Goal: Information Seeking & Learning: Learn about a topic

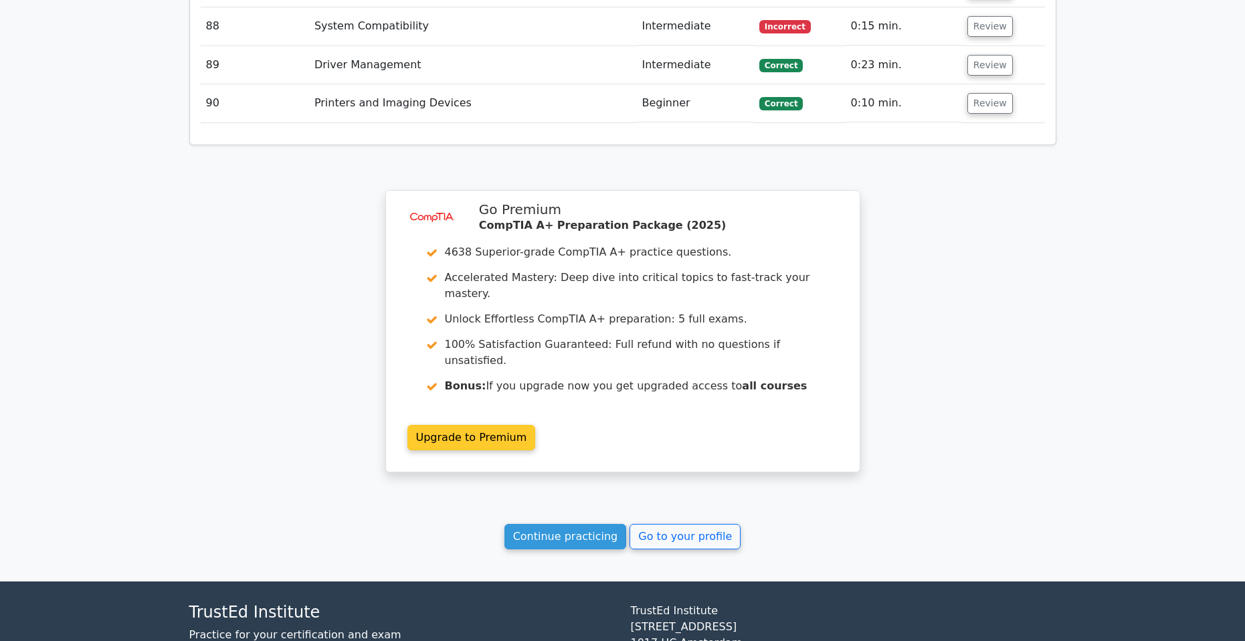
scroll to position [5813, 0]
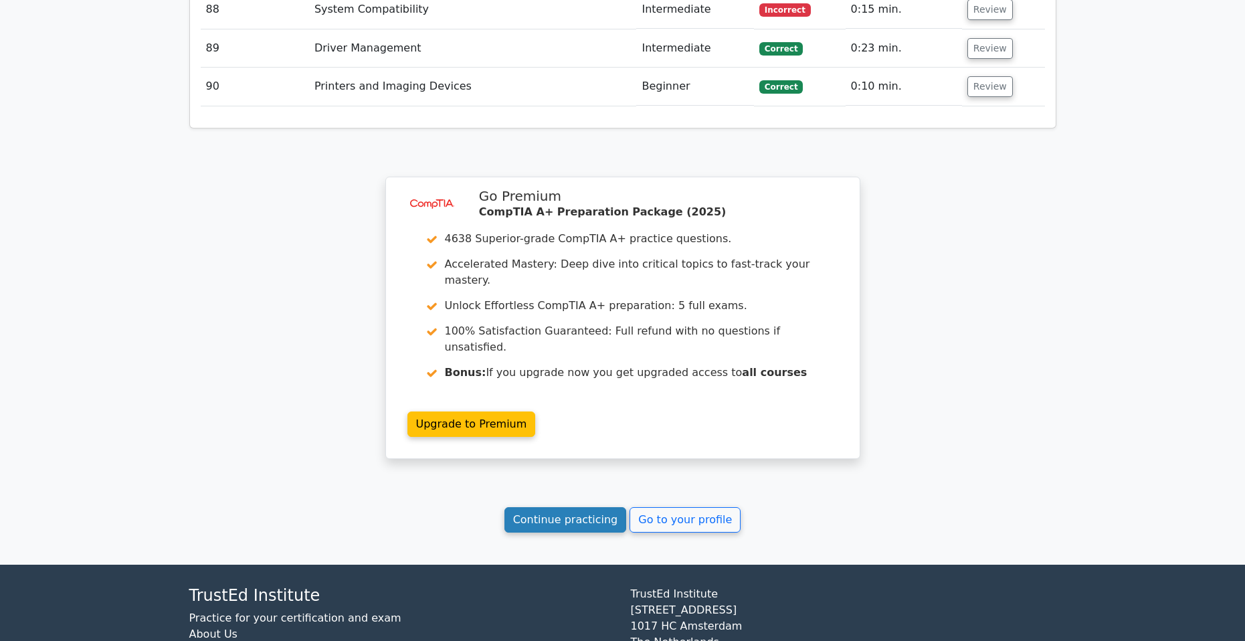
click at [589, 507] on link "Continue practicing" at bounding box center [565, 519] width 122 height 25
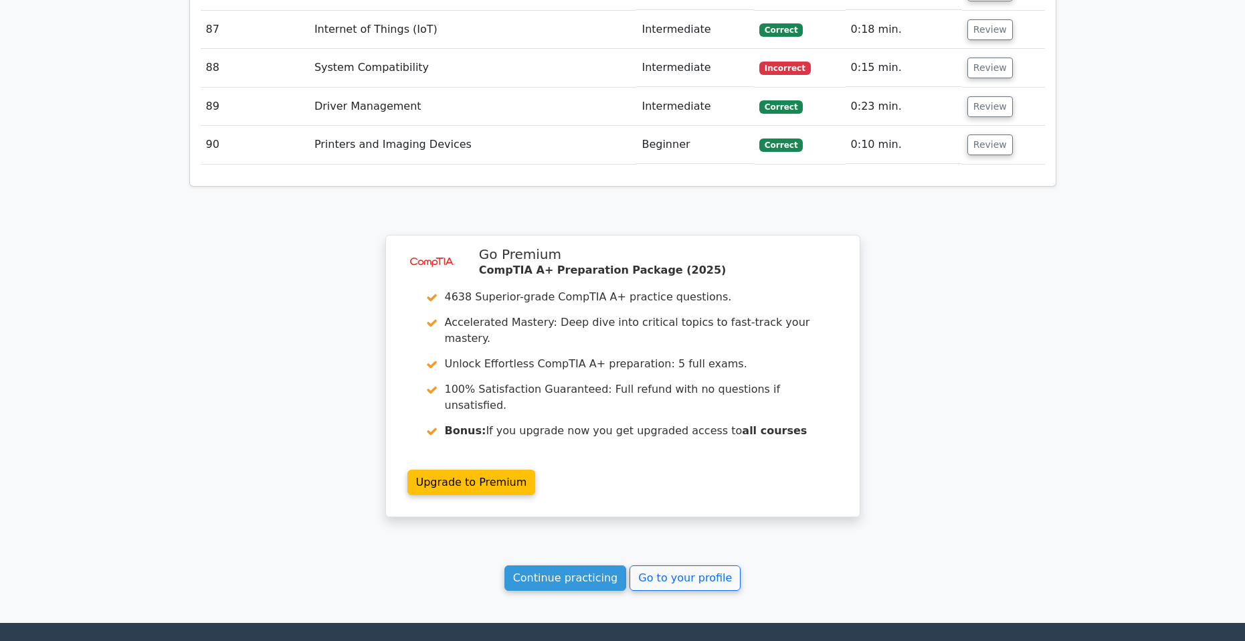
scroll to position [5746, 0]
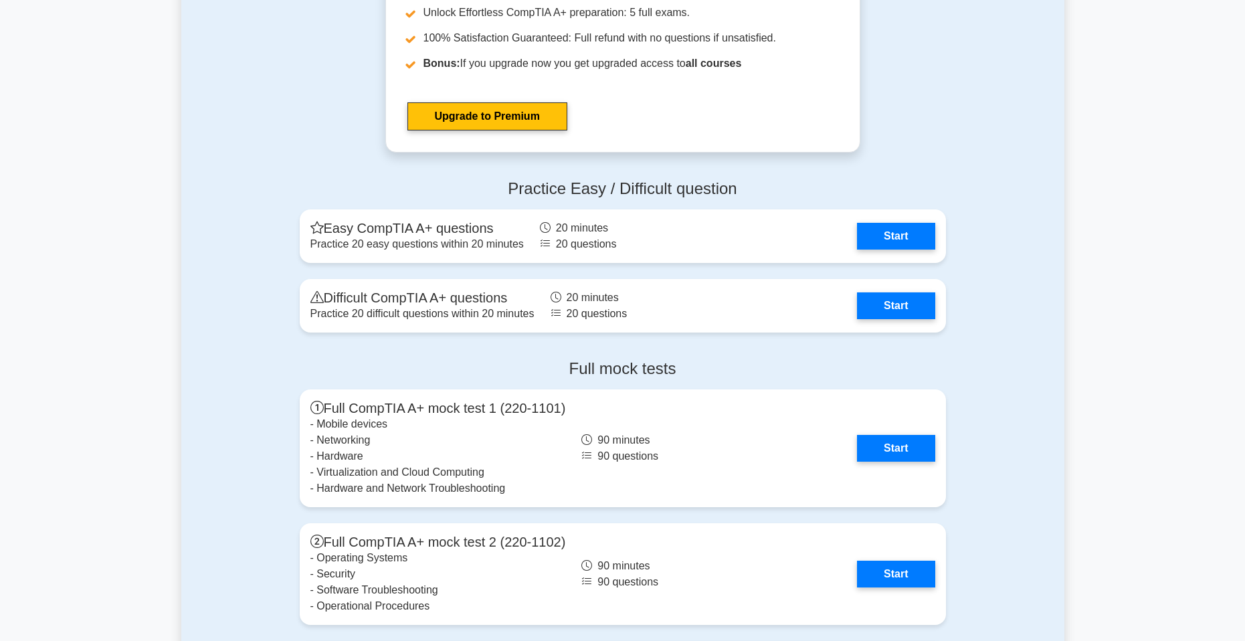
scroll to position [3546, 0]
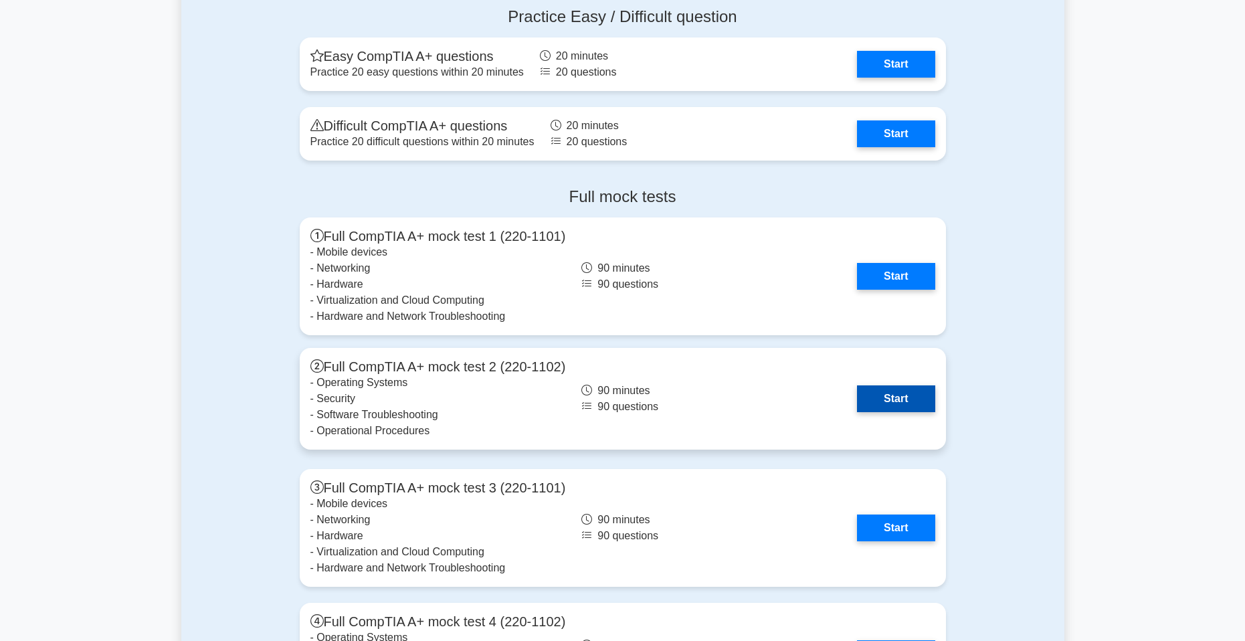
click at [901, 397] on link "Start" at bounding box center [896, 398] width 78 height 27
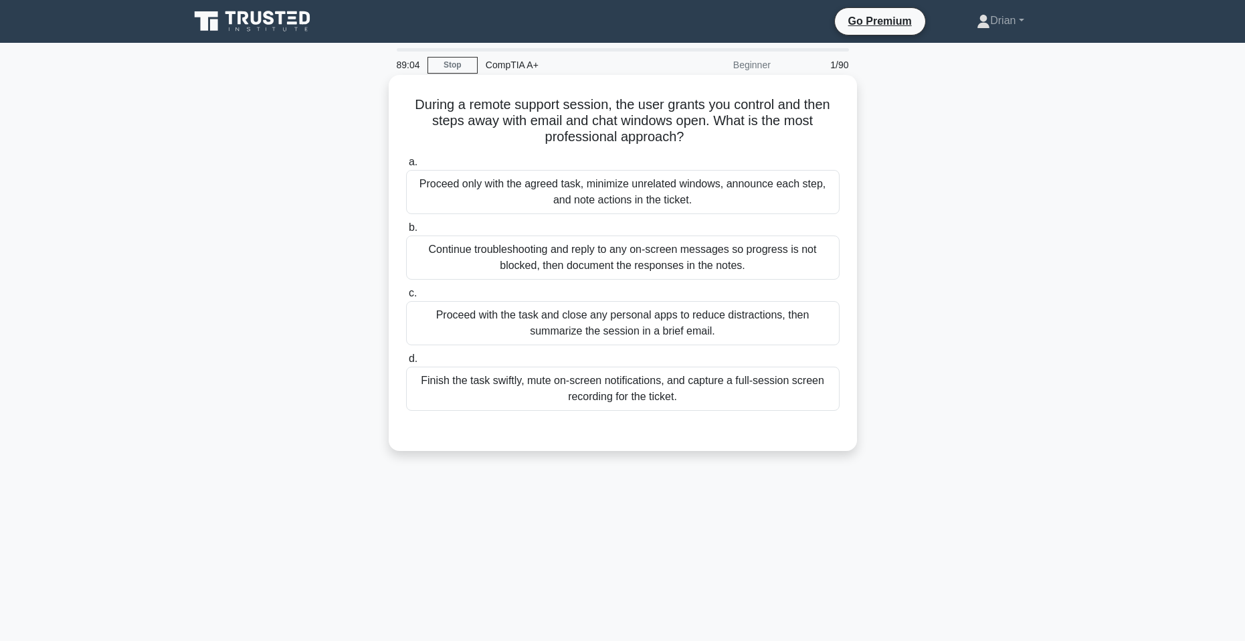
click at [763, 192] on div "Proceed only with the agreed task, minimize unrelated windows, announce each st…" at bounding box center [623, 192] width 434 height 44
click at [406, 167] on input "a. Proceed only with the agreed task, minimize unrelated windows, announce each…" at bounding box center [406, 162] width 0 height 9
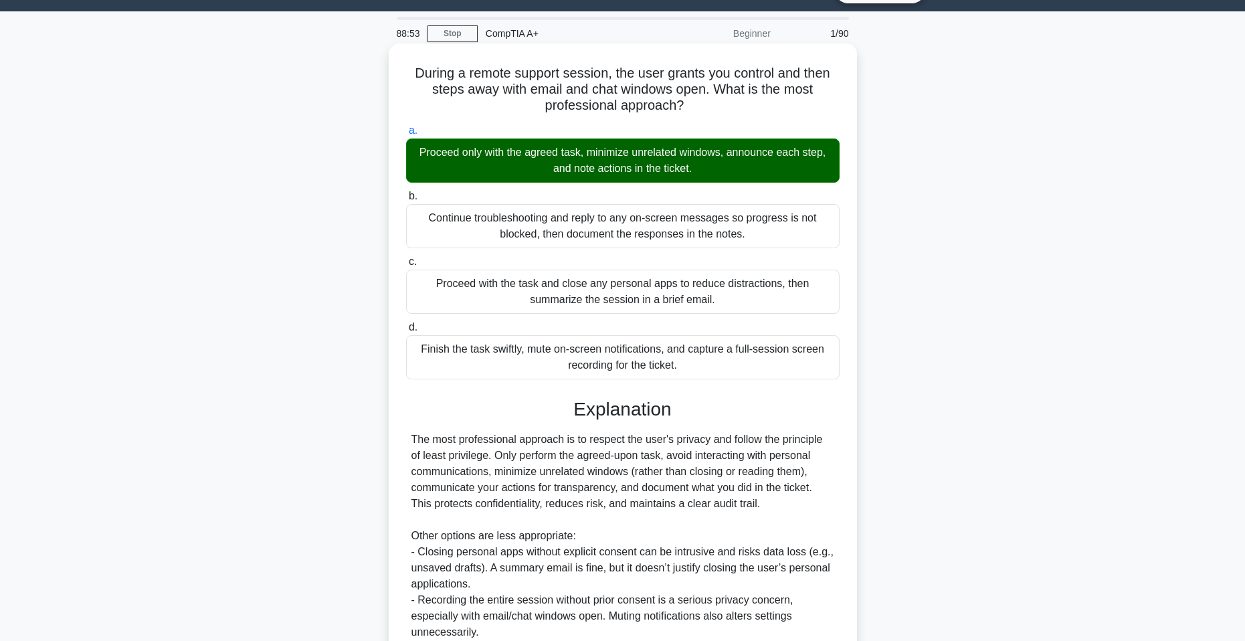
scroll to position [185, 0]
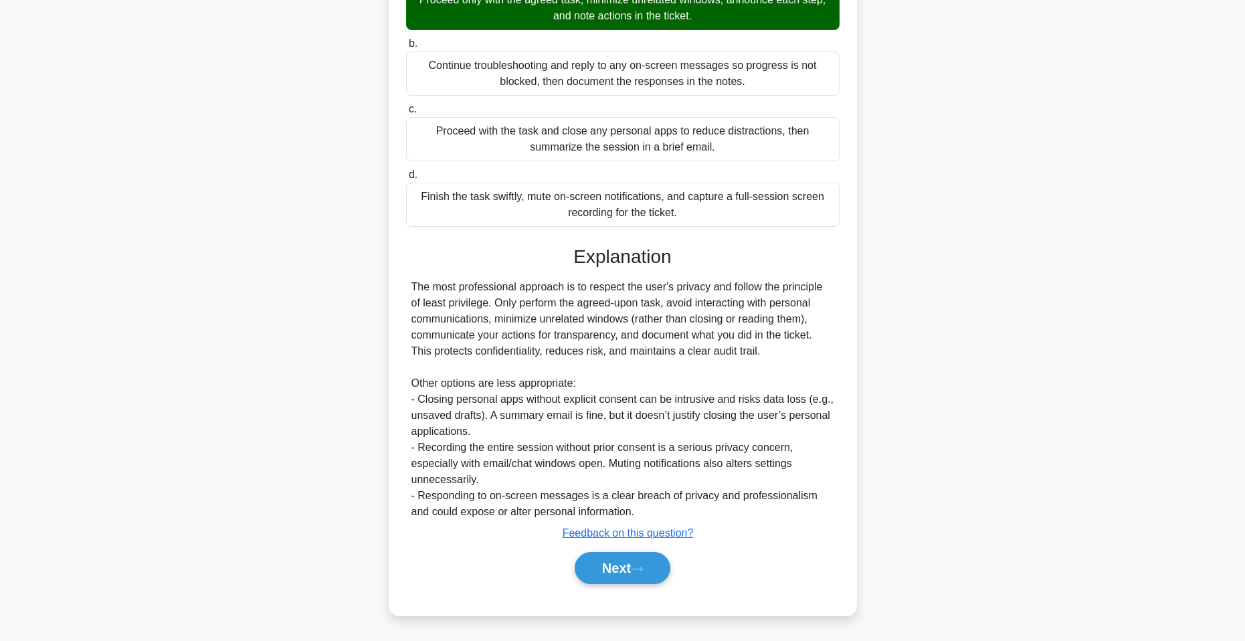
drag, startPoint x: 636, startPoint y: 569, endPoint x: 663, endPoint y: 497, distance: 77.1
click at [636, 569] on button "Next" at bounding box center [623, 568] width 96 height 32
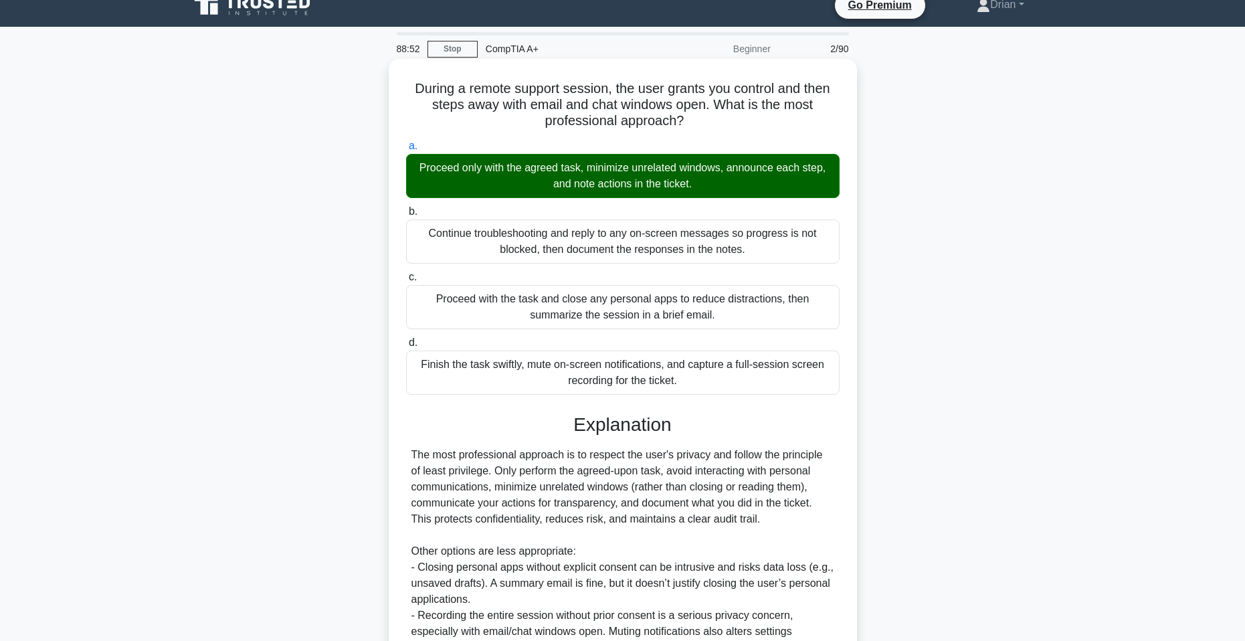
scroll to position [0, 0]
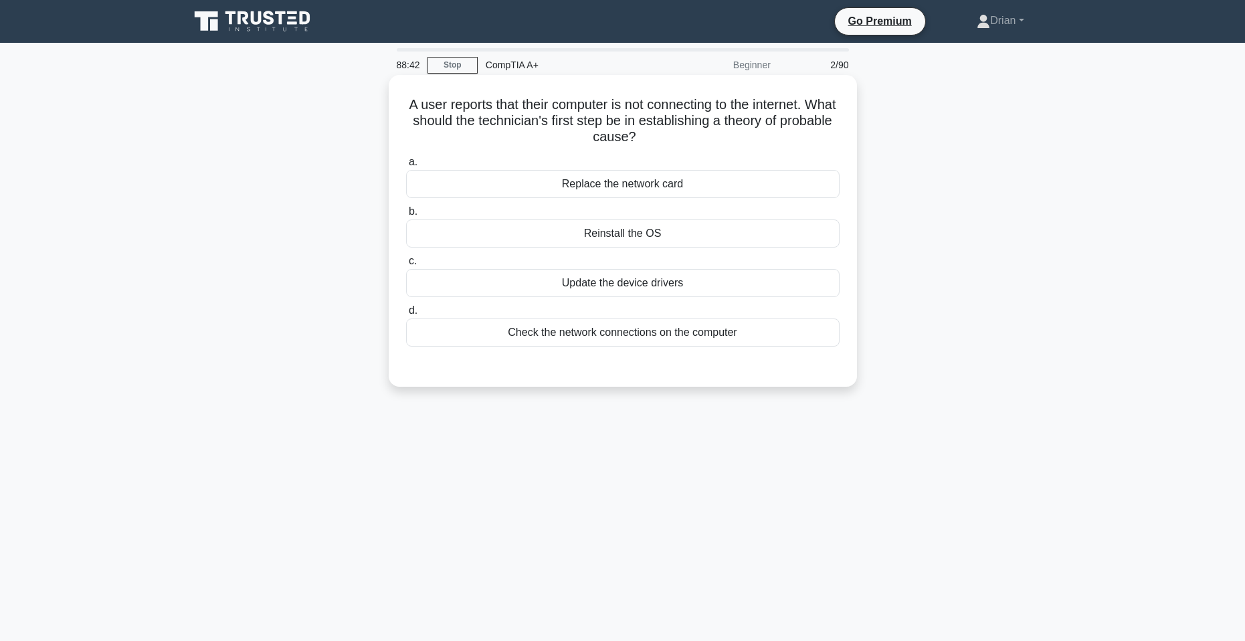
click at [706, 334] on div "Check the network connections on the computer" at bounding box center [623, 332] width 434 height 28
click at [406, 315] on input "d. Check the network connections on the computer" at bounding box center [406, 310] width 0 height 9
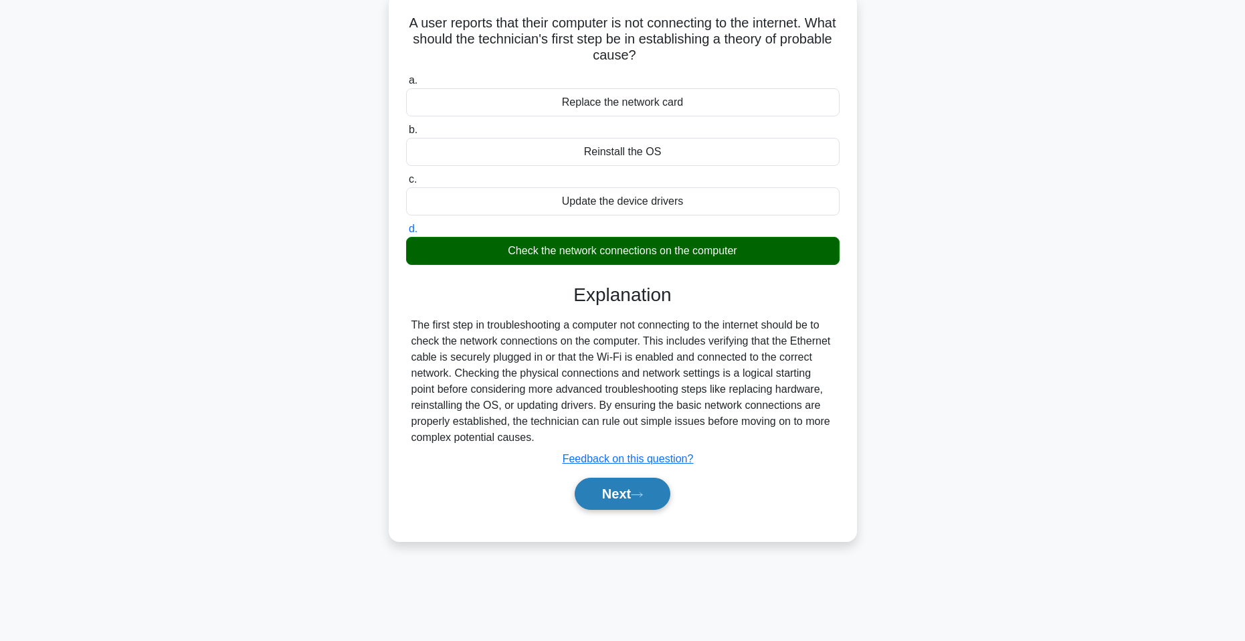
click at [636, 492] on button "Next" at bounding box center [623, 494] width 96 height 32
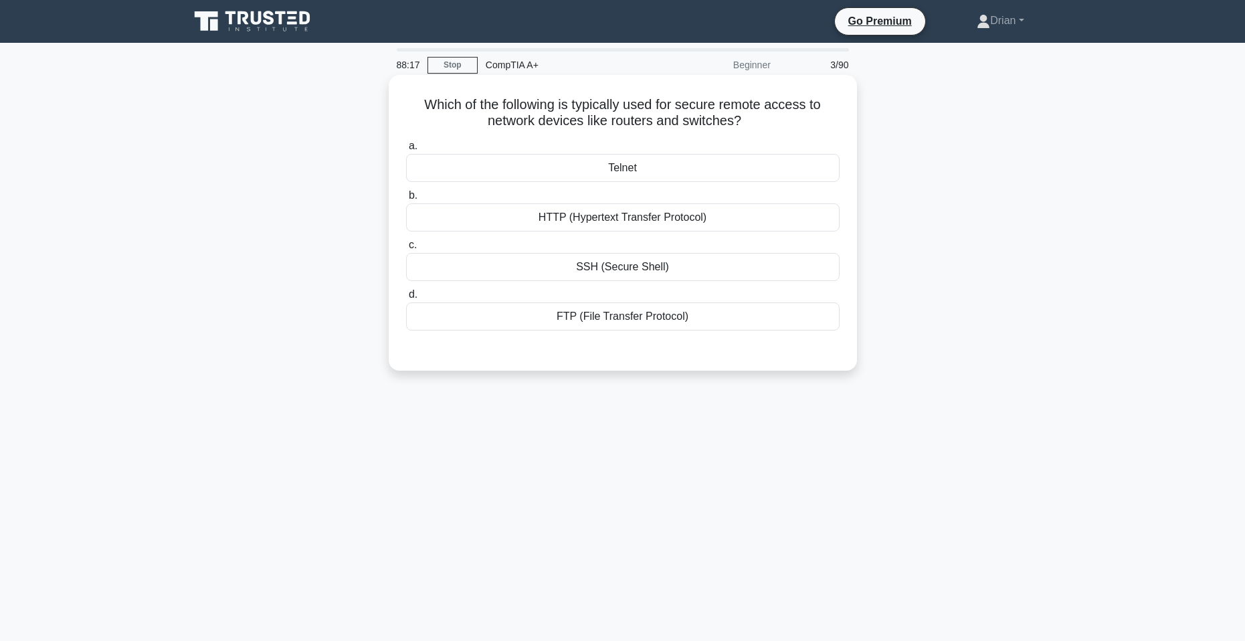
click at [722, 271] on div "SSH (Secure Shell)" at bounding box center [623, 267] width 434 height 28
click at [406, 250] on input "c. SSH (Secure Shell)" at bounding box center [406, 245] width 0 height 9
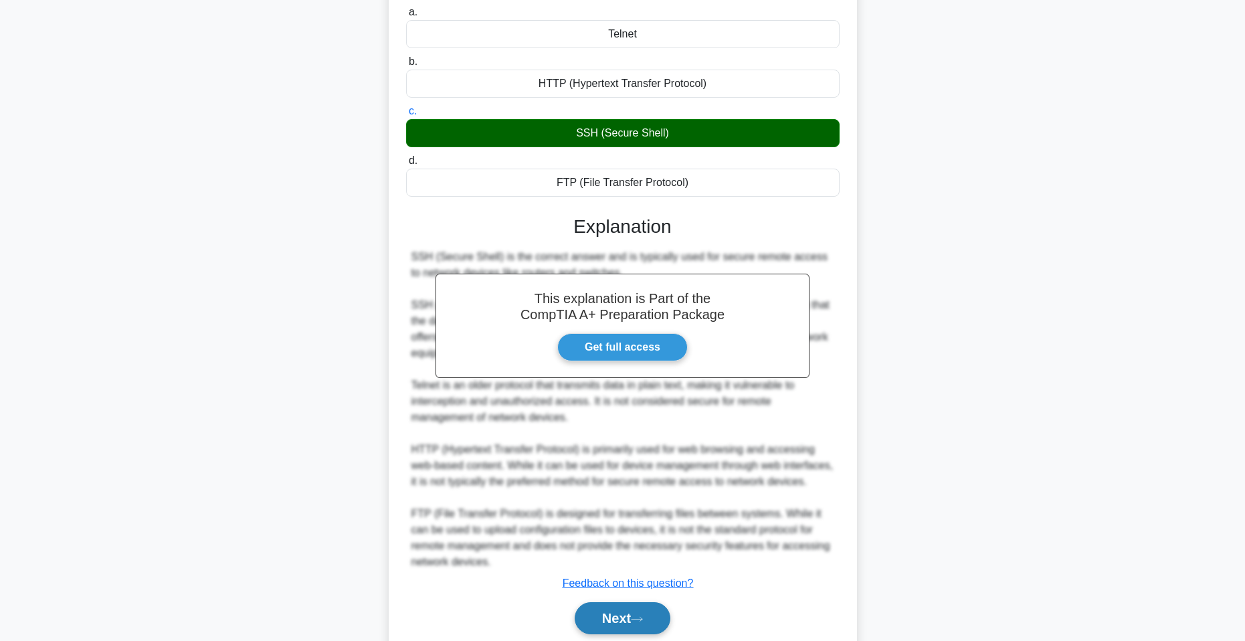
click at [629, 626] on button "Next" at bounding box center [623, 618] width 96 height 32
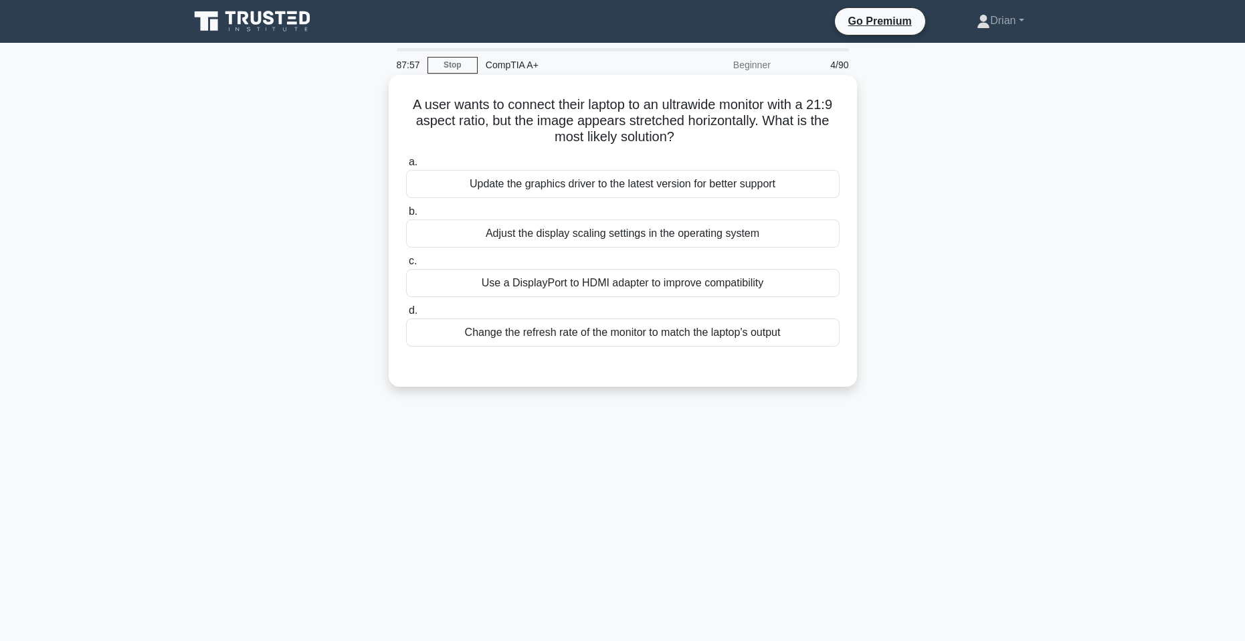
click at [706, 226] on div "Adjust the display scaling settings in the operating system" at bounding box center [623, 233] width 434 height 28
click at [406, 216] on input "b. Adjust the display scaling settings in the operating system" at bounding box center [406, 211] width 0 height 9
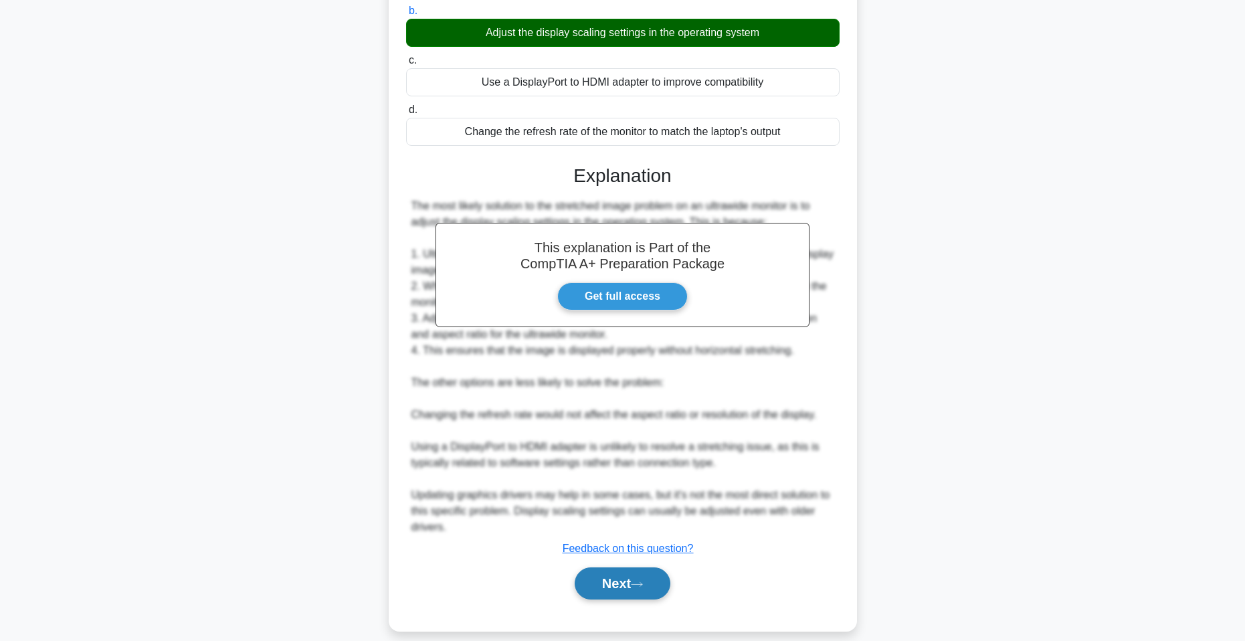
click at [639, 578] on button "Next" at bounding box center [623, 583] width 96 height 32
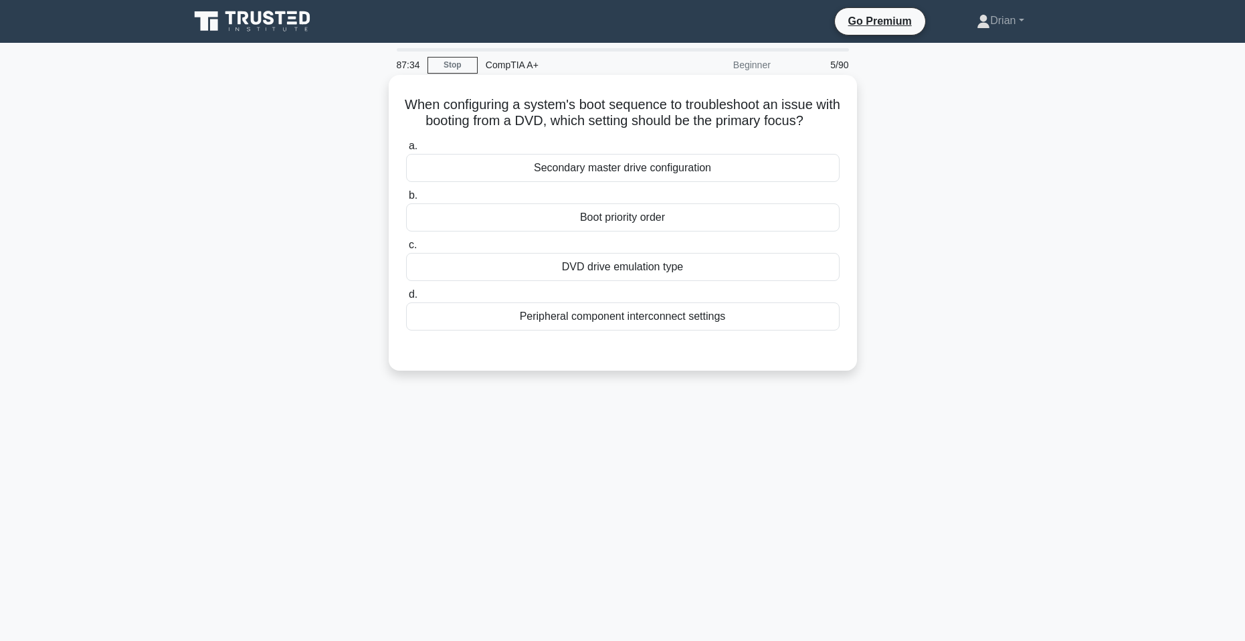
click at [733, 331] on div "Peripheral component interconnect settings" at bounding box center [623, 316] width 434 height 28
click at [406, 299] on input "d. Peripheral component interconnect settings" at bounding box center [406, 294] width 0 height 9
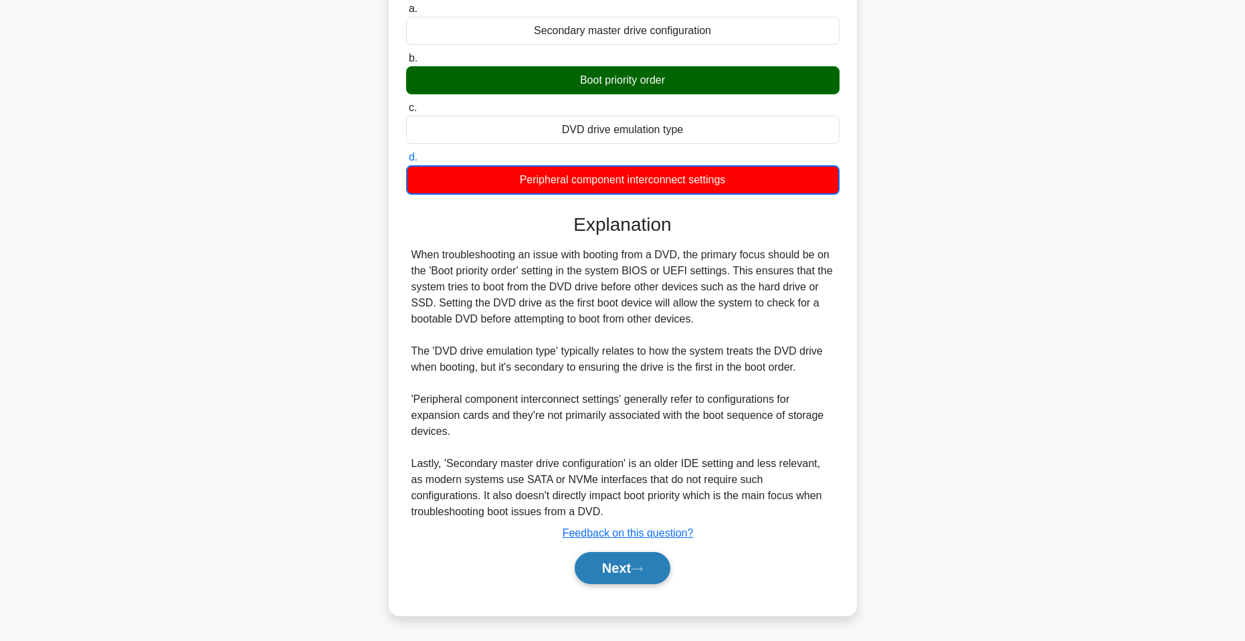
click at [638, 570] on icon at bounding box center [637, 568] width 12 height 7
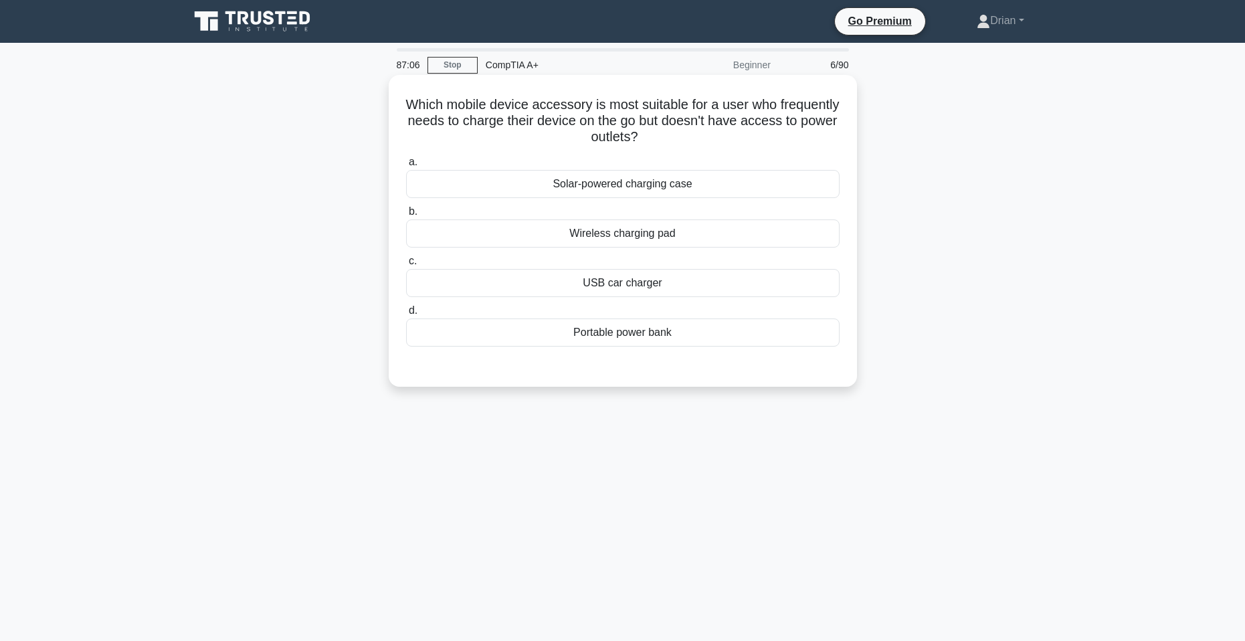
click at [701, 187] on div "Solar-powered charging case" at bounding box center [623, 184] width 434 height 28
click at [406, 167] on input "a. Solar-powered charging case" at bounding box center [406, 162] width 0 height 9
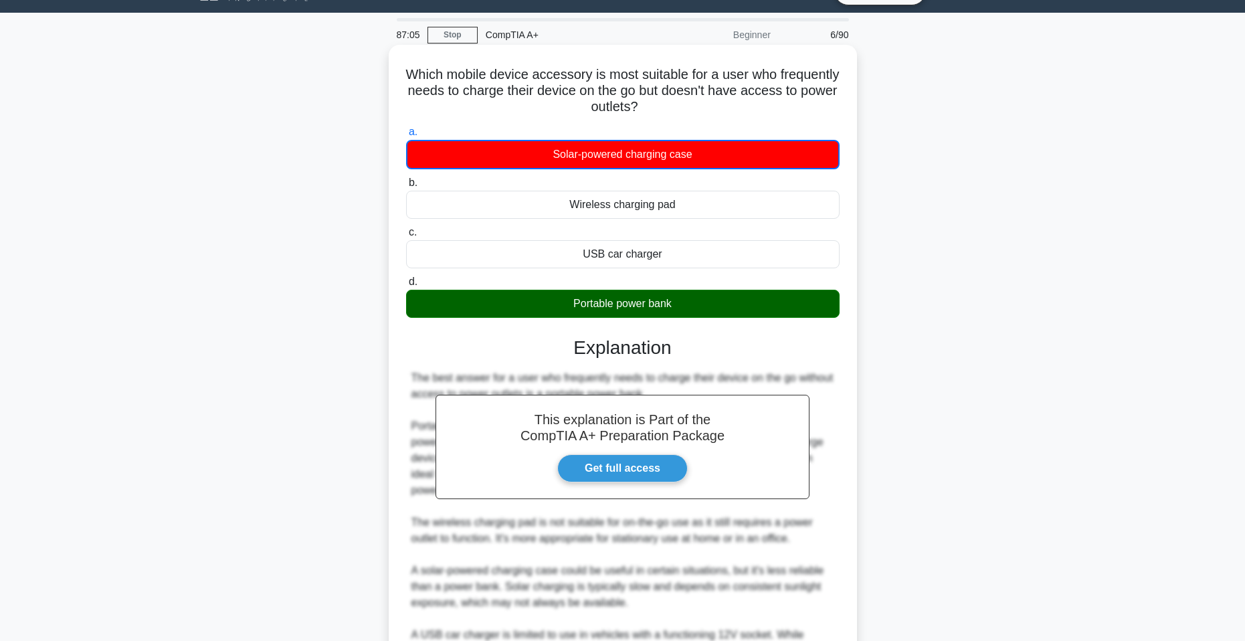
scroll to position [186, 0]
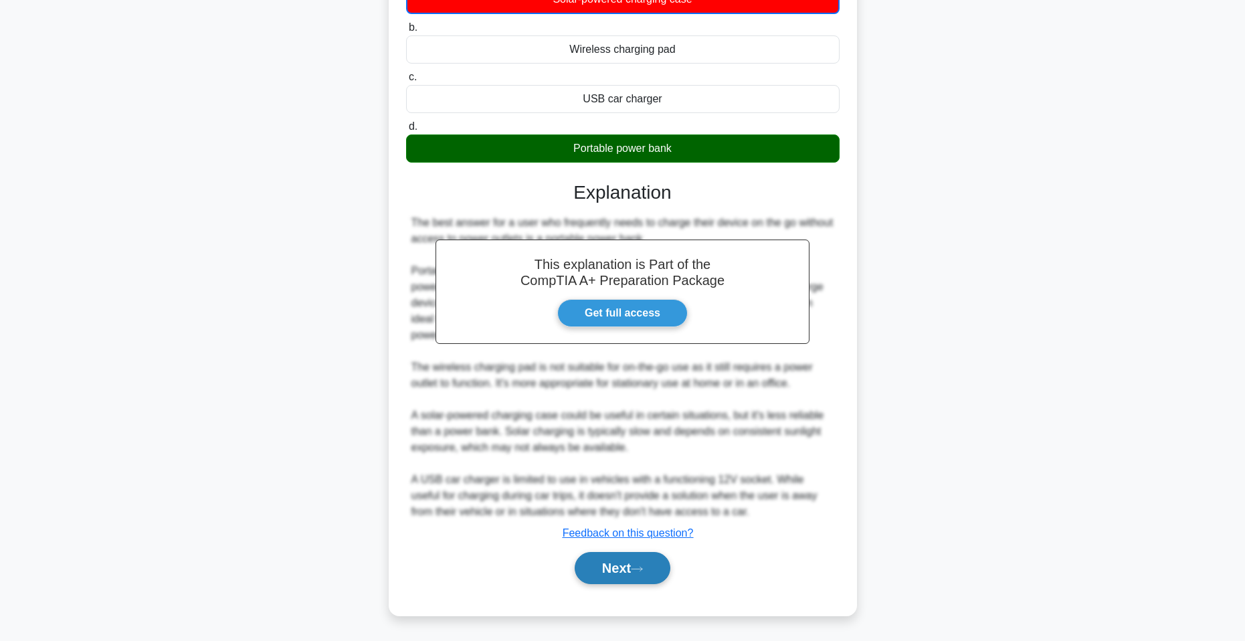
click at [625, 580] on button "Next" at bounding box center [623, 568] width 96 height 32
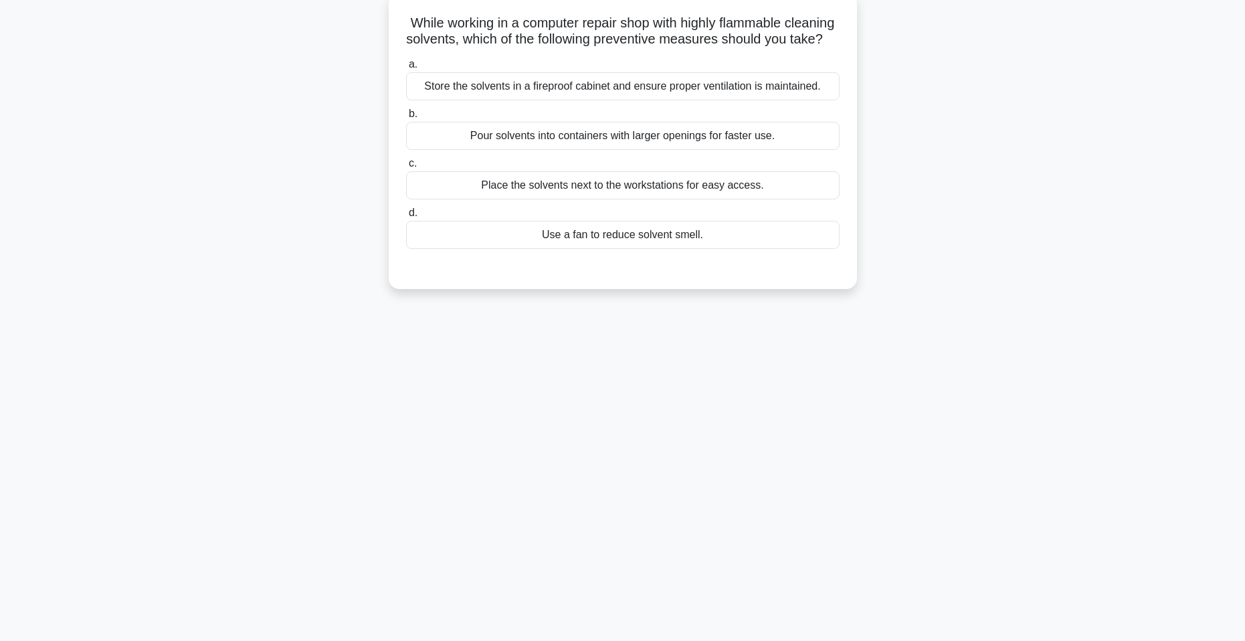
click at [755, 100] on div "Store the solvents in a fireproof cabinet and ensure proper ventilation is main…" at bounding box center [623, 86] width 434 height 28
click at [406, 69] on input "a. Store the solvents in a fireproof cabinet and ensure proper ventilation is m…" at bounding box center [406, 64] width 0 height 9
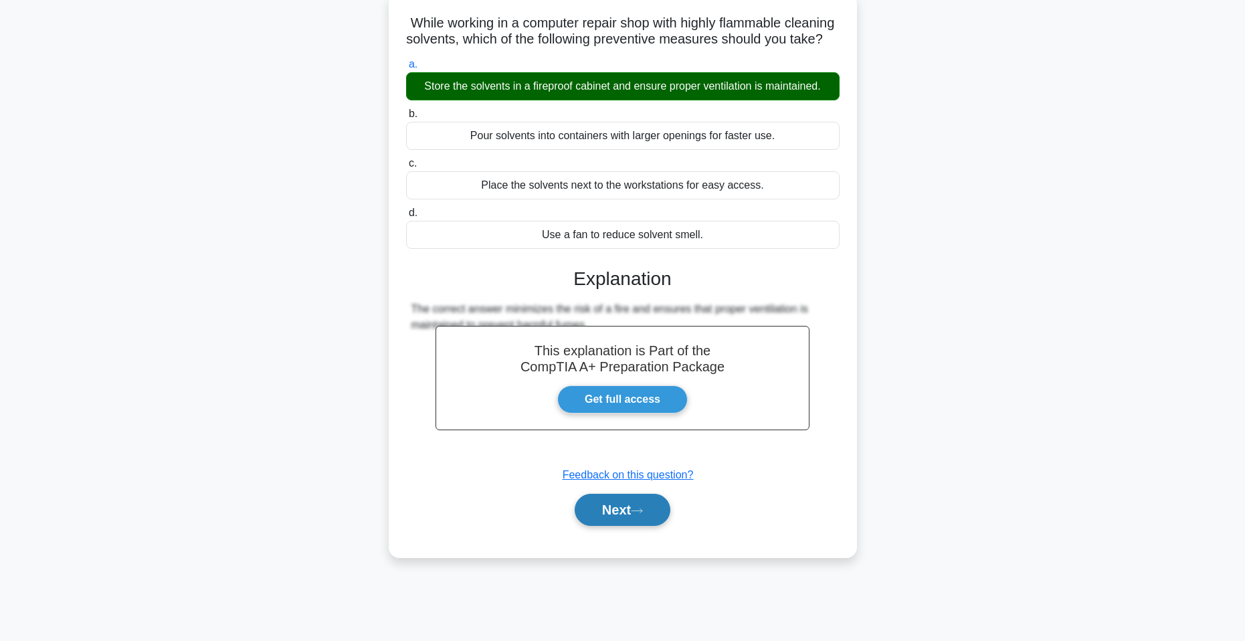
click at [642, 519] on button "Next" at bounding box center [623, 510] width 96 height 32
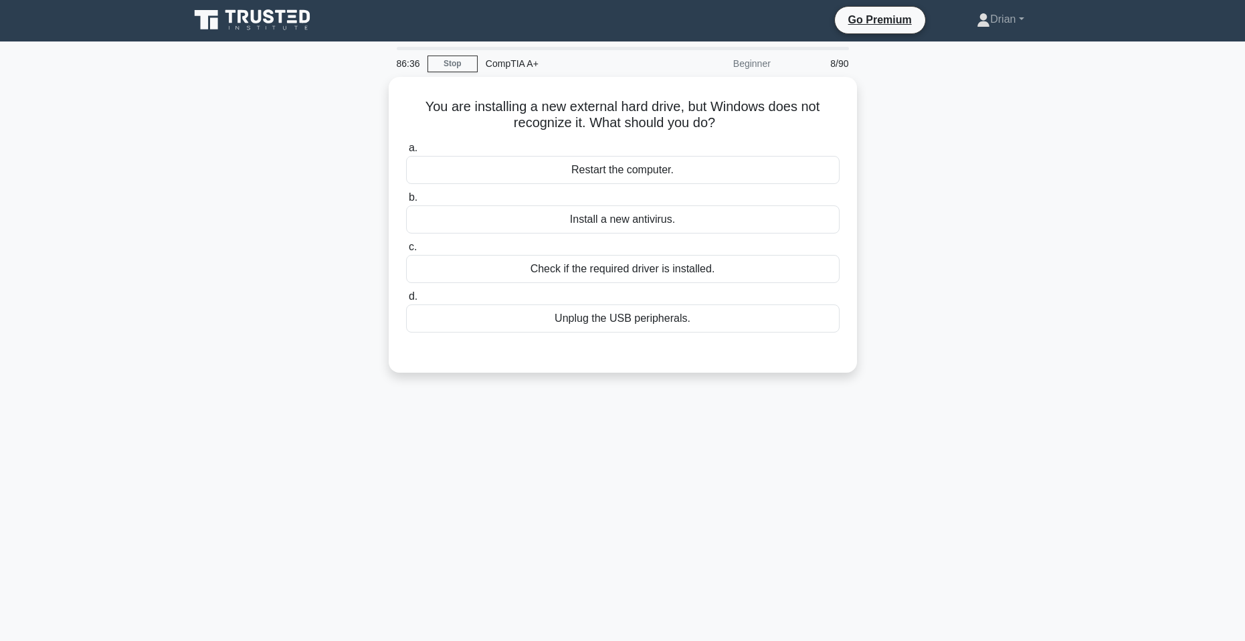
scroll to position [0, 0]
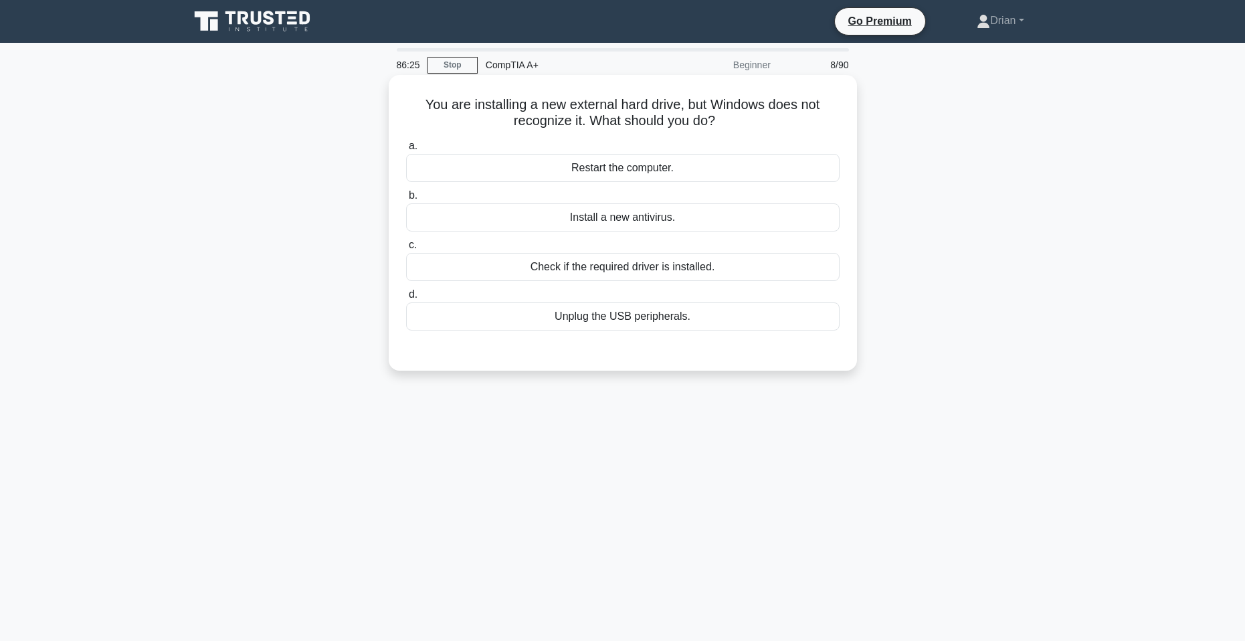
click at [796, 271] on div "Check if the required driver is installed." at bounding box center [623, 267] width 434 height 28
click at [406, 250] on input "c. Check if the required driver is installed." at bounding box center [406, 245] width 0 height 9
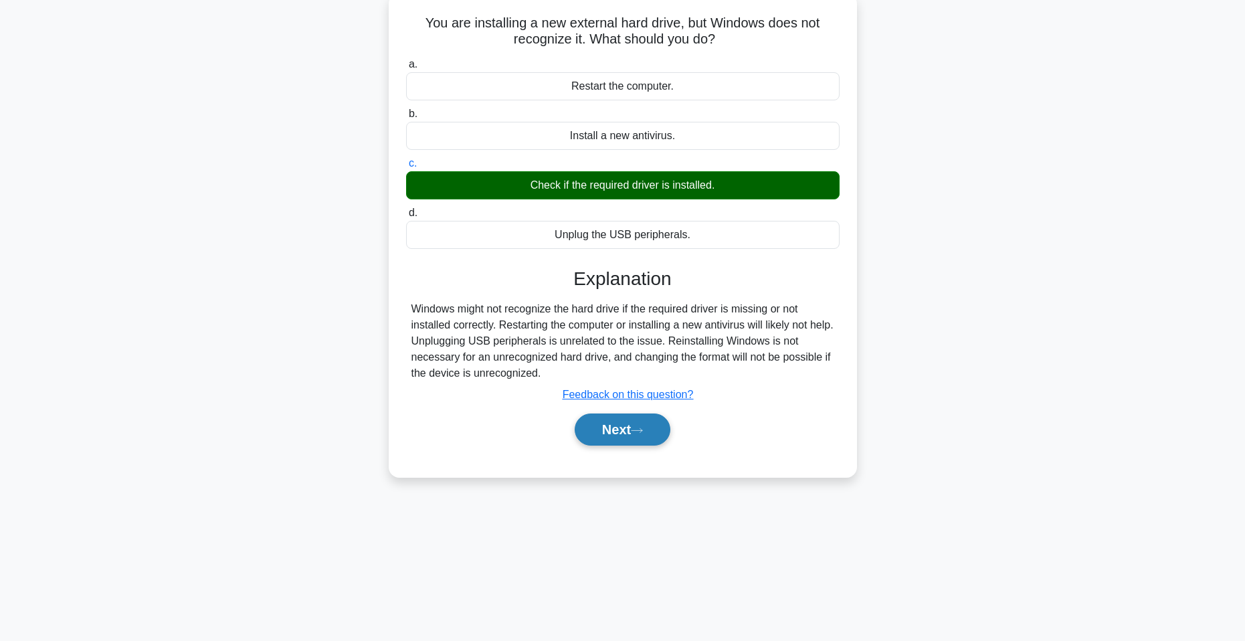
drag, startPoint x: 646, startPoint y: 424, endPoint x: 664, endPoint y: 421, distance: 18.2
click at [647, 424] on button "Next" at bounding box center [623, 429] width 96 height 32
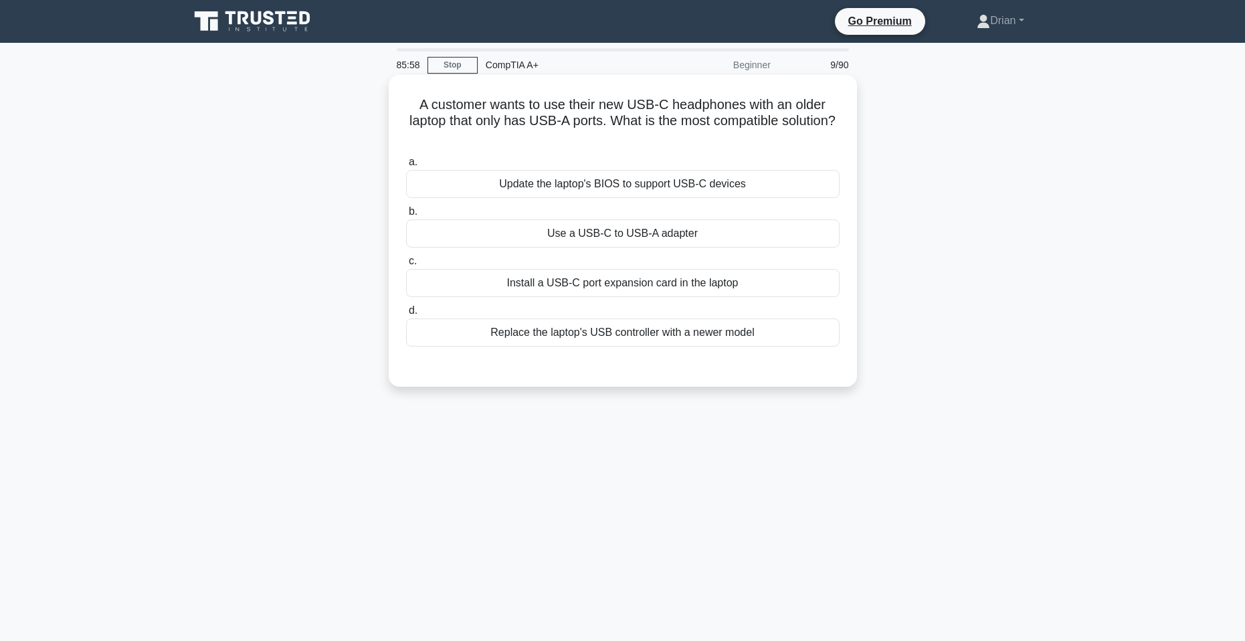
click at [769, 234] on div "Use a USB-C to USB-A adapter" at bounding box center [623, 233] width 434 height 28
click at [406, 216] on input "b. Use a USB-C to USB-A adapter" at bounding box center [406, 211] width 0 height 9
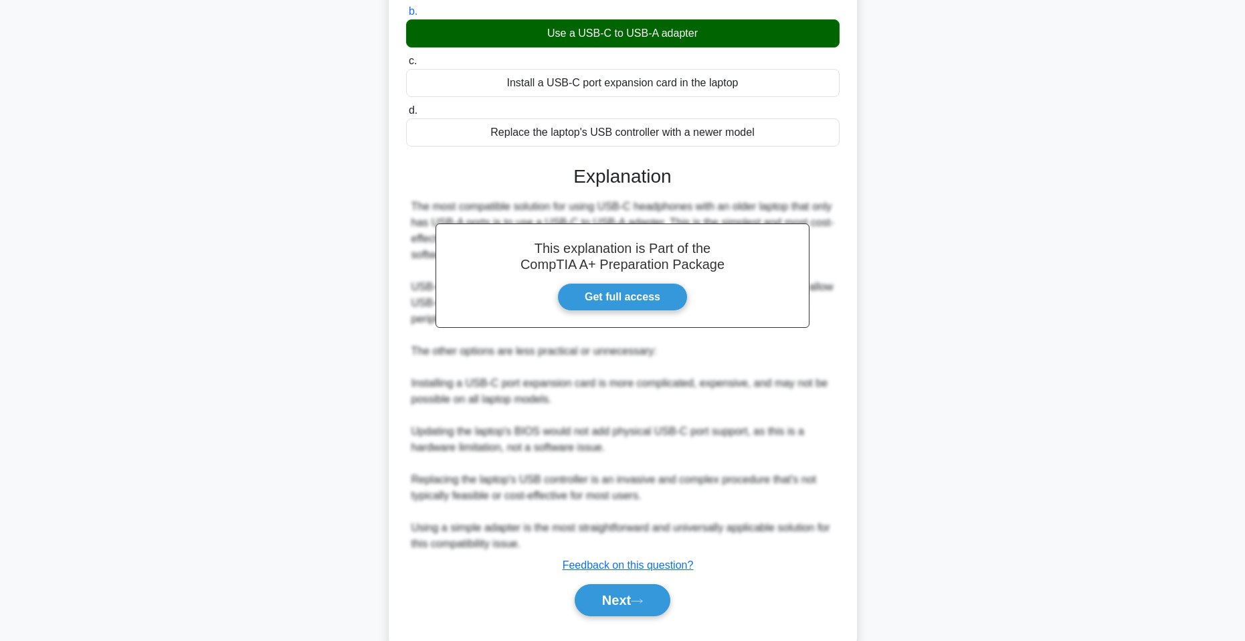
scroll to position [201, 0]
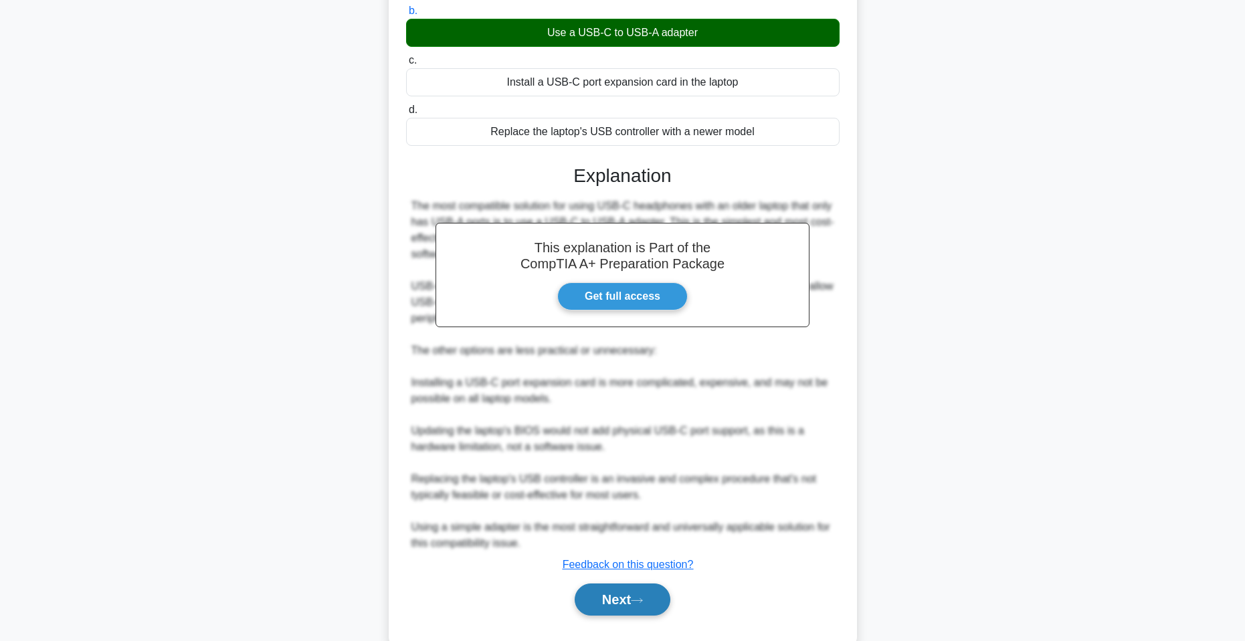
click at [648, 589] on button "Next" at bounding box center [623, 599] width 96 height 32
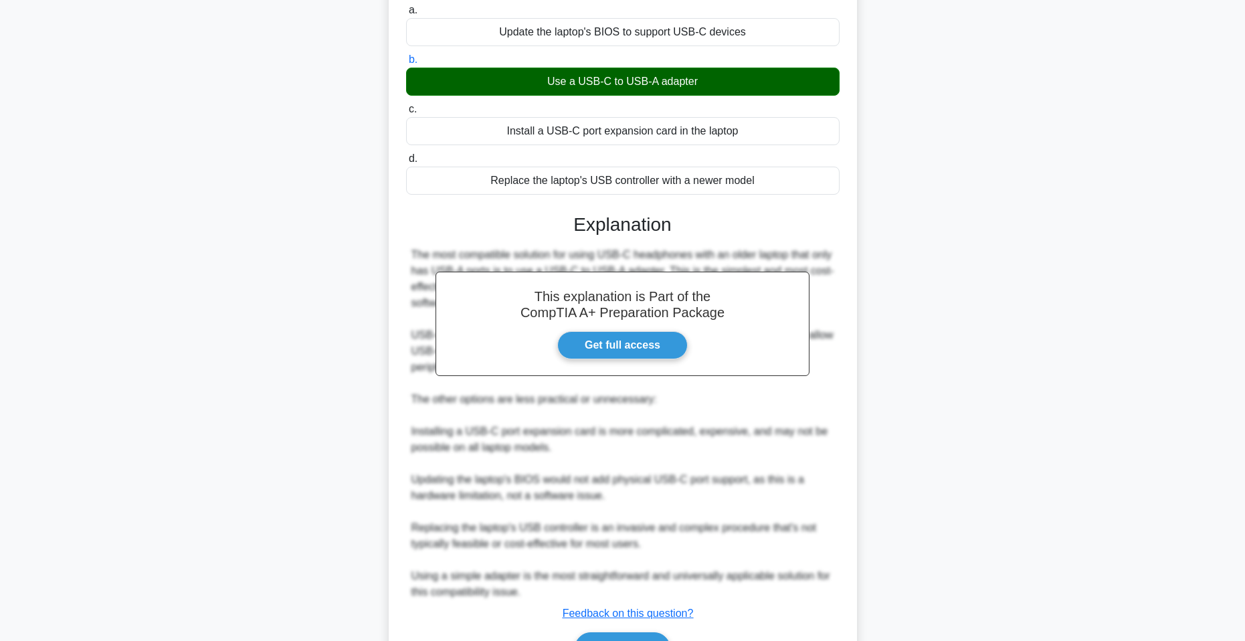
scroll to position [233, 0]
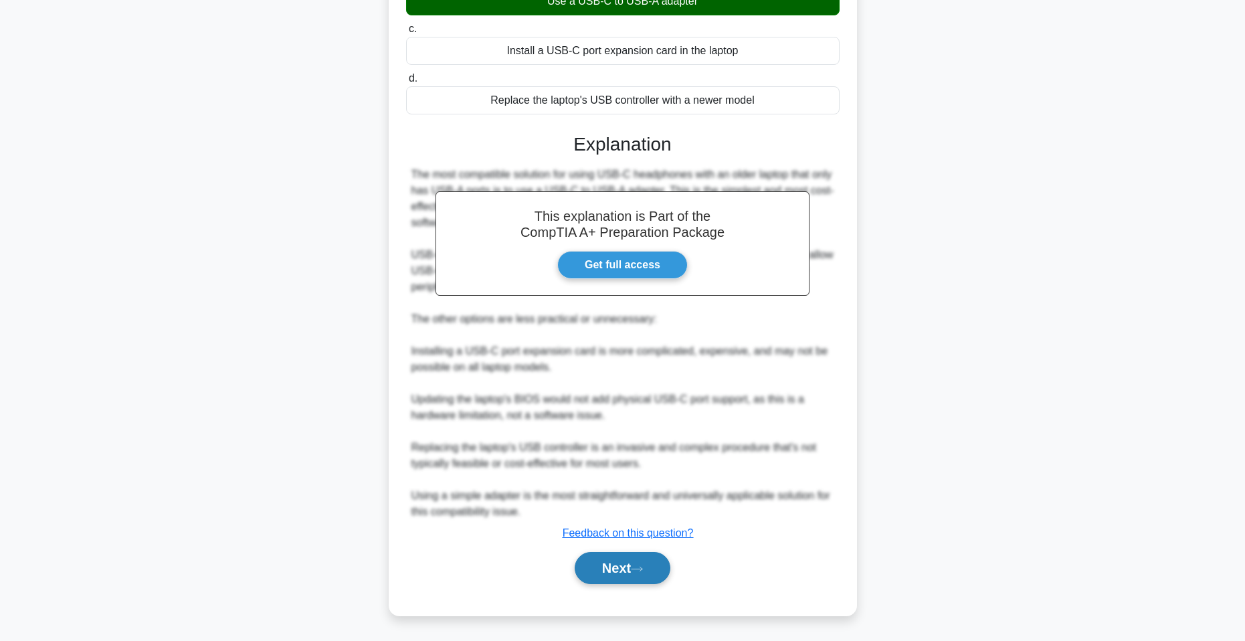
click at [614, 572] on button "Next" at bounding box center [623, 568] width 96 height 32
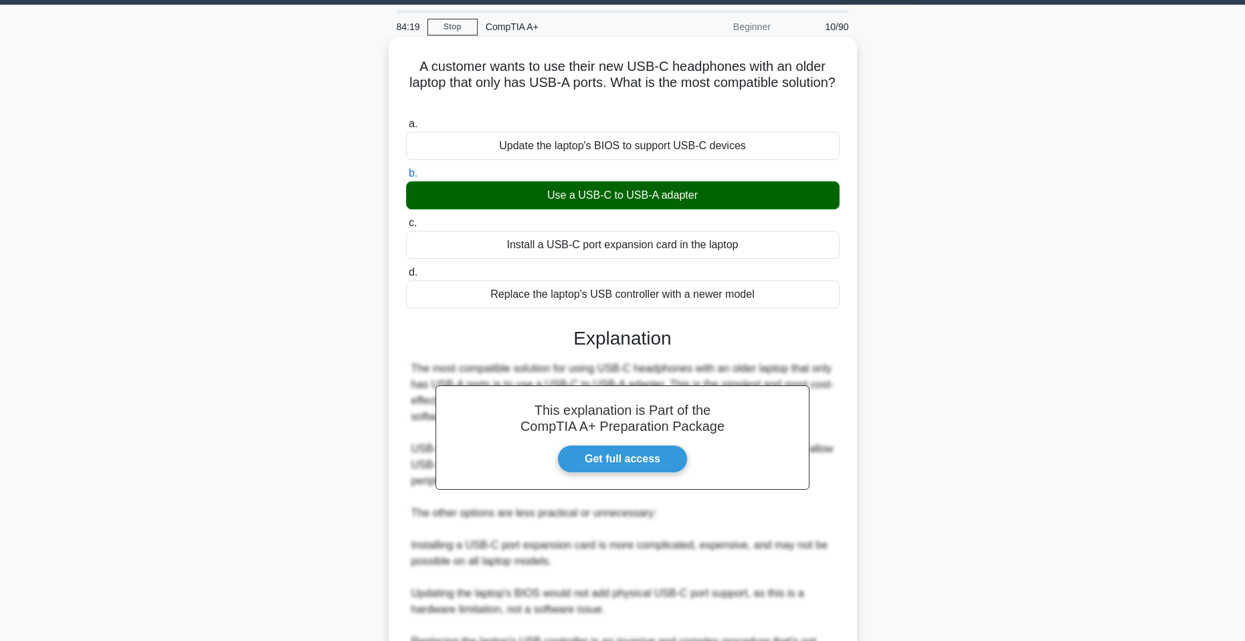
scroll to position [32, 0]
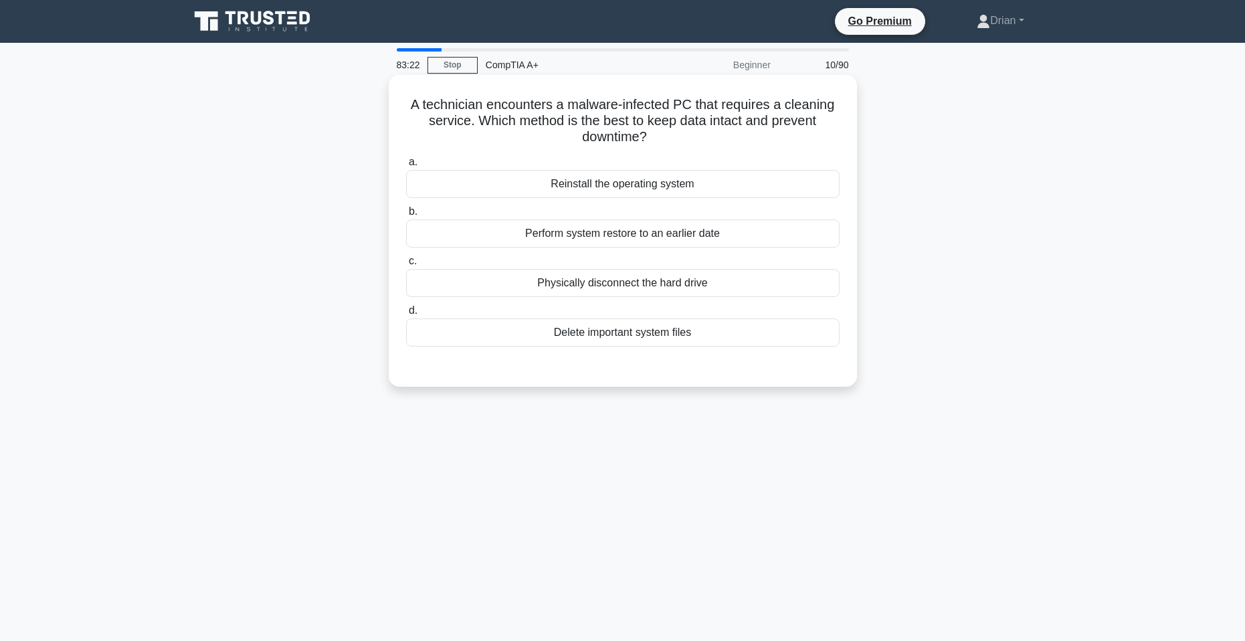
click at [649, 233] on div "Perform system restore to an earlier date" at bounding box center [623, 233] width 434 height 28
click at [406, 216] on input "b. Perform system restore to an earlier date" at bounding box center [406, 211] width 0 height 9
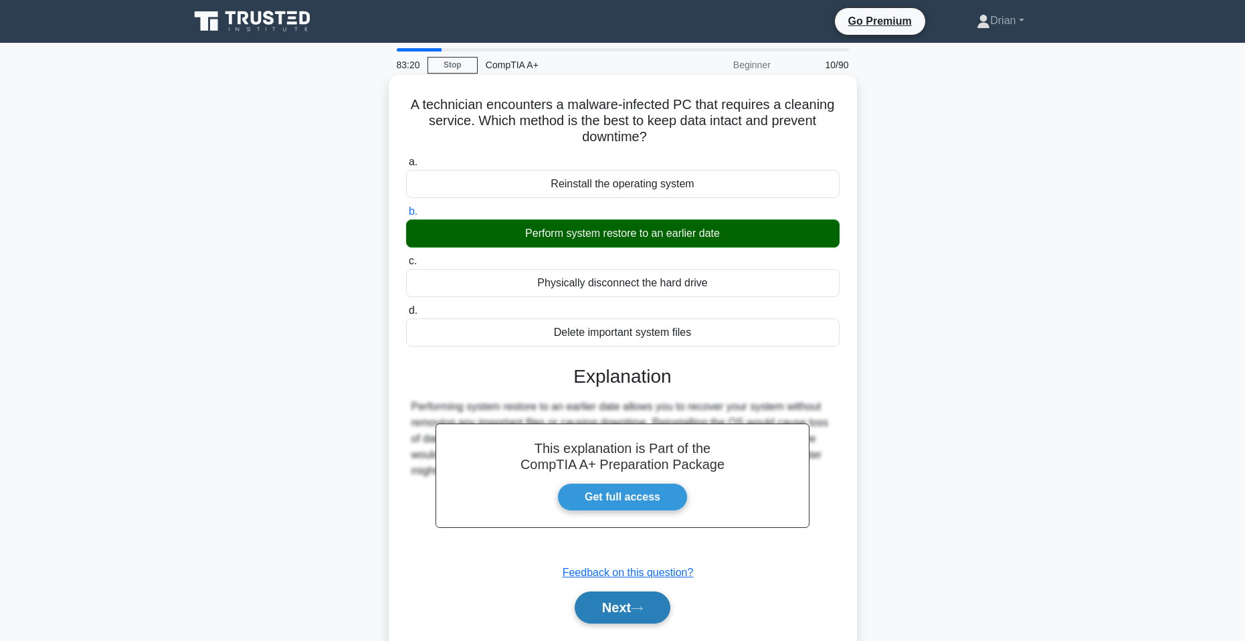
click at [633, 599] on button "Next" at bounding box center [623, 607] width 96 height 32
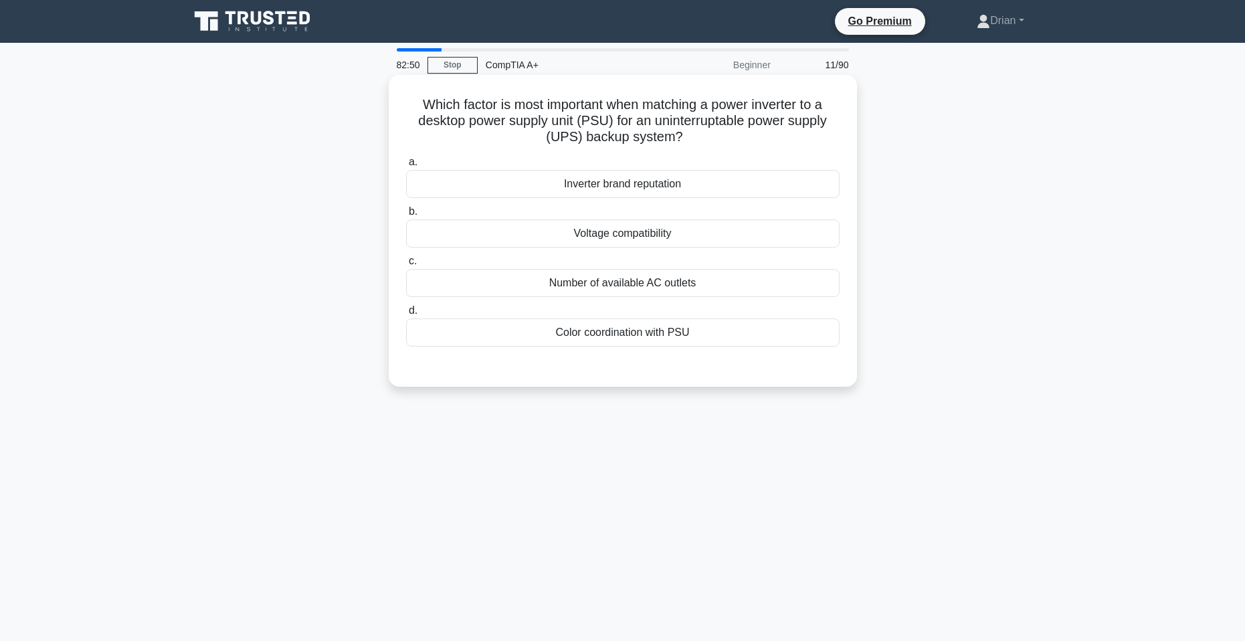
click at [655, 231] on div "Voltage compatibility" at bounding box center [623, 233] width 434 height 28
click at [406, 216] on input "b. Voltage compatibility" at bounding box center [406, 211] width 0 height 9
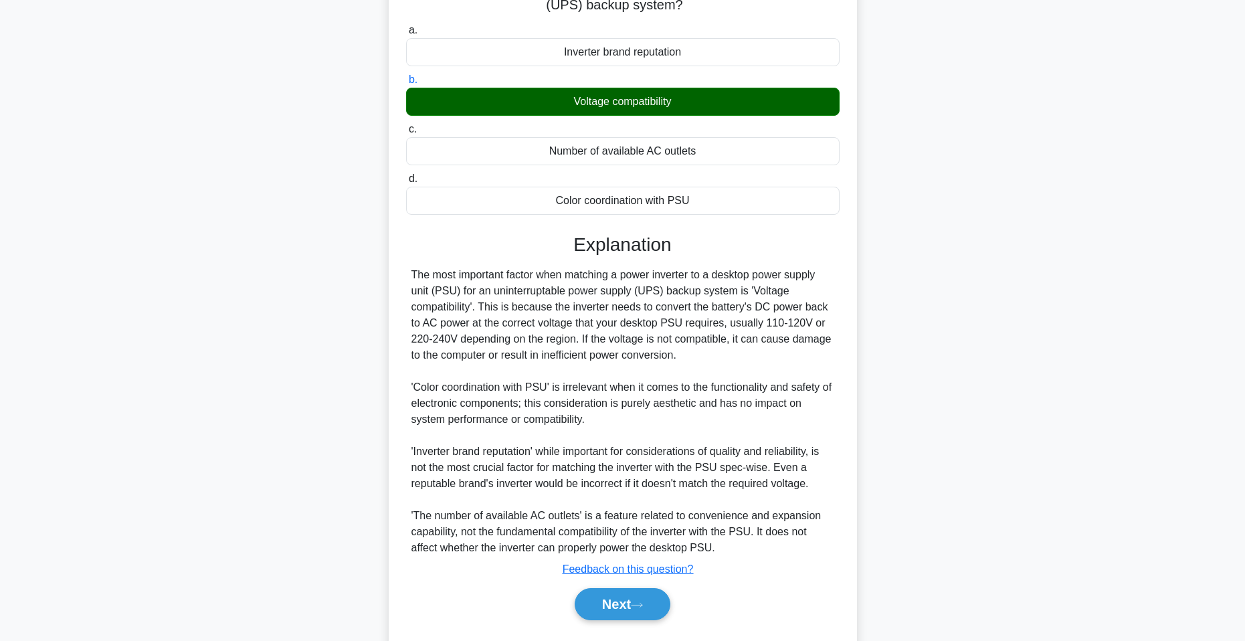
scroll to position [169, 0]
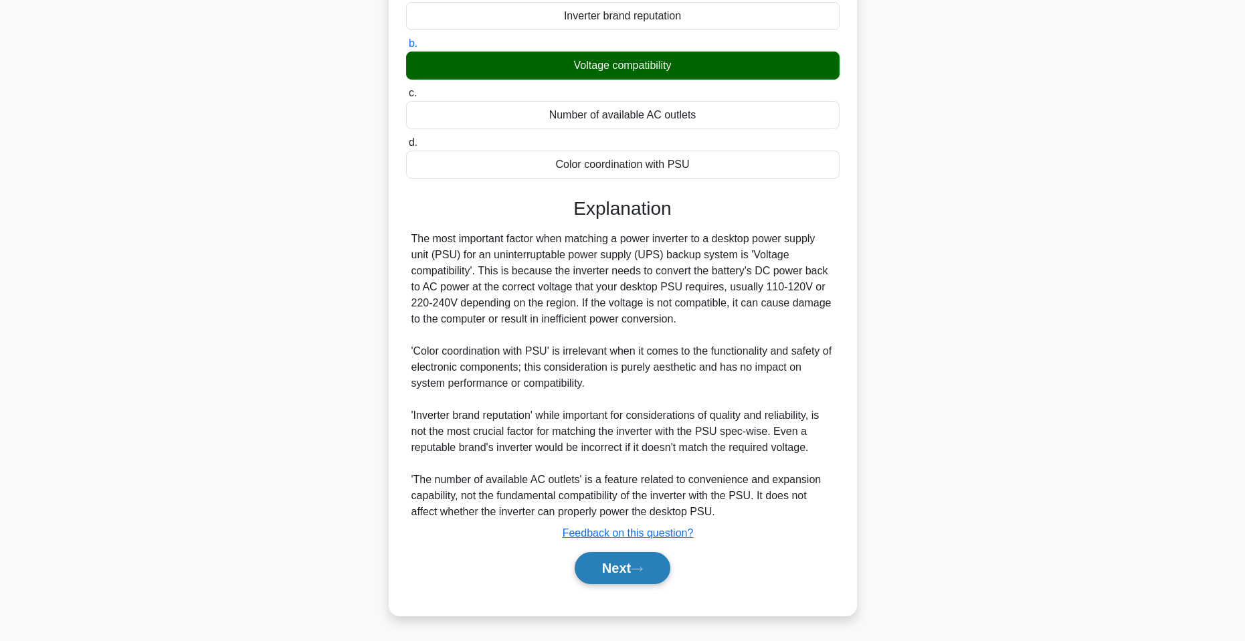
click at [640, 566] on icon at bounding box center [637, 568] width 12 height 7
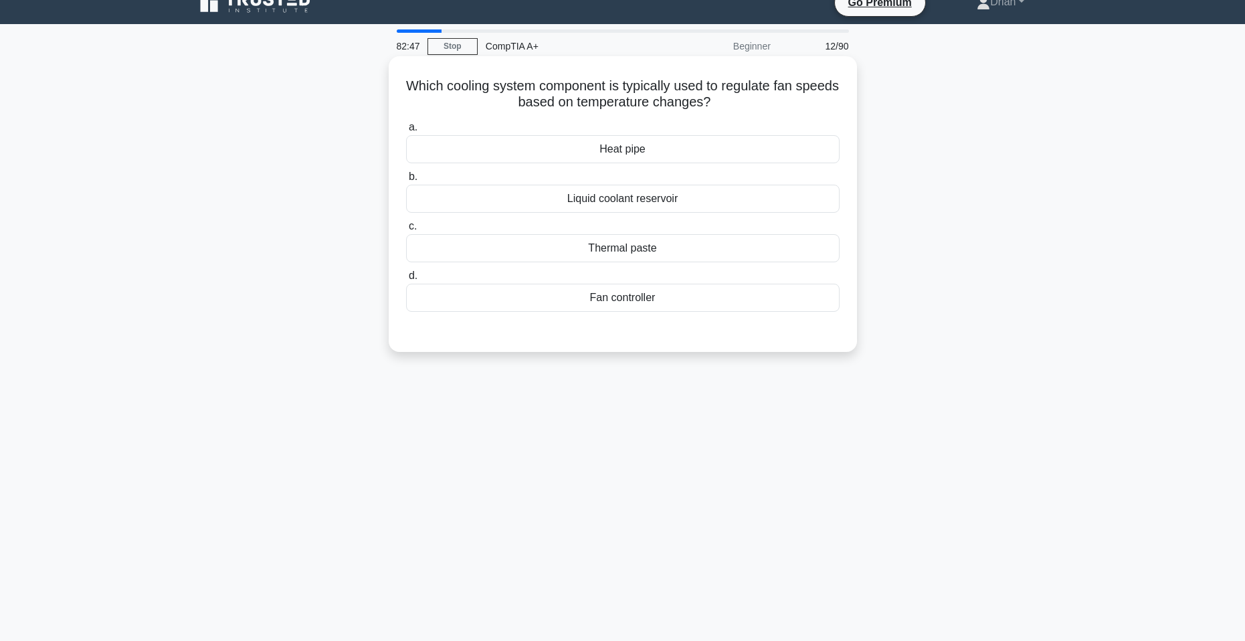
scroll to position [0, 0]
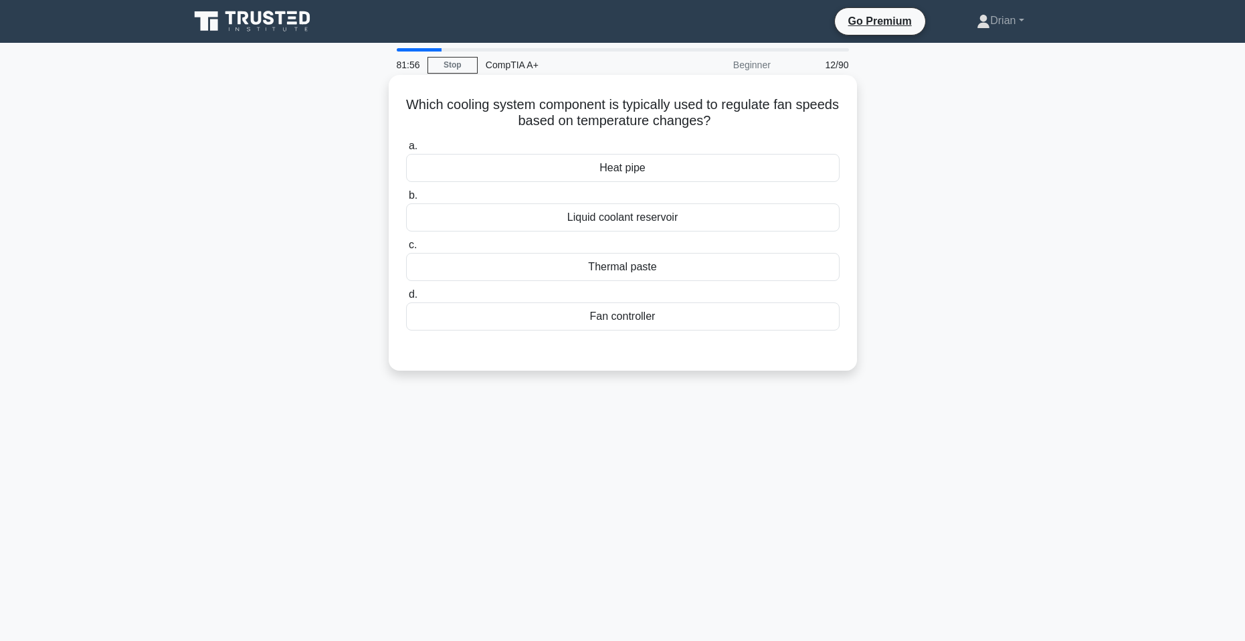
click at [720, 323] on div "Fan controller" at bounding box center [623, 316] width 434 height 28
click at [406, 299] on input "d. Fan controller" at bounding box center [406, 294] width 0 height 9
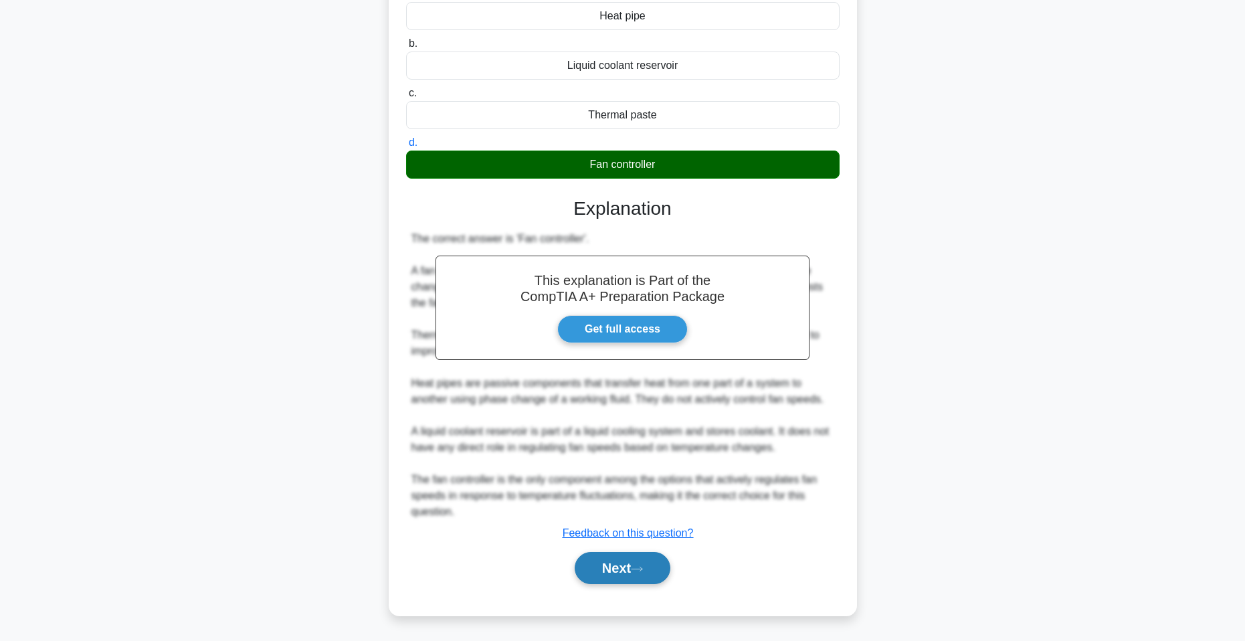
click at [610, 567] on button "Next" at bounding box center [623, 568] width 96 height 32
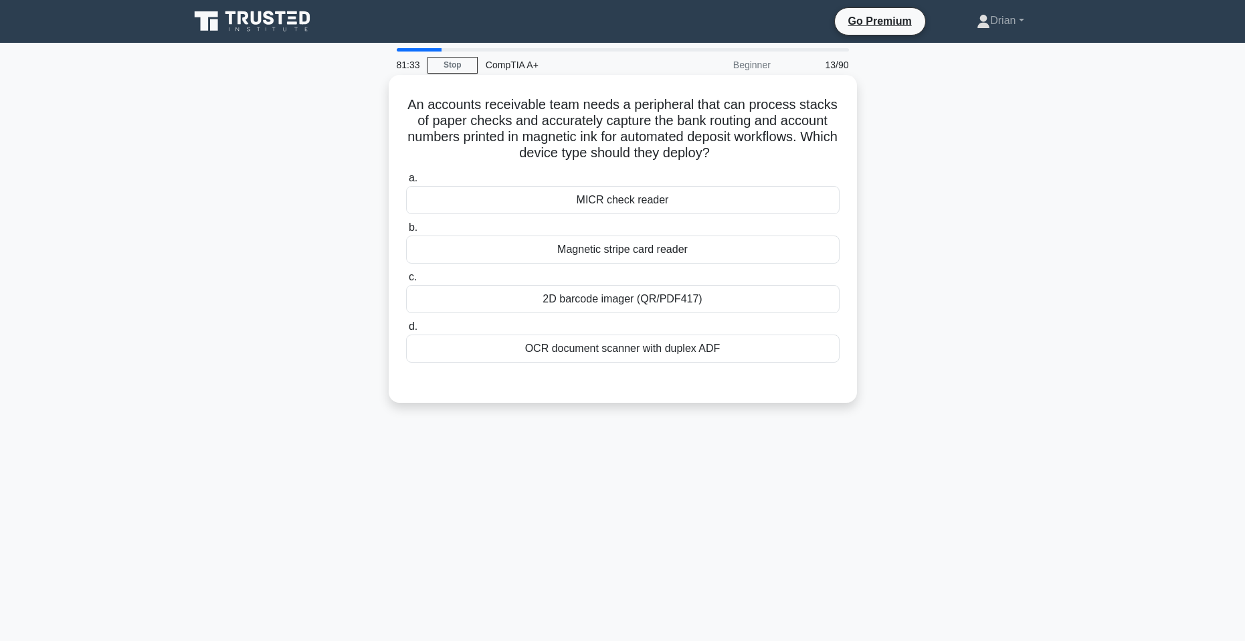
click at [738, 354] on div "OCR document scanner with duplex ADF" at bounding box center [623, 349] width 434 height 28
click at [406, 331] on input "d. OCR document scanner with duplex ADF" at bounding box center [406, 326] width 0 height 9
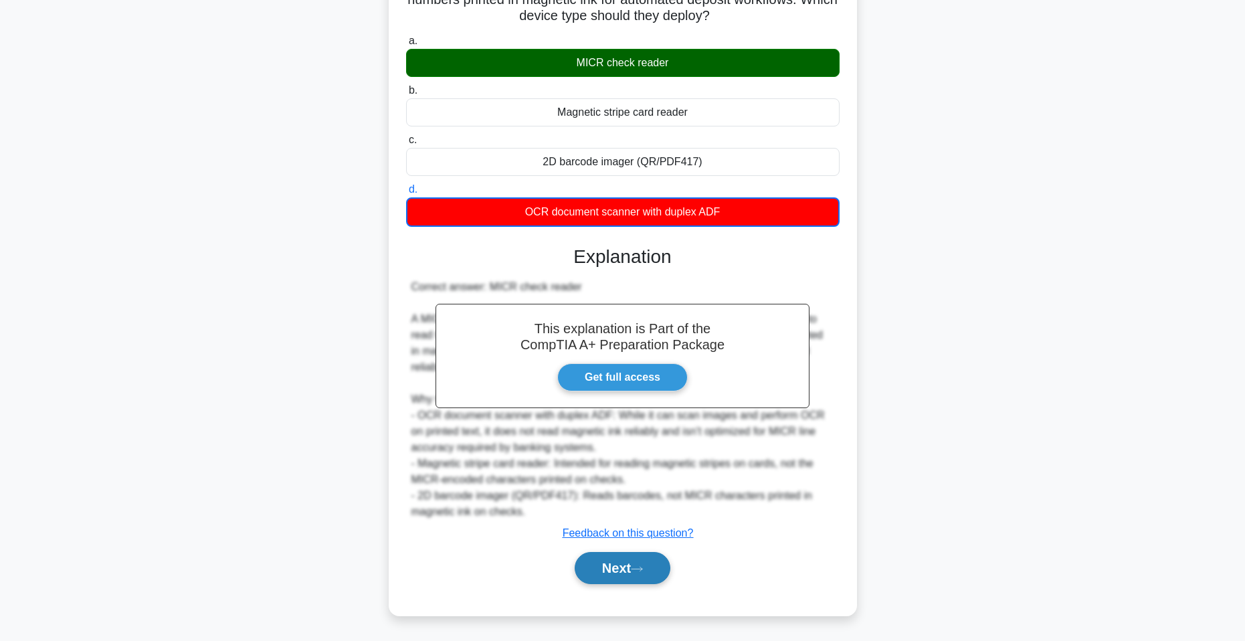
drag, startPoint x: 649, startPoint y: 573, endPoint x: 654, endPoint y: 556, distance: 18.0
click at [649, 574] on button "Next" at bounding box center [623, 568] width 96 height 32
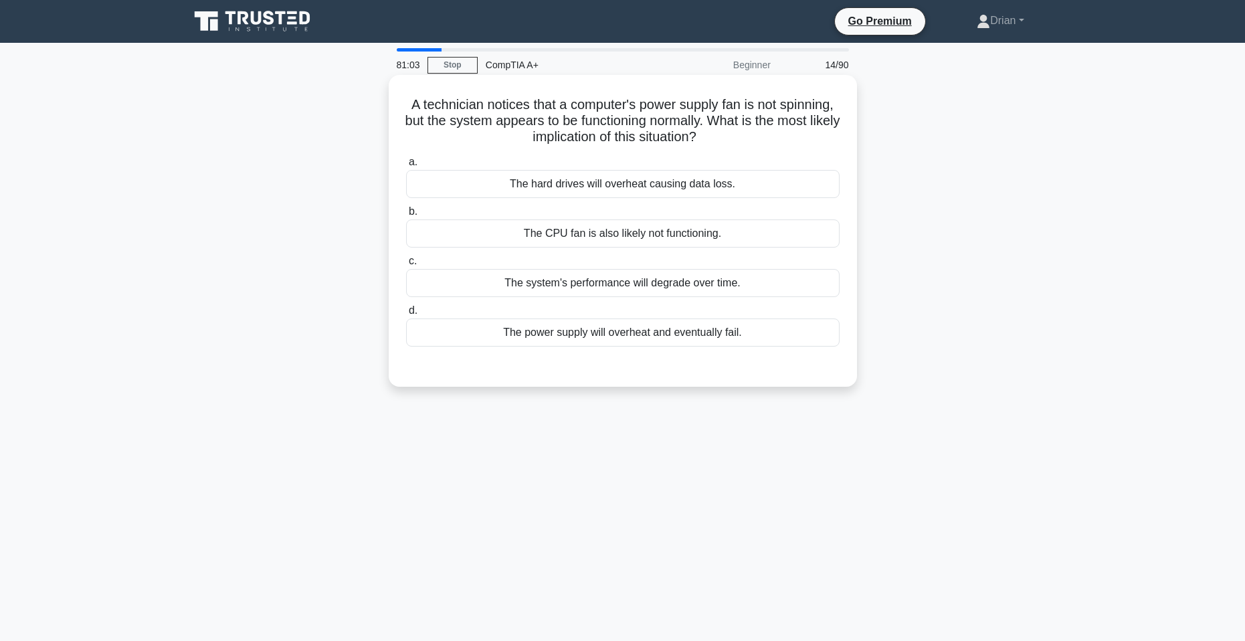
click at [721, 333] on div "The power supply will overheat and eventually fail." at bounding box center [623, 332] width 434 height 28
click at [406, 315] on input "d. The power supply will overheat and eventually fail." at bounding box center [406, 310] width 0 height 9
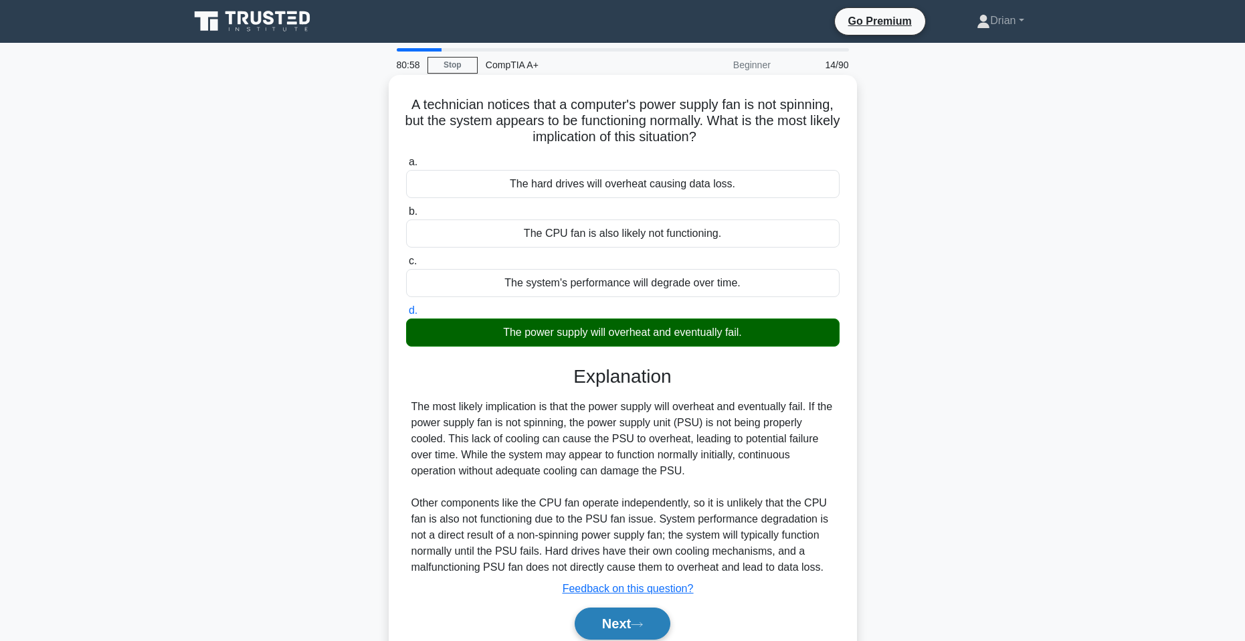
click at [645, 621] on button "Next" at bounding box center [623, 623] width 96 height 32
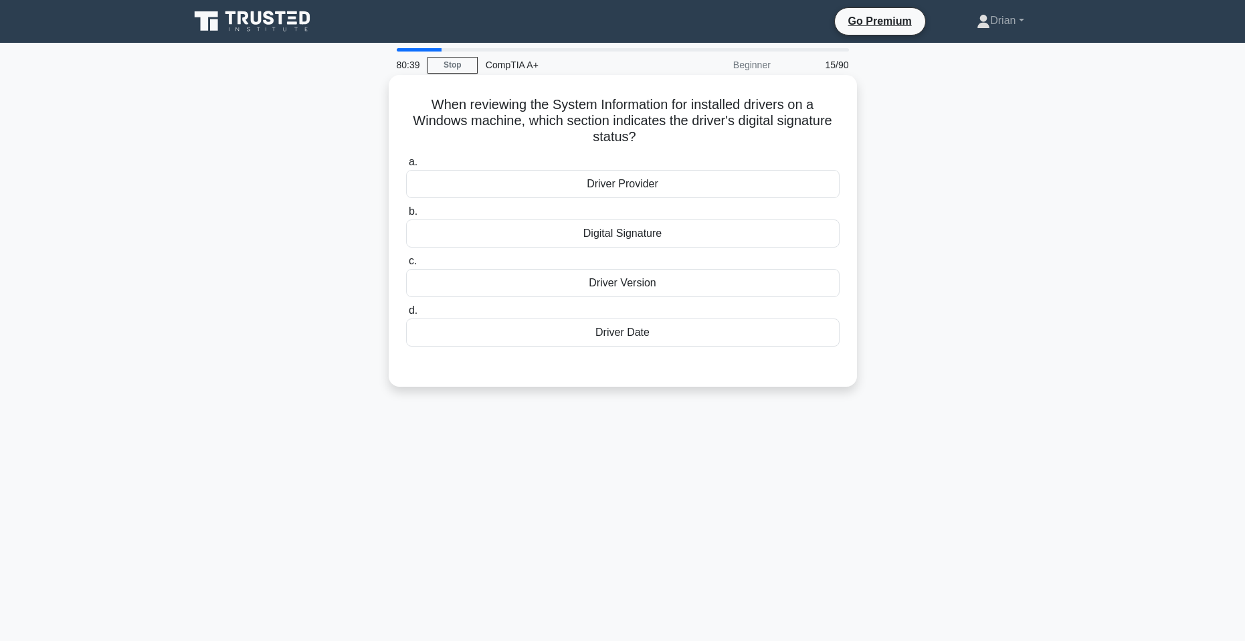
click at [675, 186] on div "Driver Provider" at bounding box center [623, 184] width 434 height 28
click at [406, 167] on input "a. Driver Provider" at bounding box center [406, 162] width 0 height 9
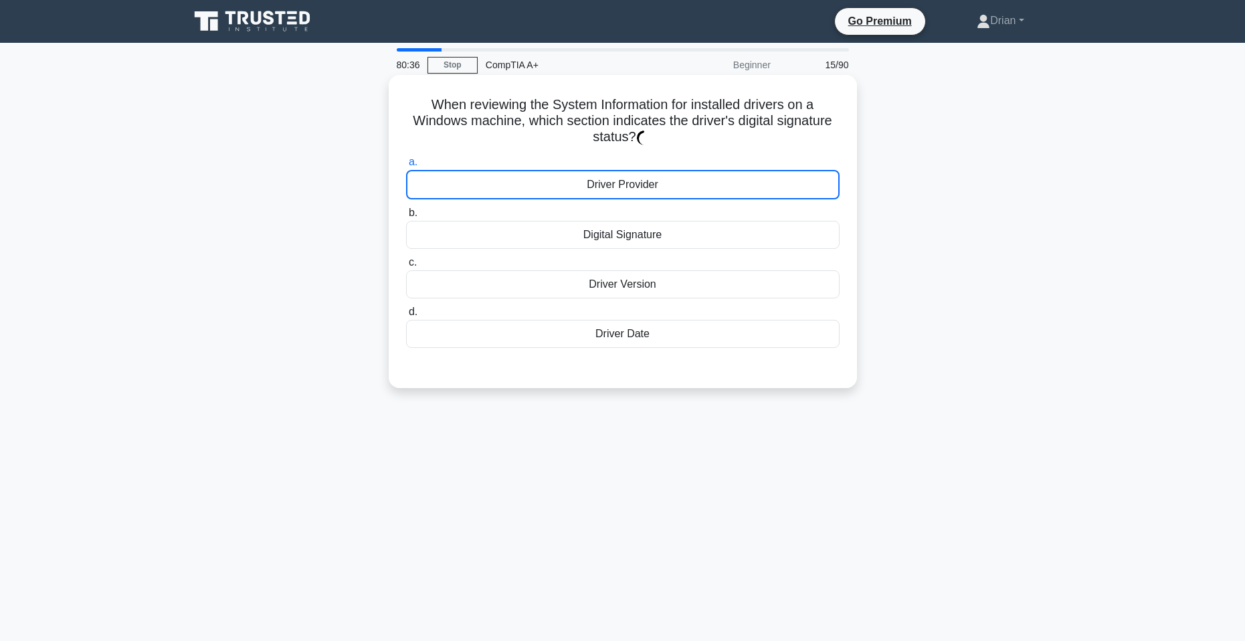
click at [660, 234] on div "Digital Signature" at bounding box center [623, 235] width 434 height 28
click at [406, 217] on input "b. Digital Signature" at bounding box center [406, 213] width 0 height 9
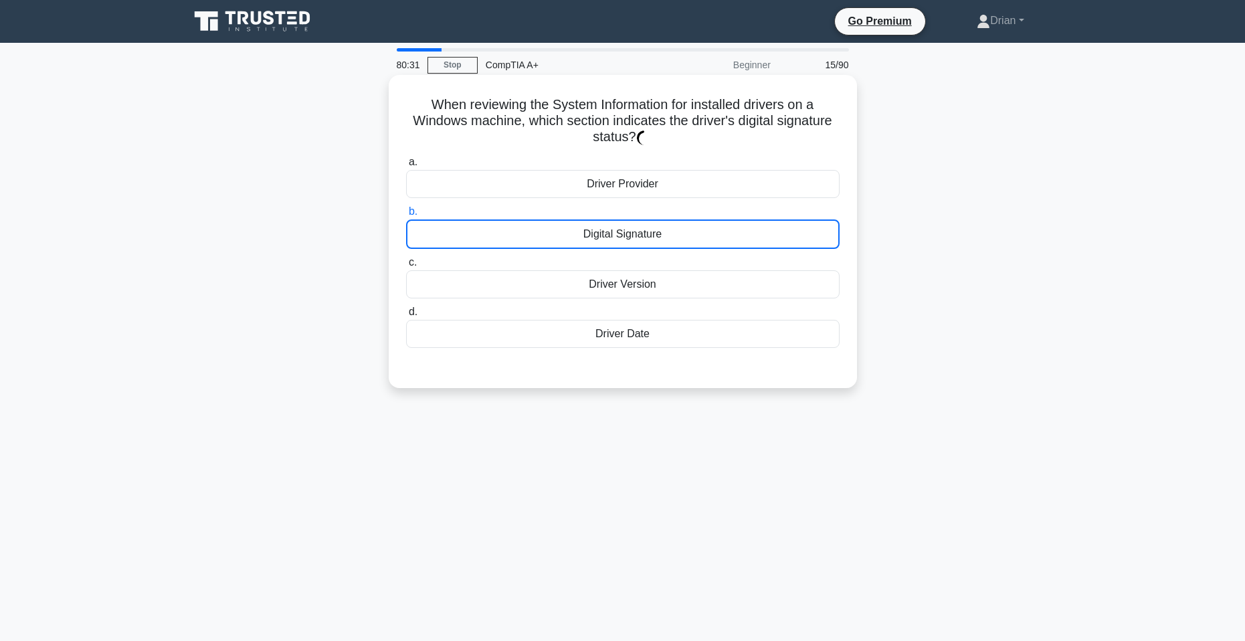
click at [708, 283] on div "Driver Version" at bounding box center [623, 284] width 434 height 28
click at [406, 267] on input "c. Driver Version" at bounding box center [406, 262] width 0 height 9
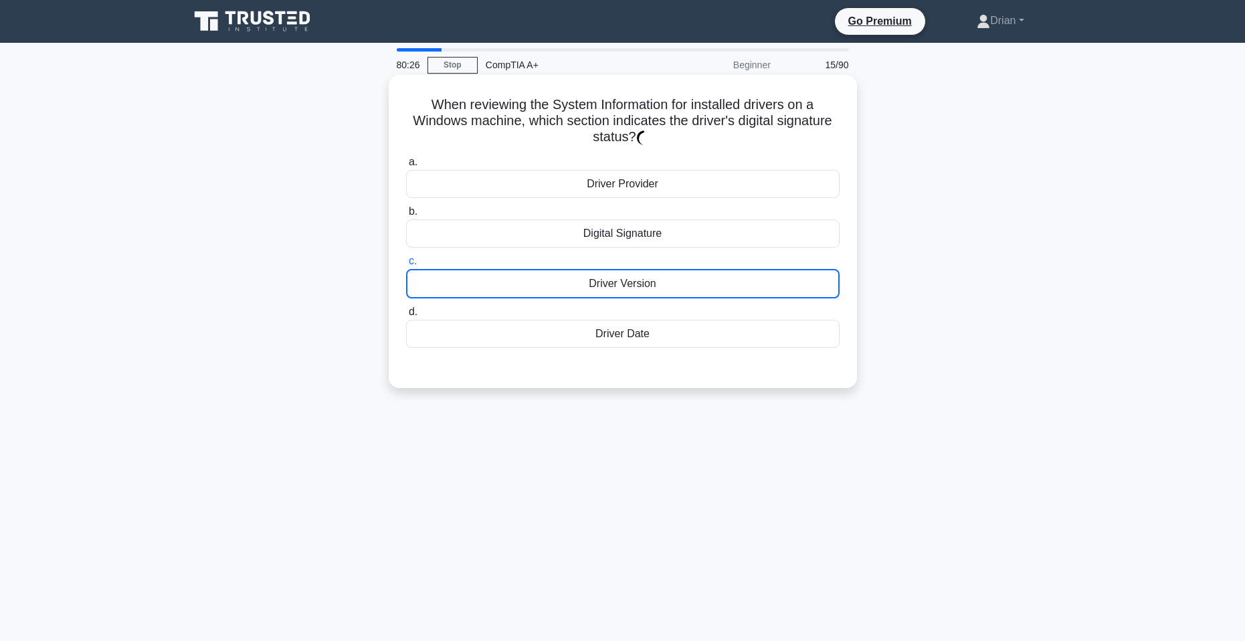
click at [693, 231] on div "Digital Signature" at bounding box center [623, 233] width 434 height 28
click at [406, 216] on input "b. Digital Signature" at bounding box center [406, 211] width 0 height 9
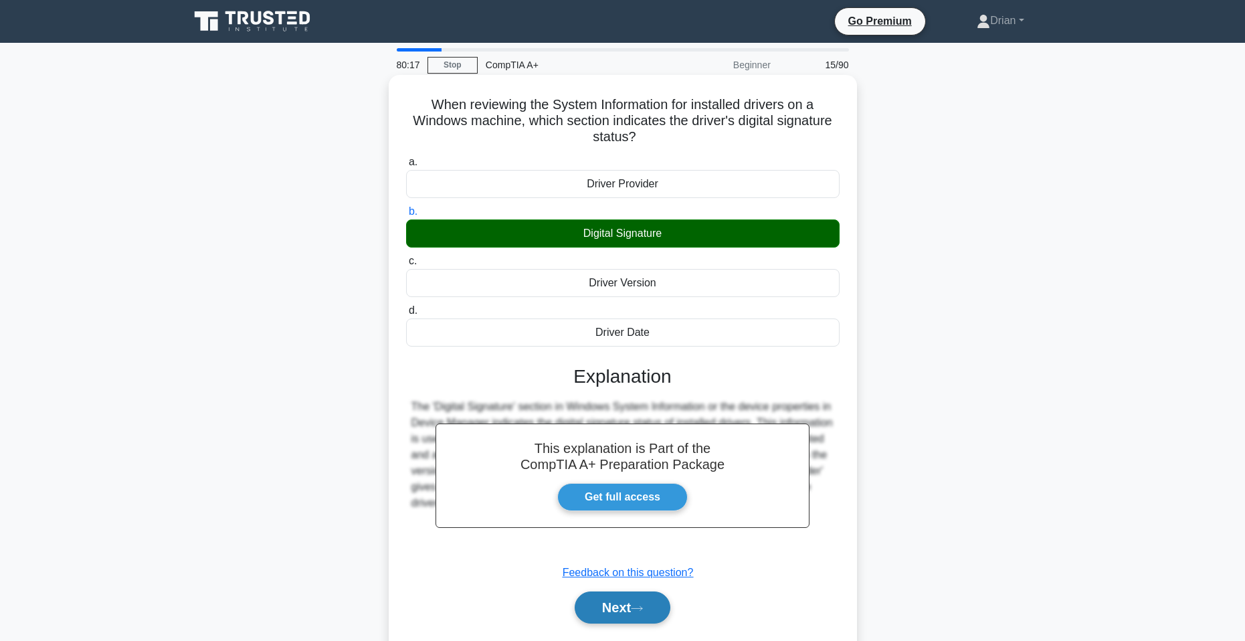
click at [662, 610] on button "Next" at bounding box center [623, 607] width 96 height 32
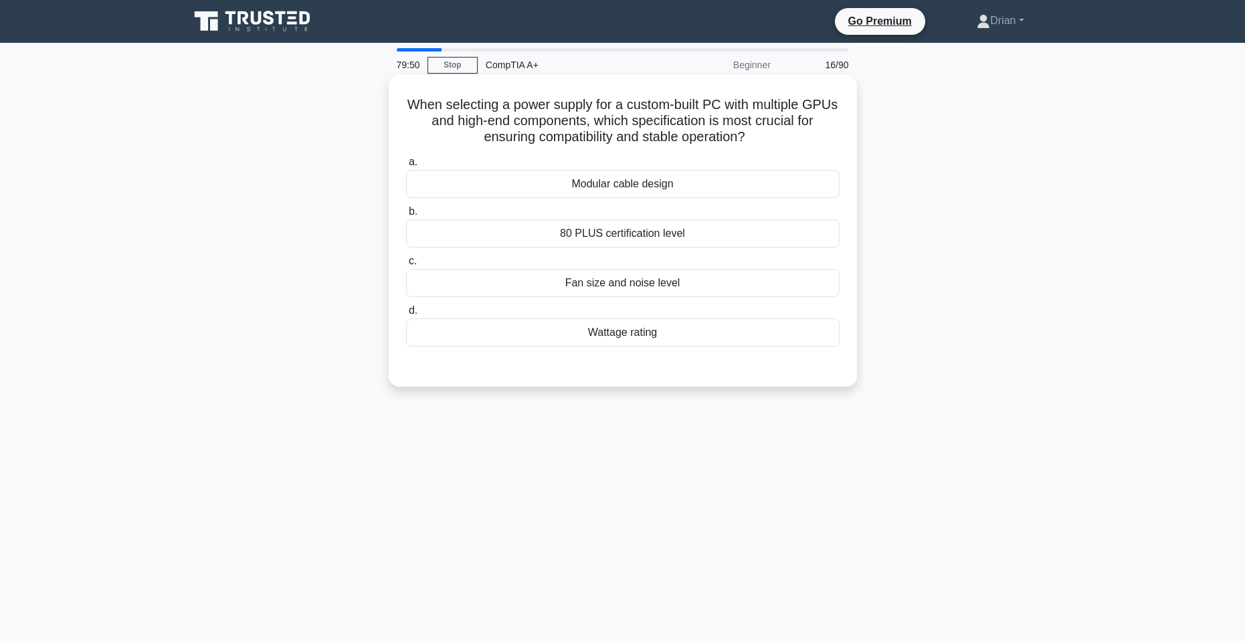
click at [719, 248] on div "80 PLUS certification level" at bounding box center [623, 233] width 434 height 28
click at [406, 216] on input "b. 80 PLUS certification level" at bounding box center [406, 211] width 0 height 9
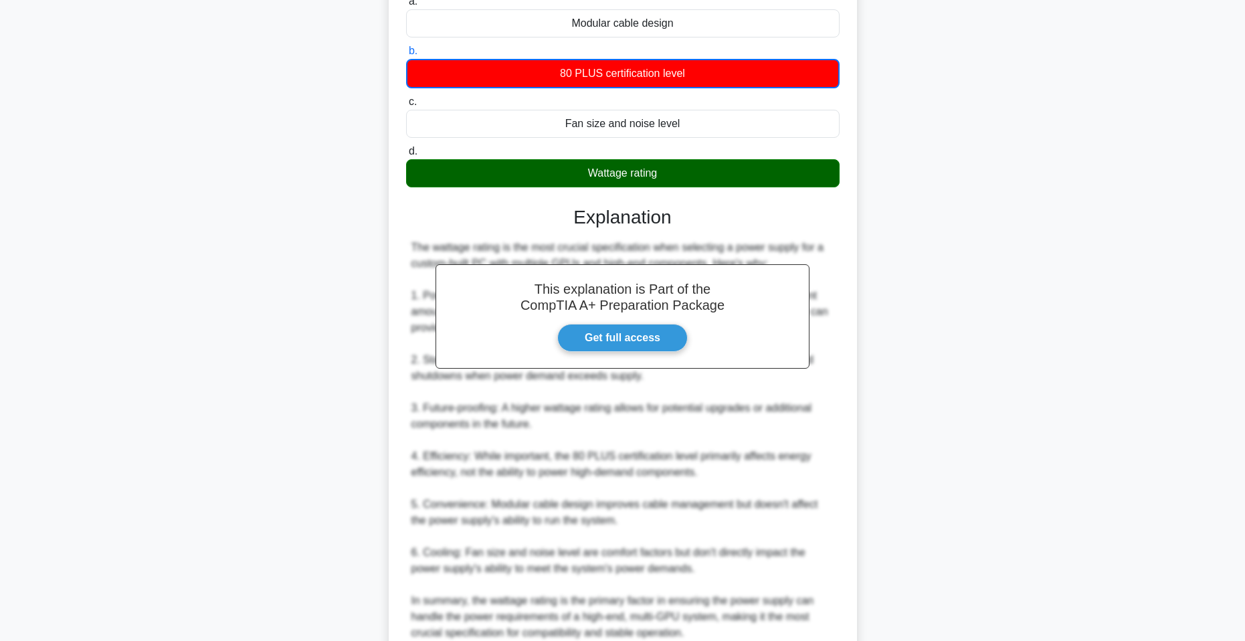
scroll to position [201, 0]
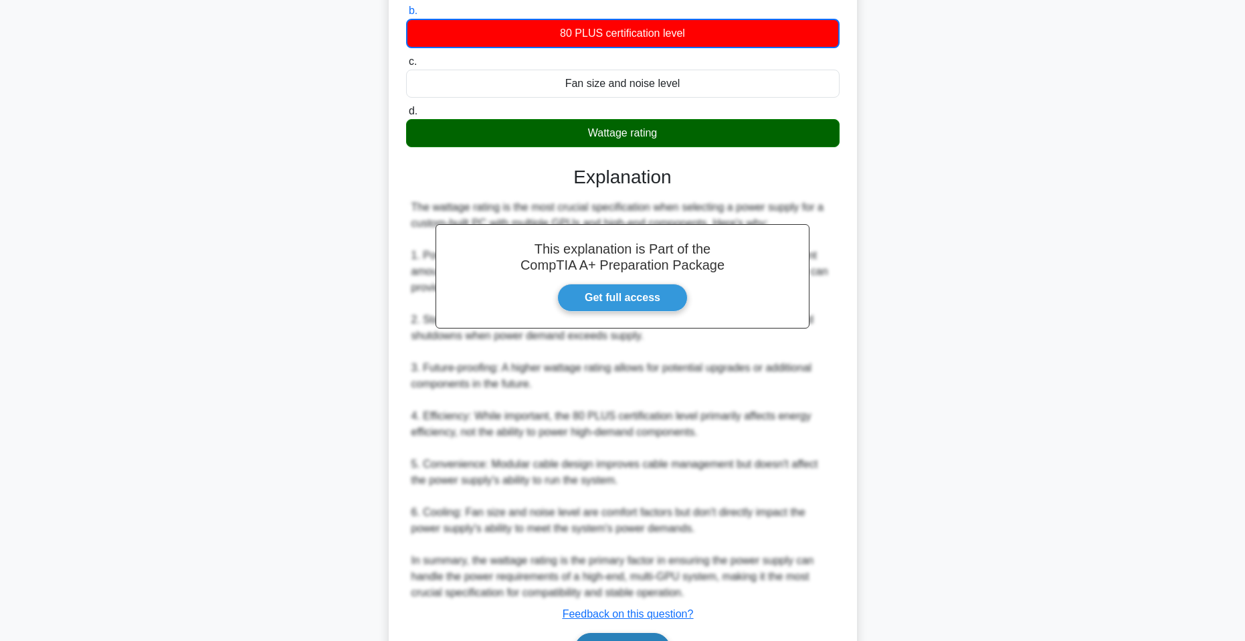
click at [632, 637] on button "Next" at bounding box center [623, 649] width 96 height 32
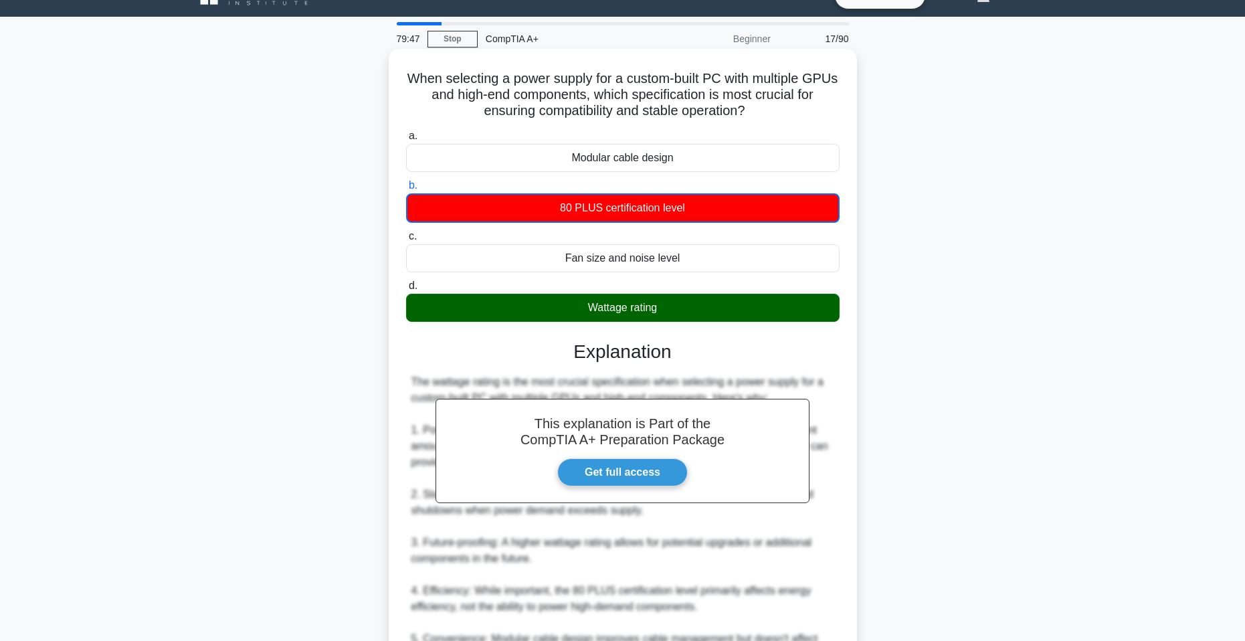
scroll to position [0, 0]
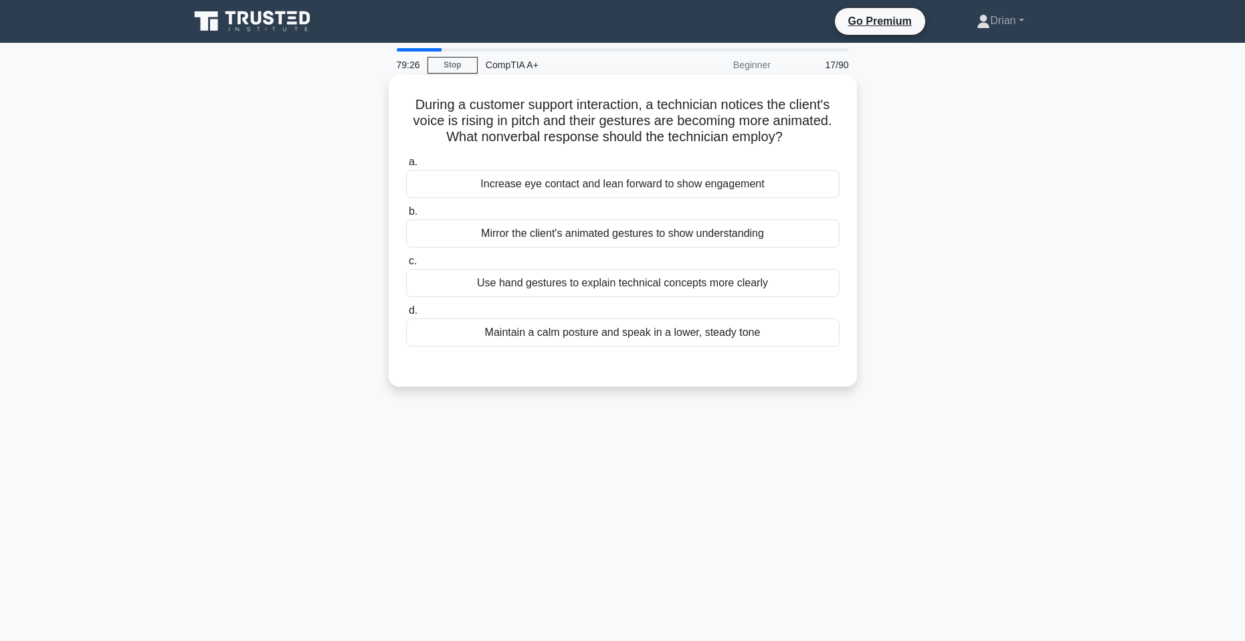
click at [723, 335] on div "Maintain a calm posture and speak in a lower, steady tone" at bounding box center [623, 332] width 434 height 28
click at [406, 315] on input "d. Maintain a calm posture and speak in a lower, steady tone" at bounding box center [406, 310] width 0 height 9
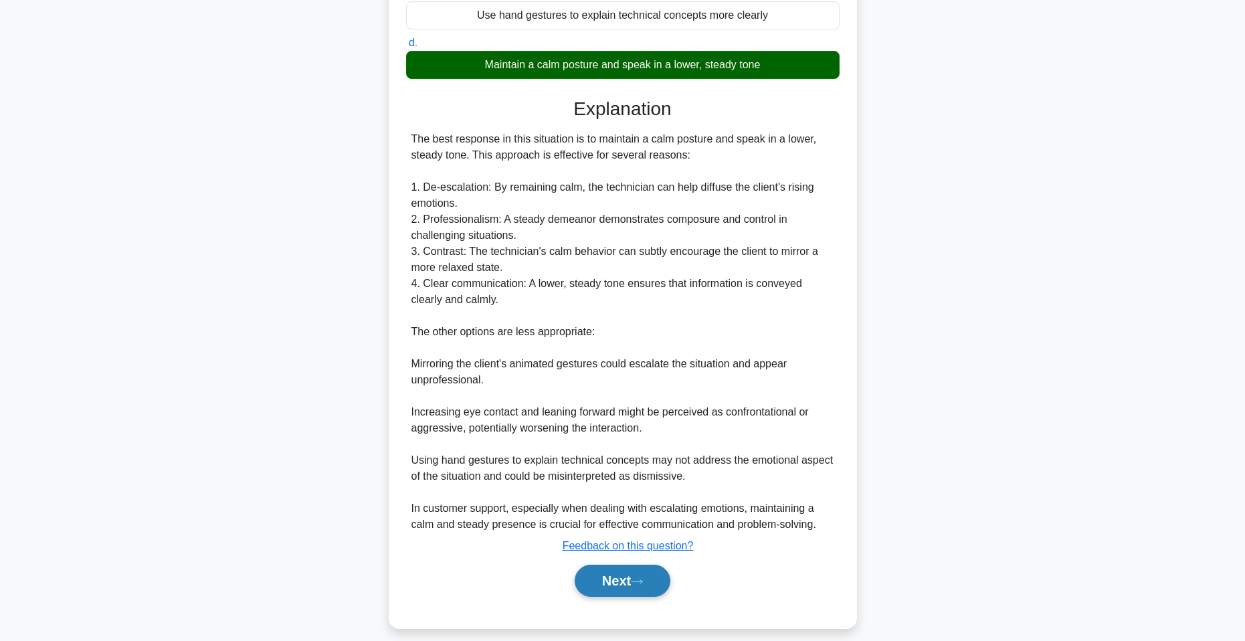
click at [631, 585] on button "Next" at bounding box center [623, 581] width 96 height 32
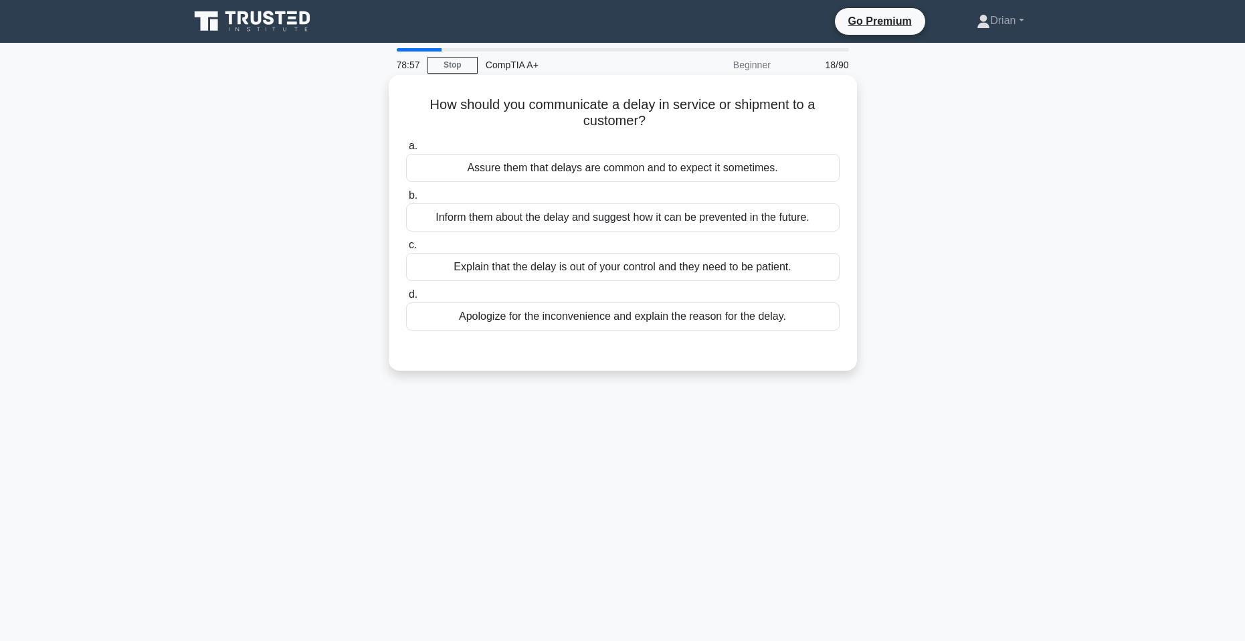
click at [692, 322] on div "Apologize for the inconvenience and explain the reason for the delay." at bounding box center [623, 316] width 434 height 28
click at [406, 299] on input "d. Apologize for the inconvenience and explain the reason for the delay." at bounding box center [406, 294] width 0 height 9
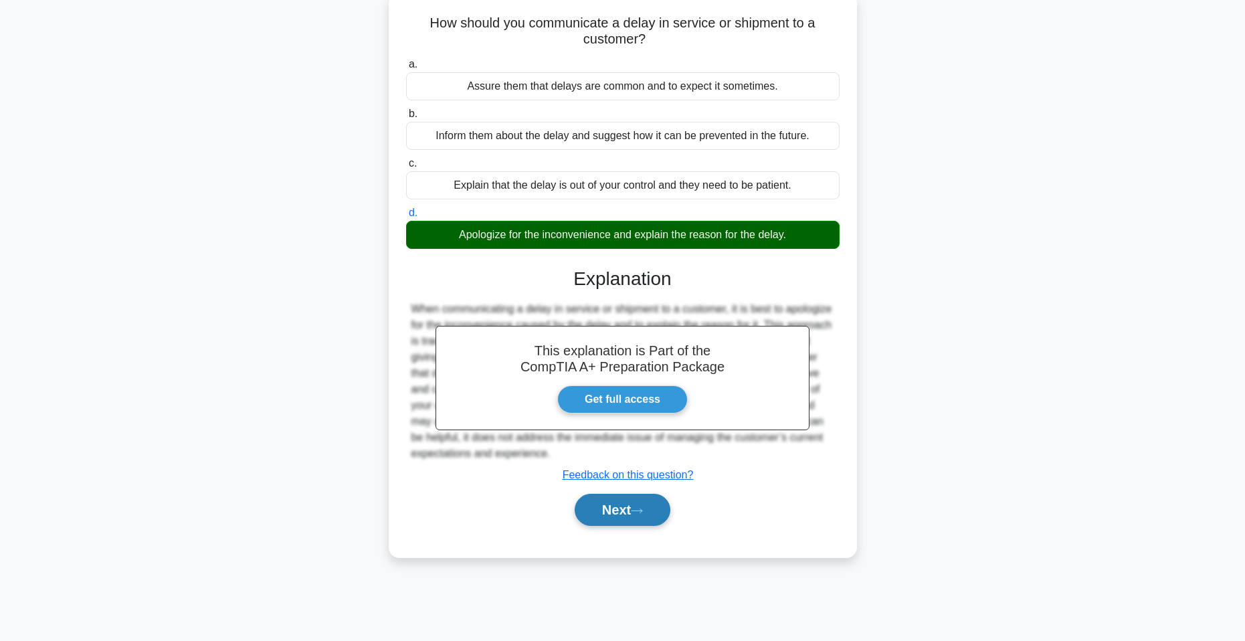
click at [643, 508] on icon at bounding box center [637, 510] width 12 height 7
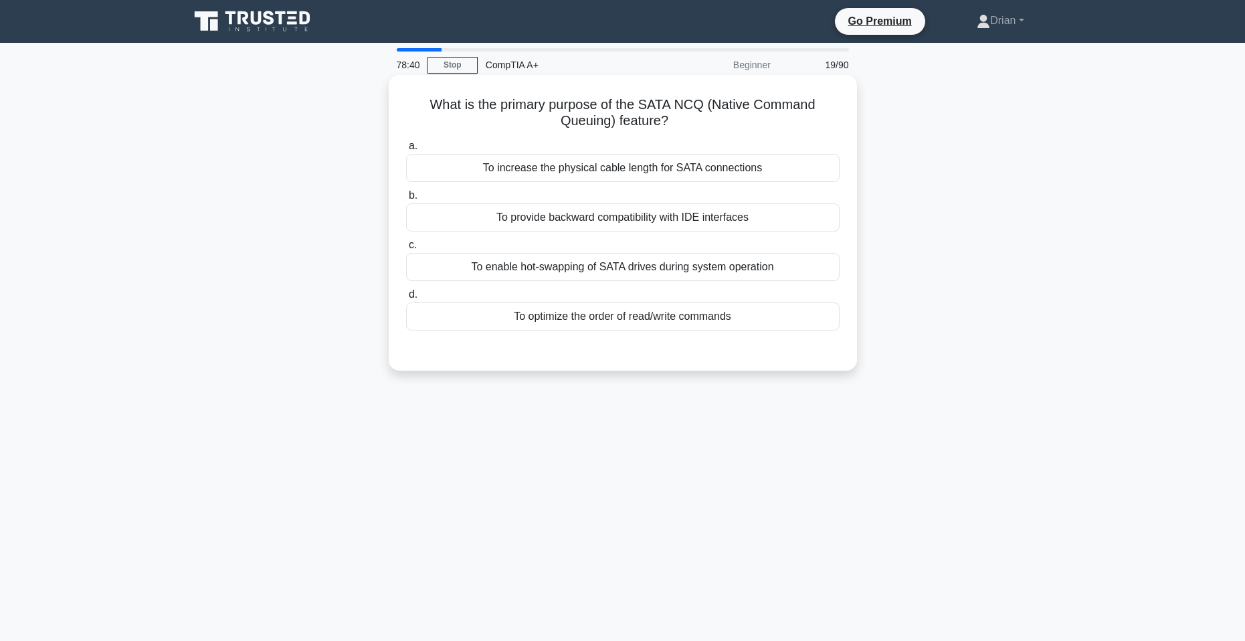
drag, startPoint x: 694, startPoint y: 320, endPoint x: 688, endPoint y: 327, distance: 9.1
click at [694, 321] on div "To optimize the order of read/write commands" at bounding box center [623, 316] width 434 height 28
click at [406, 299] on input "d. To optimize the order of read/write commands" at bounding box center [406, 294] width 0 height 9
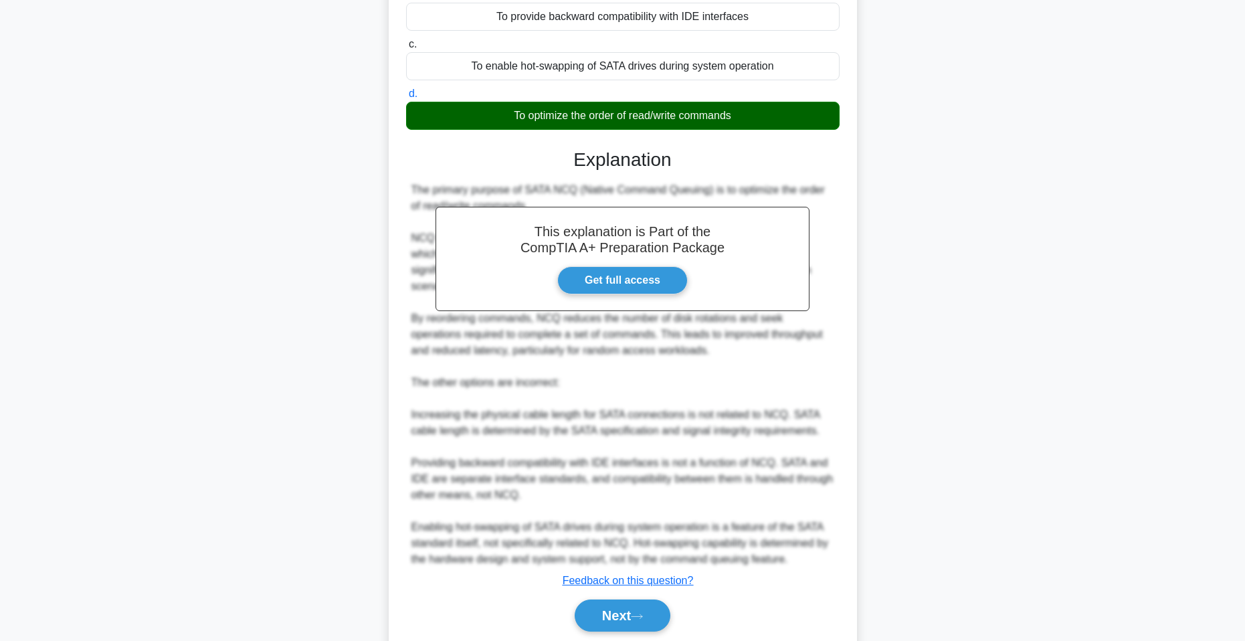
drag, startPoint x: 629, startPoint y: 616, endPoint x: 634, endPoint y: 595, distance: 22.1
click at [630, 616] on button "Next" at bounding box center [623, 615] width 96 height 32
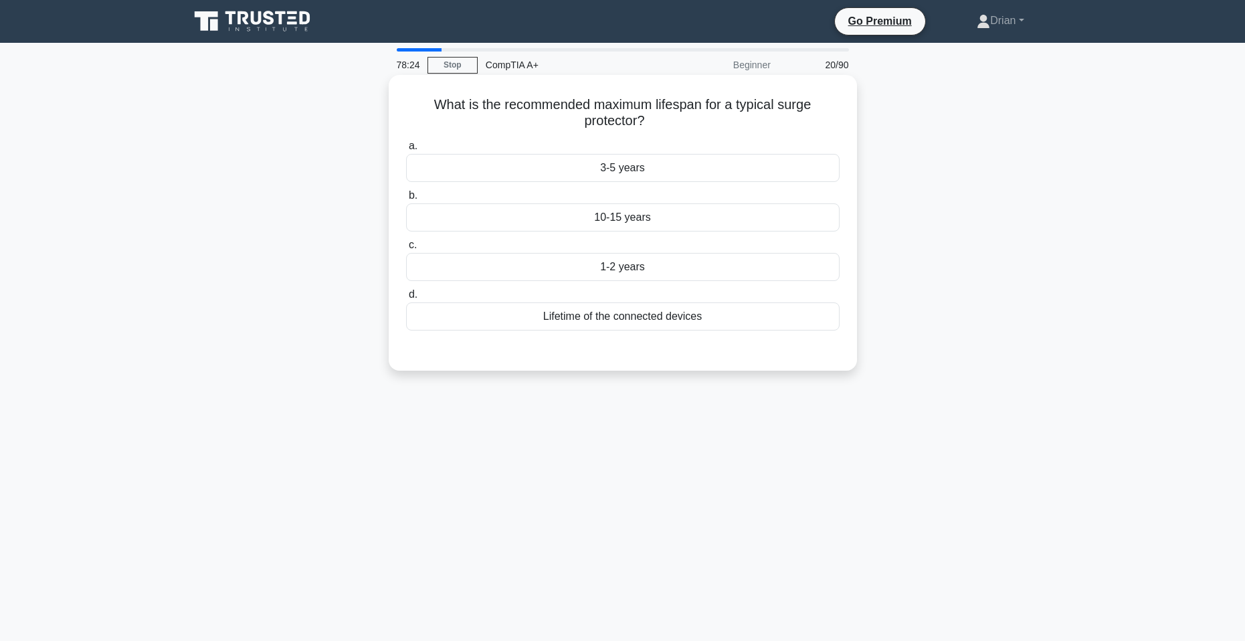
click at [698, 322] on div "Lifetime of the connected devices" at bounding box center [623, 316] width 434 height 28
click at [406, 299] on input "d. Lifetime of the connected devices" at bounding box center [406, 294] width 0 height 9
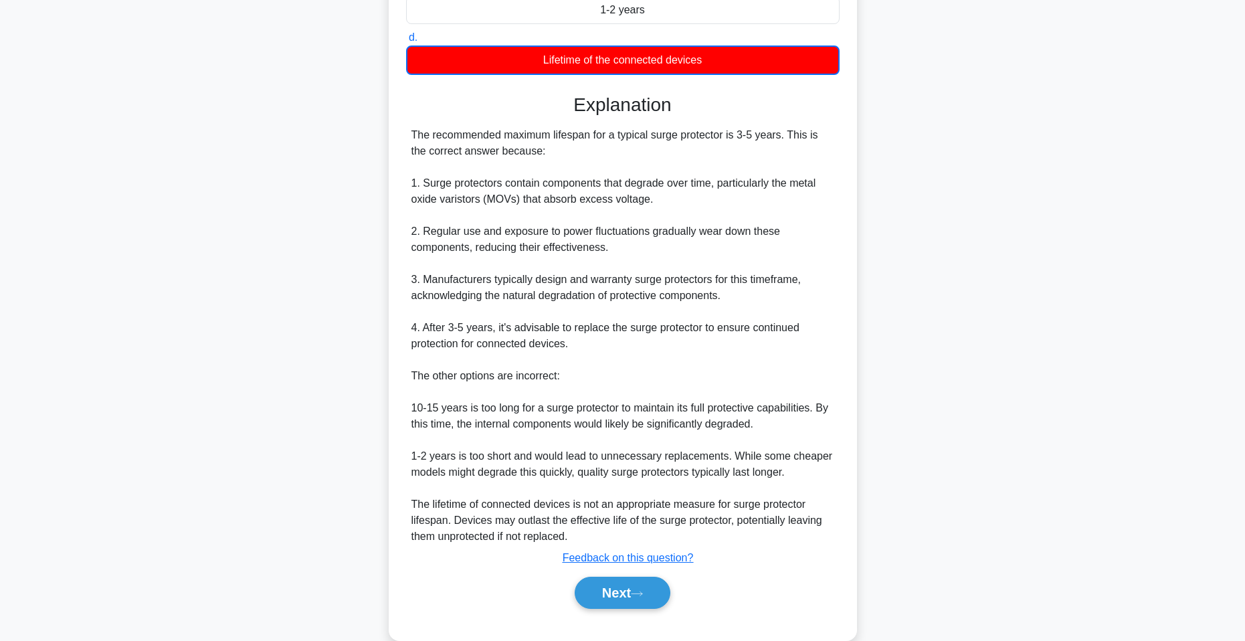
scroll to position [282, 0]
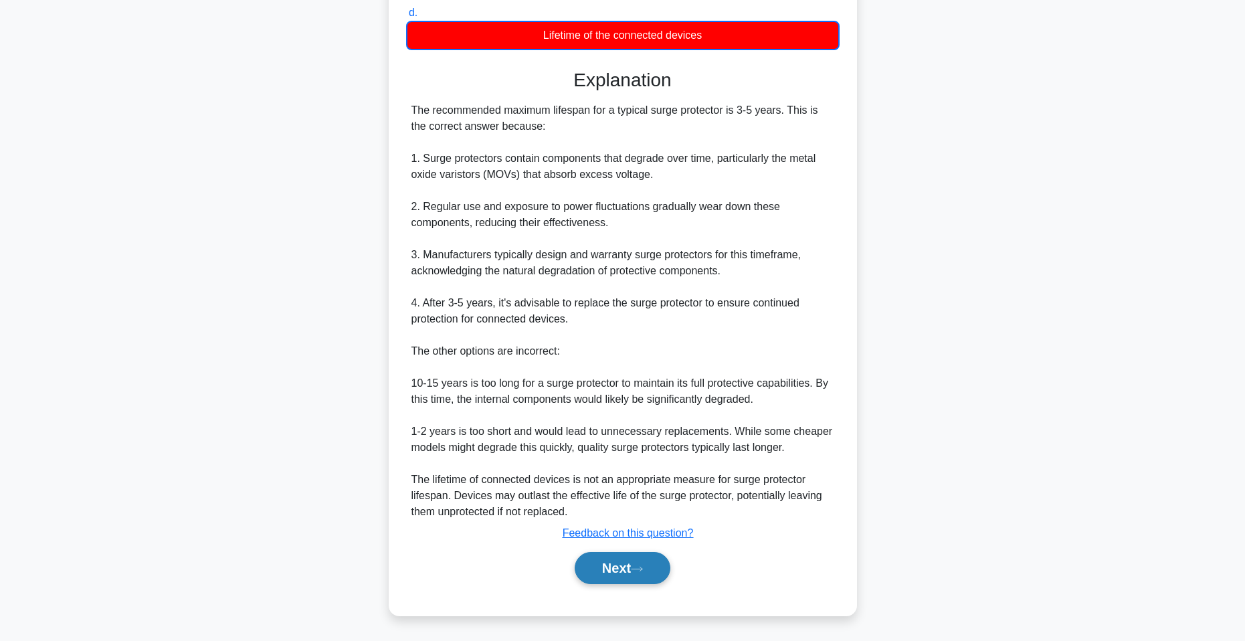
click at [610, 575] on button "Next" at bounding box center [623, 568] width 96 height 32
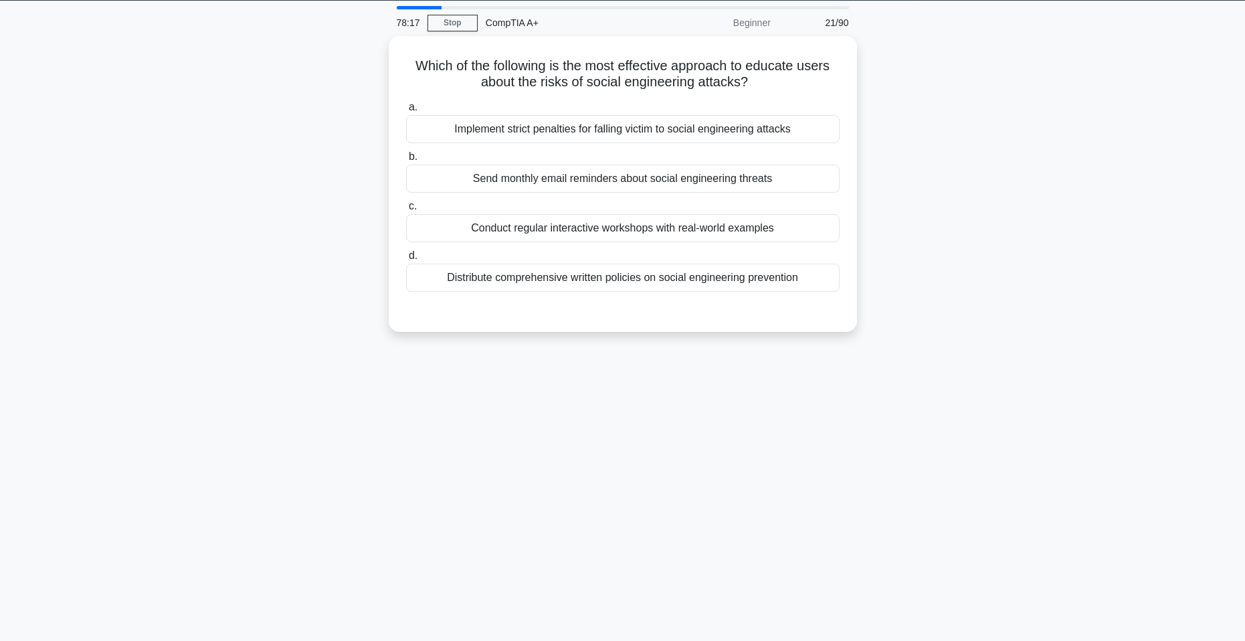
scroll to position [0, 0]
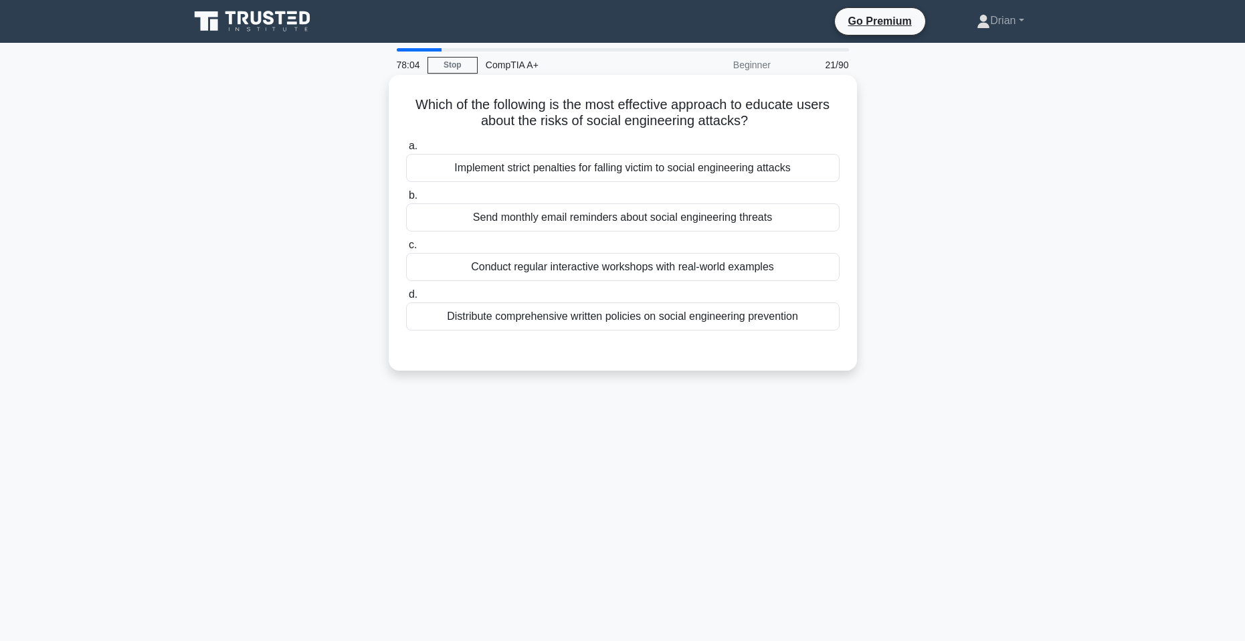
click at [627, 276] on div "Conduct regular interactive workshops with real-world examples" at bounding box center [623, 267] width 434 height 28
click at [406, 250] on input "c. Conduct regular interactive workshops with real-world examples" at bounding box center [406, 245] width 0 height 9
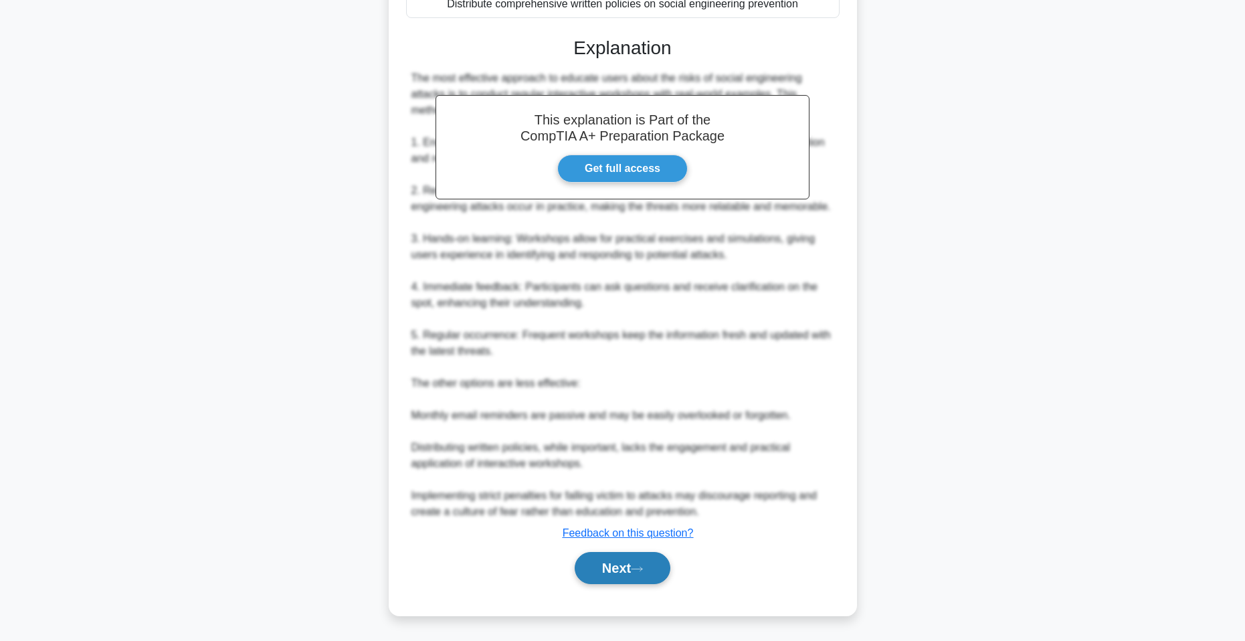
click at [605, 573] on button "Next" at bounding box center [623, 568] width 96 height 32
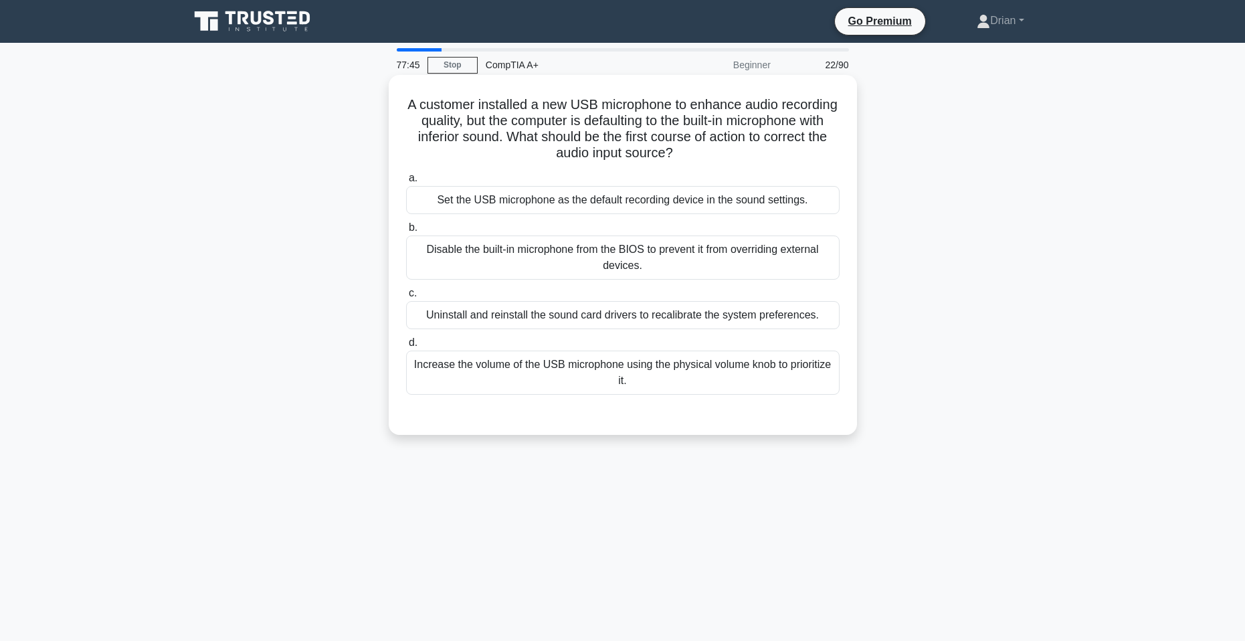
click at [688, 195] on div "Set the USB microphone as the default recording device in the sound settings." at bounding box center [623, 200] width 434 height 28
click at [406, 183] on input "a. Set the USB microphone as the default recording device in the sound settings." at bounding box center [406, 178] width 0 height 9
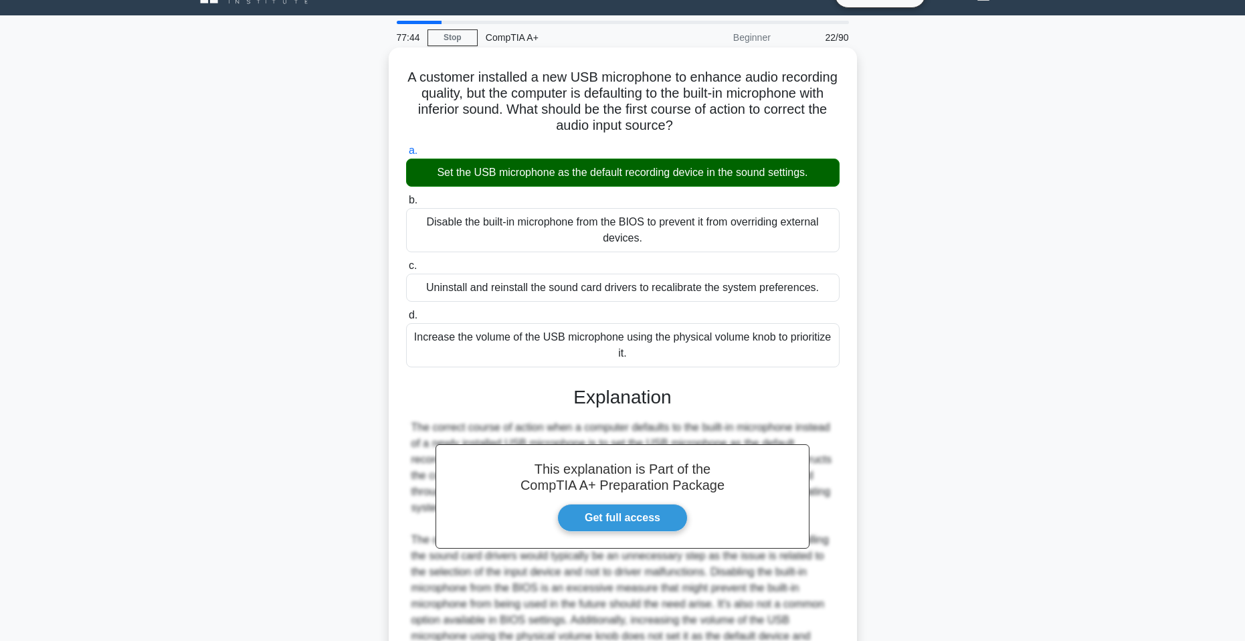
scroll to position [134, 0]
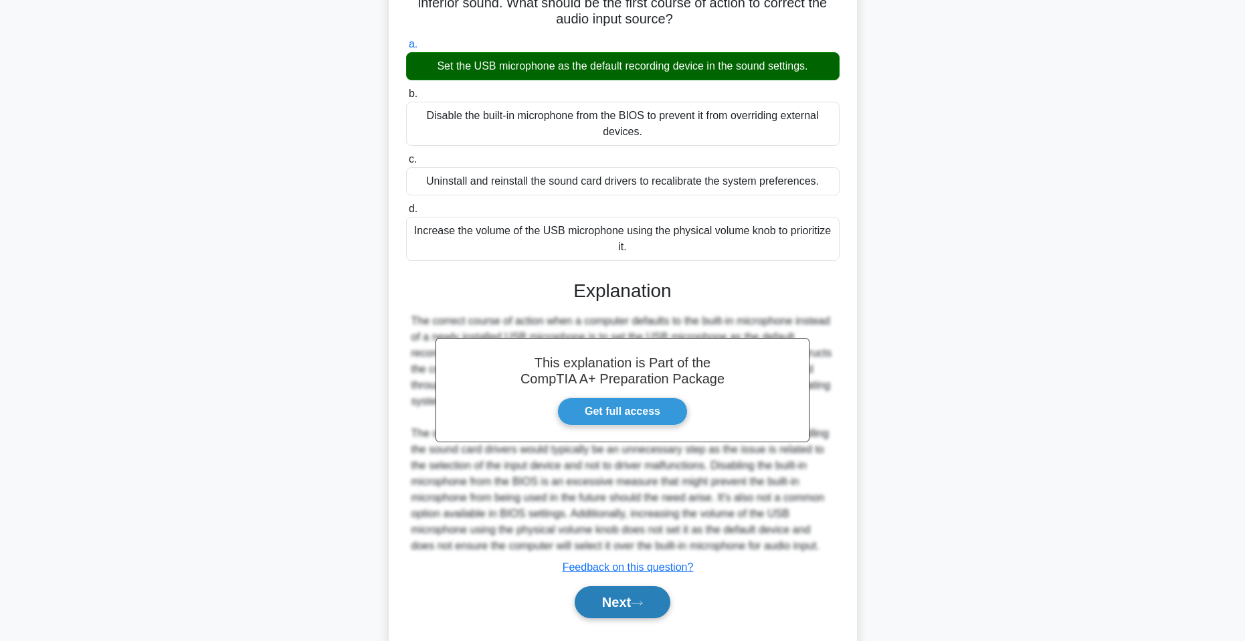
click at [640, 609] on button "Next" at bounding box center [623, 602] width 96 height 32
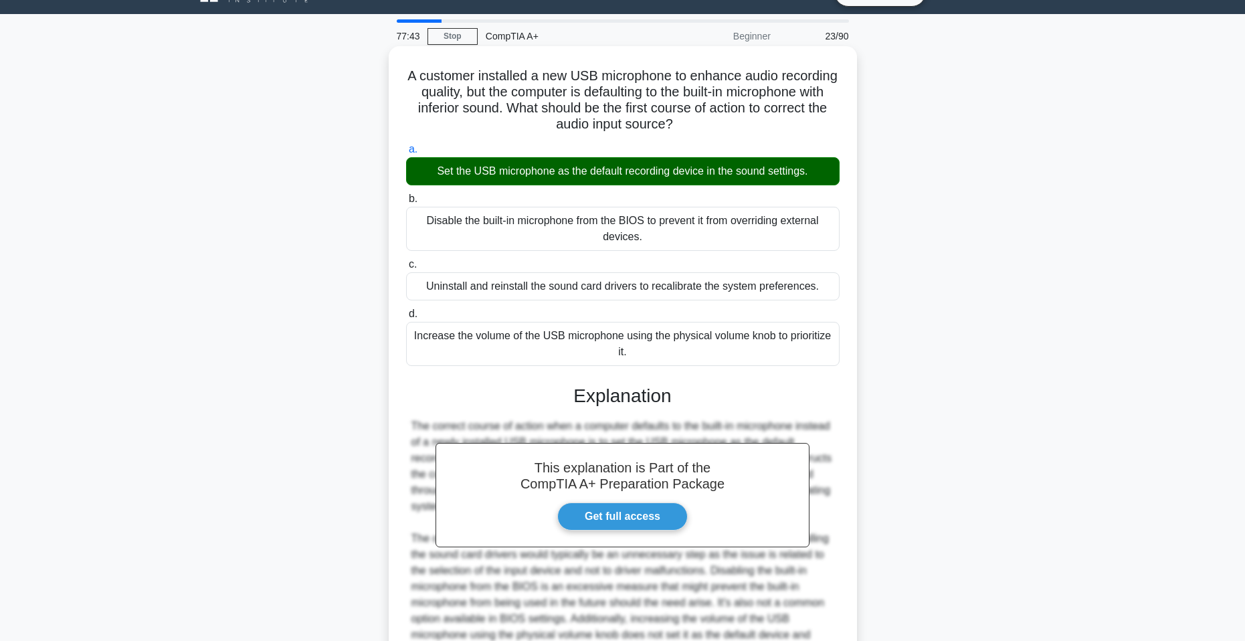
scroll to position [0, 0]
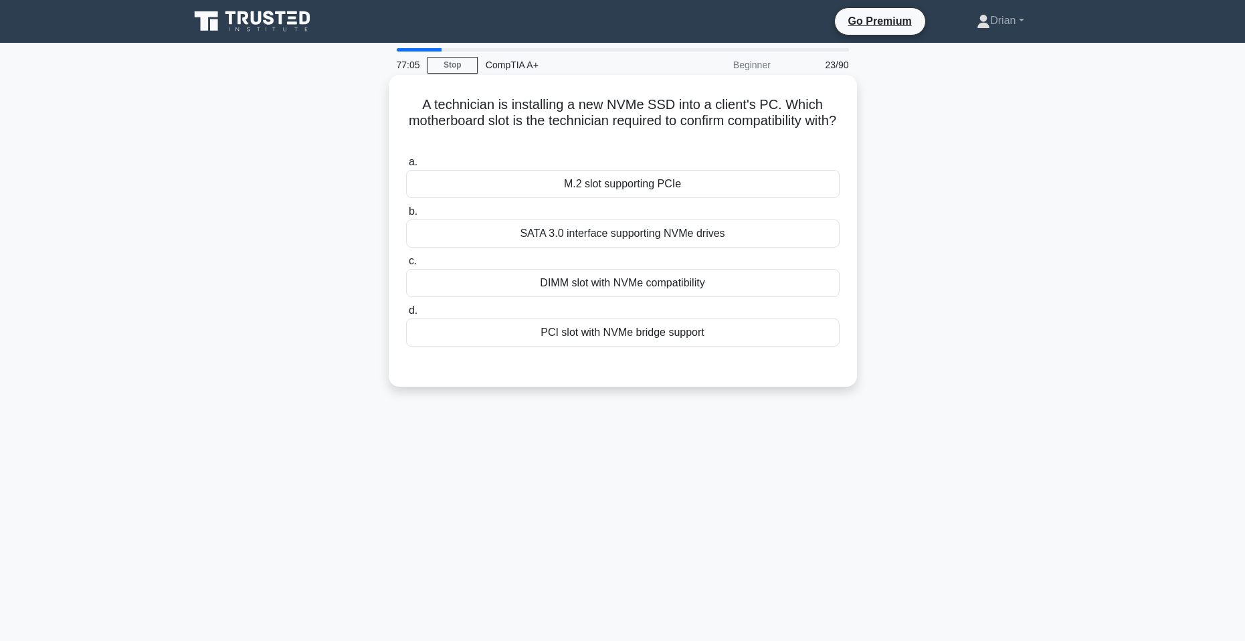
click at [724, 343] on div "PCI slot with NVMe bridge support" at bounding box center [623, 332] width 434 height 28
click at [406, 315] on input "d. PCI slot with NVMe bridge support" at bounding box center [406, 310] width 0 height 9
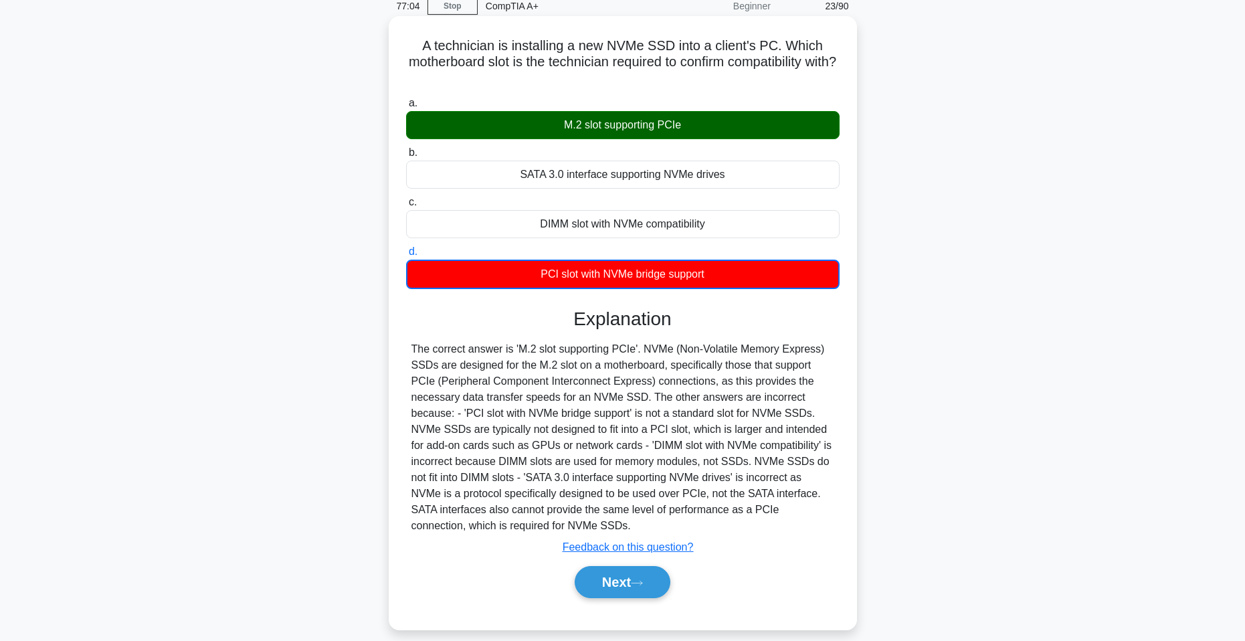
scroll to position [82, 0]
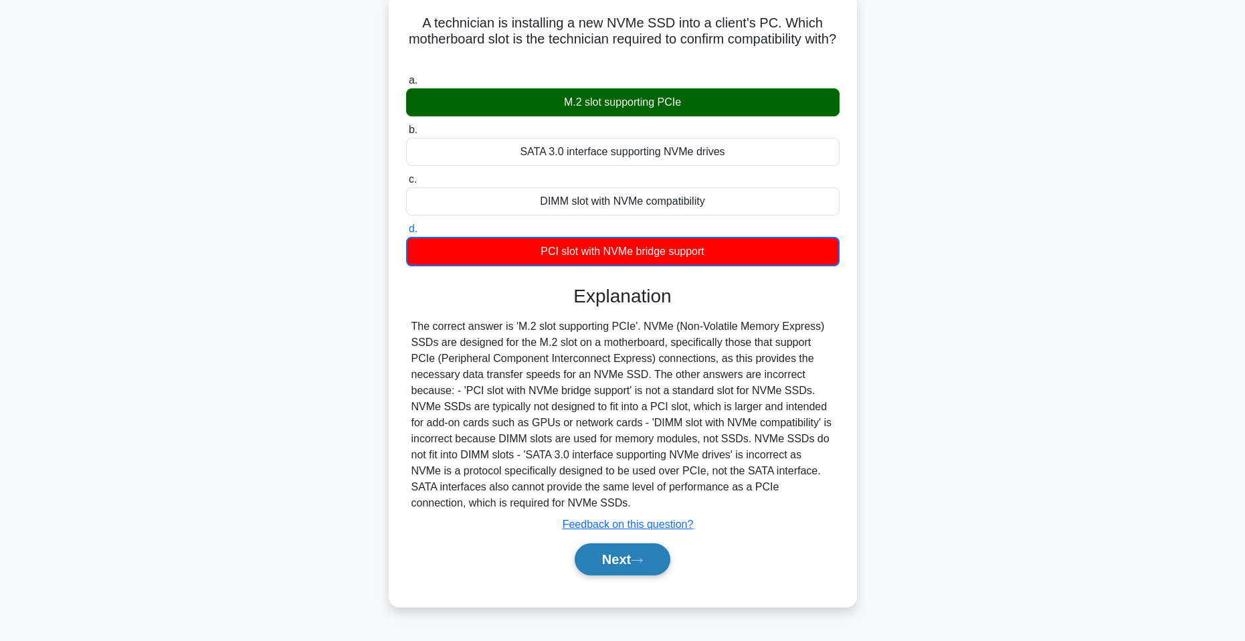
click at [634, 571] on button "Next" at bounding box center [623, 559] width 96 height 32
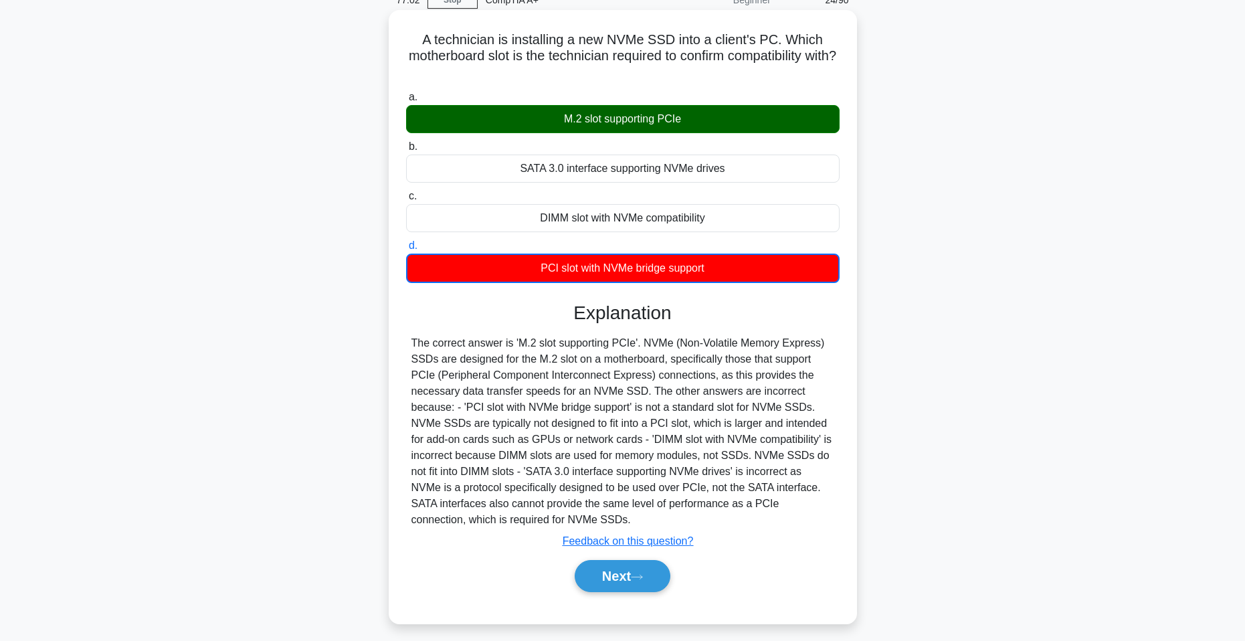
scroll to position [0, 0]
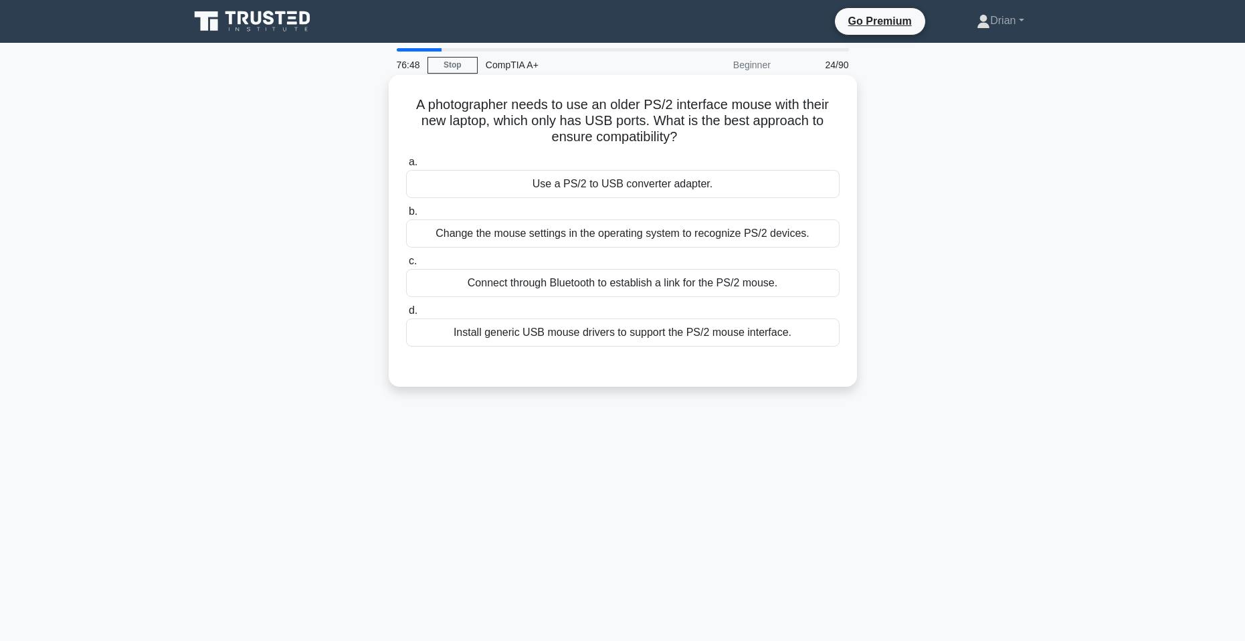
click at [698, 195] on div "Use a PS/2 to USB converter adapter." at bounding box center [623, 184] width 434 height 28
click at [406, 167] on input "a. Use a PS/2 to USB converter adapter." at bounding box center [406, 162] width 0 height 9
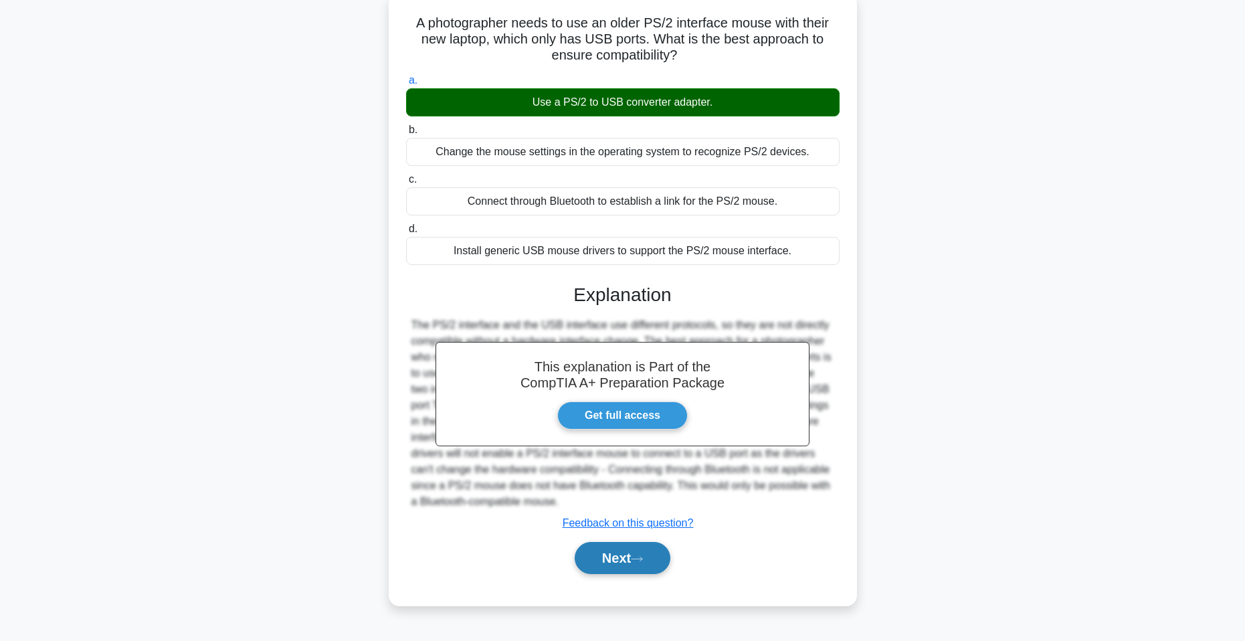
click at [641, 568] on button "Next" at bounding box center [623, 558] width 96 height 32
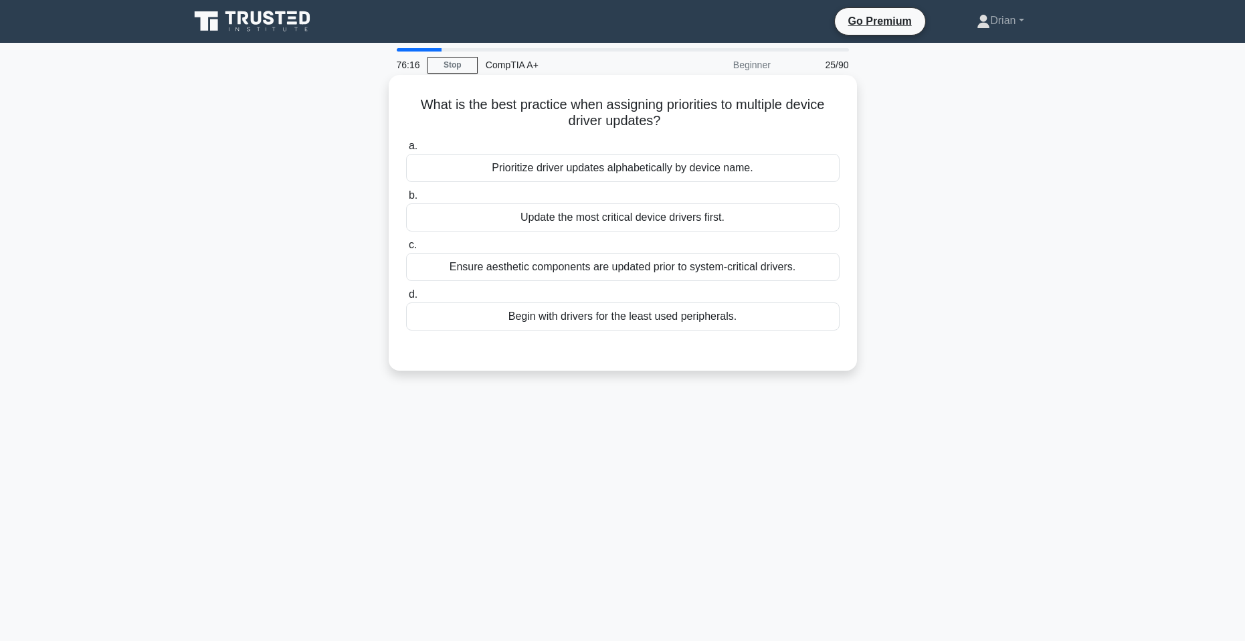
click at [721, 217] on div "Update the most critical device drivers first." at bounding box center [623, 217] width 434 height 28
click at [406, 200] on input "b. Update the most critical device drivers first." at bounding box center [406, 195] width 0 height 9
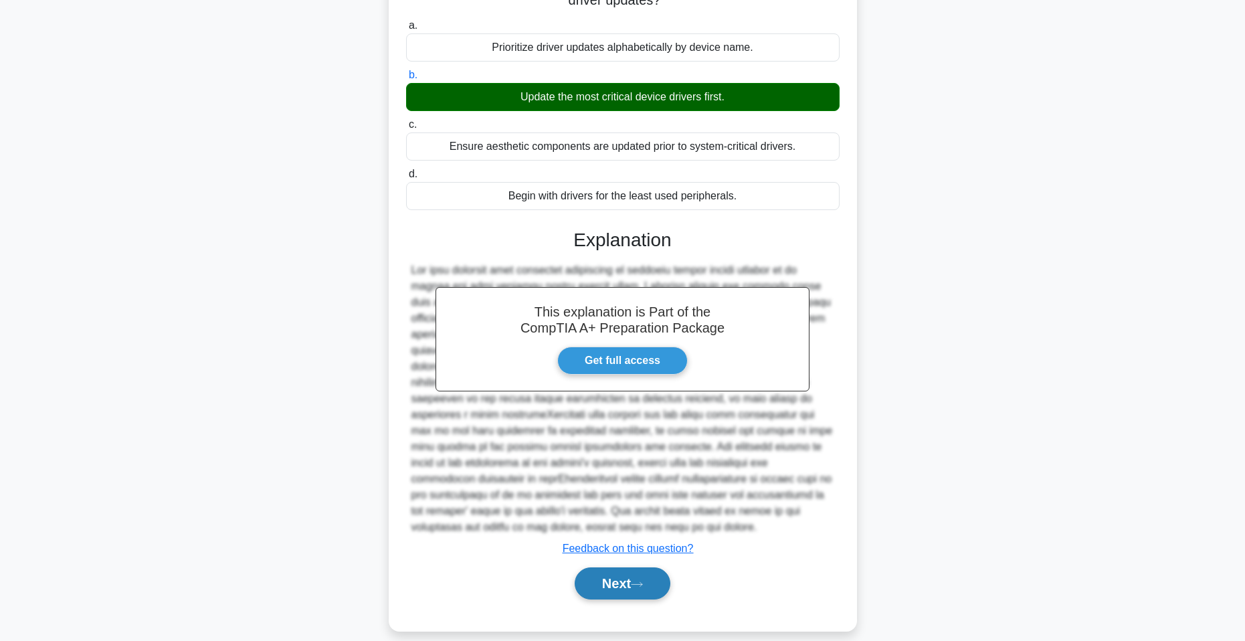
click at [657, 567] on button "Next" at bounding box center [623, 583] width 96 height 32
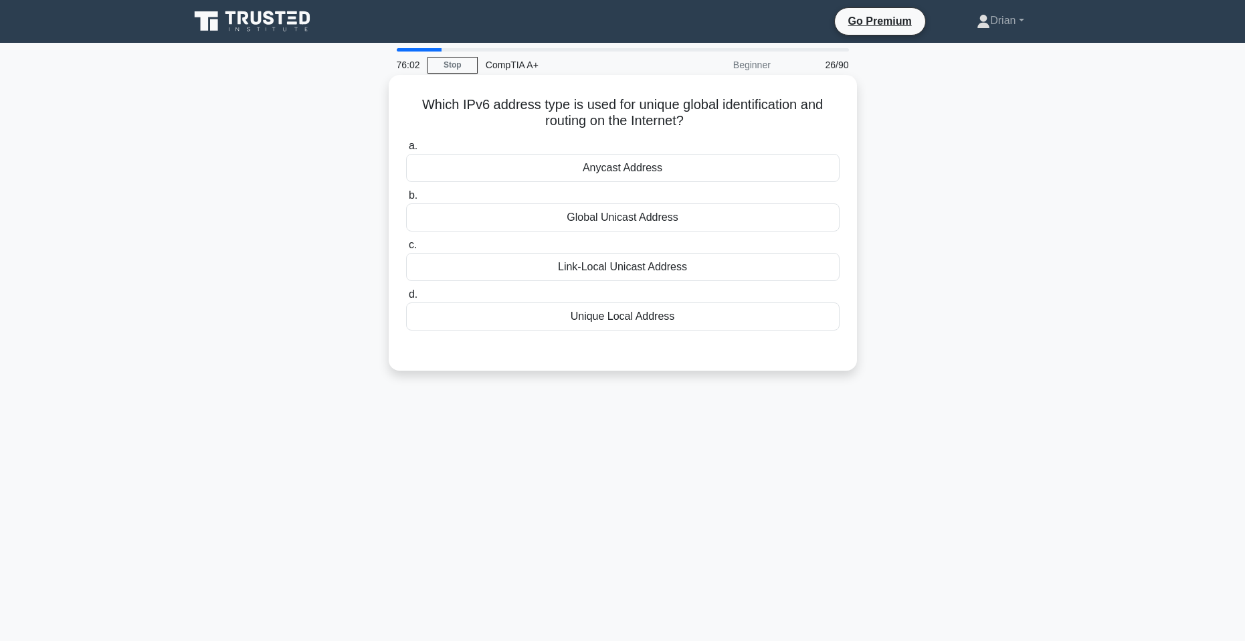
click at [676, 274] on div "Link-Local Unicast Address" at bounding box center [623, 267] width 434 height 28
click at [406, 250] on input "c. Link-Local Unicast Address" at bounding box center [406, 245] width 0 height 9
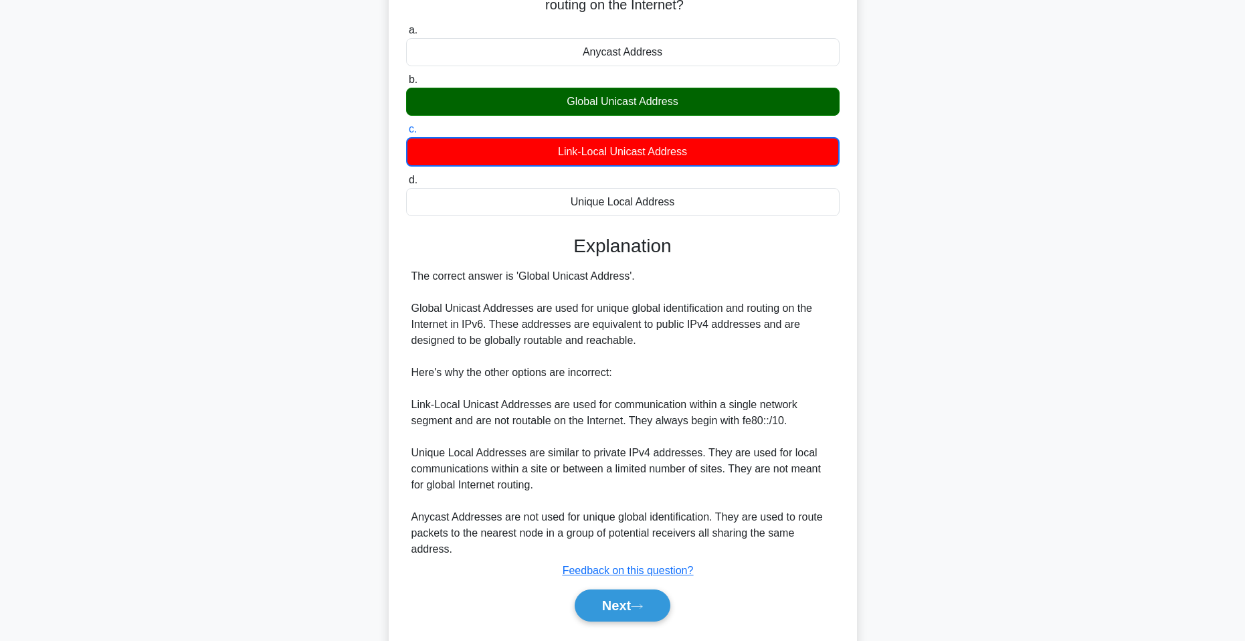
scroll to position [154, 0]
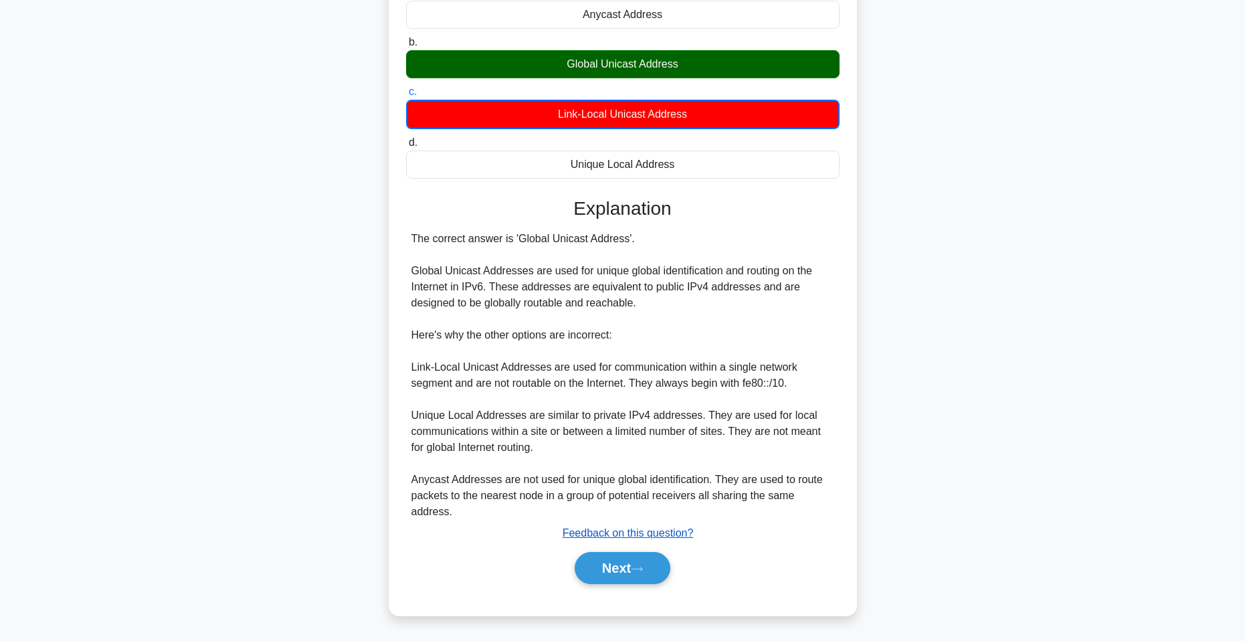
drag, startPoint x: 644, startPoint y: 579, endPoint x: 621, endPoint y: 530, distance: 54.5
click at [643, 579] on button "Next" at bounding box center [623, 568] width 96 height 32
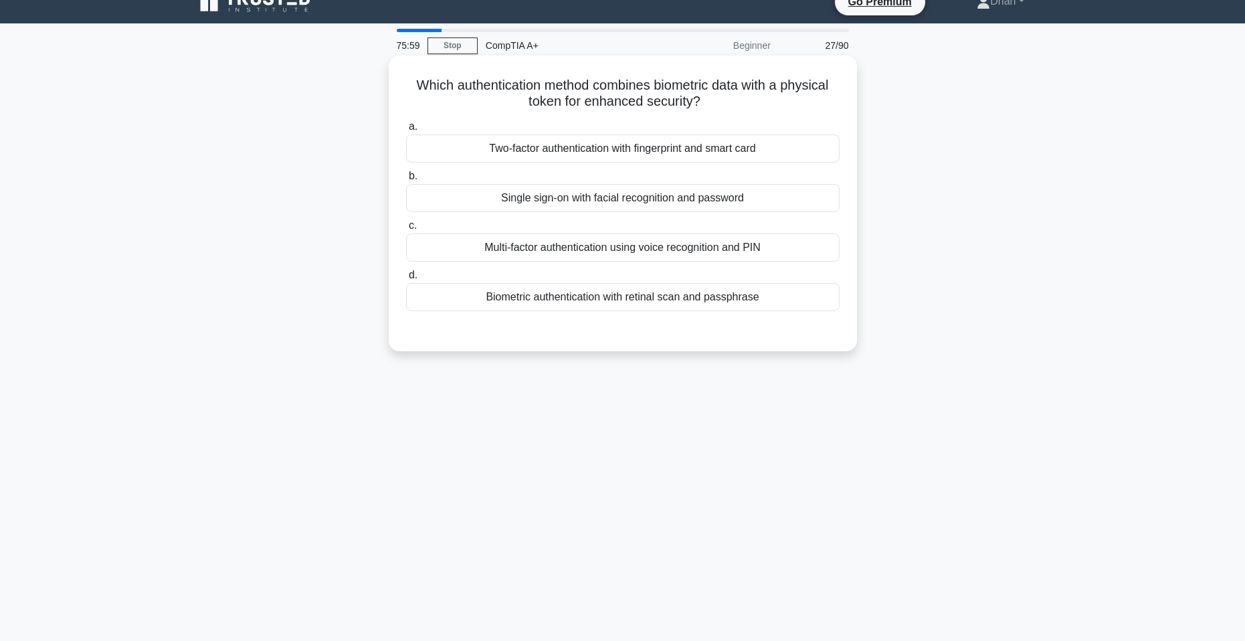
scroll to position [0, 0]
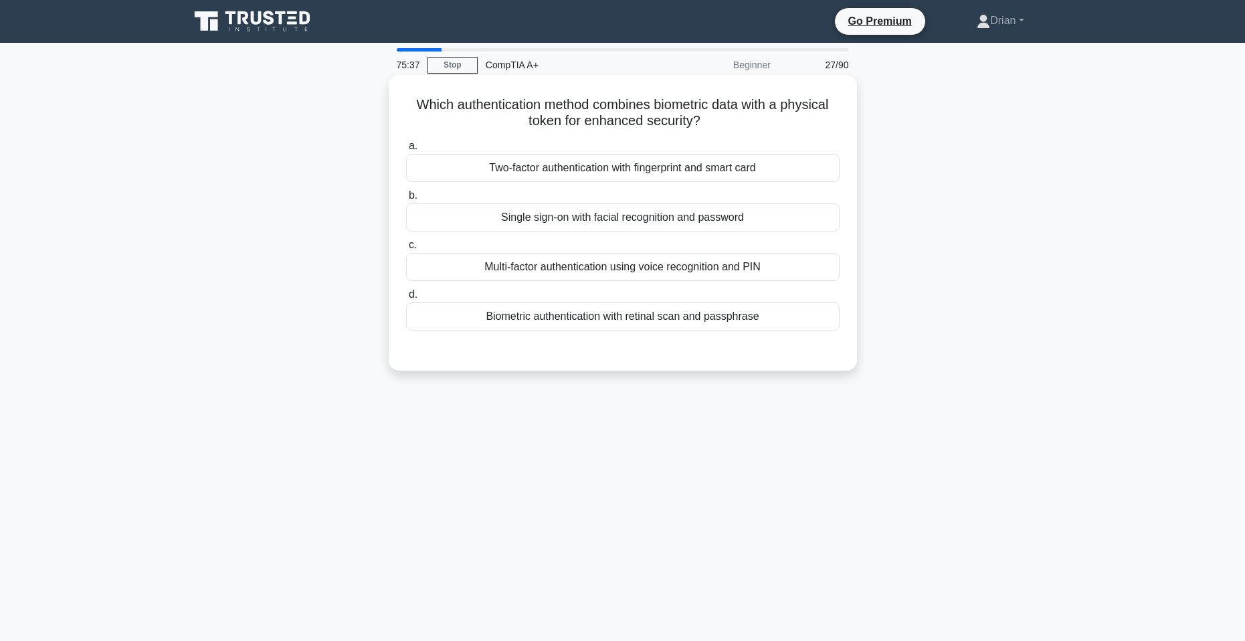
click at [576, 306] on div "Biometric authentication with retinal scan and passphrase" at bounding box center [623, 316] width 434 height 28
click at [406, 299] on input "d. Biometric authentication with retinal scan and passphrase" at bounding box center [406, 294] width 0 height 9
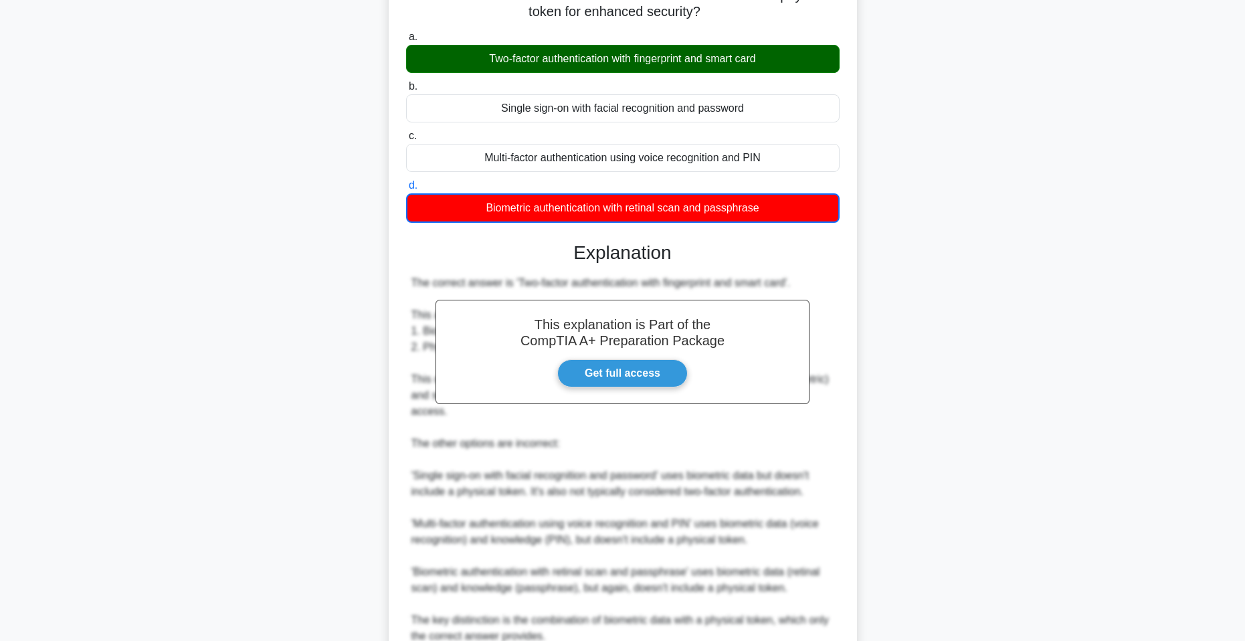
scroll to position [134, 0]
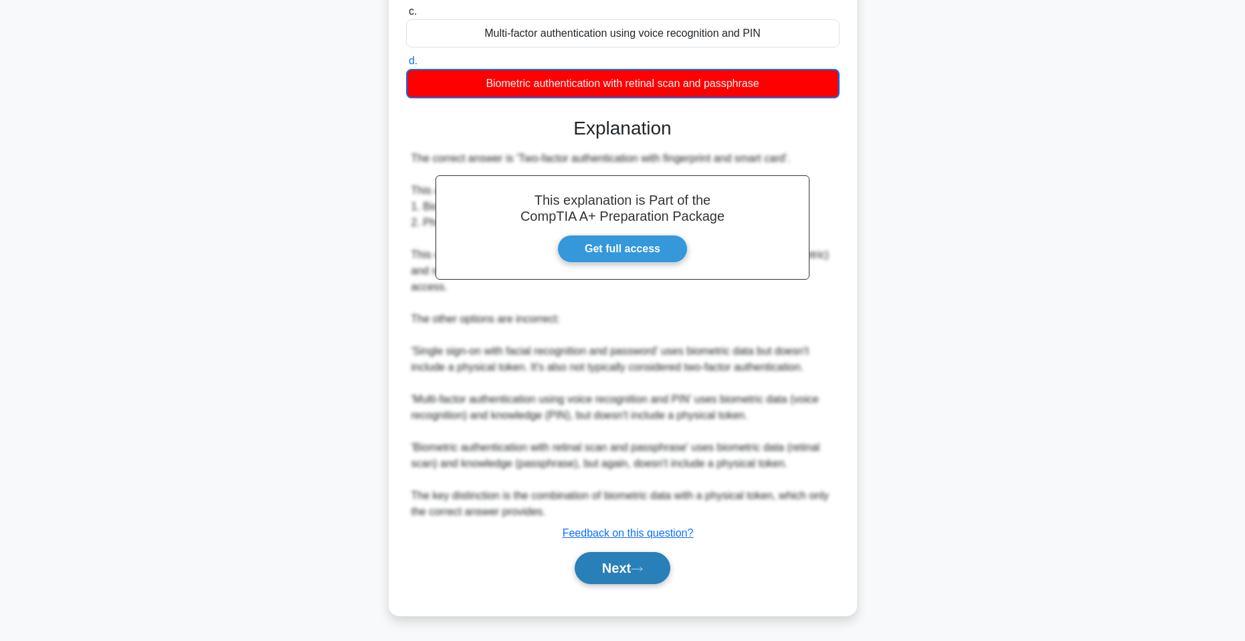
click at [653, 575] on button "Next" at bounding box center [623, 568] width 96 height 32
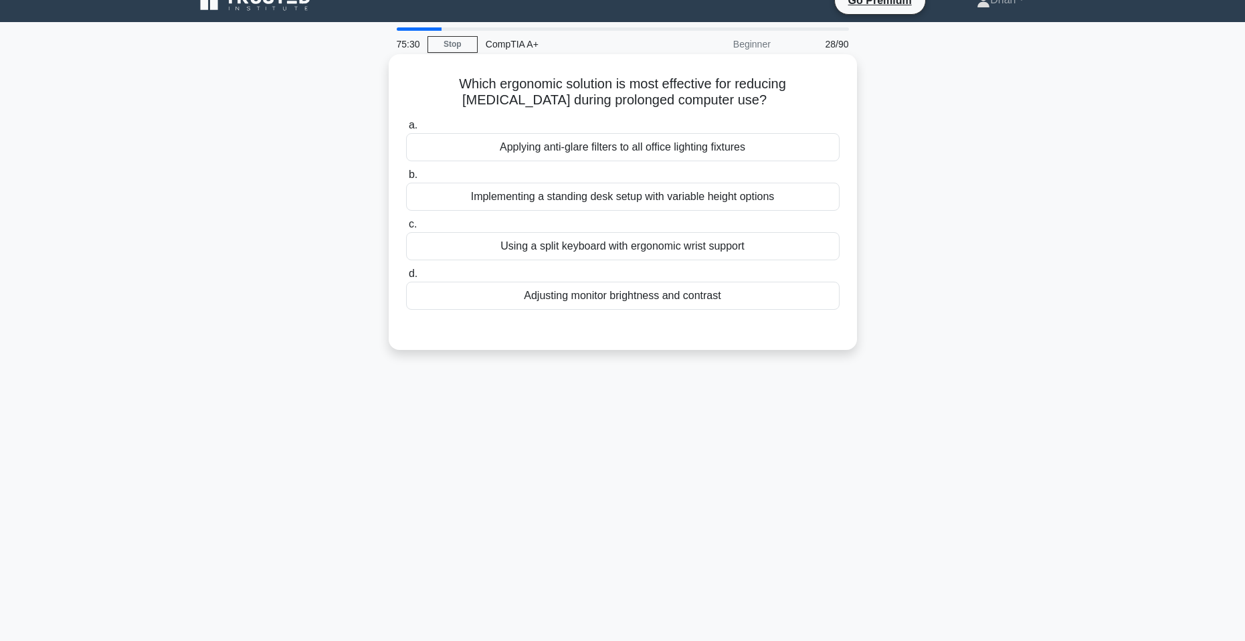
scroll to position [0, 0]
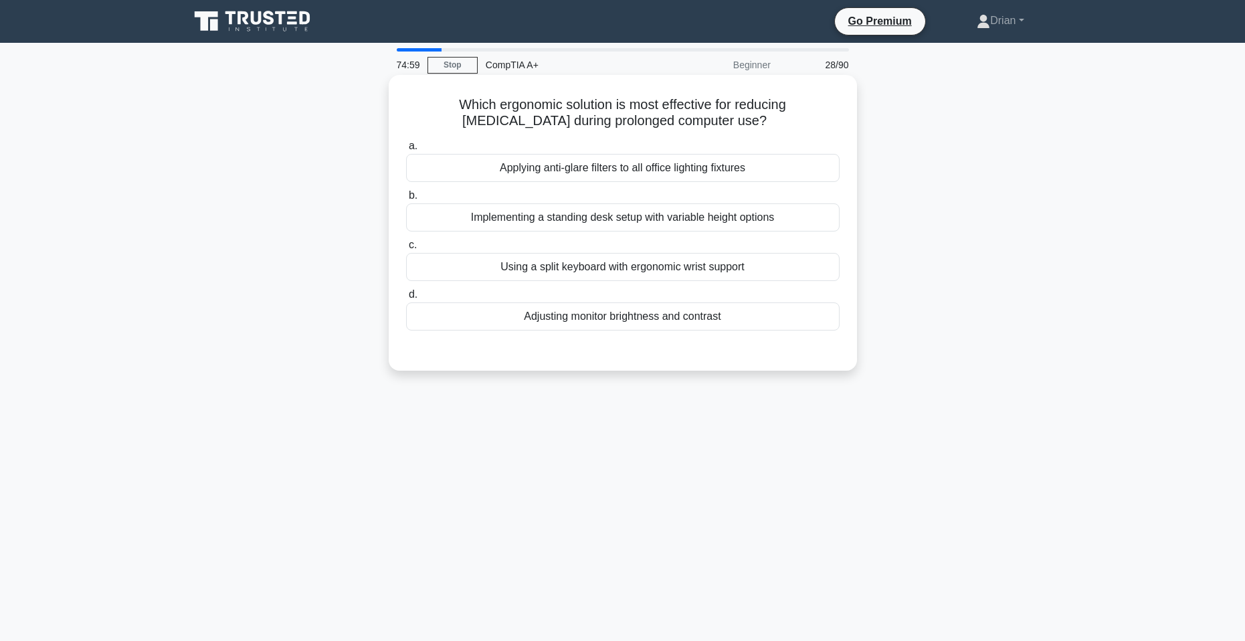
drag, startPoint x: 572, startPoint y: 337, endPoint x: 592, endPoint y: 328, distance: 22.1
click at [575, 337] on div "a. Applying anti-glare filters to all office lighting fixtures b. Implementing …" at bounding box center [623, 244] width 436 height 219
click at [607, 317] on div "Adjusting monitor brightness and contrast" at bounding box center [623, 316] width 434 height 28
click at [406, 299] on input "d. Adjusting monitor brightness and contrast" at bounding box center [406, 294] width 0 height 9
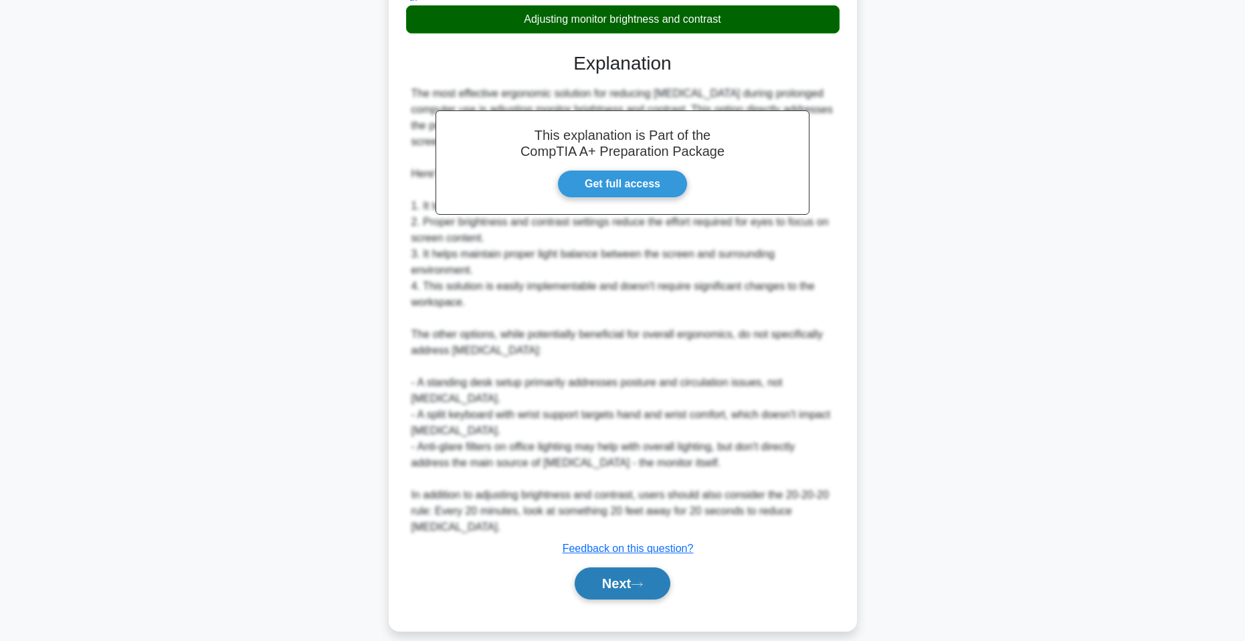
click at [610, 569] on button "Next" at bounding box center [623, 583] width 96 height 32
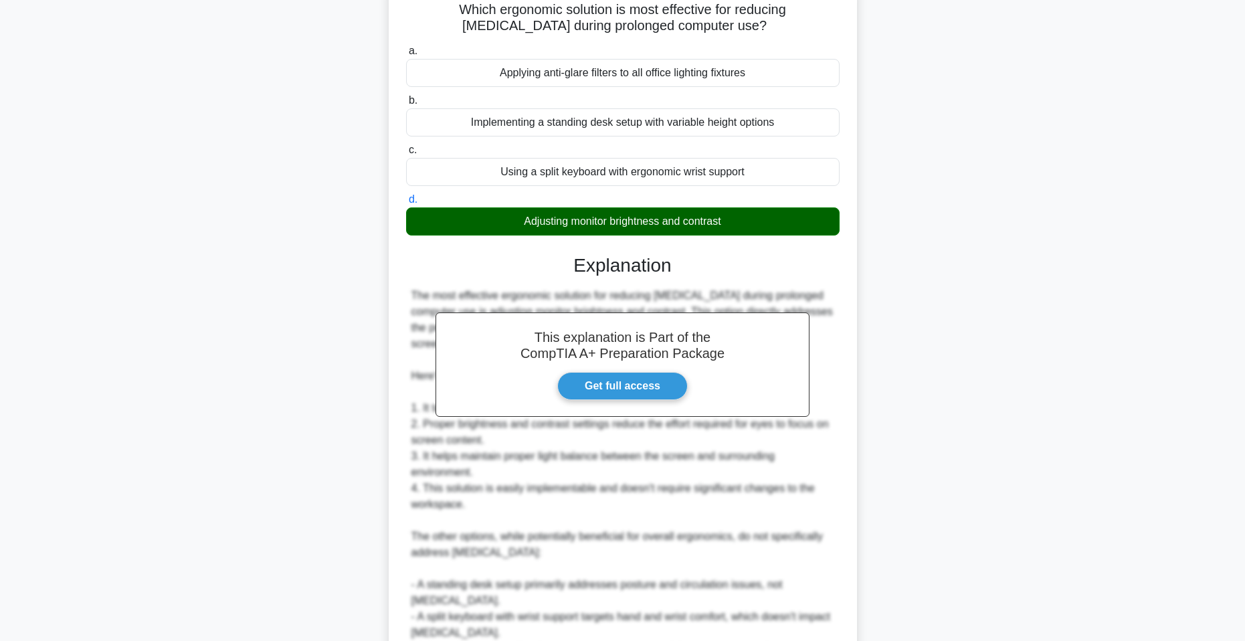
scroll to position [29, 0]
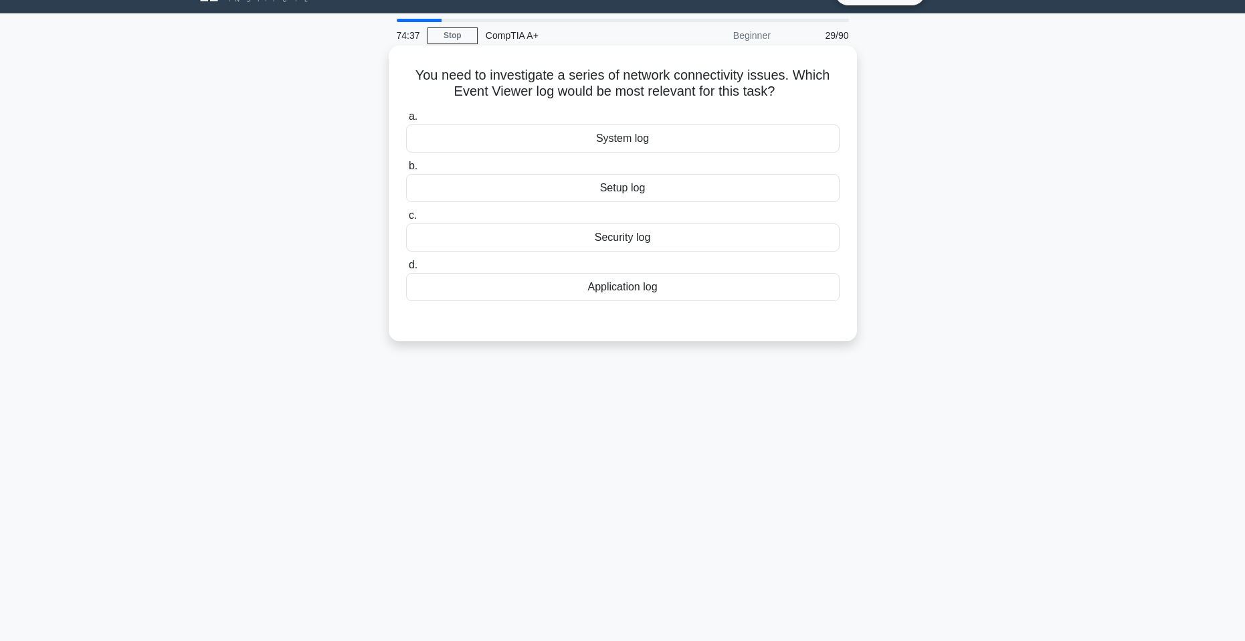
click at [681, 138] on div "System log" at bounding box center [623, 138] width 434 height 28
click at [406, 121] on input "a. System log" at bounding box center [406, 116] width 0 height 9
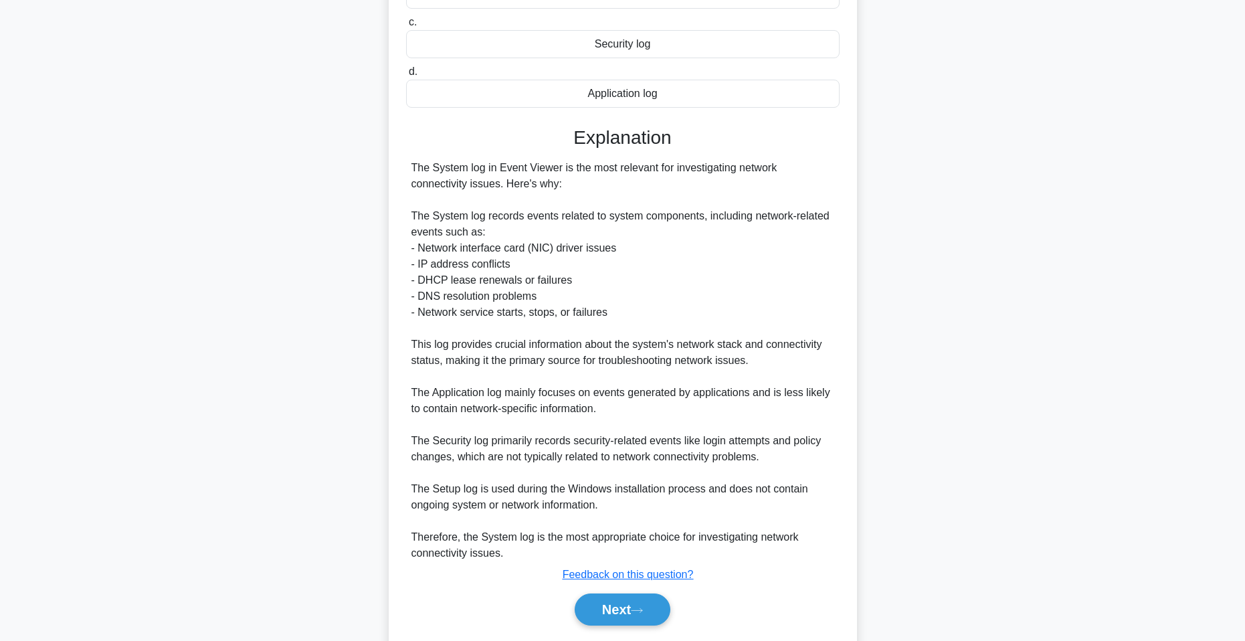
scroll to position [230, 0]
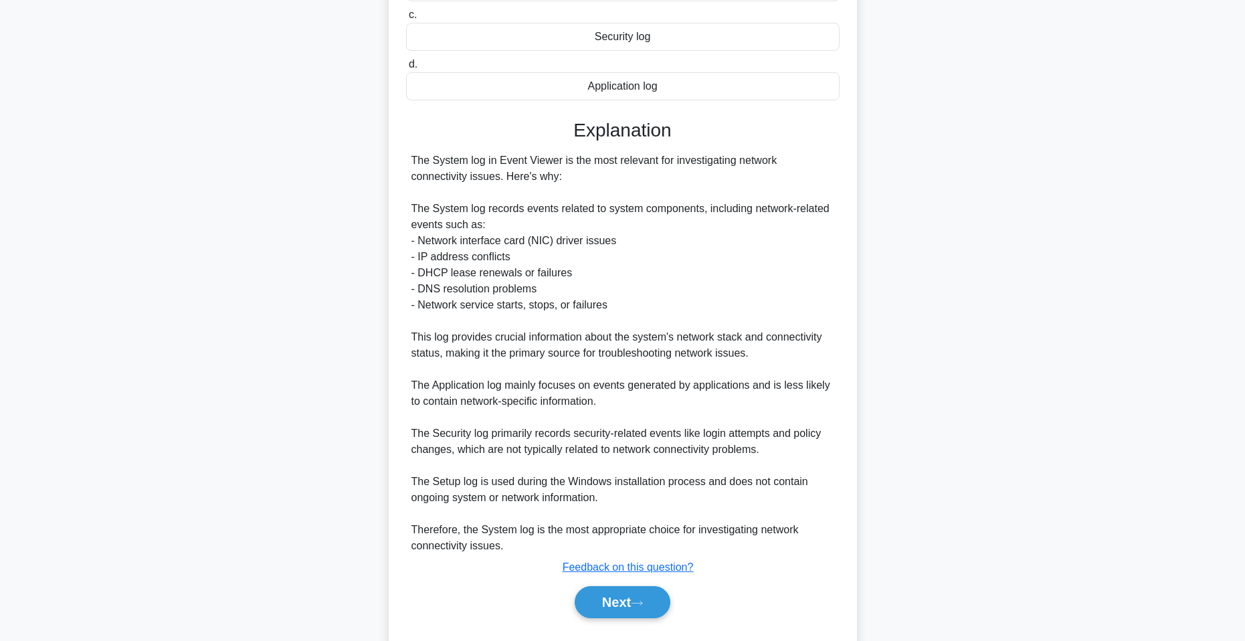
click at [620, 585] on div "Next" at bounding box center [623, 602] width 434 height 43
drag, startPoint x: 626, startPoint y: 603, endPoint x: 600, endPoint y: 494, distance: 112.1
click at [626, 600] on button "Next" at bounding box center [623, 602] width 96 height 32
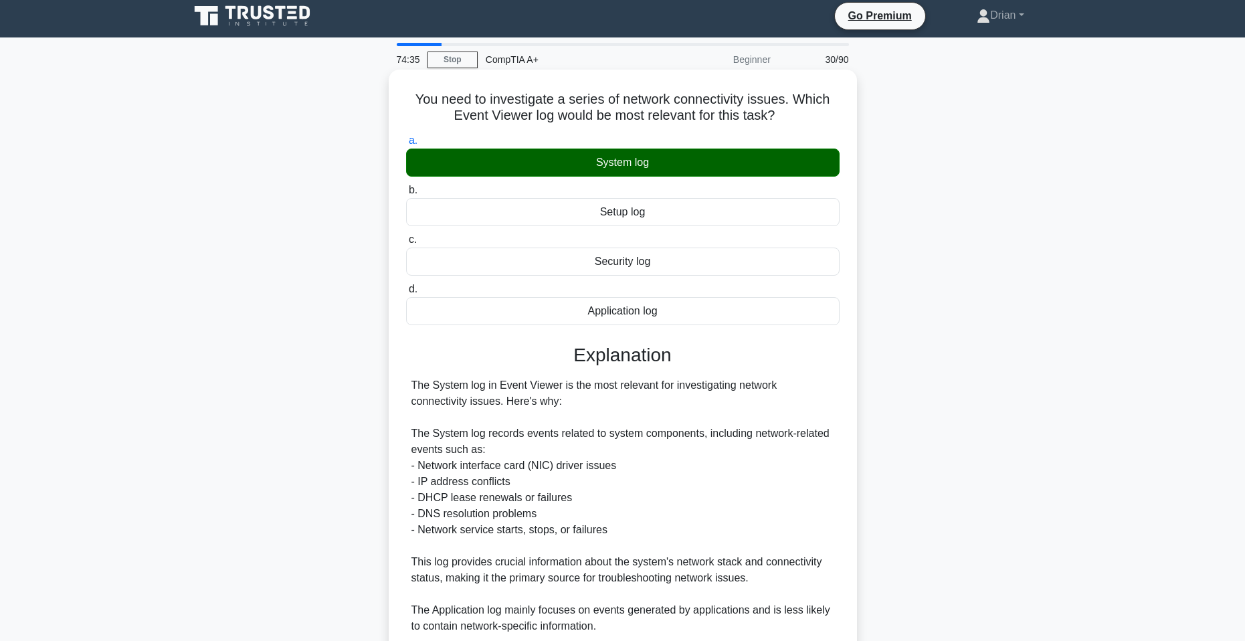
scroll to position [0, 0]
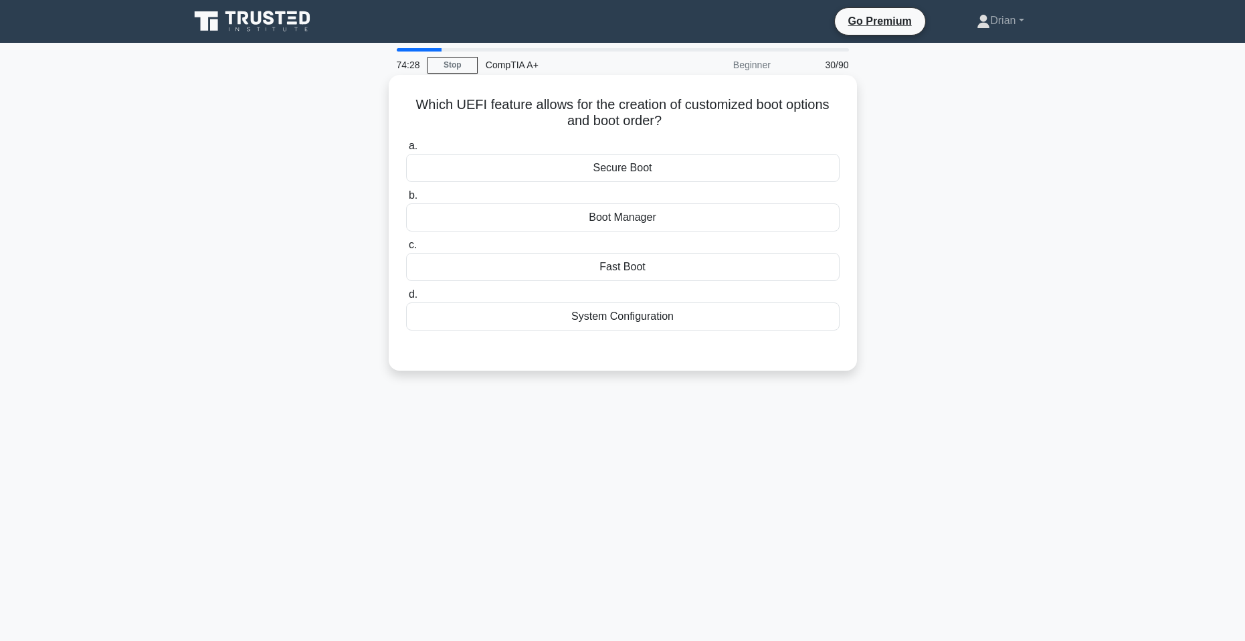
click at [688, 222] on div "Boot Manager" at bounding box center [623, 217] width 434 height 28
click at [406, 200] on input "b. Boot Manager" at bounding box center [406, 195] width 0 height 9
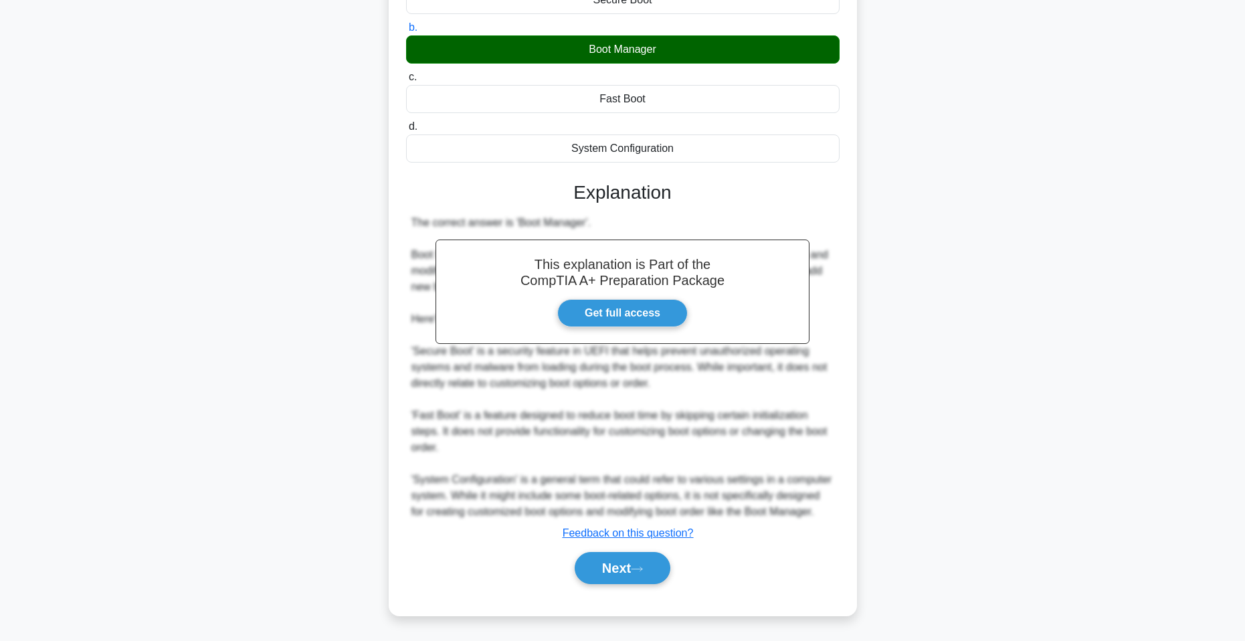
drag, startPoint x: 626, startPoint y: 564, endPoint x: 729, endPoint y: 379, distance: 211.5
click at [625, 562] on button "Next" at bounding box center [623, 568] width 96 height 32
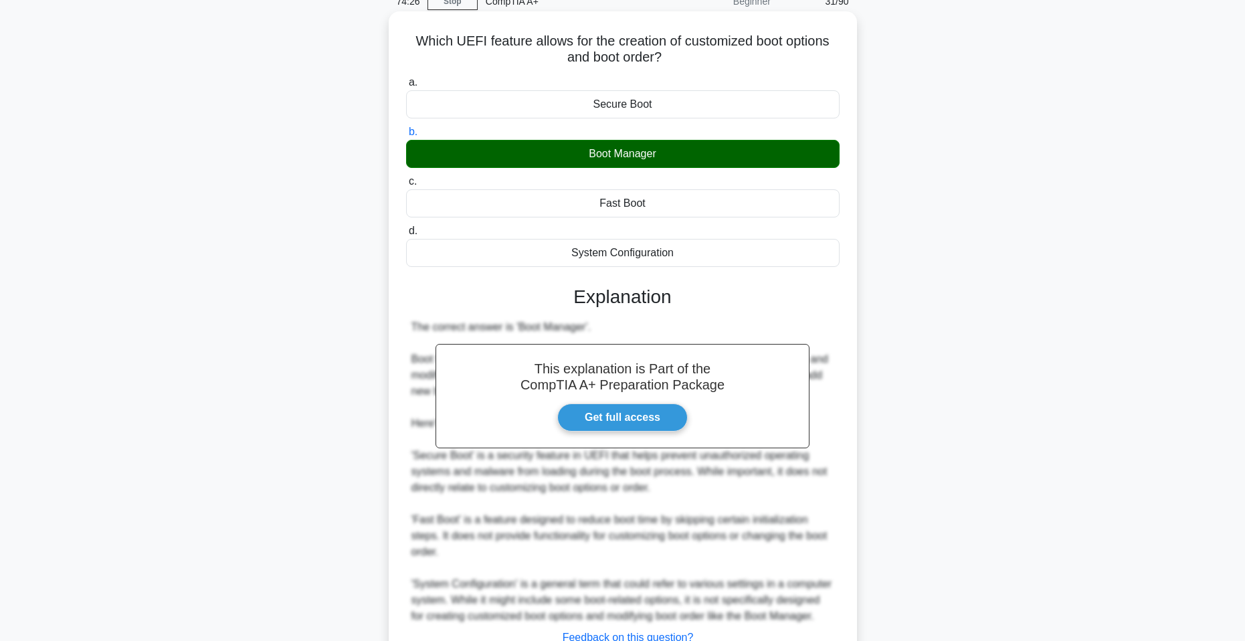
scroll to position [35, 0]
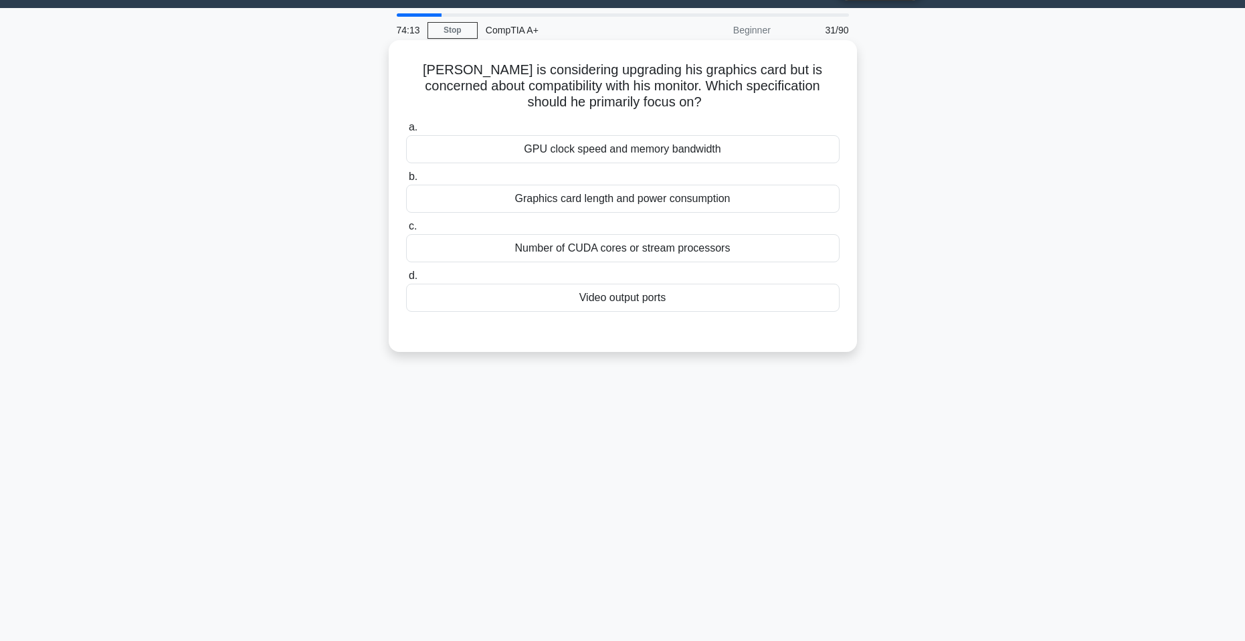
click at [679, 306] on div "Video output ports" at bounding box center [623, 298] width 434 height 28
click at [406, 280] on input "d. Video output ports" at bounding box center [406, 276] width 0 height 9
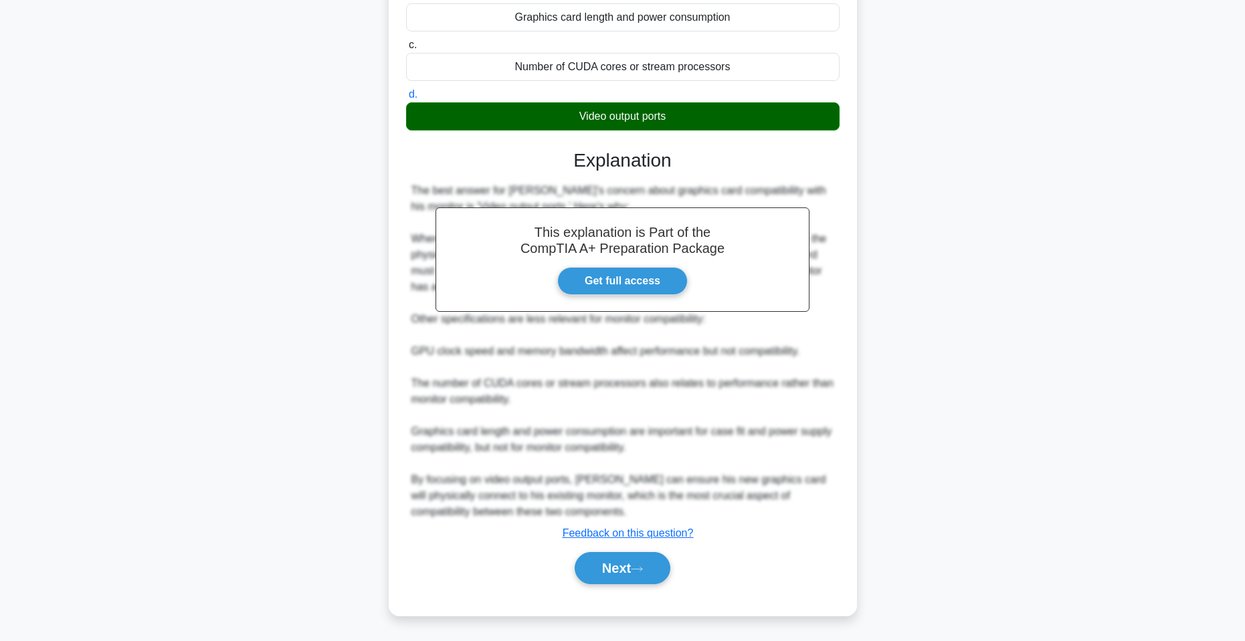
click at [632, 556] on button "Next" at bounding box center [623, 568] width 96 height 32
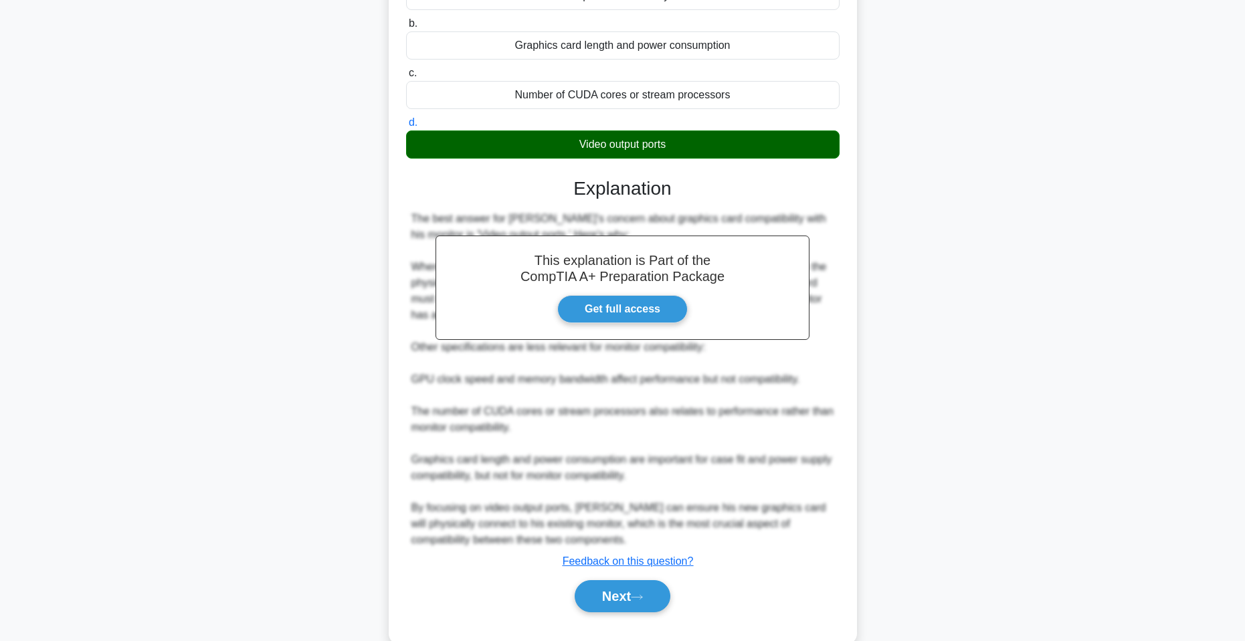
scroll to position [16, 0]
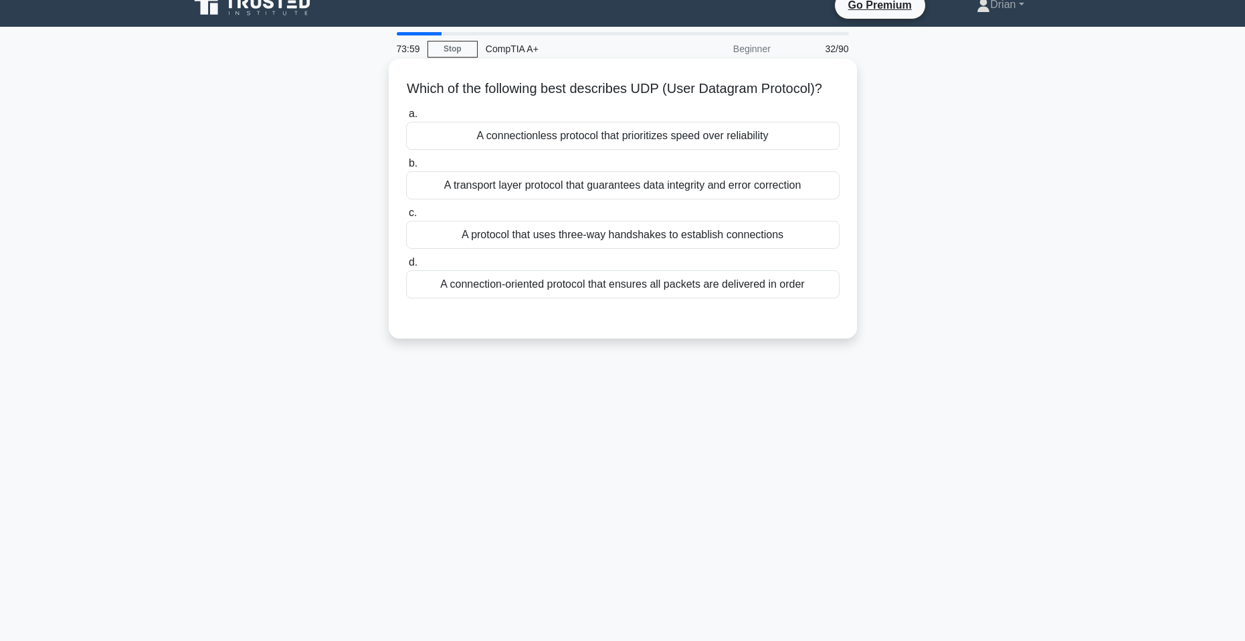
click at [537, 149] on div "A connectionless protocol that prioritizes speed over reliability" at bounding box center [623, 136] width 434 height 28
click at [406, 118] on input "a. A connectionless protocol that prioritizes speed over reliability" at bounding box center [406, 114] width 0 height 9
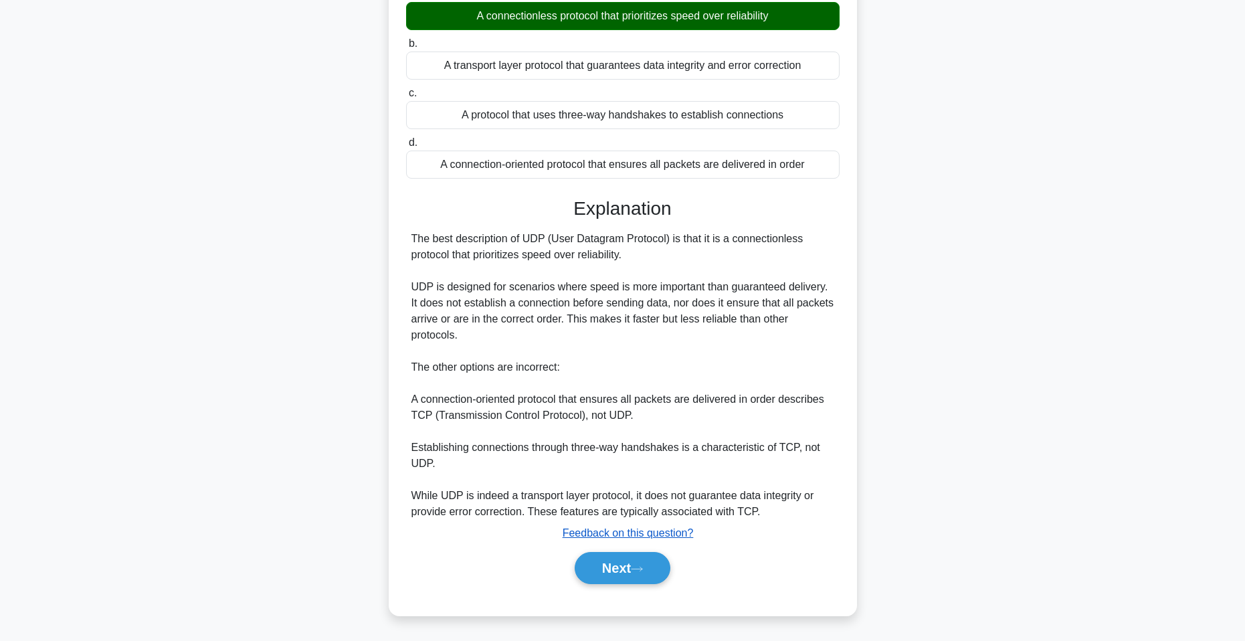
drag, startPoint x: 626, startPoint y: 579, endPoint x: 647, endPoint y: 529, distance: 54.3
click at [626, 579] on button "Next" at bounding box center [623, 568] width 96 height 32
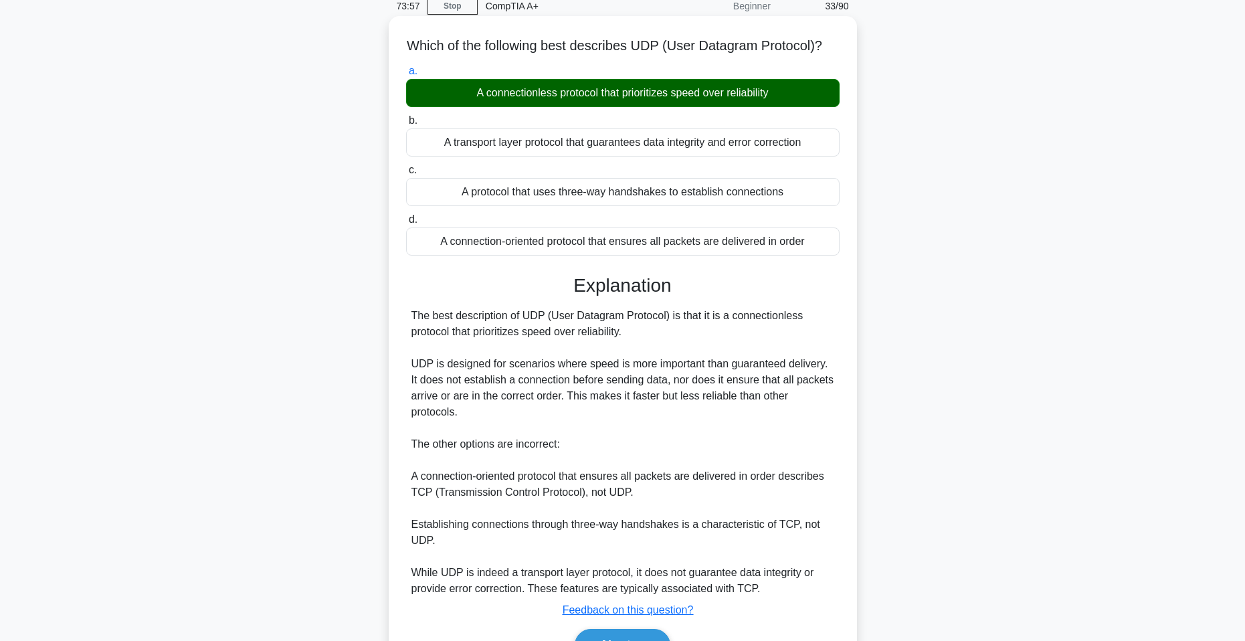
scroll to position [0, 0]
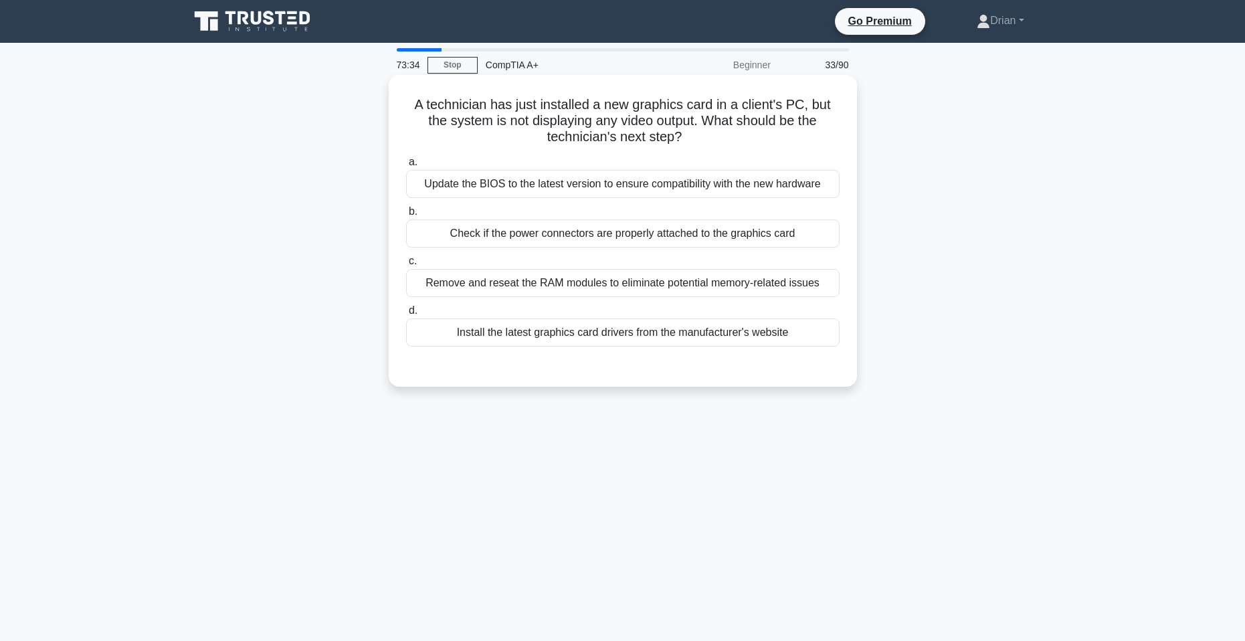
click at [640, 243] on div "Check if the power connectors are properly attached to the graphics card" at bounding box center [623, 233] width 434 height 28
click at [406, 216] on input "b. Check if the power connectors are properly attached to the graphics card" at bounding box center [406, 211] width 0 height 9
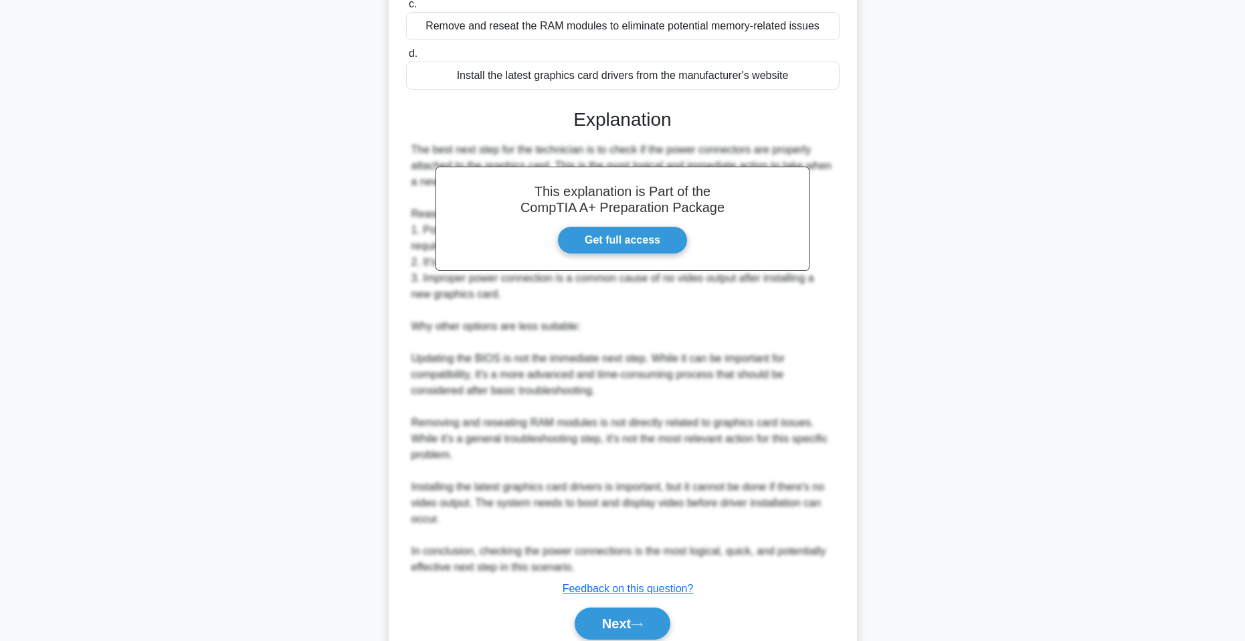
scroll to position [268, 0]
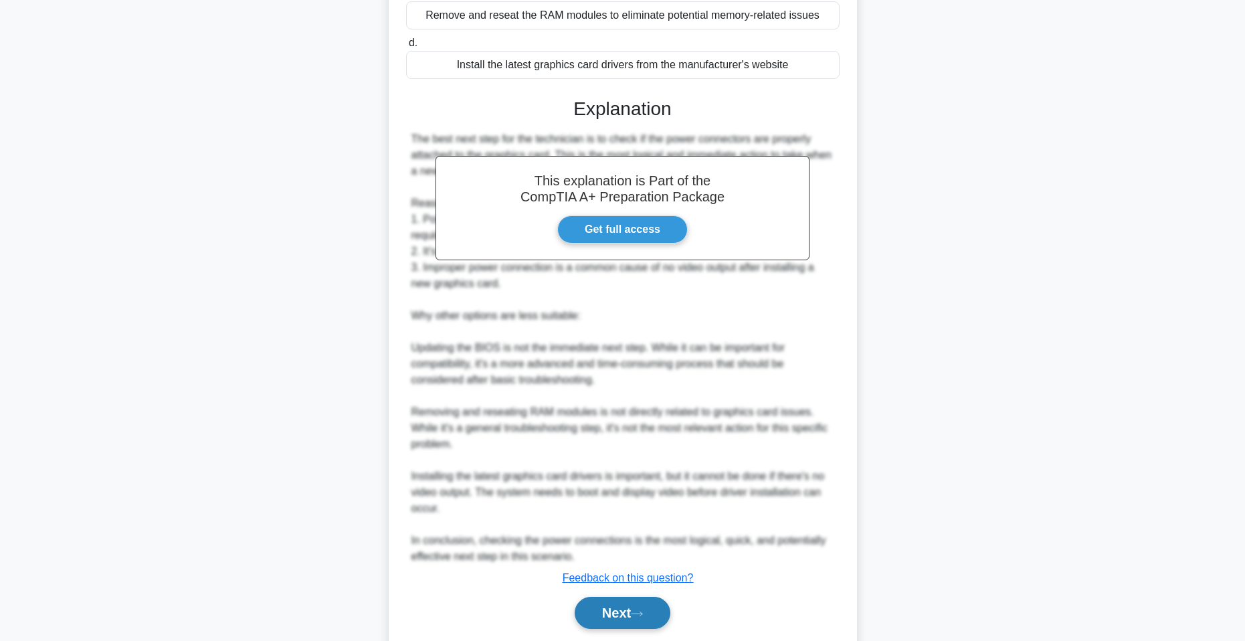
click at [617, 597] on div "Next" at bounding box center [623, 612] width 434 height 43
click at [618, 598] on button "Next" at bounding box center [623, 613] width 96 height 32
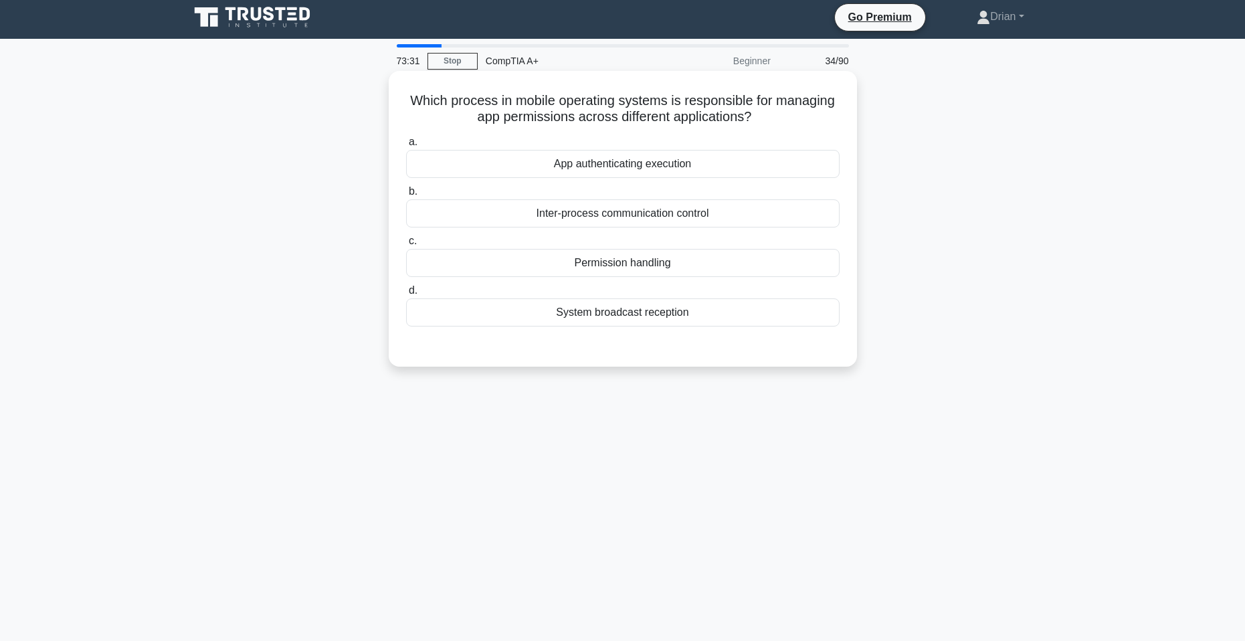
scroll to position [0, 0]
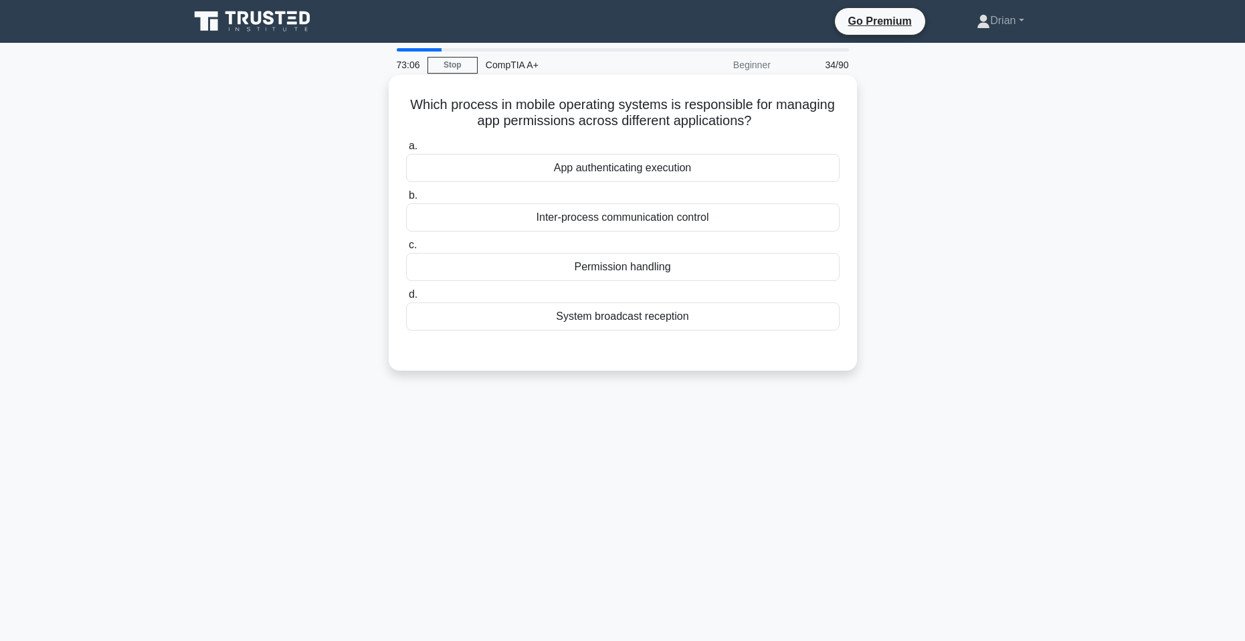
click at [711, 221] on div "Inter-process communication control" at bounding box center [623, 217] width 434 height 28
click at [406, 200] on input "b. Inter-process communication control" at bounding box center [406, 195] width 0 height 9
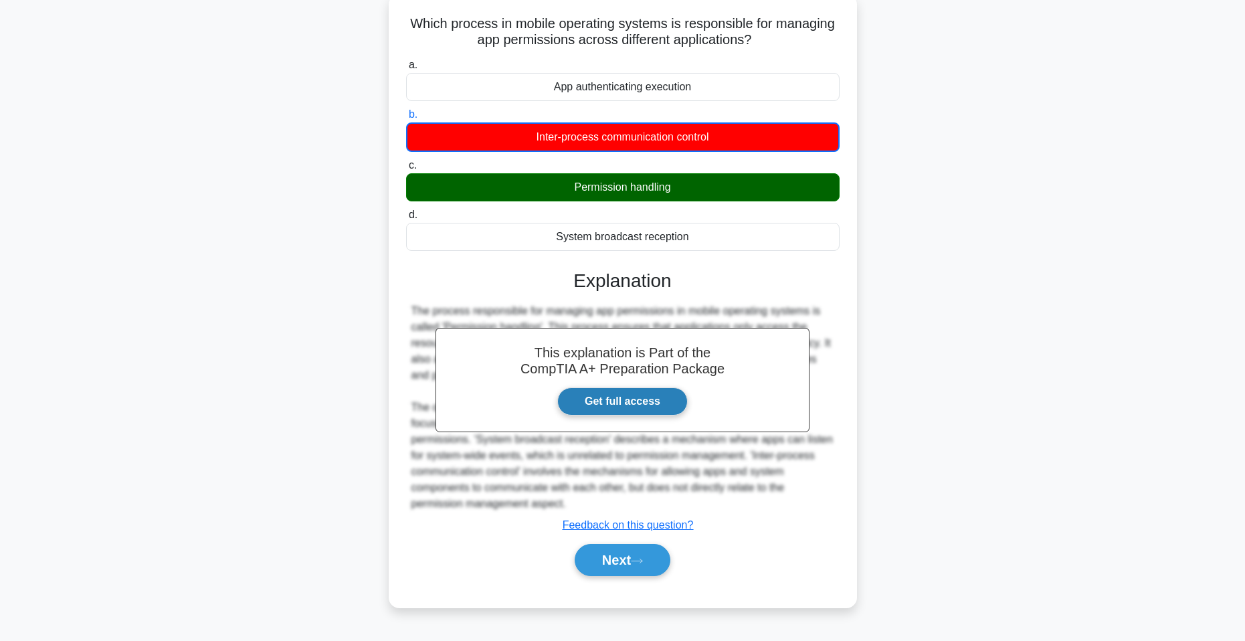
scroll to position [82, 0]
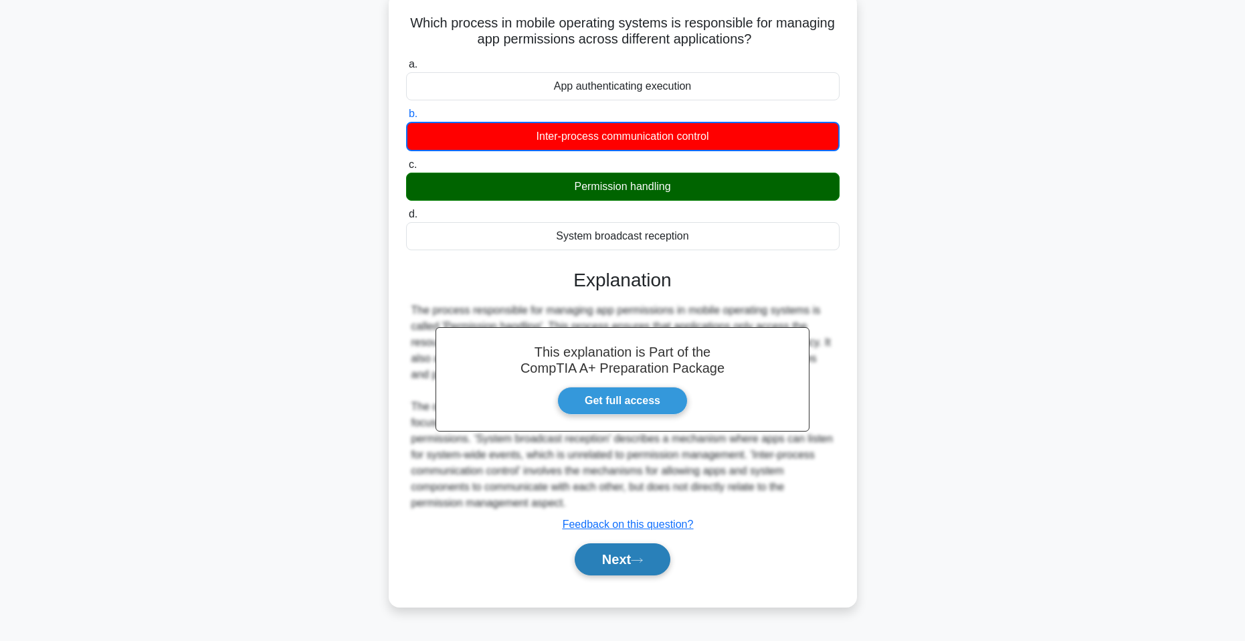
click at [646, 551] on button "Next" at bounding box center [623, 559] width 96 height 32
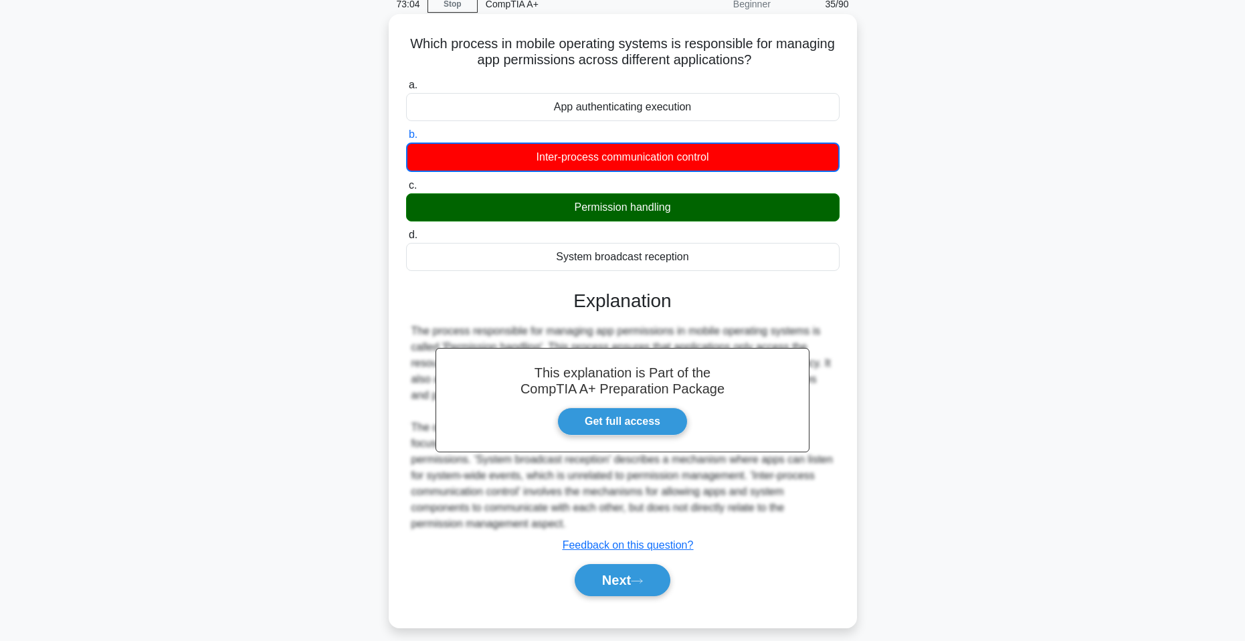
scroll to position [0, 0]
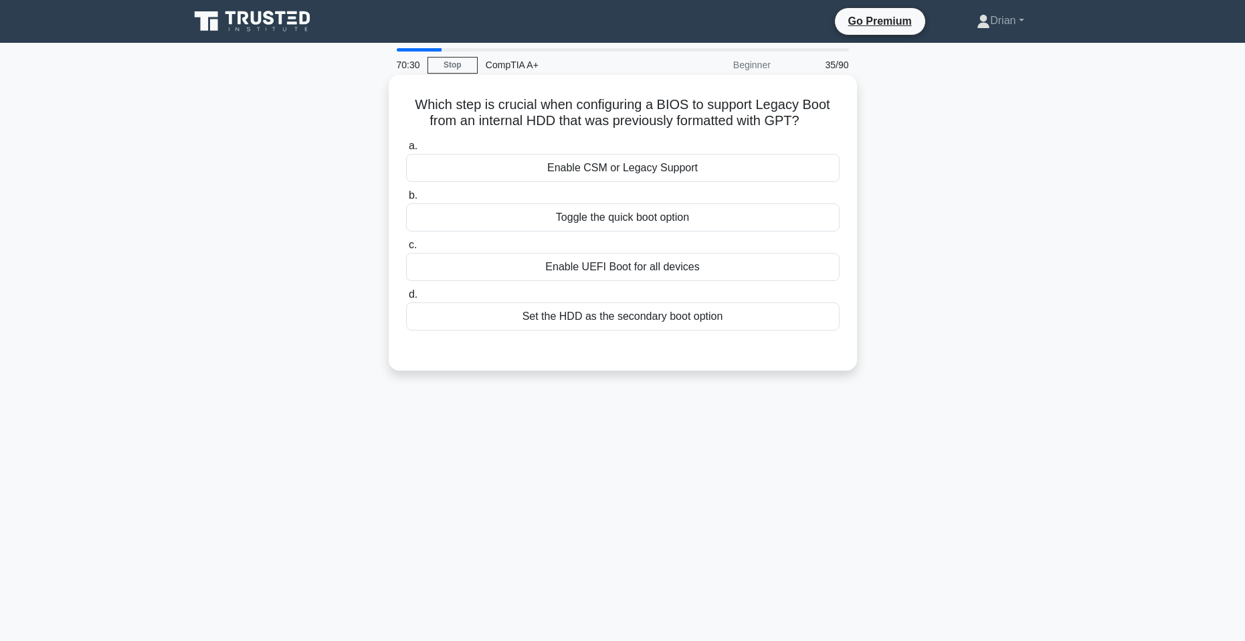
click at [720, 171] on div "Enable CSM or Legacy Support" at bounding box center [623, 168] width 434 height 28
click at [406, 151] on input "a. Enable CSM or Legacy Support" at bounding box center [406, 146] width 0 height 9
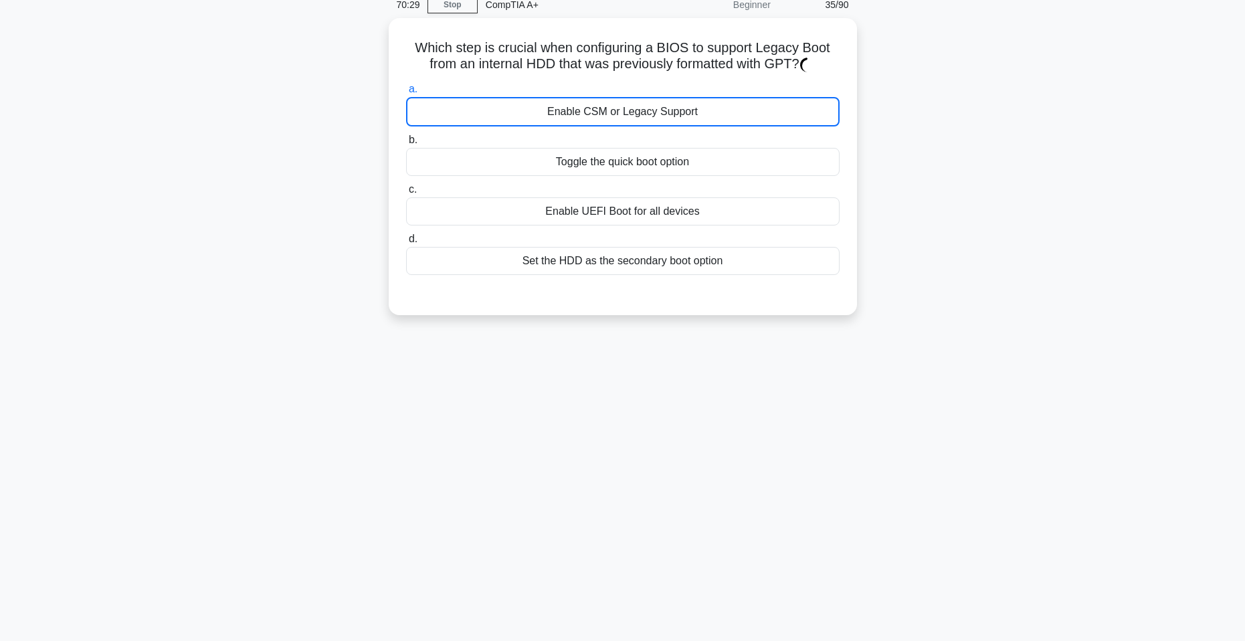
scroll to position [82, 0]
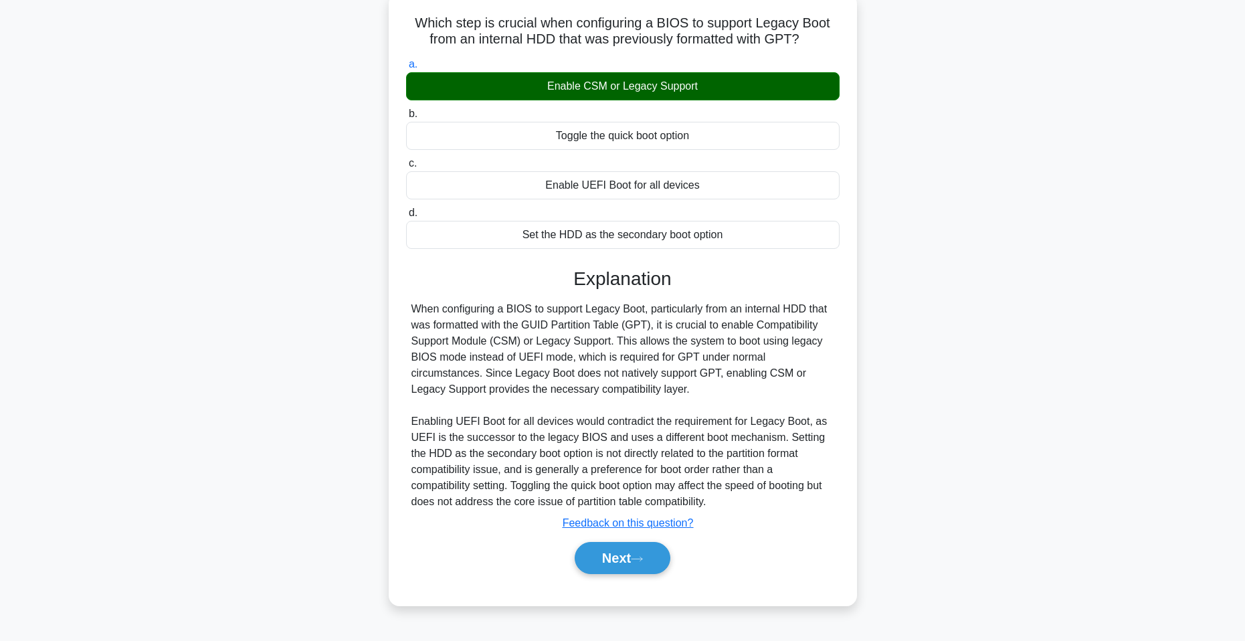
click at [614, 577] on div "Next" at bounding box center [623, 558] width 434 height 43
click at [625, 559] on button "Next" at bounding box center [623, 558] width 96 height 32
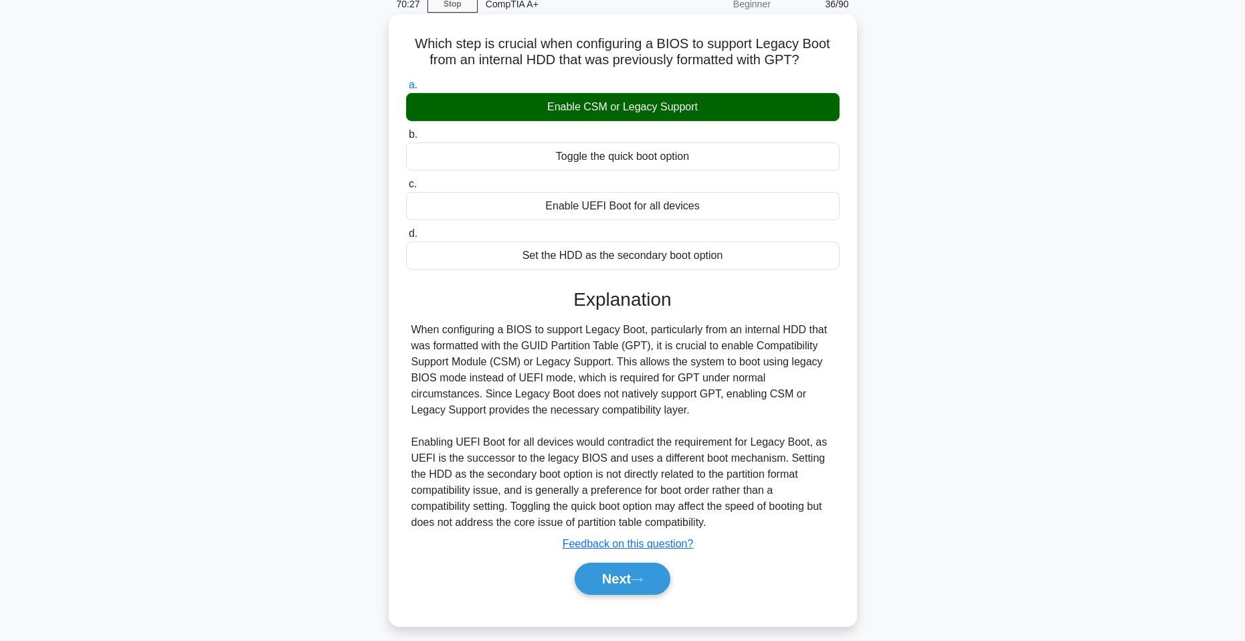
scroll to position [0, 0]
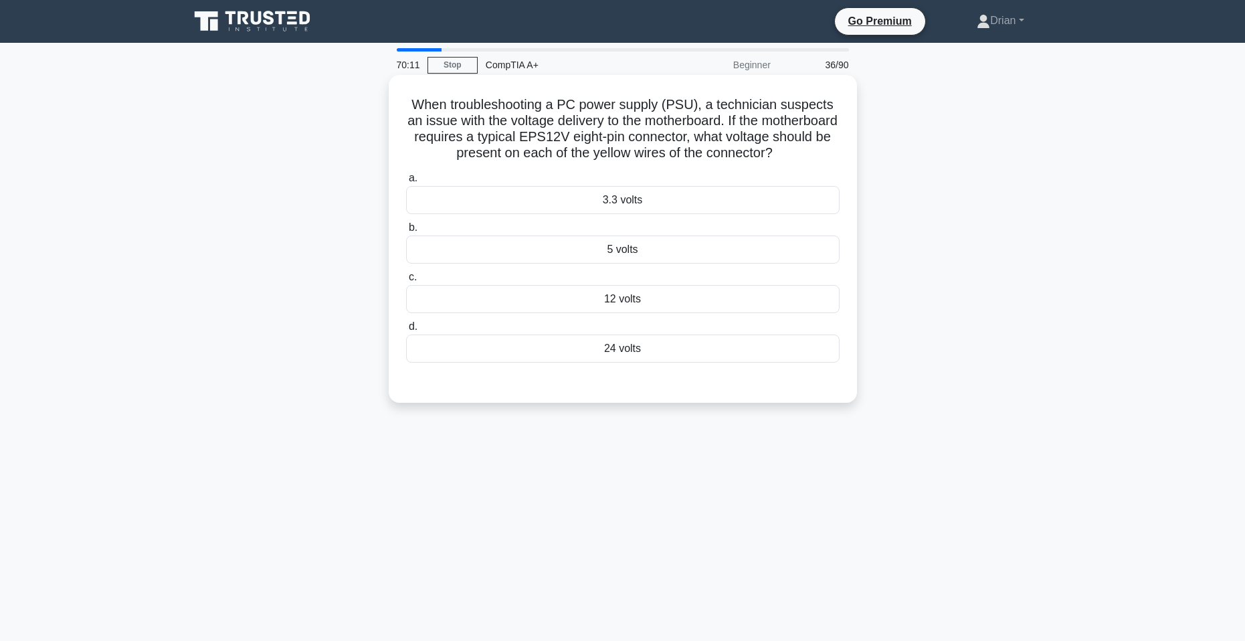
click at [678, 313] on div "12 volts" at bounding box center [623, 299] width 434 height 28
click at [406, 282] on input "c. 12 volts" at bounding box center [406, 277] width 0 height 9
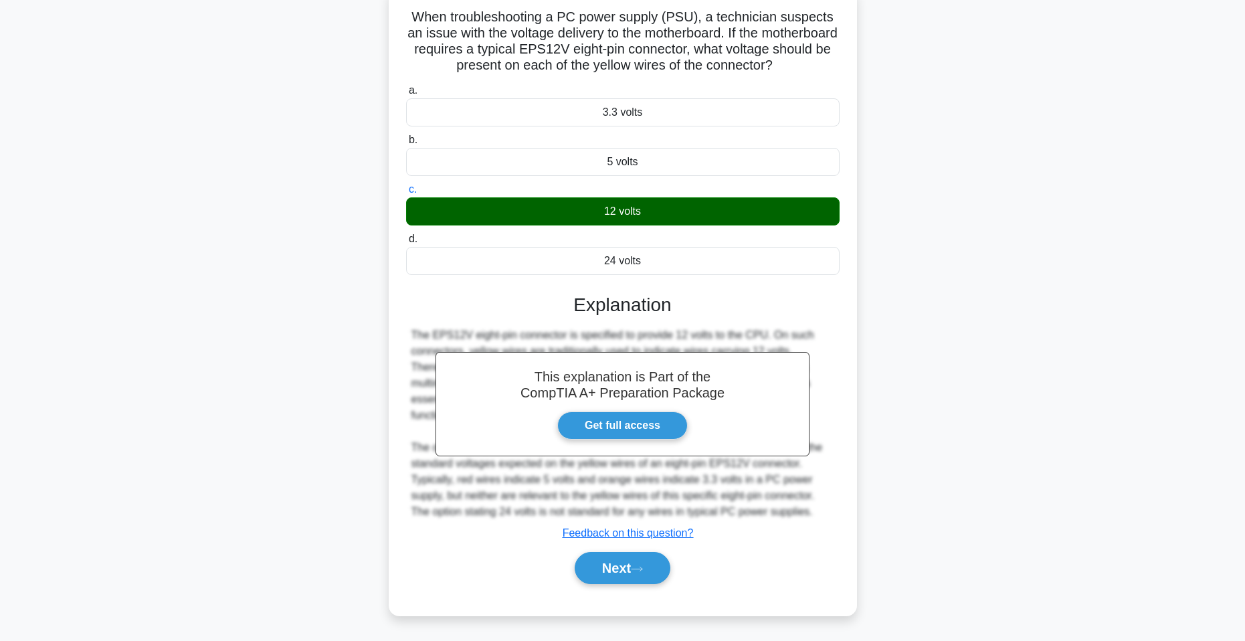
drag, startPoint x: 653, startPoint y: 573, endPoint x: 690, endPoint y: 501, distance: 80.5
click at [653, 571] on button "Next" at bounding box center [623, 568] width 96 height 32
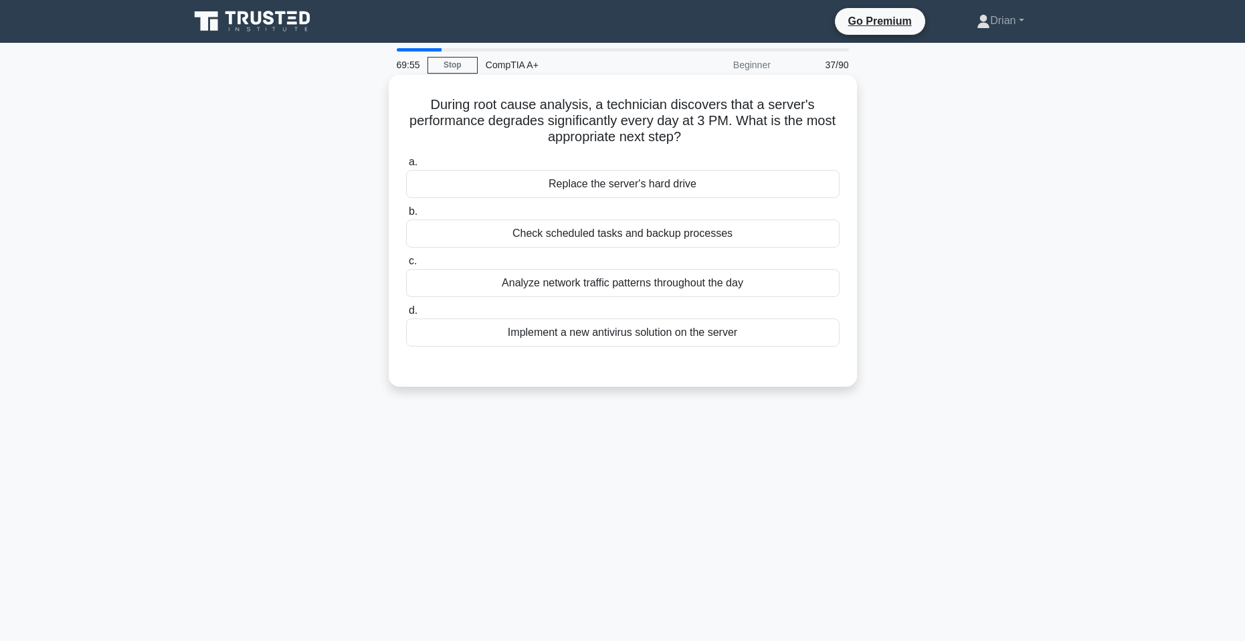
click at [678, 235] on div "Check scheduled tasks and backup processes" at bounding box center [623, 233] width 434 height 28
click at [406, 216] on input "b. Check scheduled tasks and backup processes" at bounding box center [406, 211] width 0 height 9
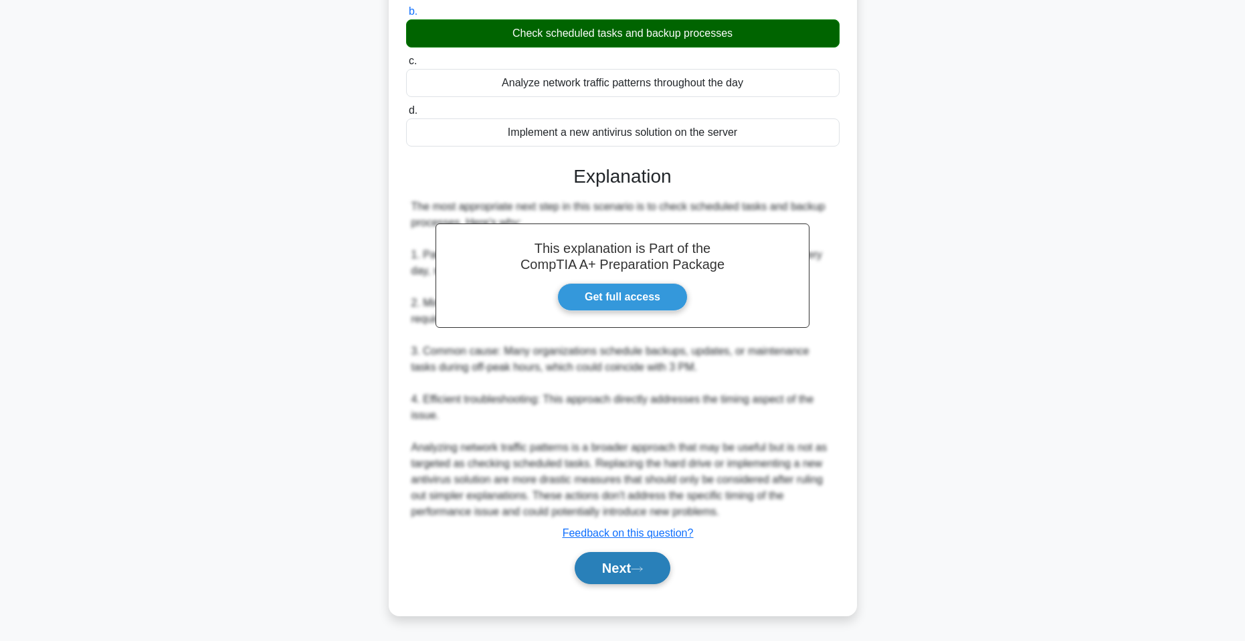
click at [627, 575] on button "Next" at bounding box center [623, 568] width 96 height 32
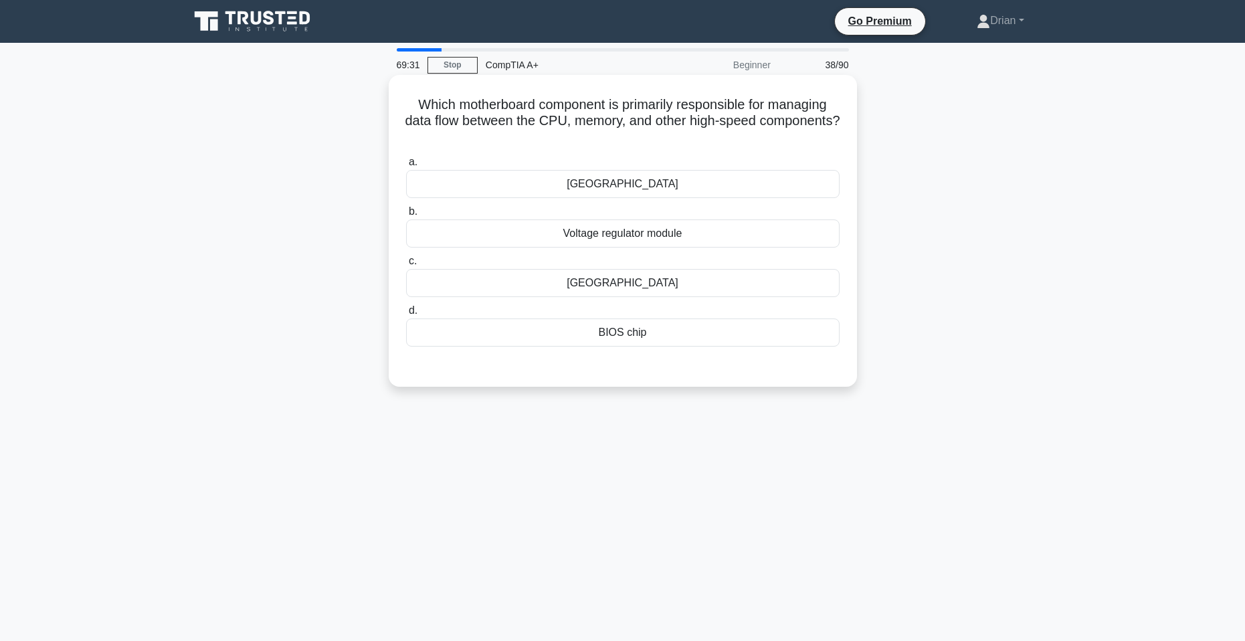
click at [694, 343] on div "BIOS chip" at bounding box center [623, 332] width 434 height 28
click at [406, 315] on input "d. BIOS chip" at bounding box center [406, 310] width 0 height 9
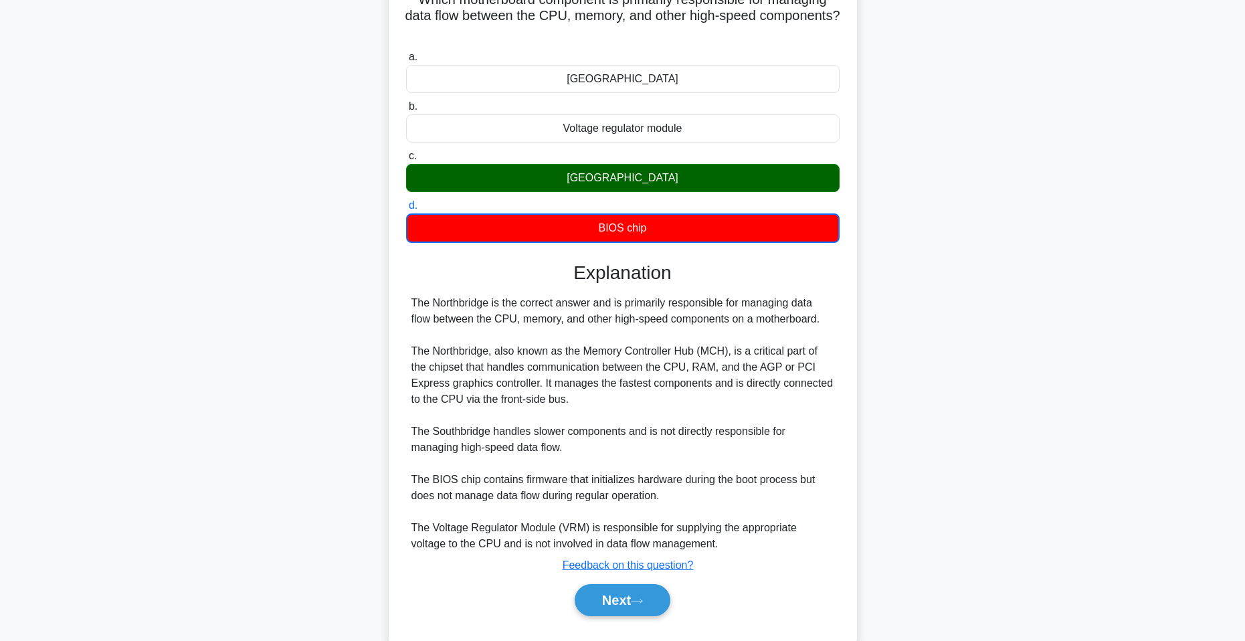
scroll to position [138, 0]
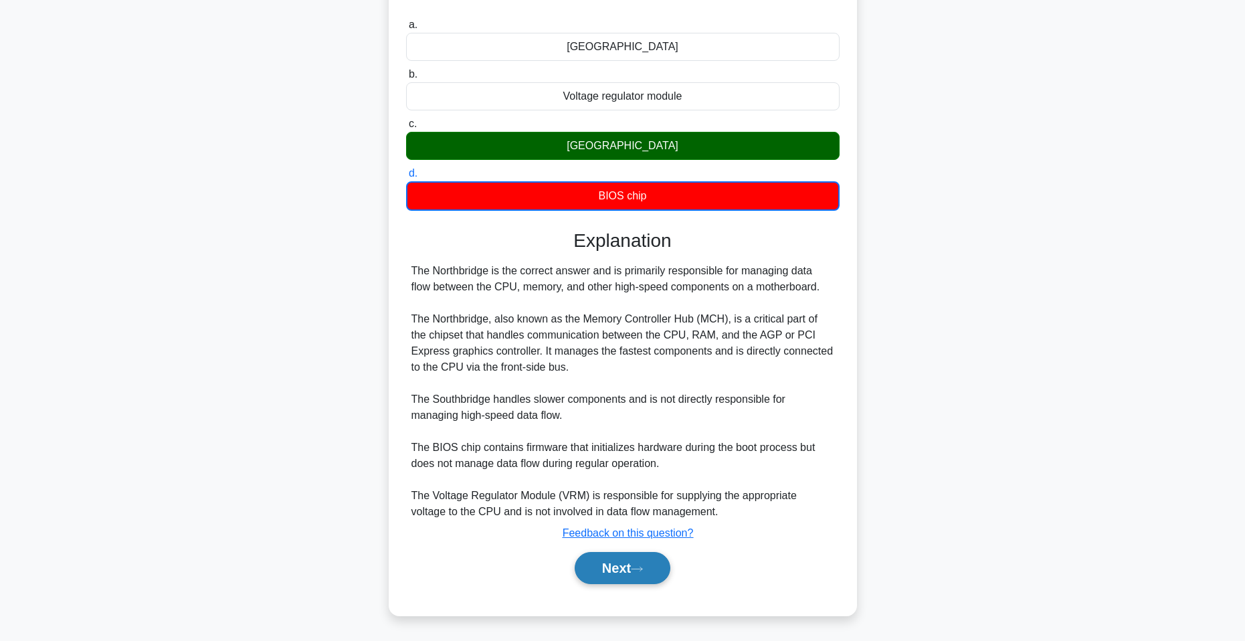
click at [638, 563] on button "Next" at bounding box center [623, 568] width 96 height 32
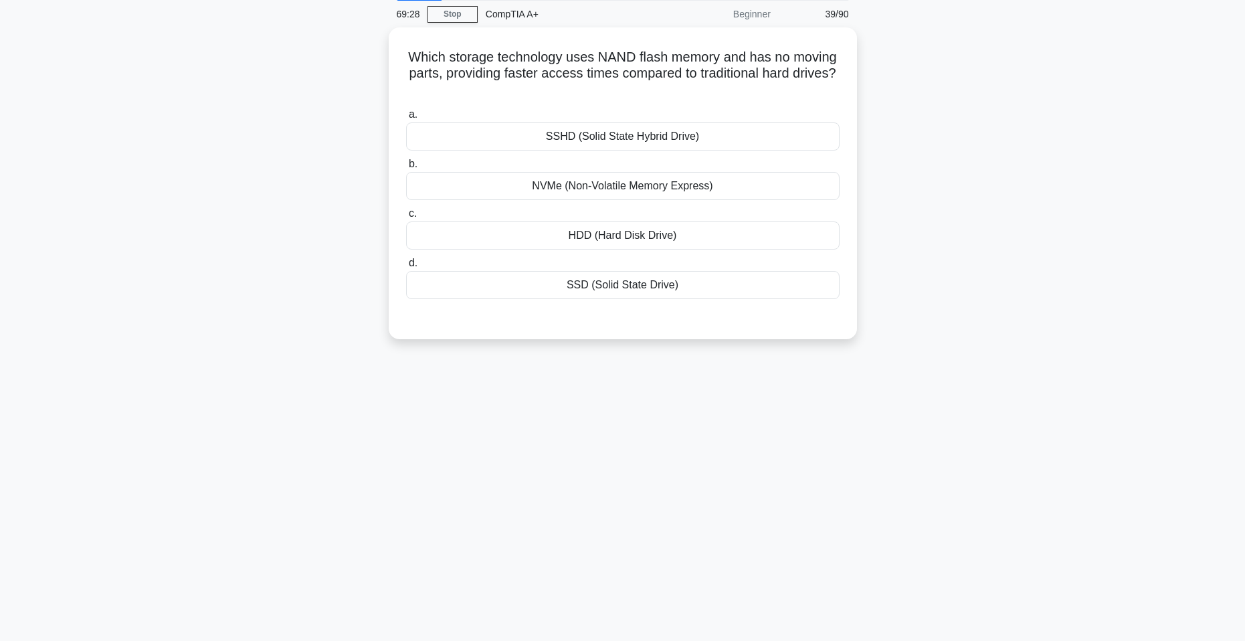
scroll to position [0, 0]
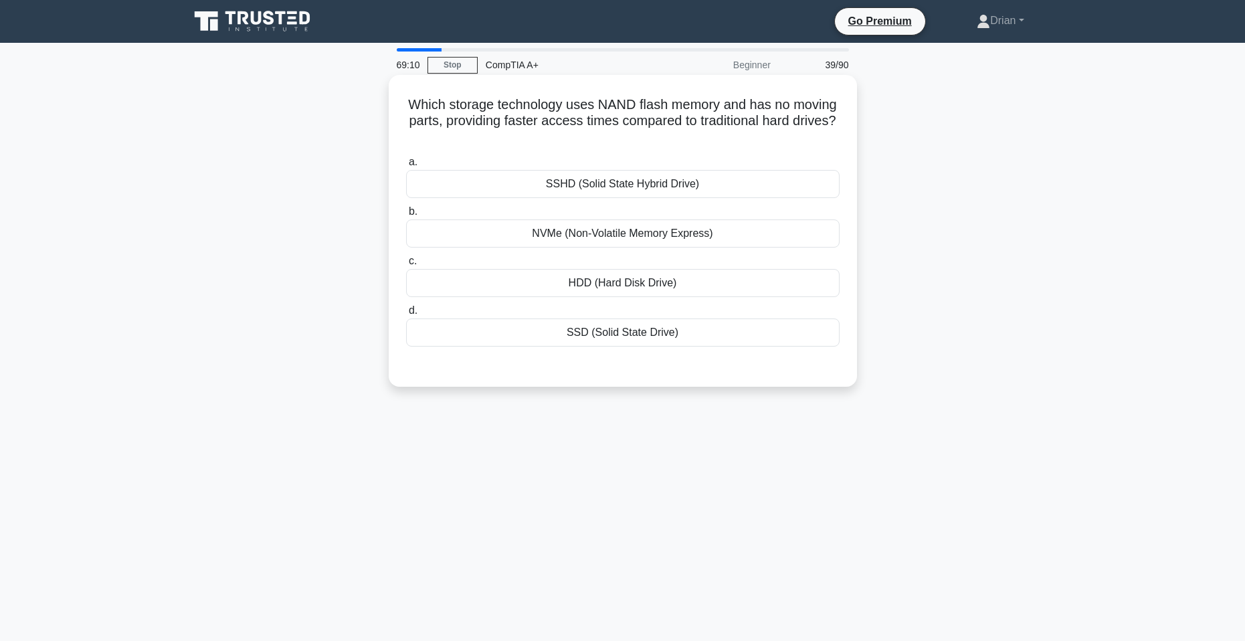
click at [672, 243] on div "NVMe (Non-Volatile Memory Express)" at bounding box center [623, 233] width 434 height 28
click at [406, 216] on input "b. NVMe (Non-Volatile Memory Express)" at bounding box center [406, 211] width 0 height 9
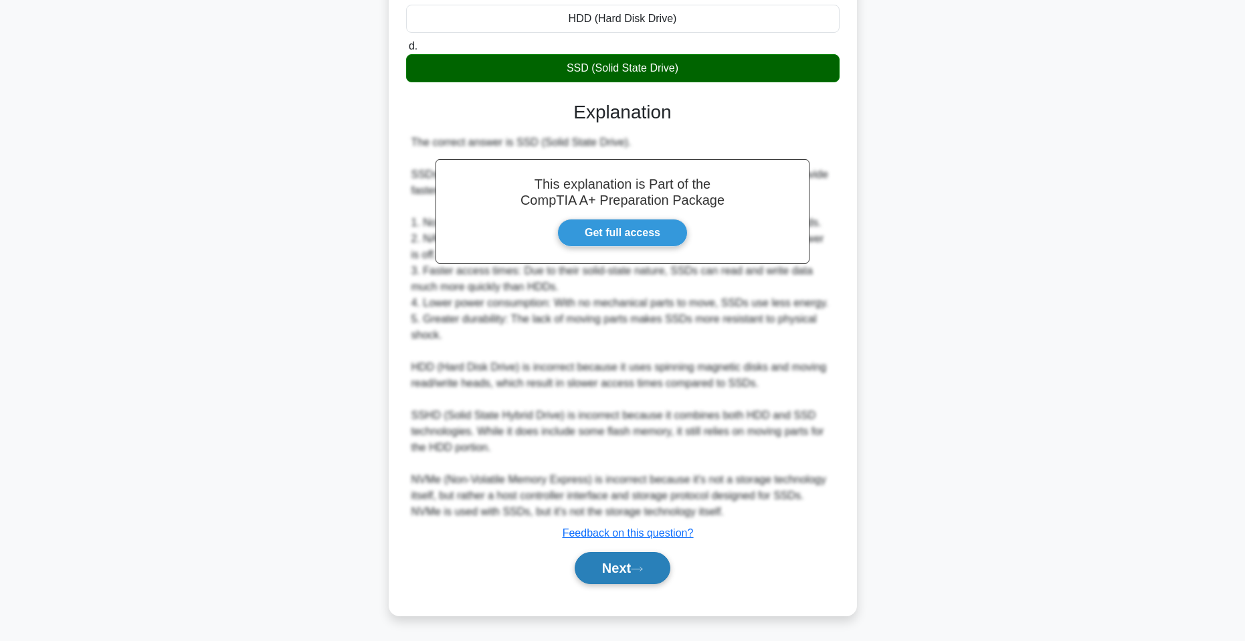
click at [611, 573] on button "Next" at bounding box center [623, 568] width 96 height 32
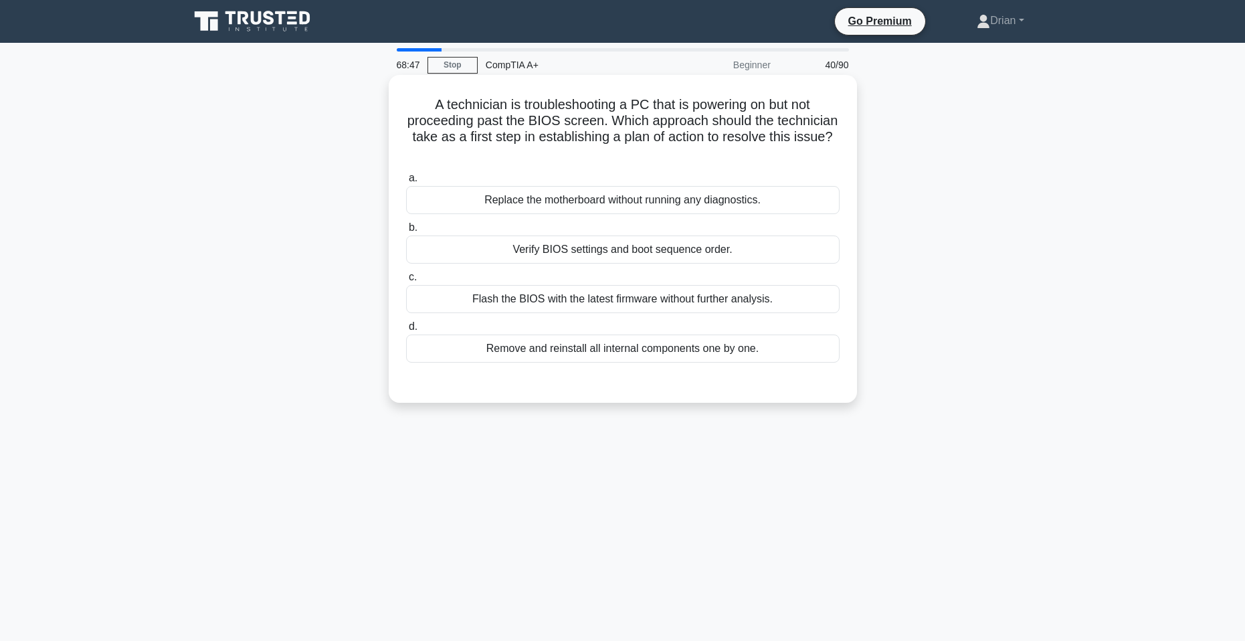
click at [572, 246] on div "Verify BIOS settings and boot sequence order." at bounding box center [623, 250] width 434 height 28
click at [406, 232] on input "b. Verify BIOS settings and boot sequence order." at bounding box center [406, 227] width 0 height 9
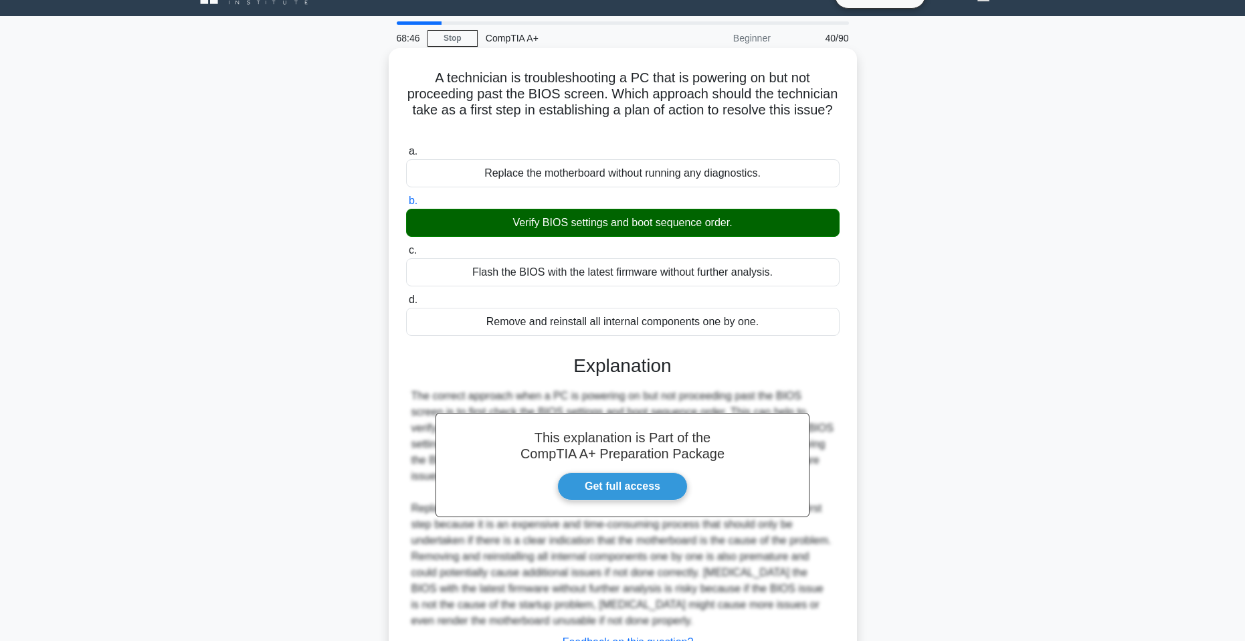
scroll to position [136, 0]
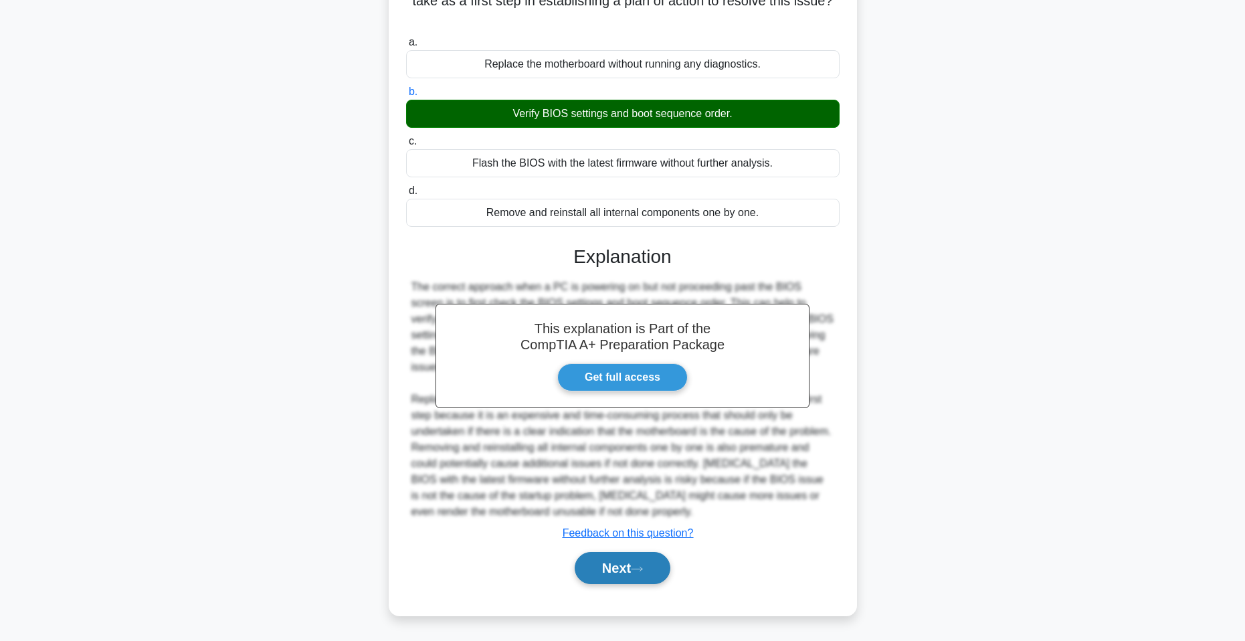
drag, startPoint x: 629, startPoint y: 576, endPoint x: 628, endPoint y: 565, distance: 10.7
click at [628, 573] on button "Next" at bounding box center [623, 568] width 96 height 32
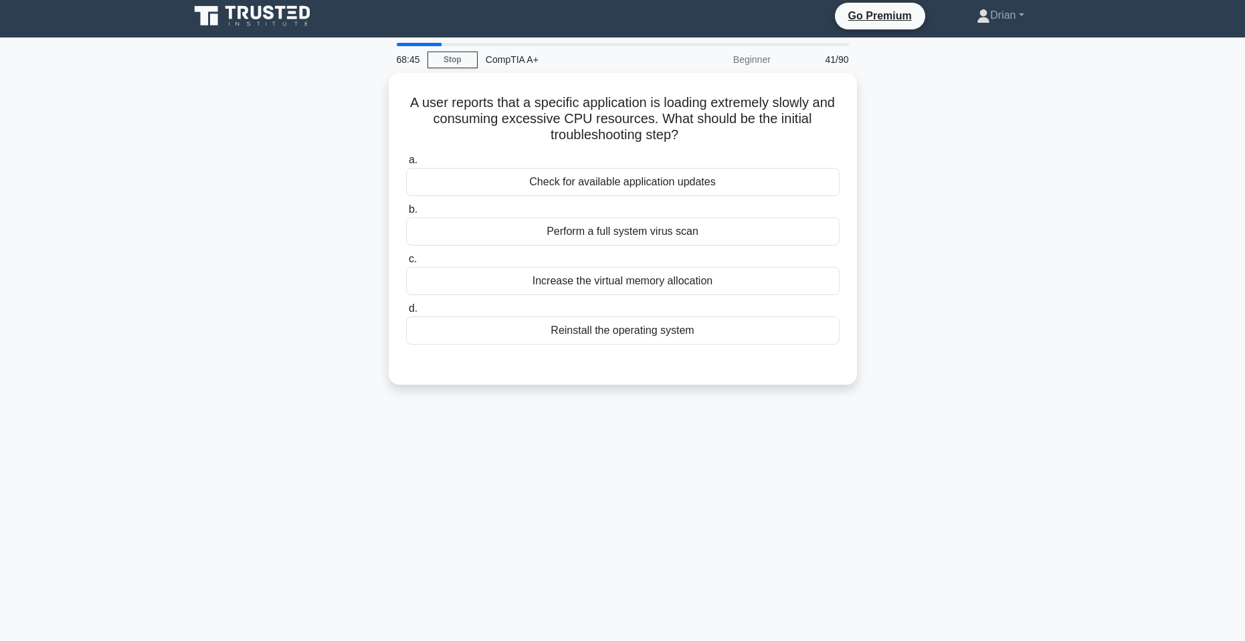
scroll to position [0, 0]
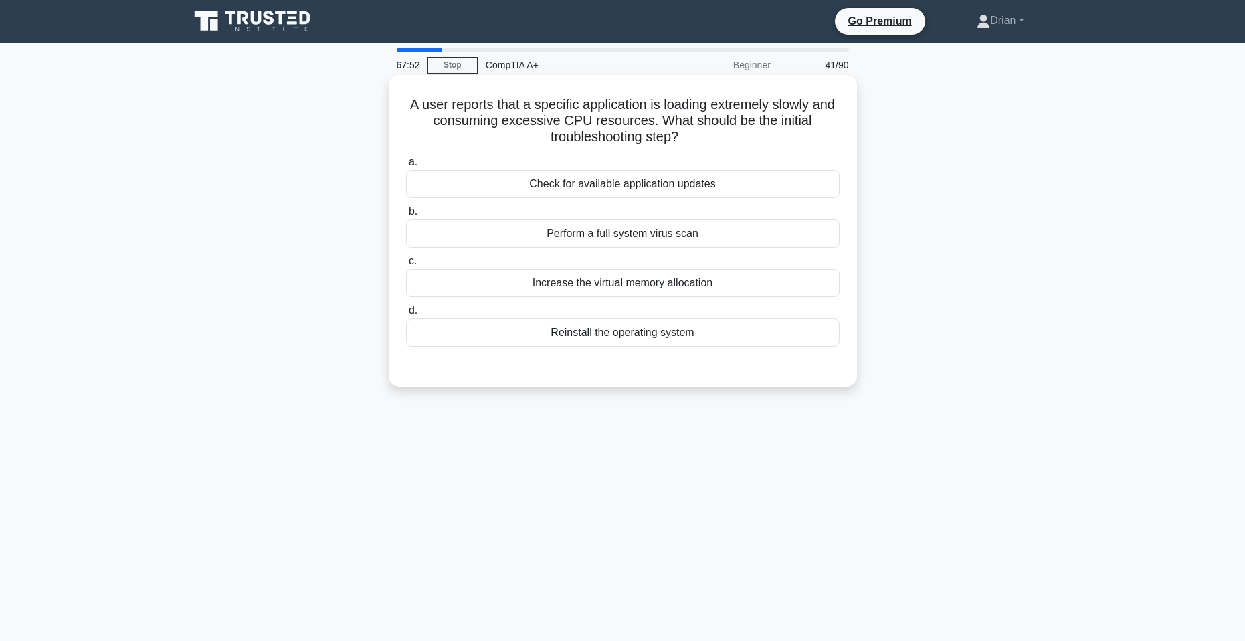
click at [716, 278] on div "Increase the virtual memory allocation" at bounding box center [623, 283] width 434 height 28
click at [406, 266] on input "c. Increase the virtual memory allocation" at bounding box center [406, 261] width 0 height 9
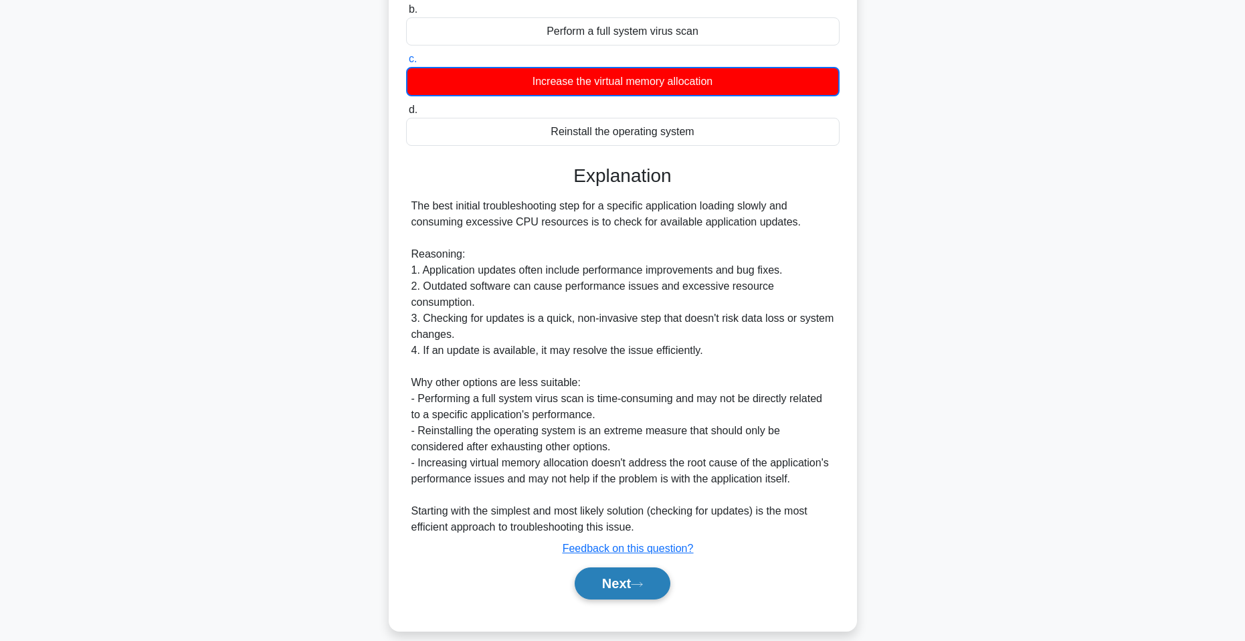
click at [624, 579] on button "Next" at bounding box center [623, 583] width 96 height 32
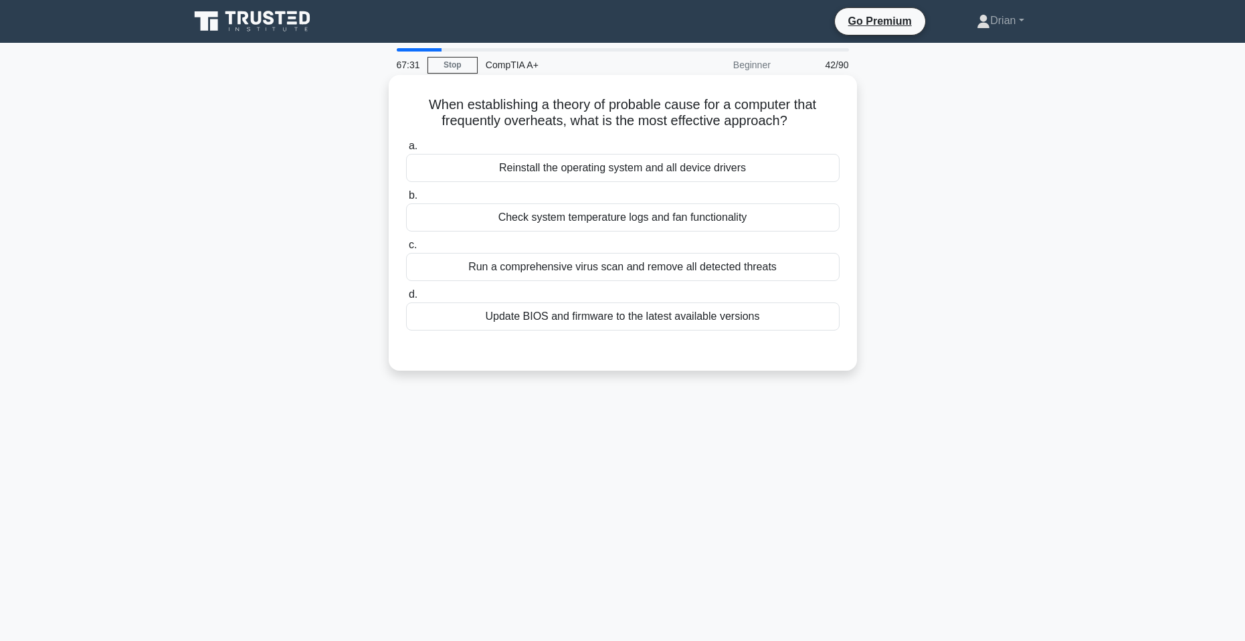
click at [600, 222] on div "Check system temperature logs and fan functionality" at bounding box center [623, 217] width 434 height 28
click at [406, 200] on input "b. Check system temperature logs and fan functionality" at bounding box center [406, 195] width 0 height 9
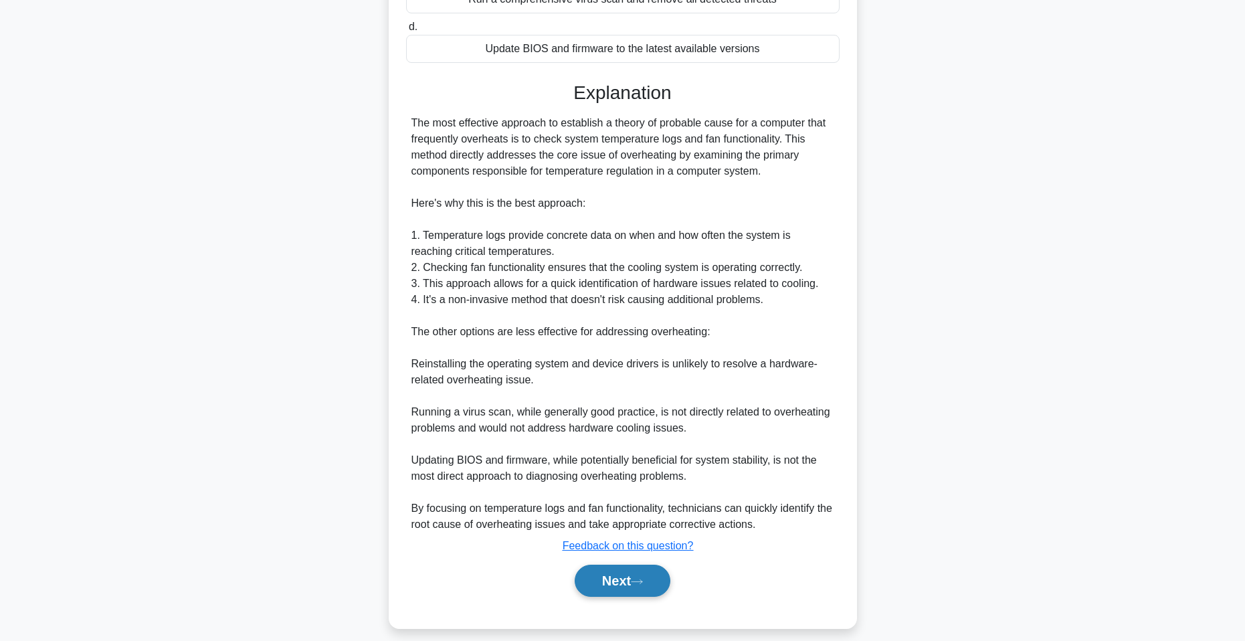
drag, startPoint x: 609, startPoint y: 585, endPoint x: 612, endPoint y: 575, distance: 11.0
click at [610, 583] on button "Next" at bounding box center [623, 581] width 96 height 32
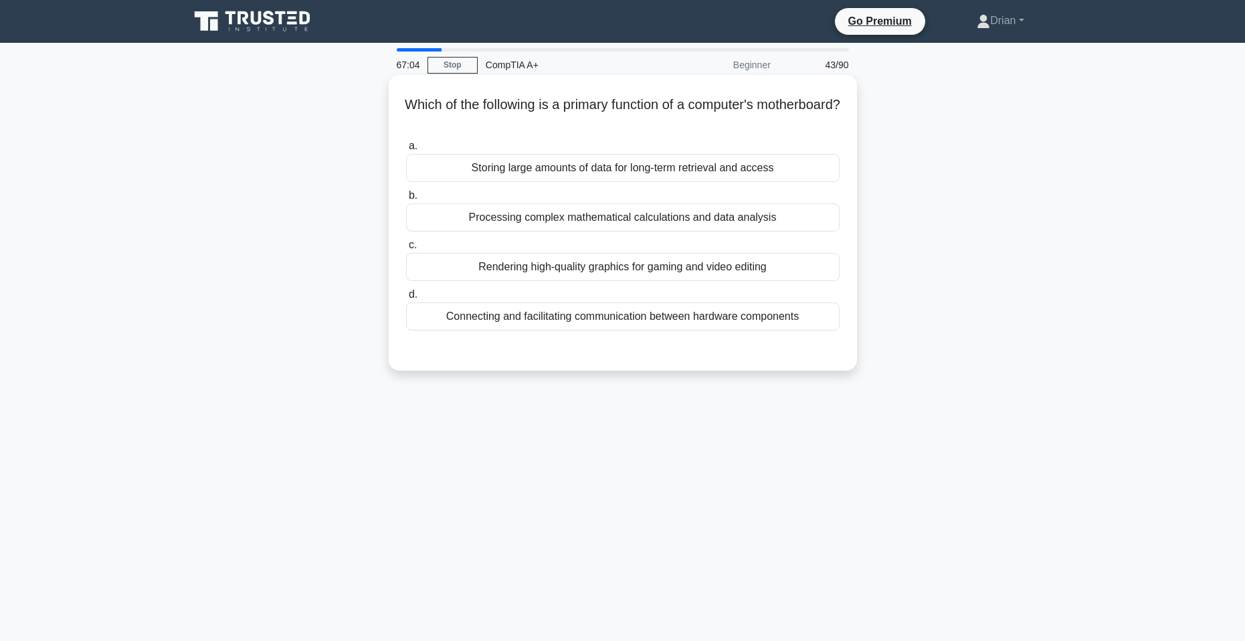
click at [573, 314] on div "Connecting and facilitating communication between hardware components" at bounding box center [623, 316] width 434 height 28
click at [406, 299] on input "d. Connecting and facilitating communication between hardware components" at bounding box center [406, 294] width 0 height 9
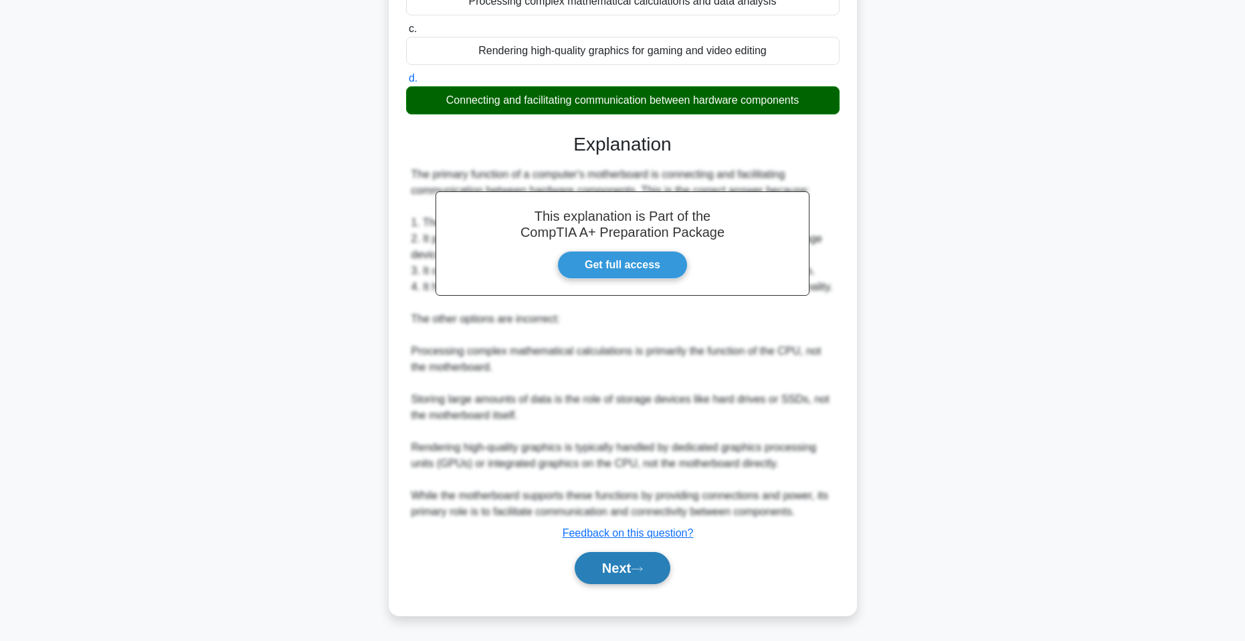
click at [634, 578] on button "Next" at bounding box center [623, 568] width 96 height 32
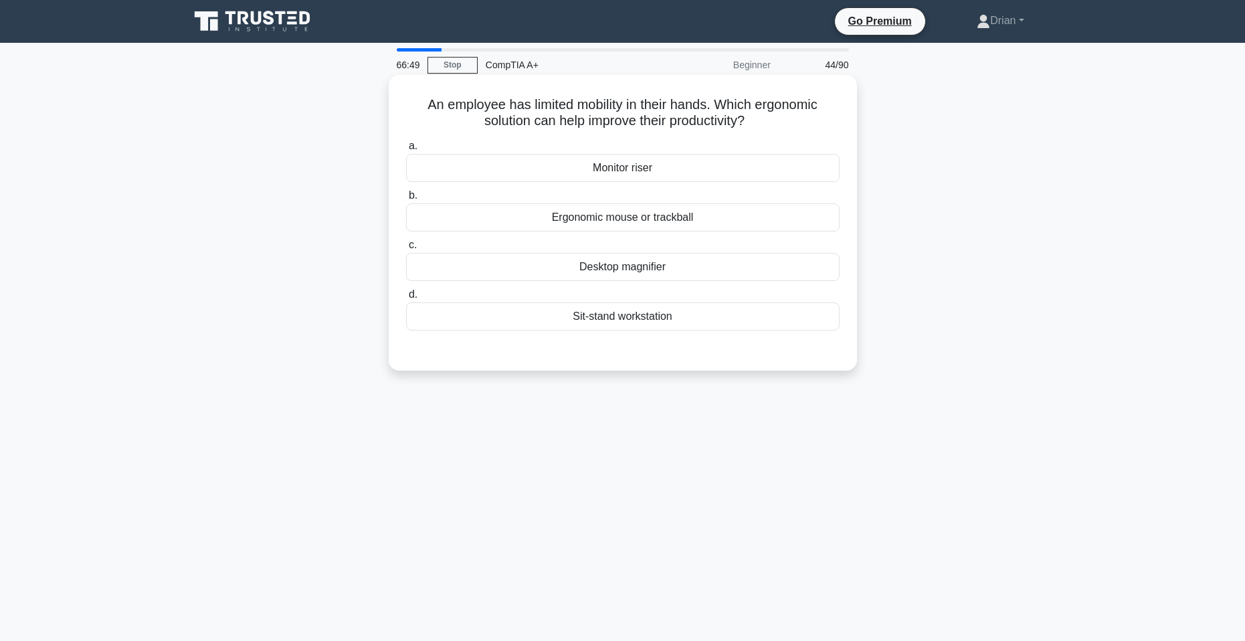
click at [709, 217] on div "Ergonomic mouse or trackball" at bounding box center [623, 217] width 434 height 28
click at [406, 200] on input "b. Ergonomic mouse or trackball" at bounding box center [406, 195] width 0 height 9
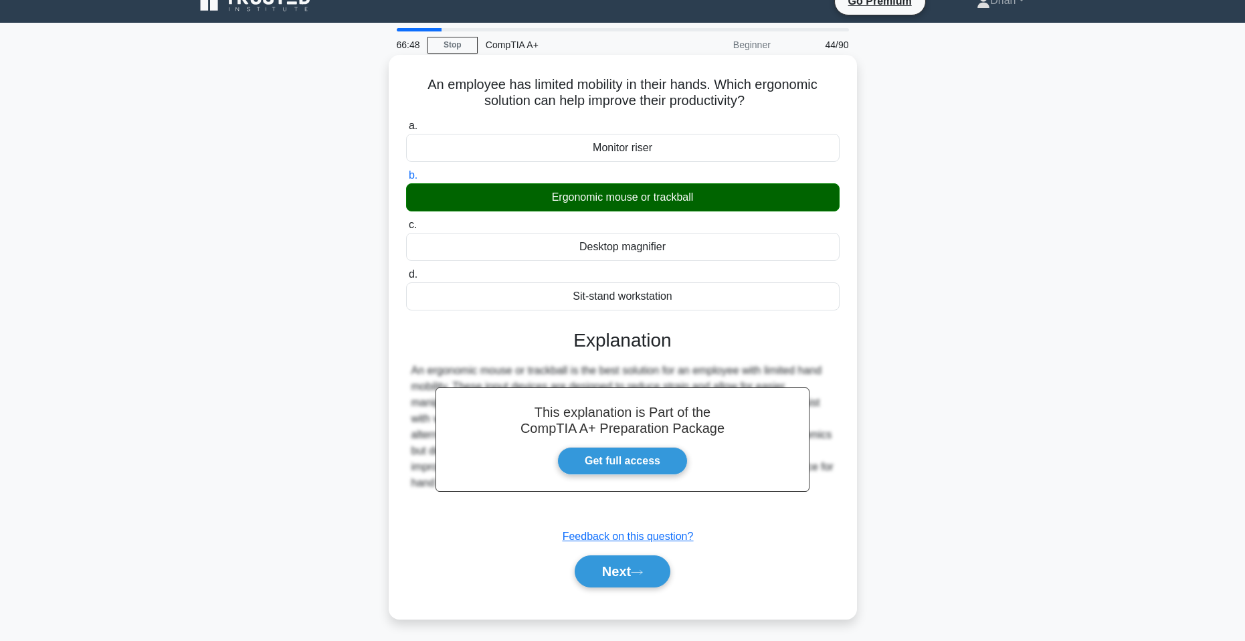
scroll to position [82, 0]
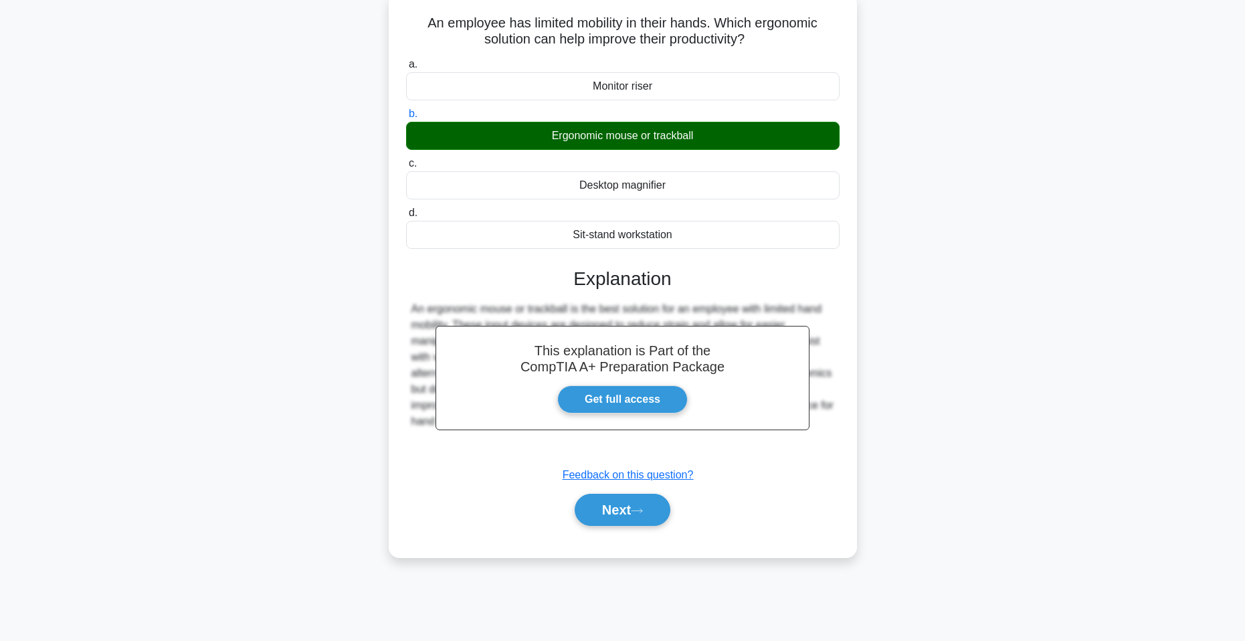
click at [630, 492] on div "Next" at bounding box center [623, 509] width 434 height 43
click at [631, 507] on button "Next" at bounding box center [623, 510] width 96 height 32
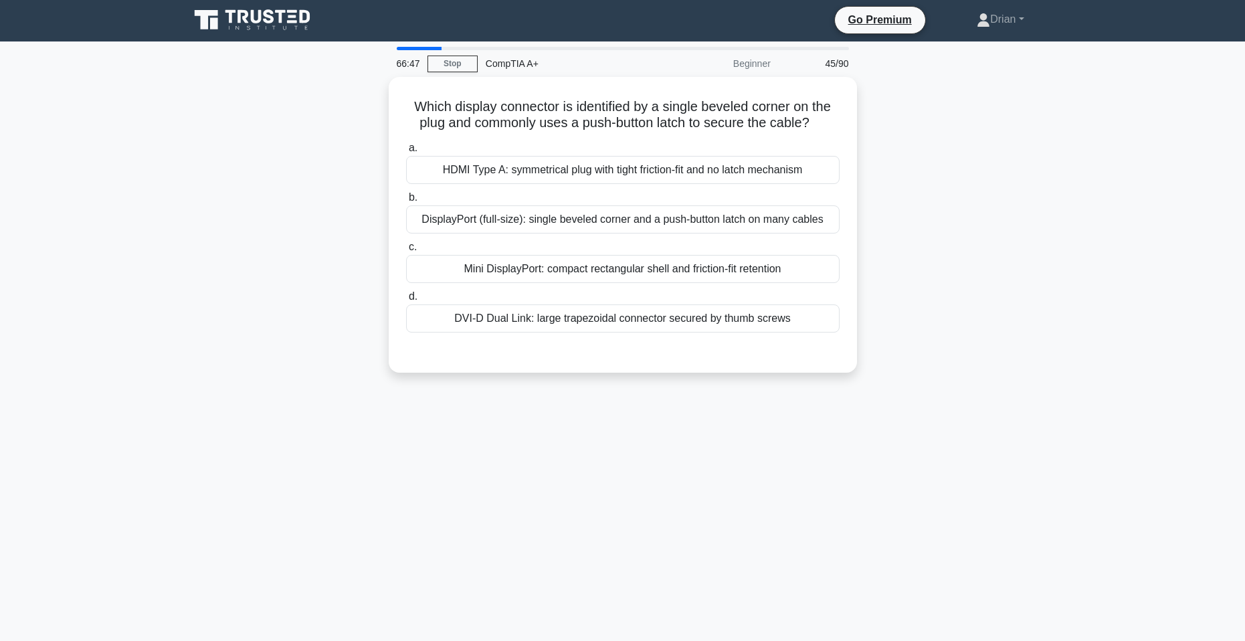
scroll to position [0, 0]
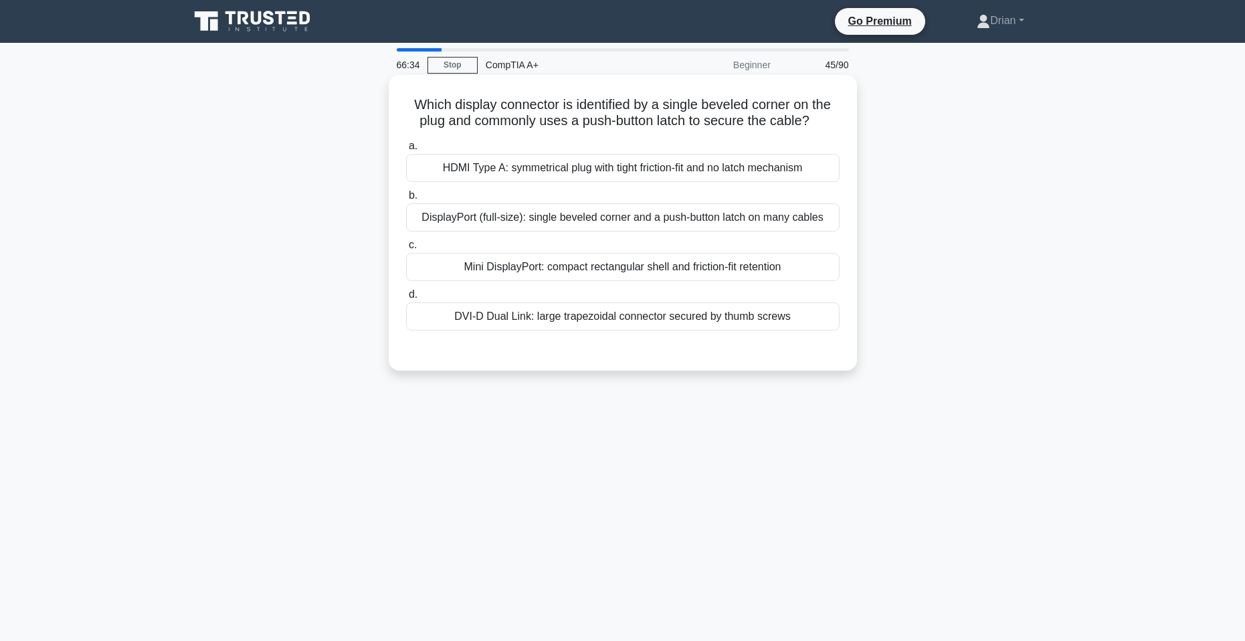
click at [694, 212] on div "DisplayPort (full-size): single beveled corner and a push-button latch on many …" at bounding box center [623, 217] width 434 height 28
click at [406, 200] on input "b. DisplayPort (full-size): single beveled corner and a push-button latch on ma…" at bounding box center [406, 195] width 0 height 9
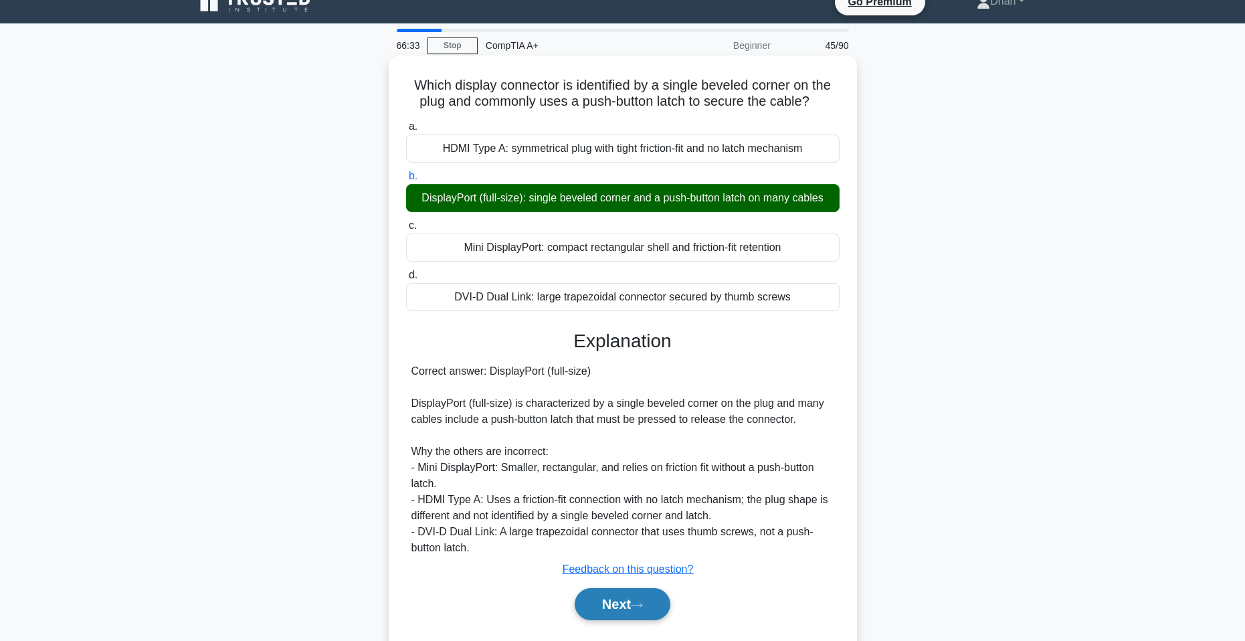
scroll to position [82, 0]
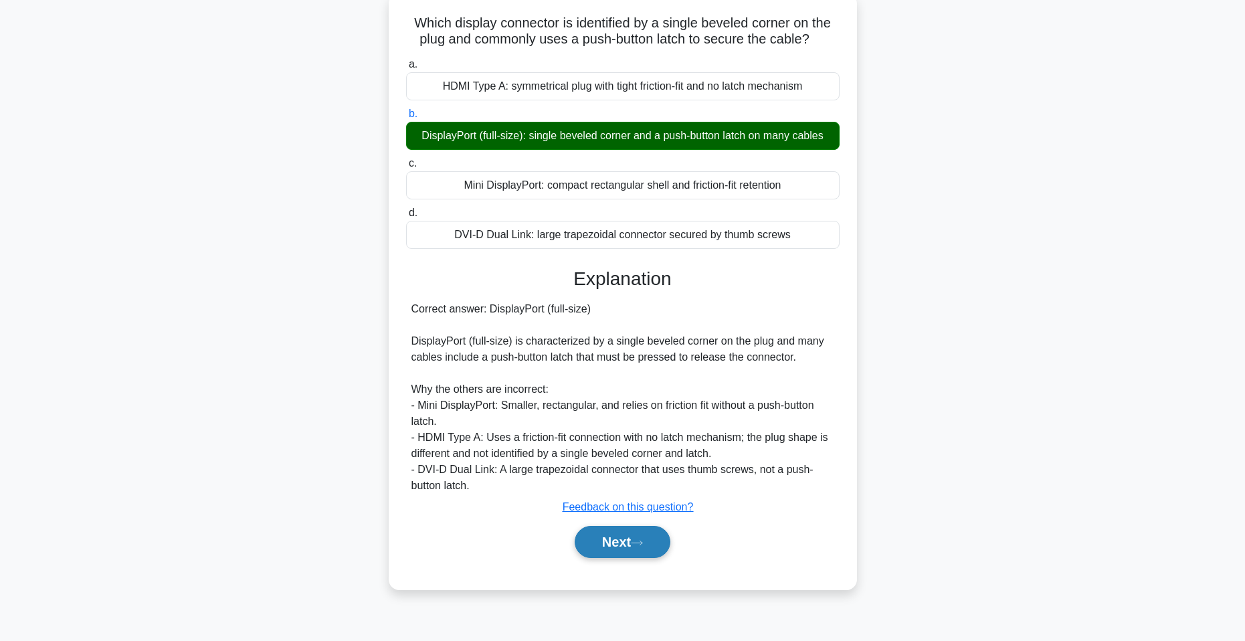
click at [642, 551] on button "Next" at bounding box center [623, 542] width 96 height 32
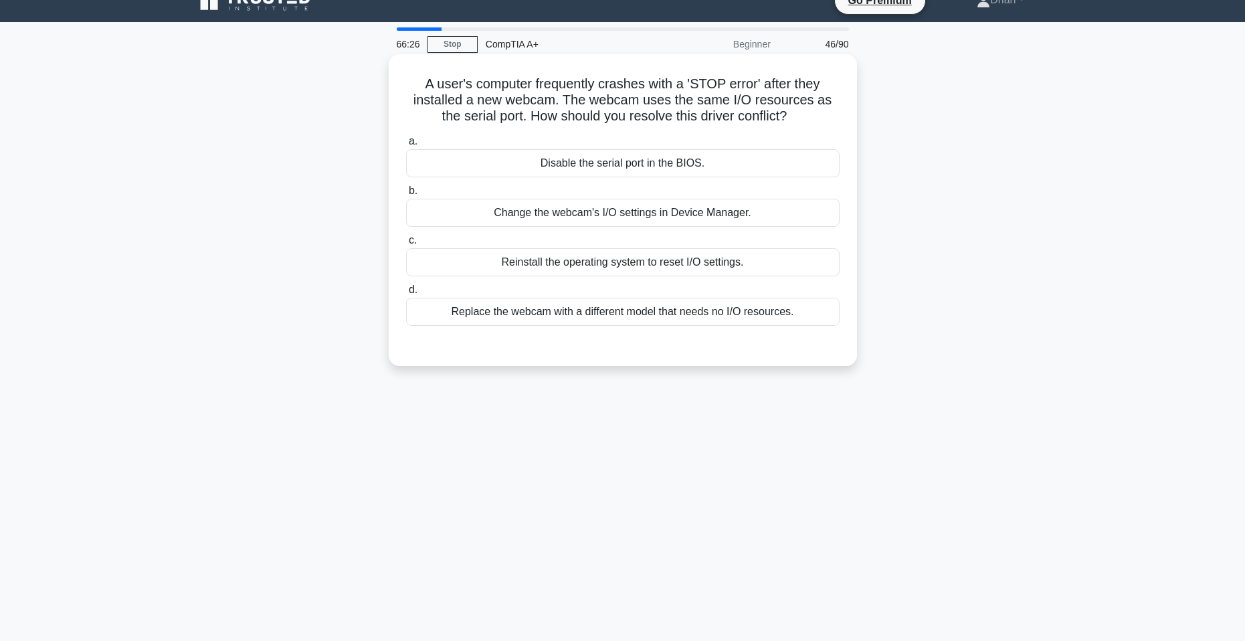
scroll to position [0, 0]
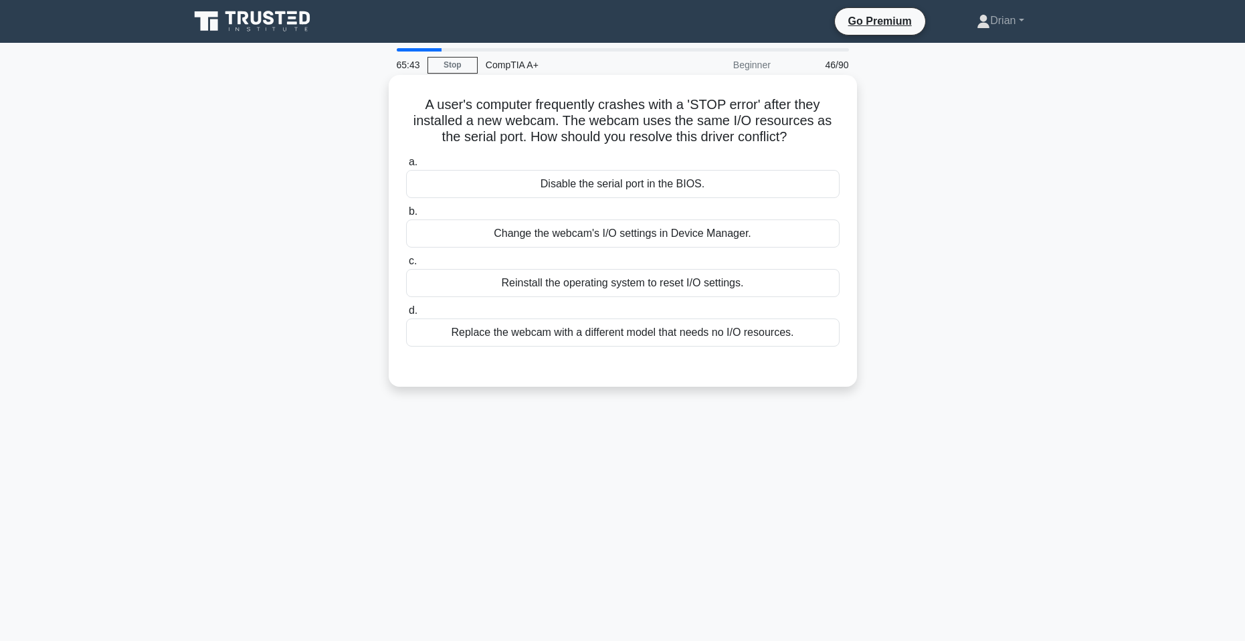
click at [662, 242] on div "Change the webcam's I/O settings in Device Manager." at bounding box center [623, 233] width 434 height 28
click at [406, 216] on input "b. Change the webcam's I/O settings in Device Manager." at bounding box center [406, 211] width 0 height 9
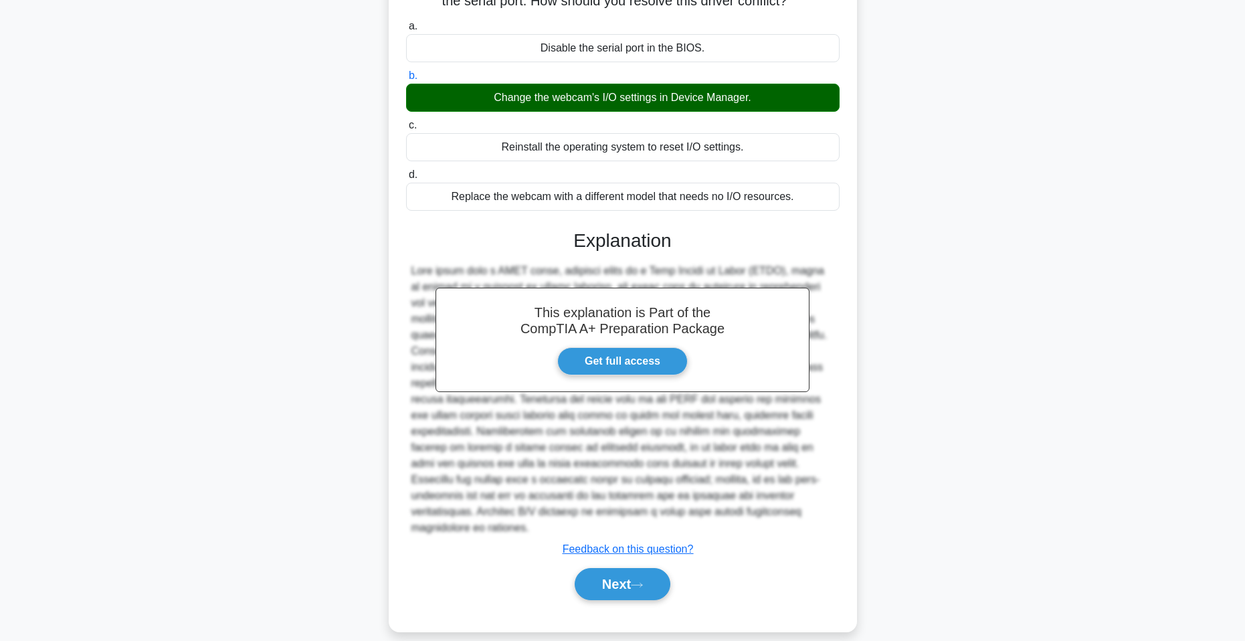
scroll to position [136, 0]
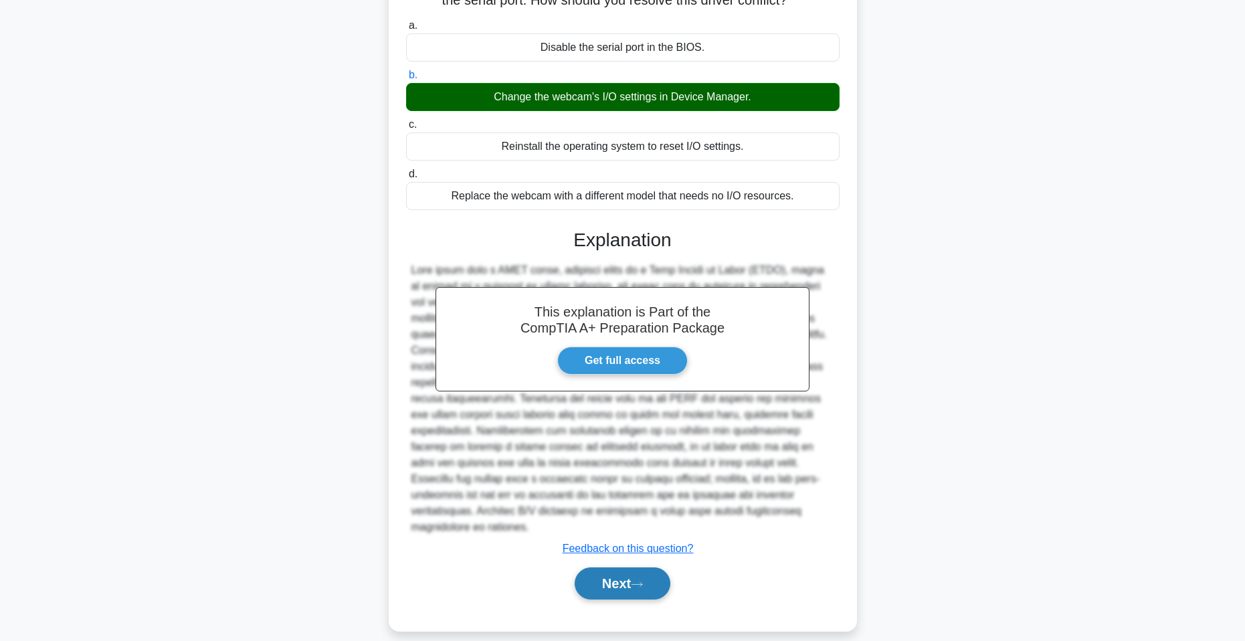
click at [650, 571] on button "Next" at bounding box center [623, 583] width 96 height 32
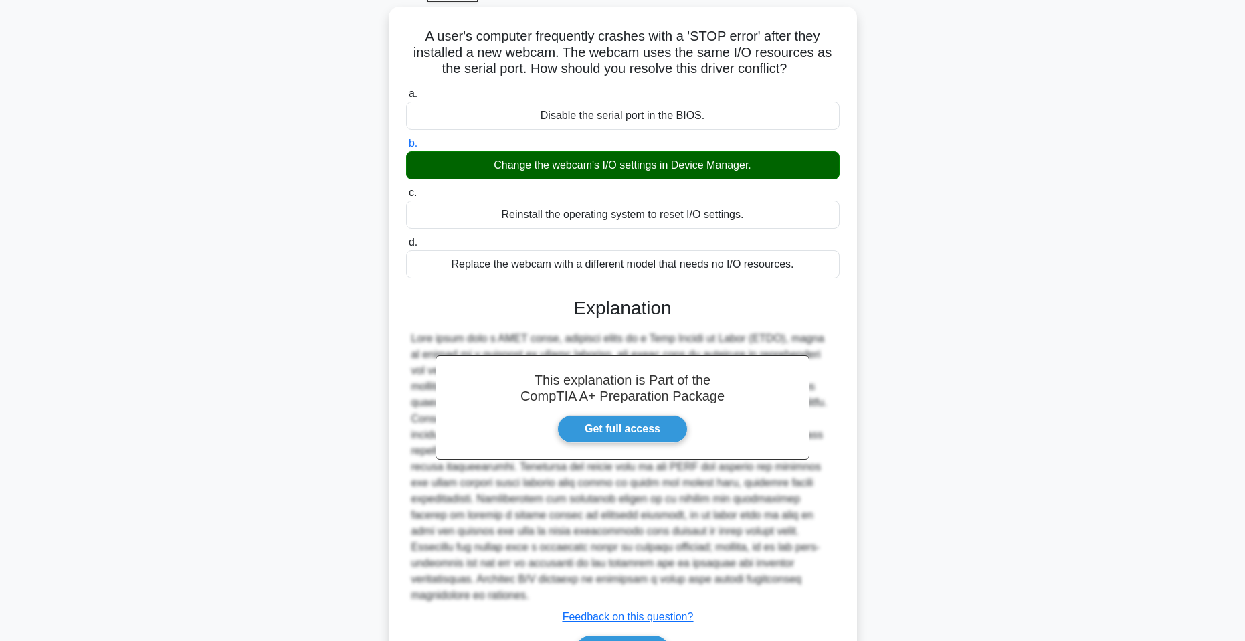
scroll to position [0, 0]
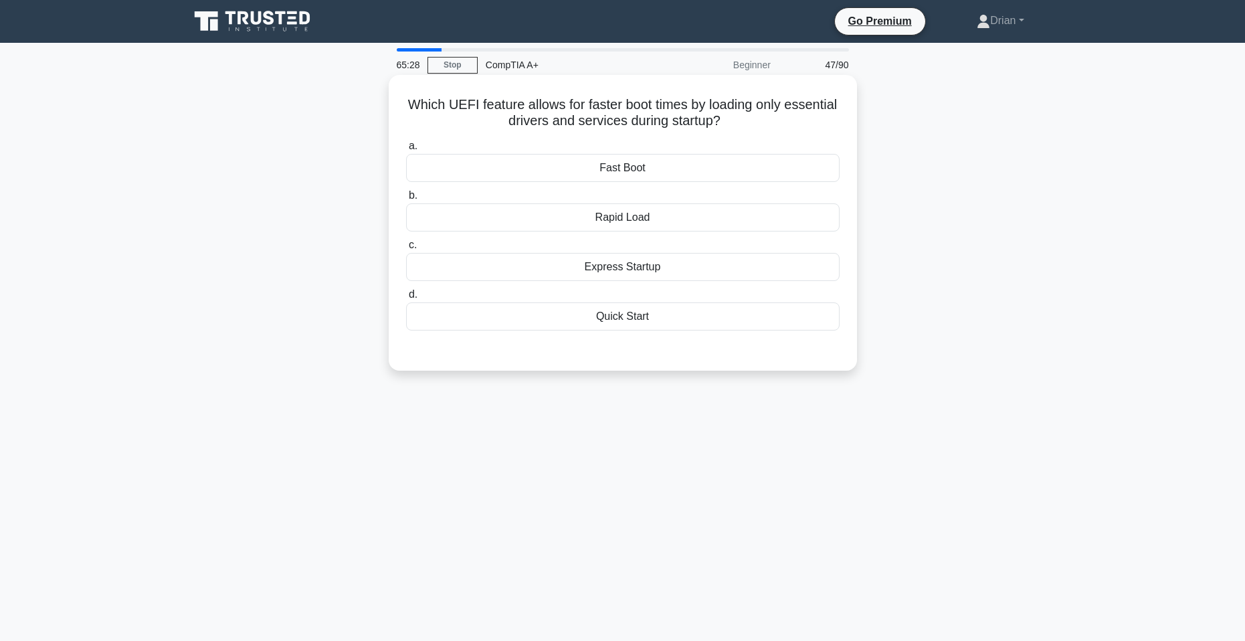
click at [693, 161] on div "Fast Boot" at bounding box center [623, 168] width 434 height 28
click at [406, 151] on input "a. Fast Boot" at bounding box center [406, 146] width 0 height 9
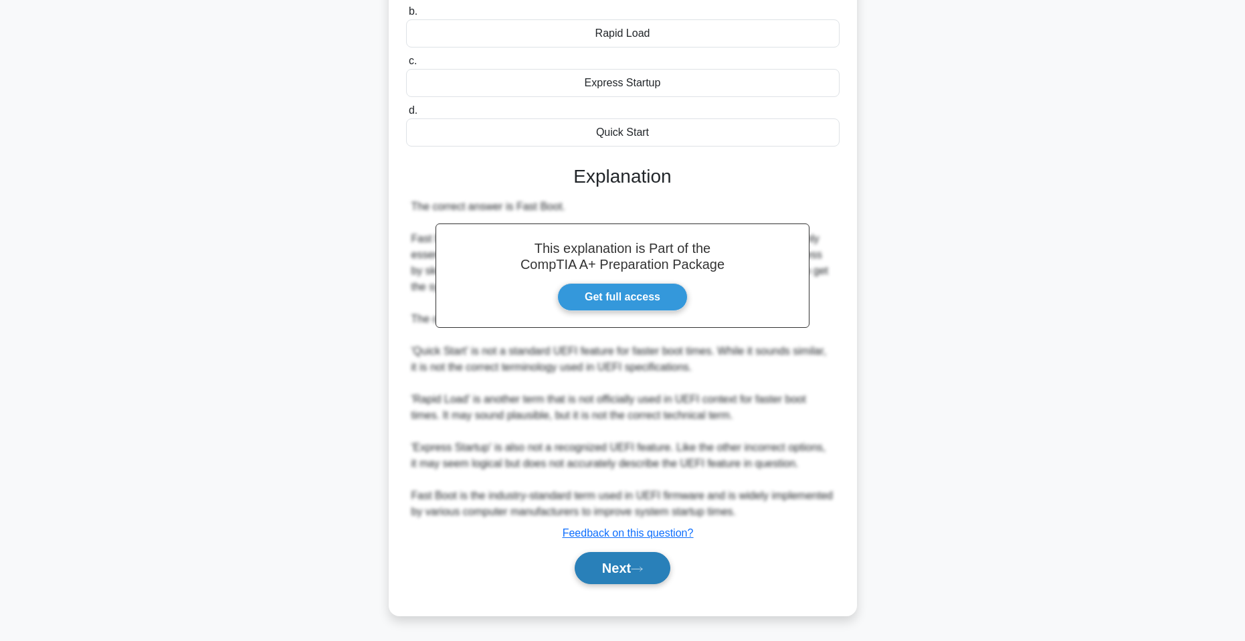
drag, startPoint x: 623, startPoint y: 581, endPoint x: 633, endPoint y: 563, distance: 20.7
click at [628, 575] on button "Next" at bounding box center [623, 568] width 96 height 32
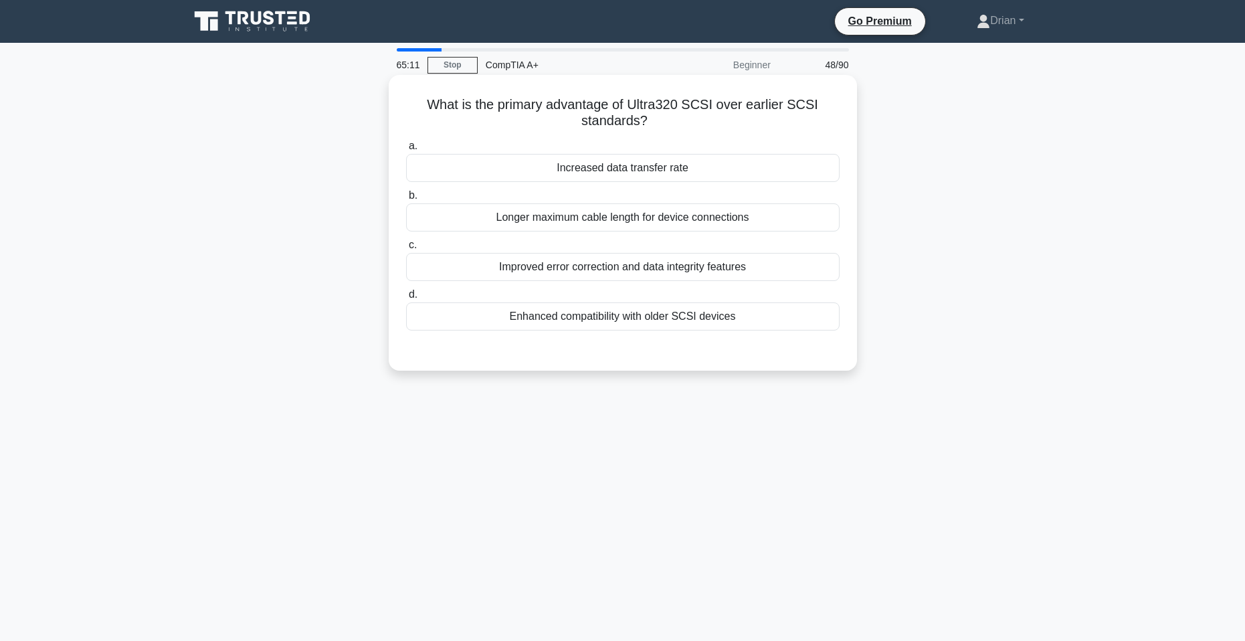
click at [676, 272] on div "Improved error correction and data integrity features" at bounding box center [623, 267] width 434 height 28
click at [406, 250] on input "c. Improved error correction and data integrity features" at bounding box center [406, 245] width 0 height 9
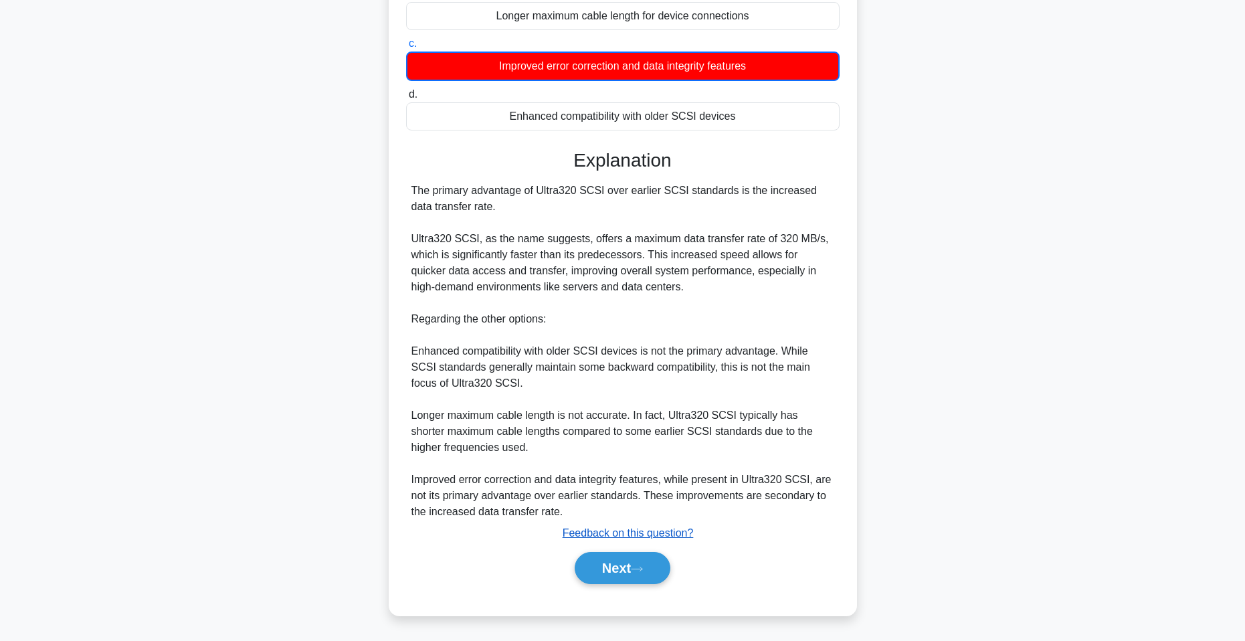
drag, startPoint x: 622, startPoint y: 577, endPoint x: 620, endPoint y: 531, distance: 46.2
click at [622, 576] on button "Next" at bounding box center [623, 568] width 96 height 32
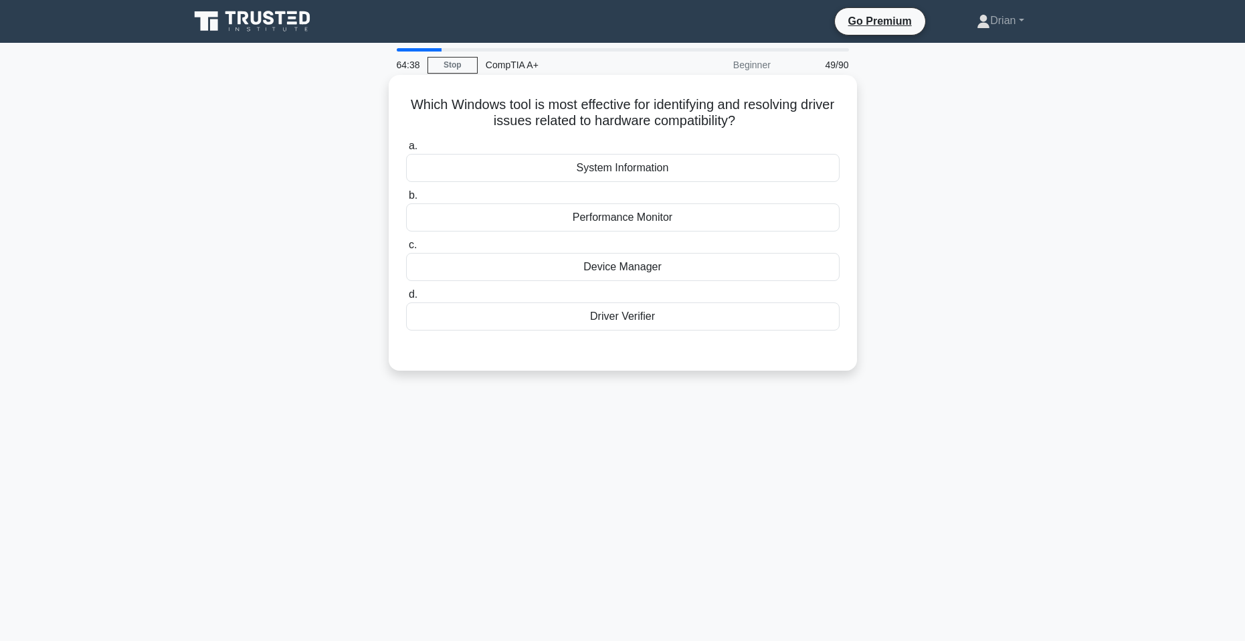
click at [645, 319] on div "Driver Verifier" at bounding box center [623, 316] width 434 height 28
click at [406, 299] on input "d. Driver Verifier" at bounding box center [406, 294] width 0 height 9
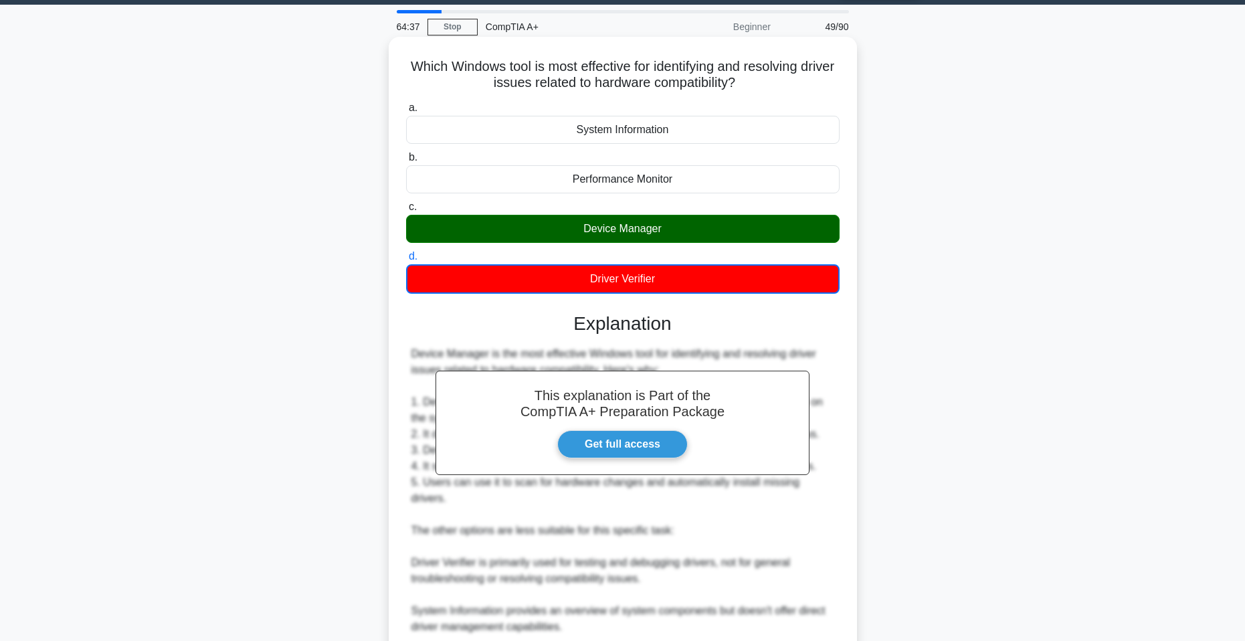
scroll to position [186, 0]
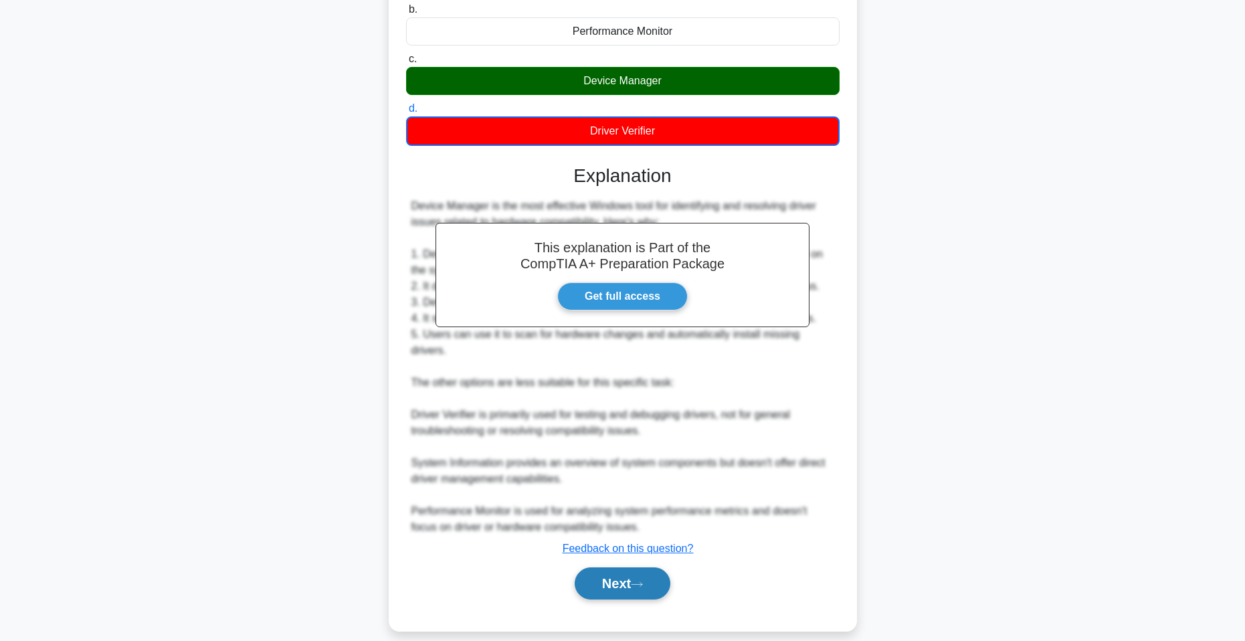
click at [634, 567] on button "Next" at bounding box center [623, 583] width 96 height 32
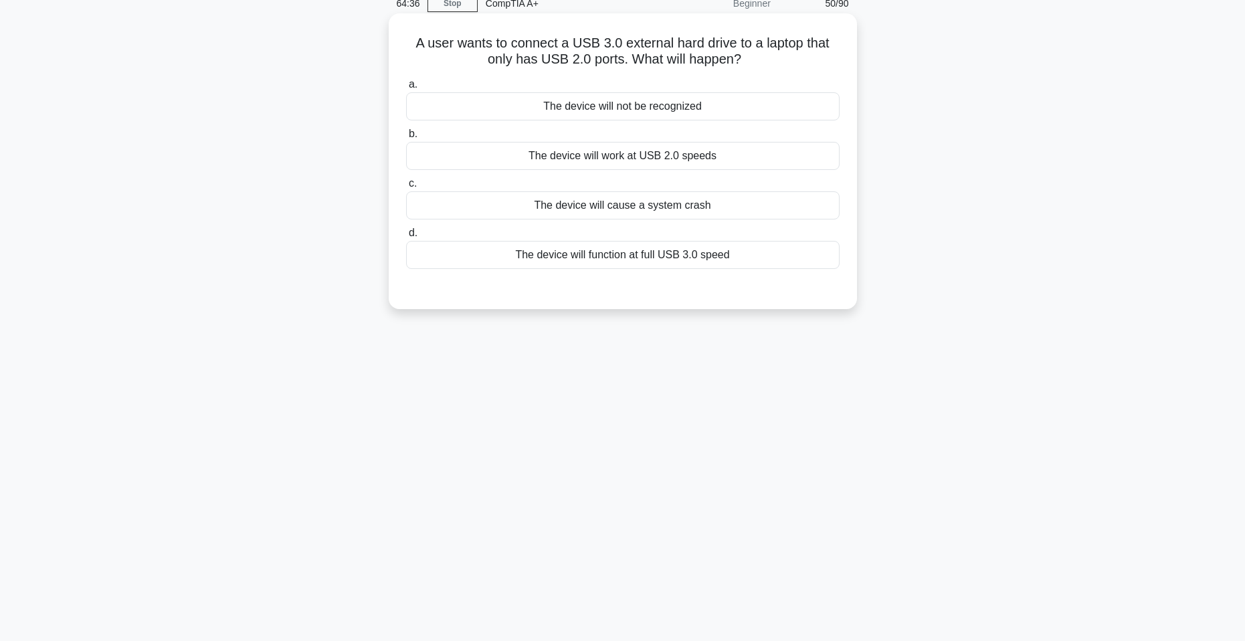
scroll to position [0, 0]
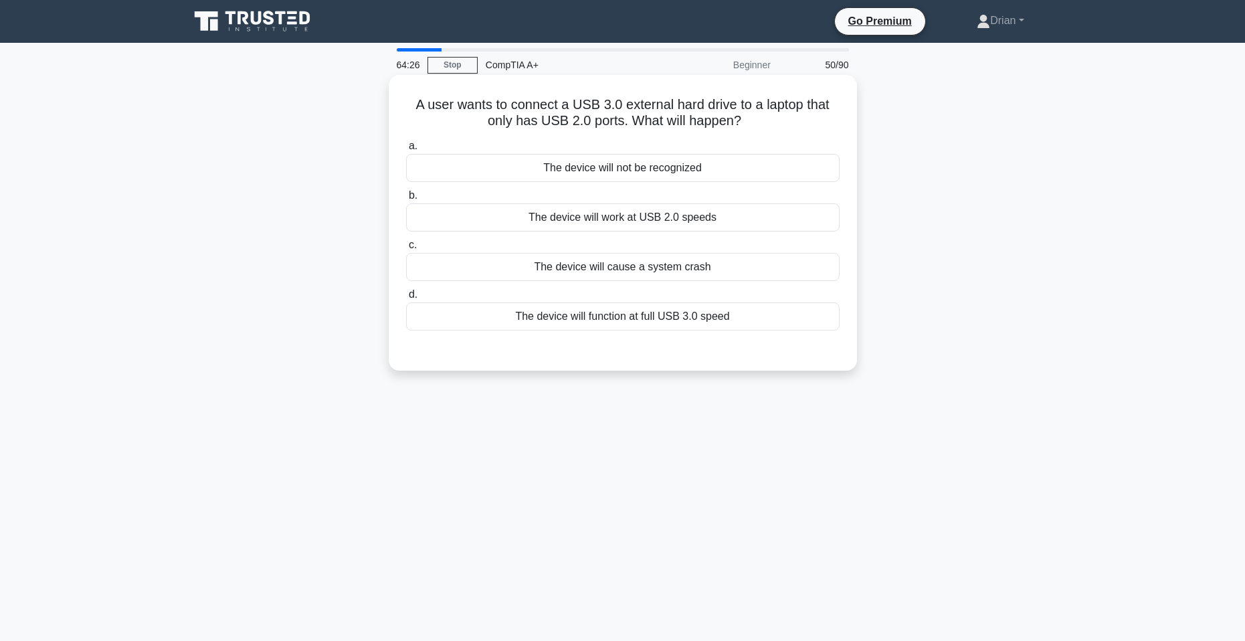
click at [648, 222] on div "The device will work at USB 2.0 speeds" at bounding box center [623, 217] width 434 height 28
click at [406, 200] on input "b. The device will work at USB 2.0 speeds" at bounding box center [406, 195] width 0 height 9
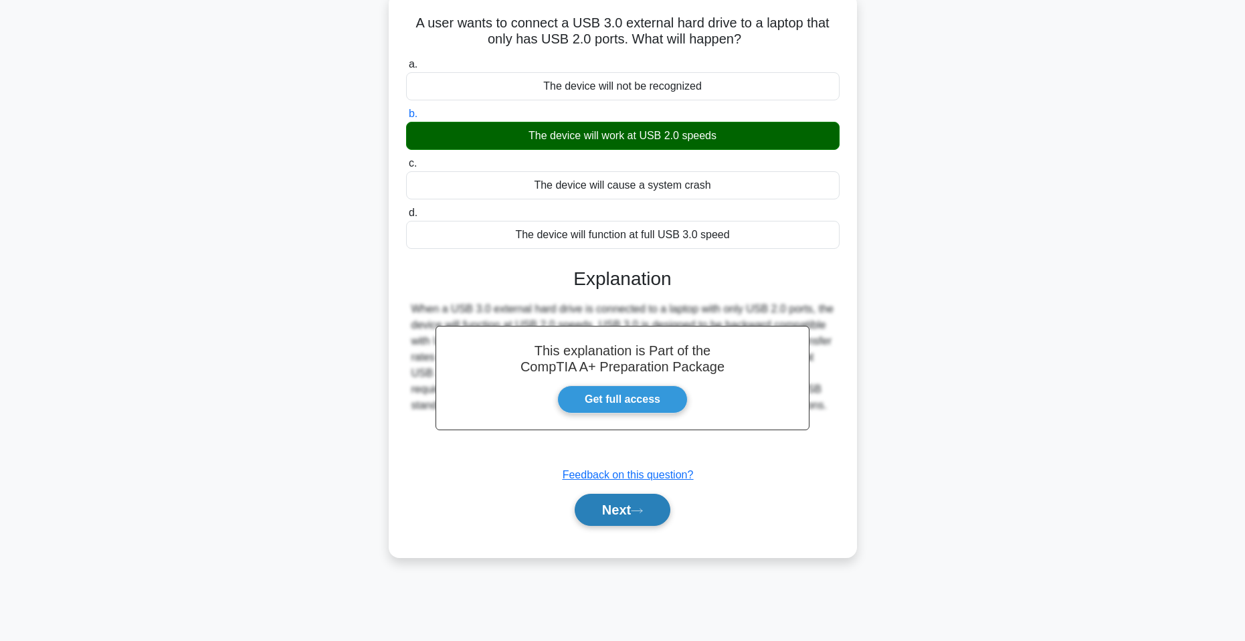
click at [625, 516] on button "Next" at bounding box center [623, 510] width 96 height 32
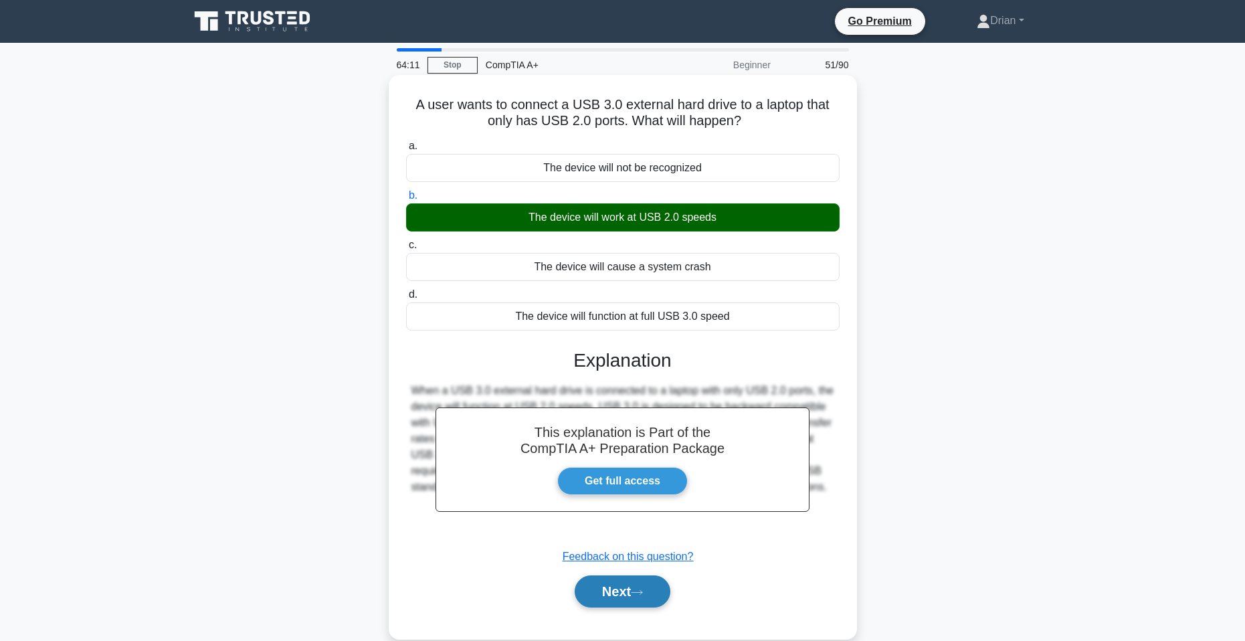
click at [632, 585] on button "Next" at bounding box center [623, 591] width 96 height 32
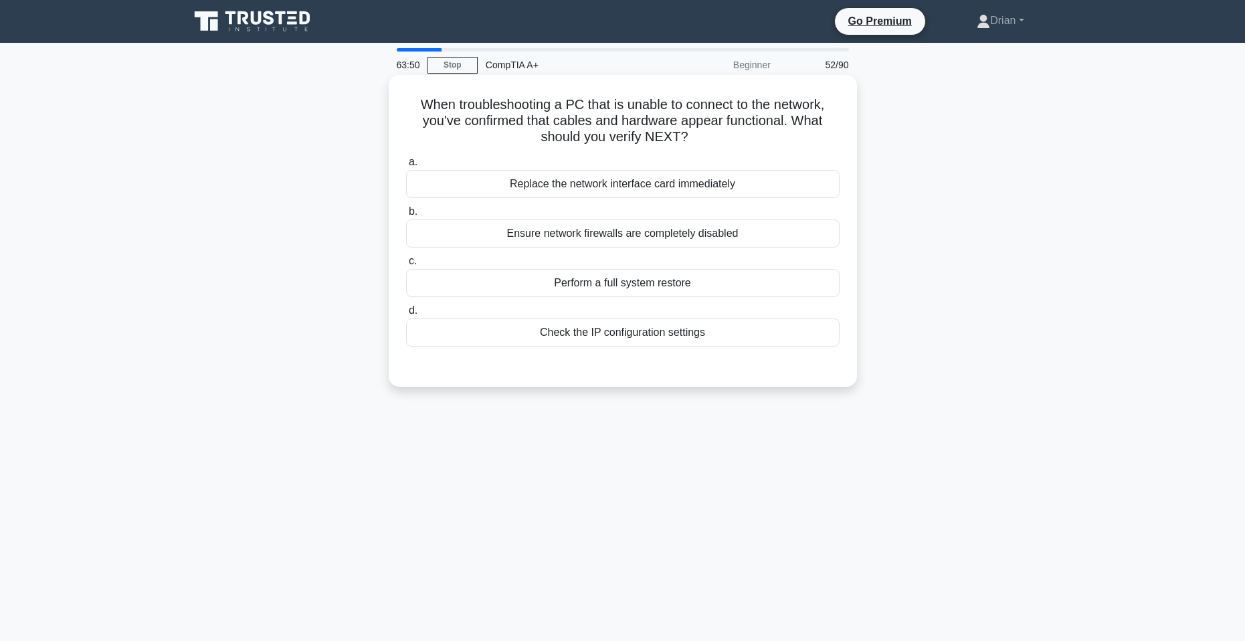
click at [688, 334] on div "Check the IP configuration settings" at bounding box center [623, 332] width 434 height 28
click at [406, 315] on input "d. Check the IP configuration settings" at bounding box center [406, 310] width 0 height 9
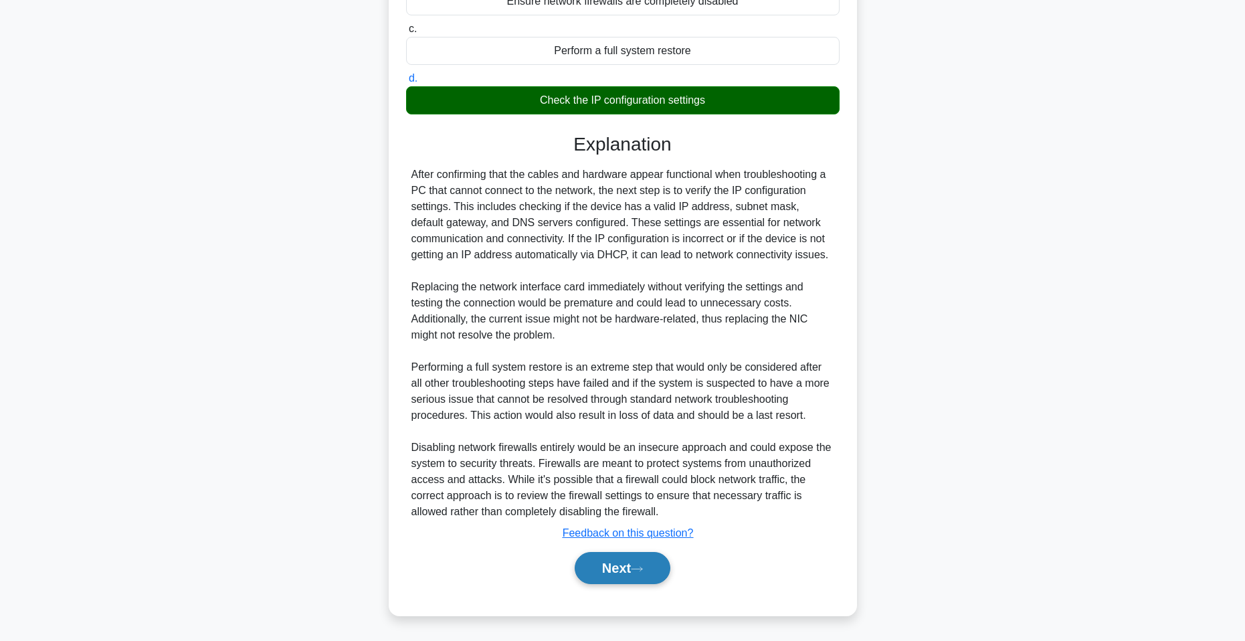
drag, startPoint x: 629, startPoint y: 577, endPoint x: 634, endPoint y: 569, distance: 9.6
click at [631, 575] on button "Next" at bounding box center [623, 568] width 96 height 32
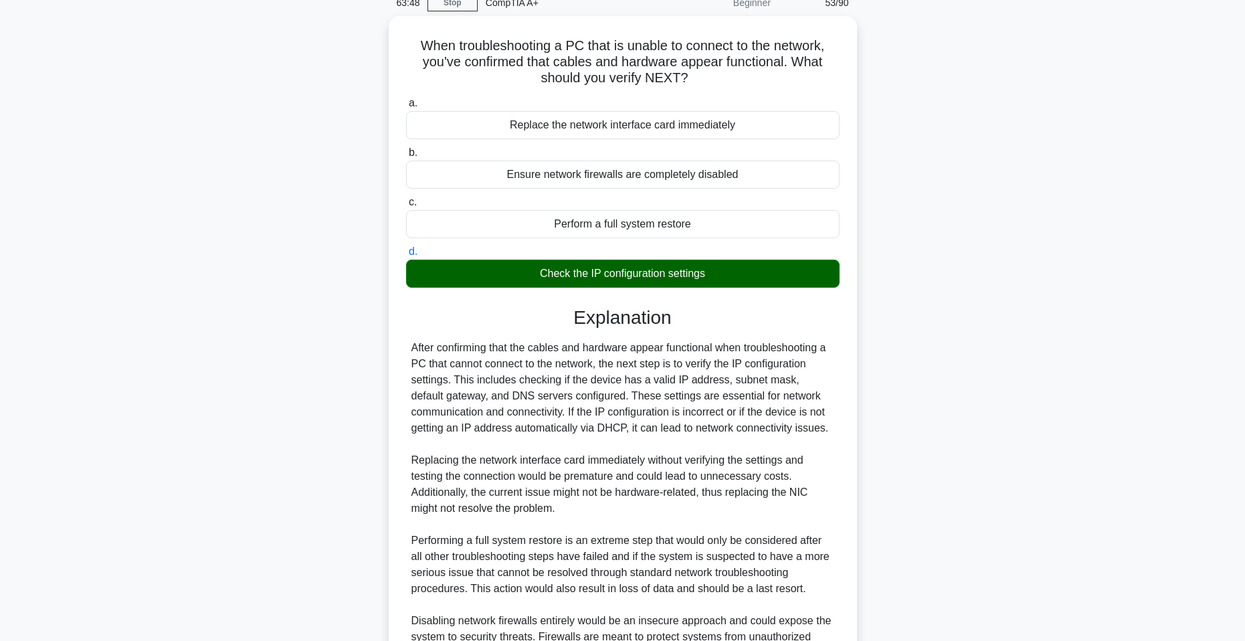
scroll to position [21, 0]
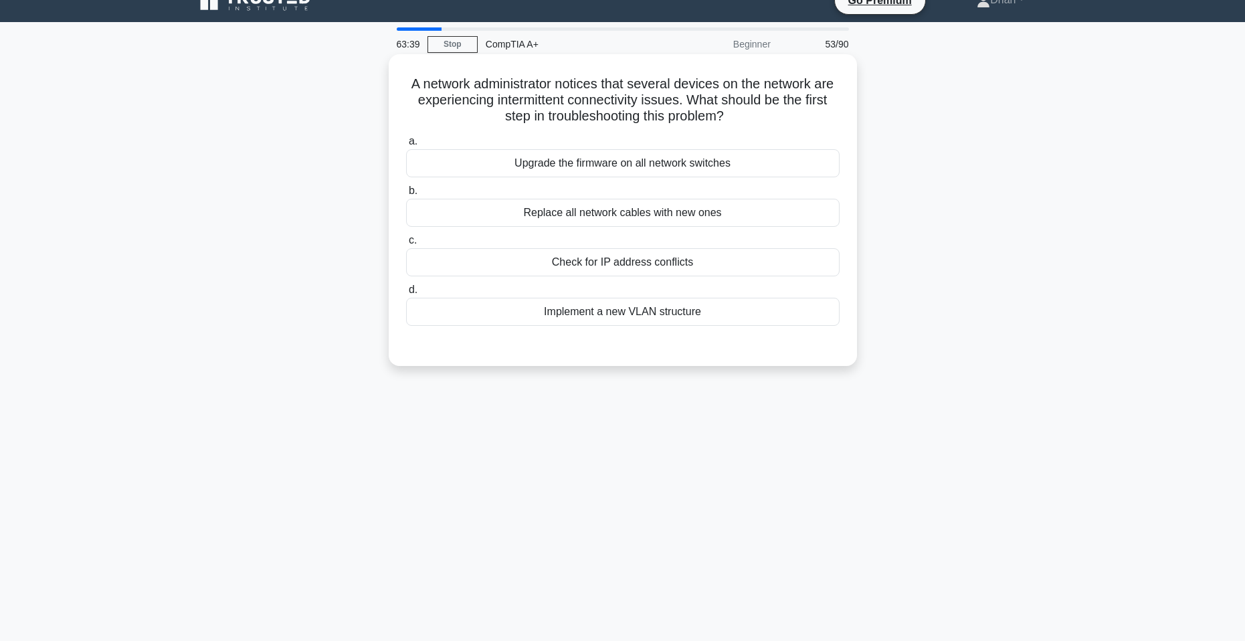
click at [690, 269] on div "Check for IP address conflicts" at bounding box center [623, 262] width 434 height 28
click at [406, 245] on input "c. Check for IP address conflicts" at bounding box center [406, 240] width 0 height 9
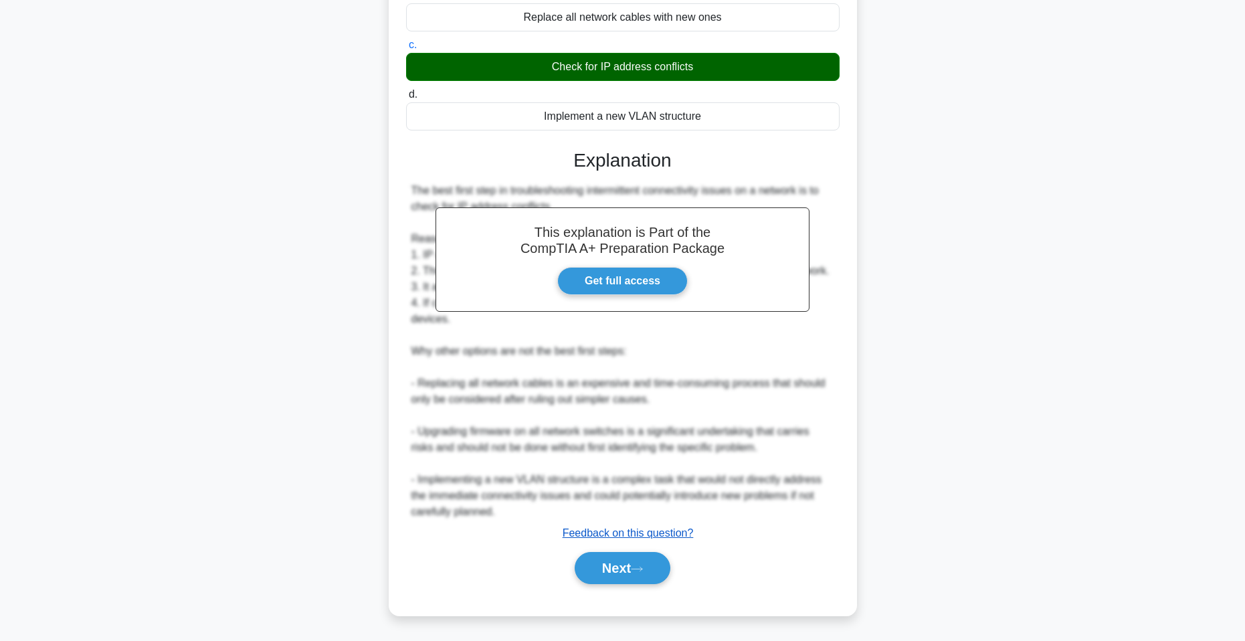
drag, startPoint x: 636, startPoint y: 557, endPoint x: 647, endPoint y: 529, distance: 30.3
click at [636, 556] on button "Next" at bounding box center [623, 568] width 96 height 32
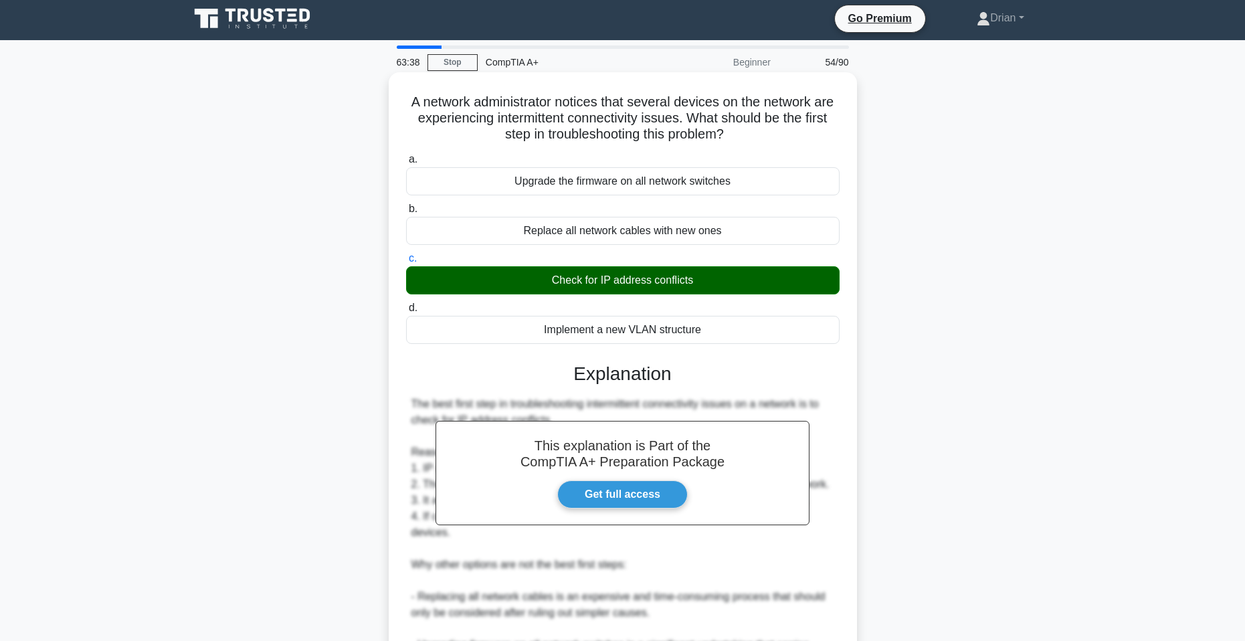
scroll to position [0, 0]
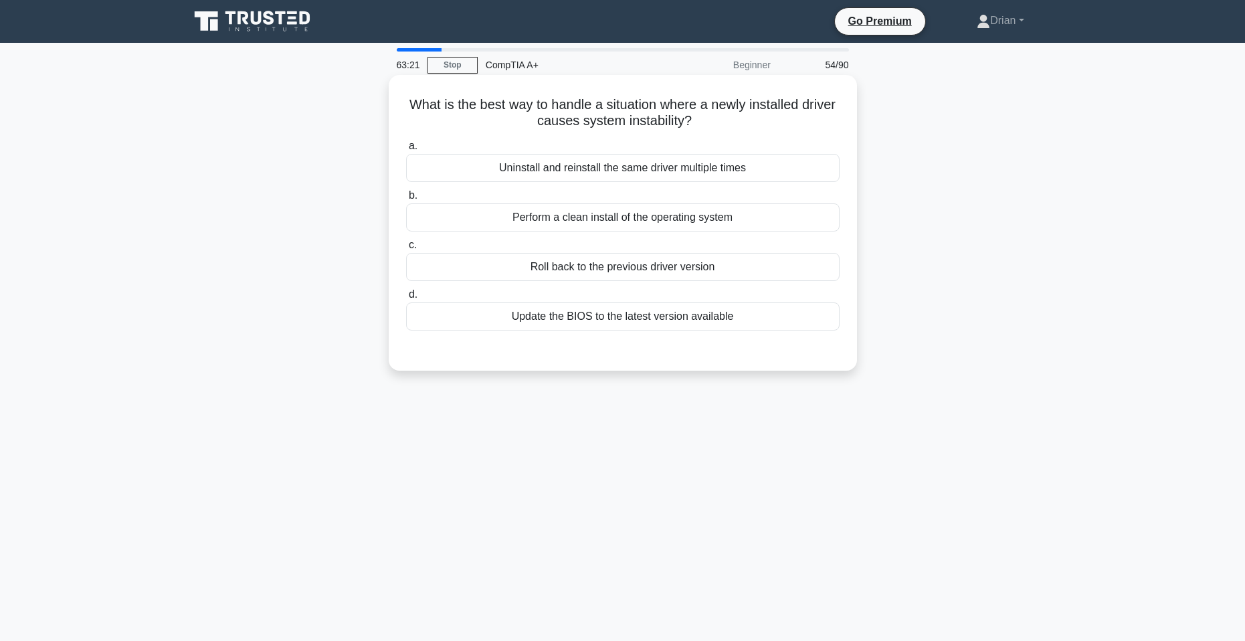
click at [746, 218] on div "Perform a clean install of the operating system" at bounding box center [623, 217] width 434 height 28
click at [406, 200] on input "b. Perform a clean install of the operating system" at bounding box center [406, 195] width 0 height 9
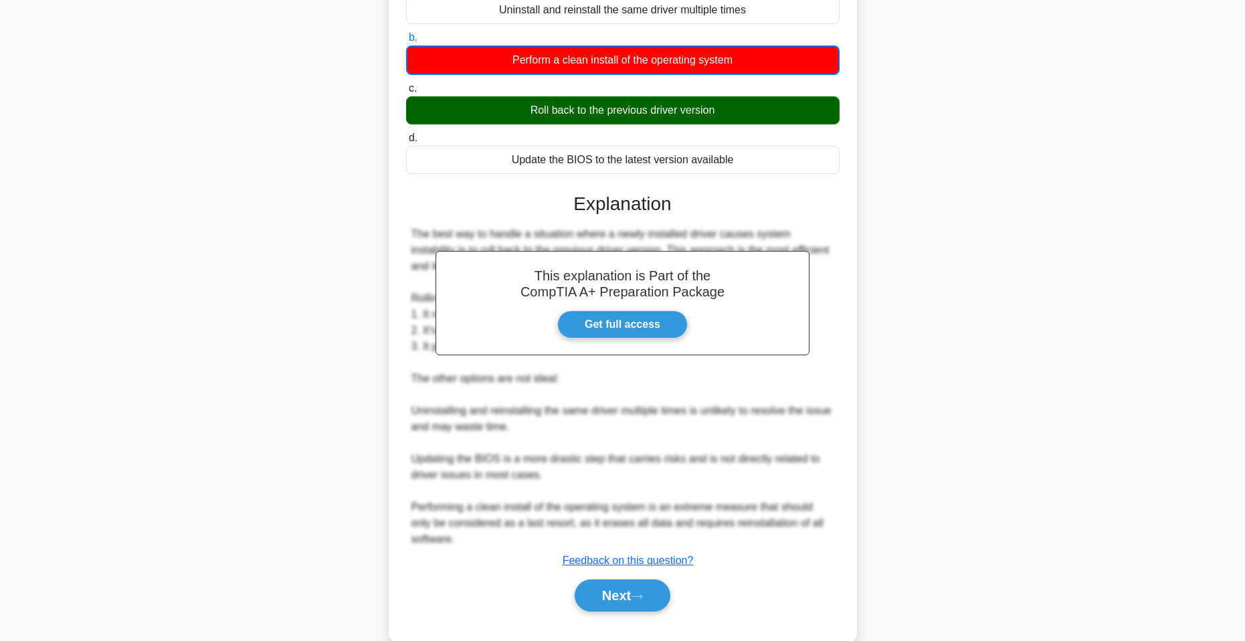
scroll to position [186, 0]
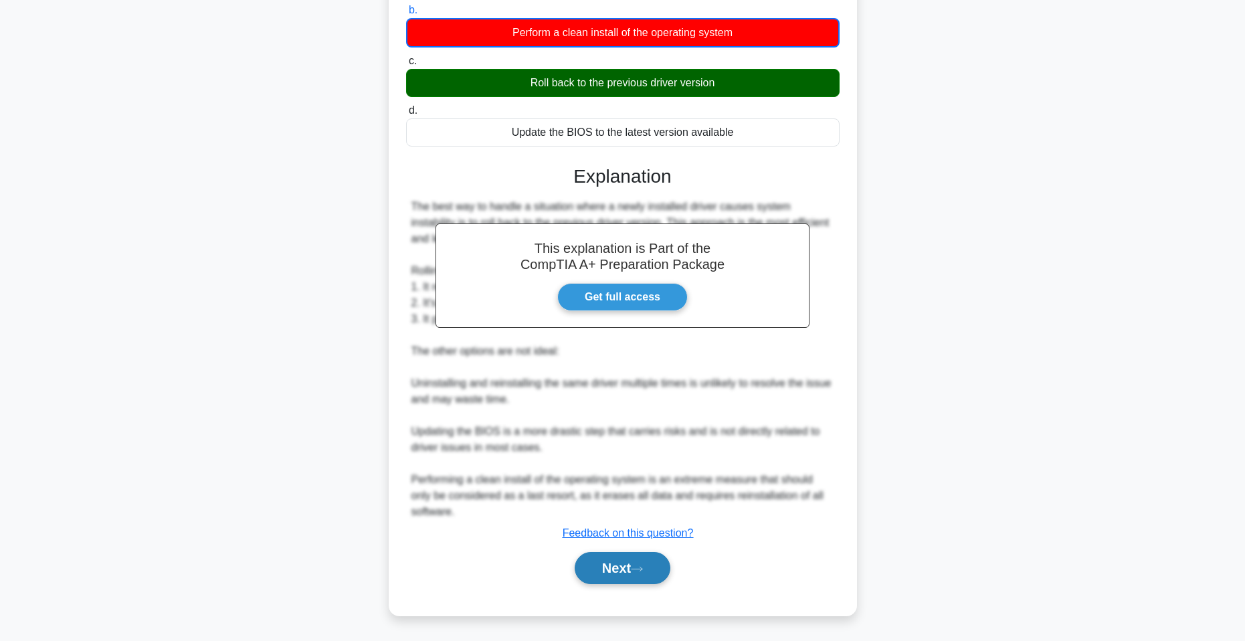
click at [659, 577] on button "Next" at bounding box center [623, 568] width 96 height 32
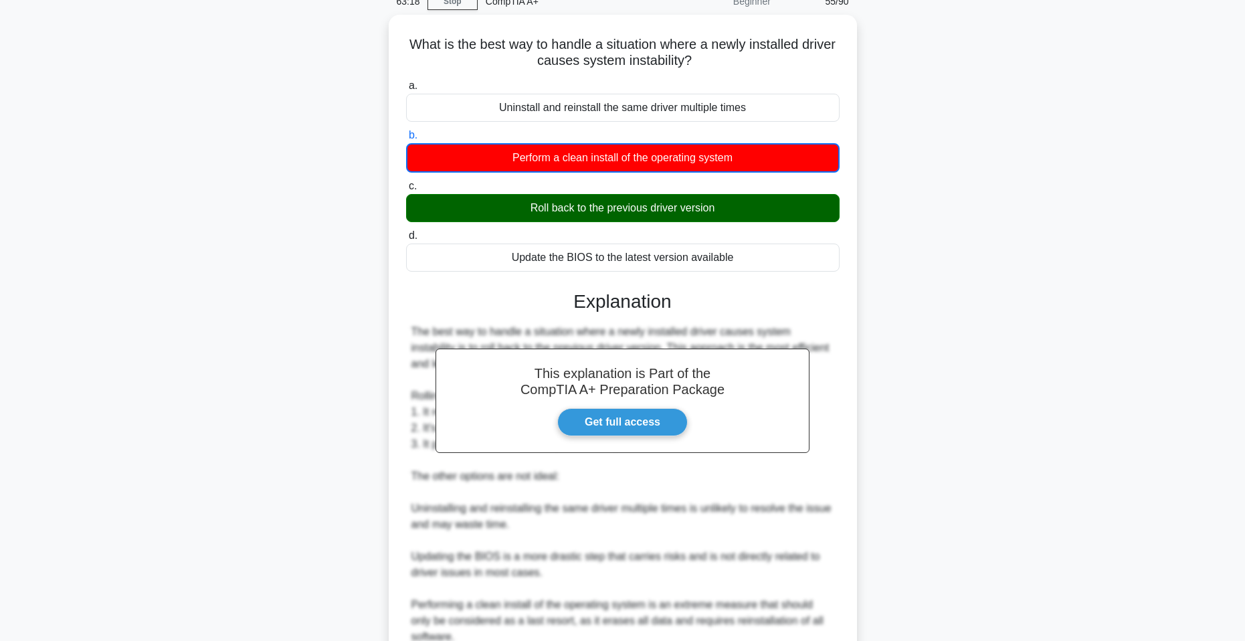
scroll to position [20, 0]
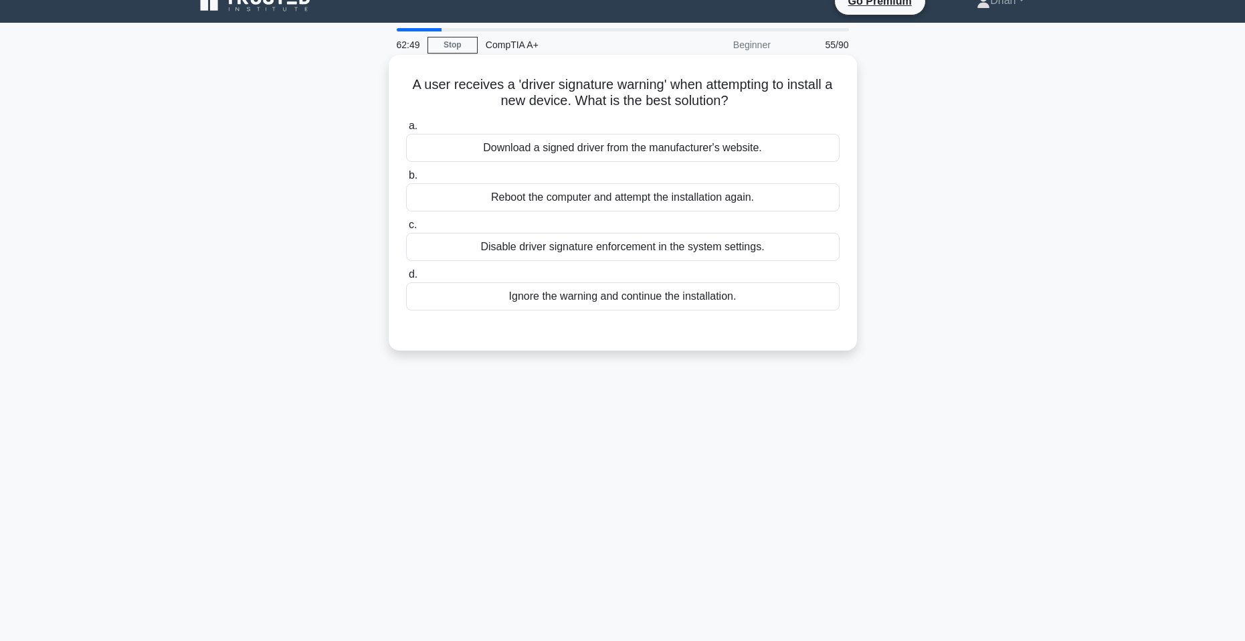
click at [638, 147] on div "Download a signed driver from the manufacturer's website." at bounding box center [623, 148] width 434 height 28
click at [406, 130] on input "a. Download a signed driver from the manufacturer's website." at bounding box center [406, 126] width 0 height 9
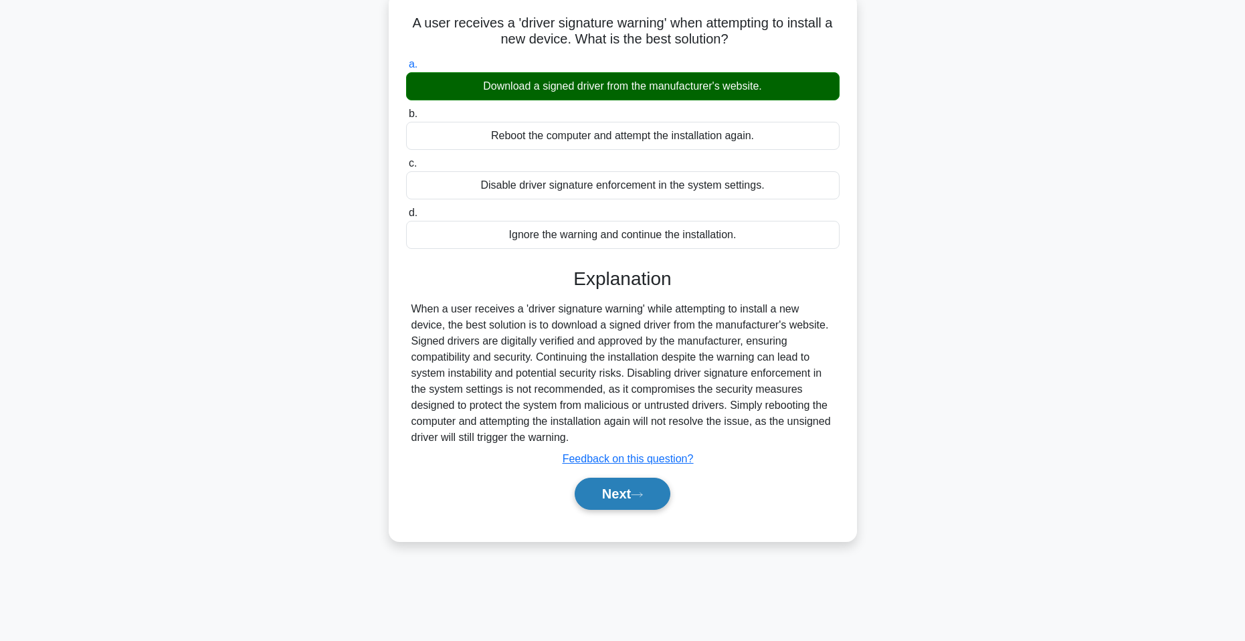
click at [642, 502] on button "Next" at bounding box center [623, 494] width 96 height 32
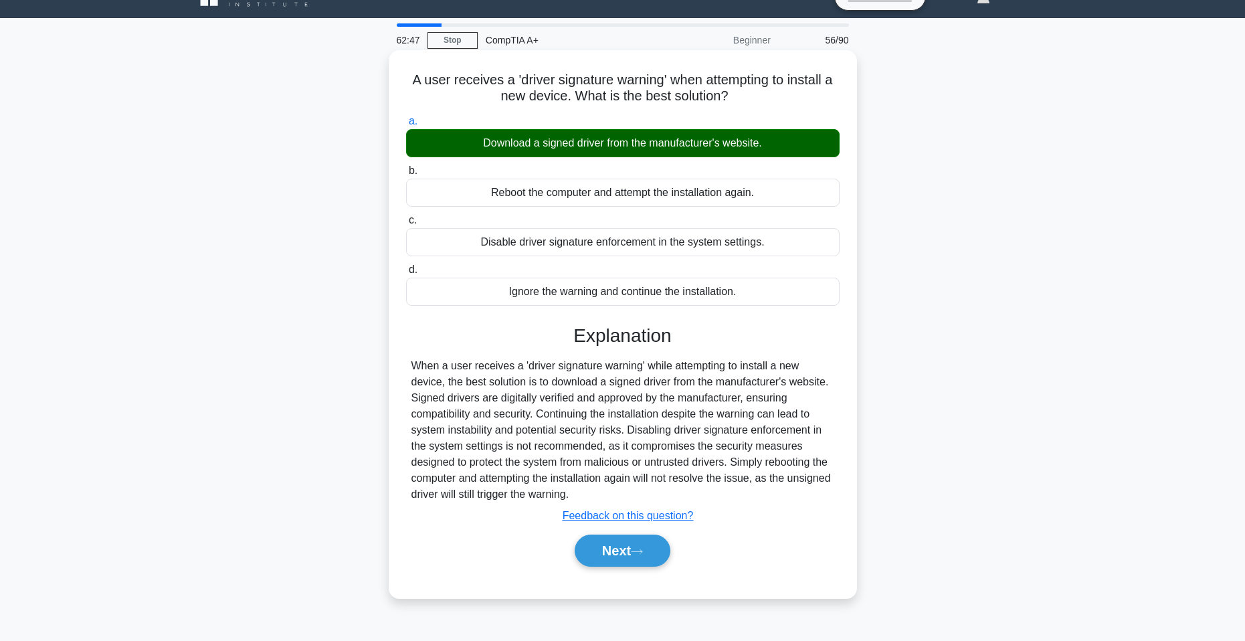
scroll to position [0, 0]
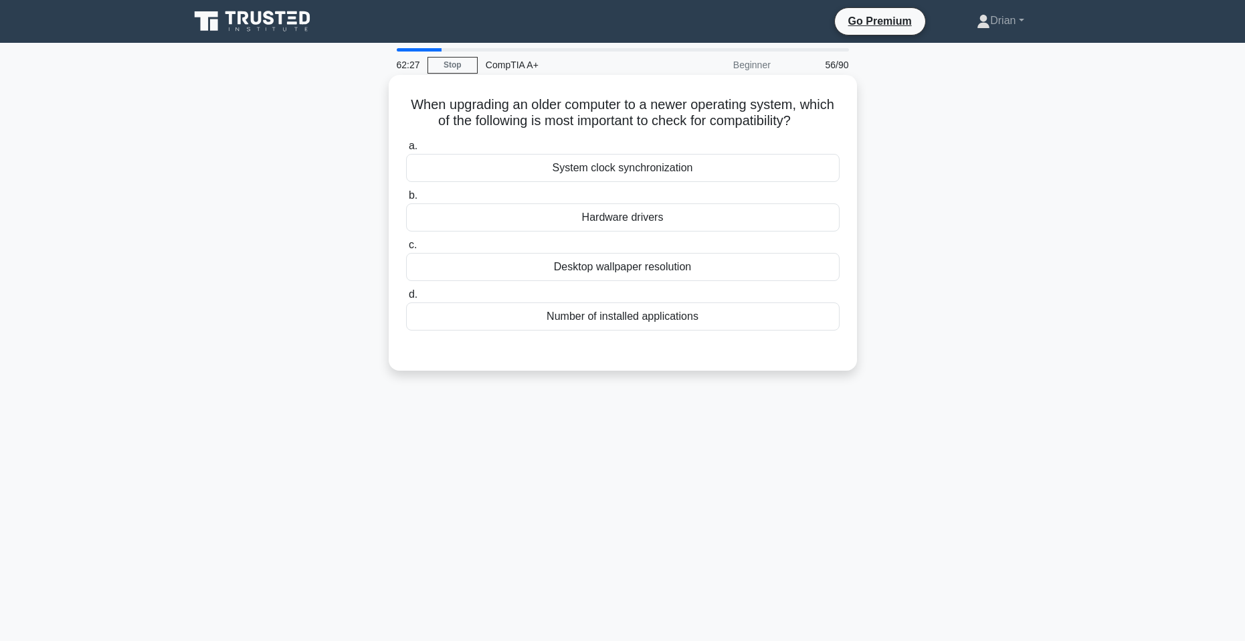
click at [647, 216] on div "Hardware drivers" at bounding box center [623, 217] width 434 height 28
click at [406, 200] on input "b. Hardware drivers" at bounding box center [406, 195] width 0 height 9
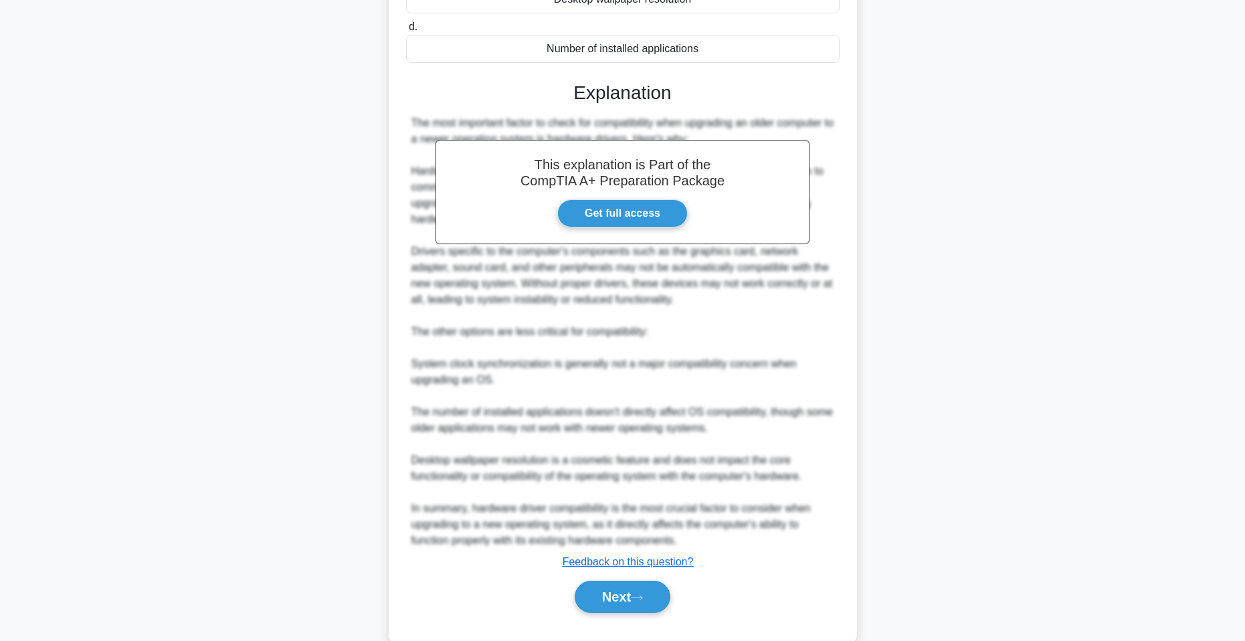
click at [616, 589] on button "Next" at bounding box center [623, 597] width 96 height 32
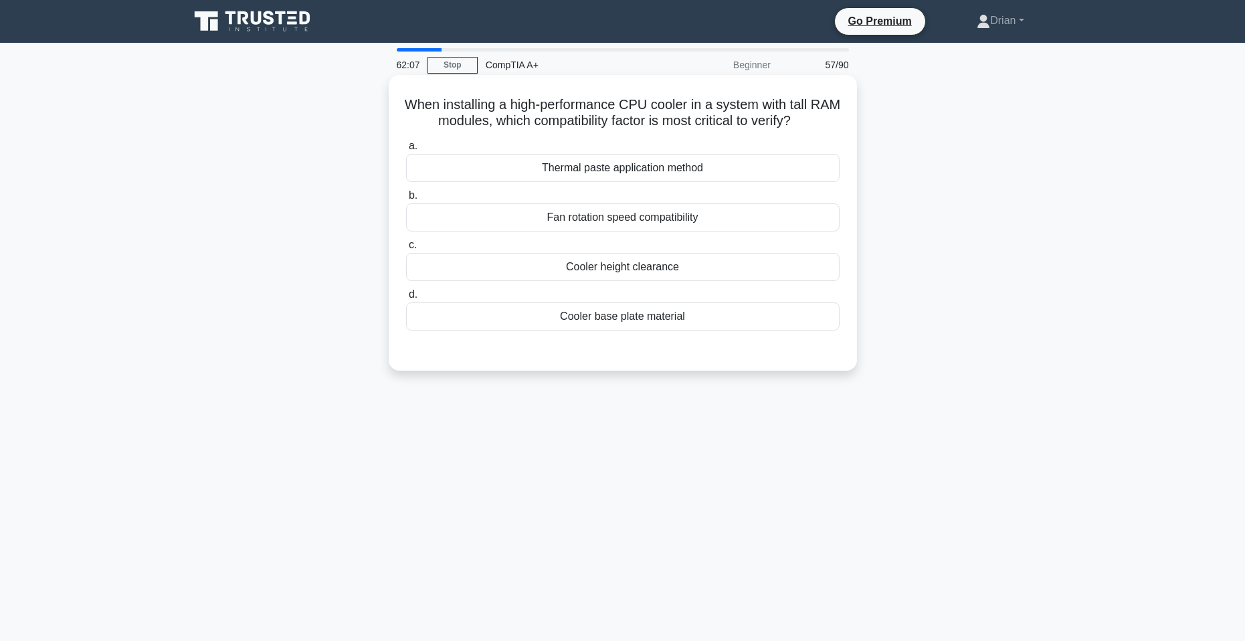
click at [671, 271] on div "Cooler height clearance" at bounding box center [623, 267] width 434 height 28
click at [406, 250] on input "c. Cooler height clearance" at bounding box center [406, 245] width 0 height 9
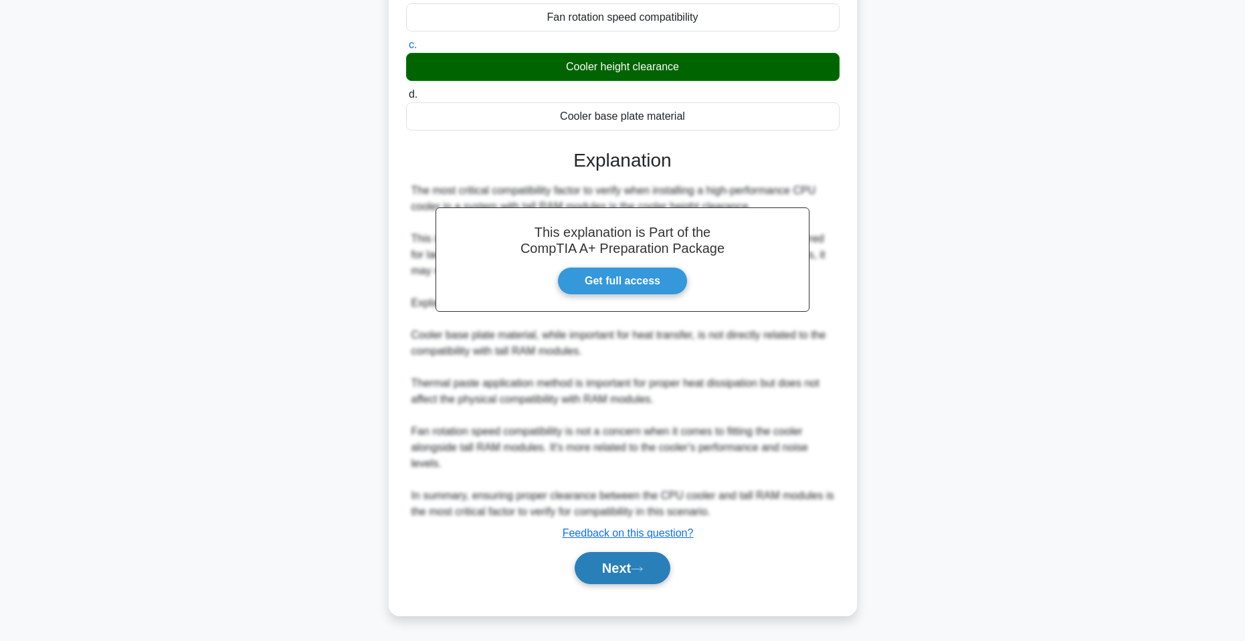
drag, startPoint x: 637, startPoint y: 577, endPoint x: 632, endPoint y: 484, distance: 92.4
click at [637, 576] on button "Next" at bounding box center [623, 568] width 96 height 32
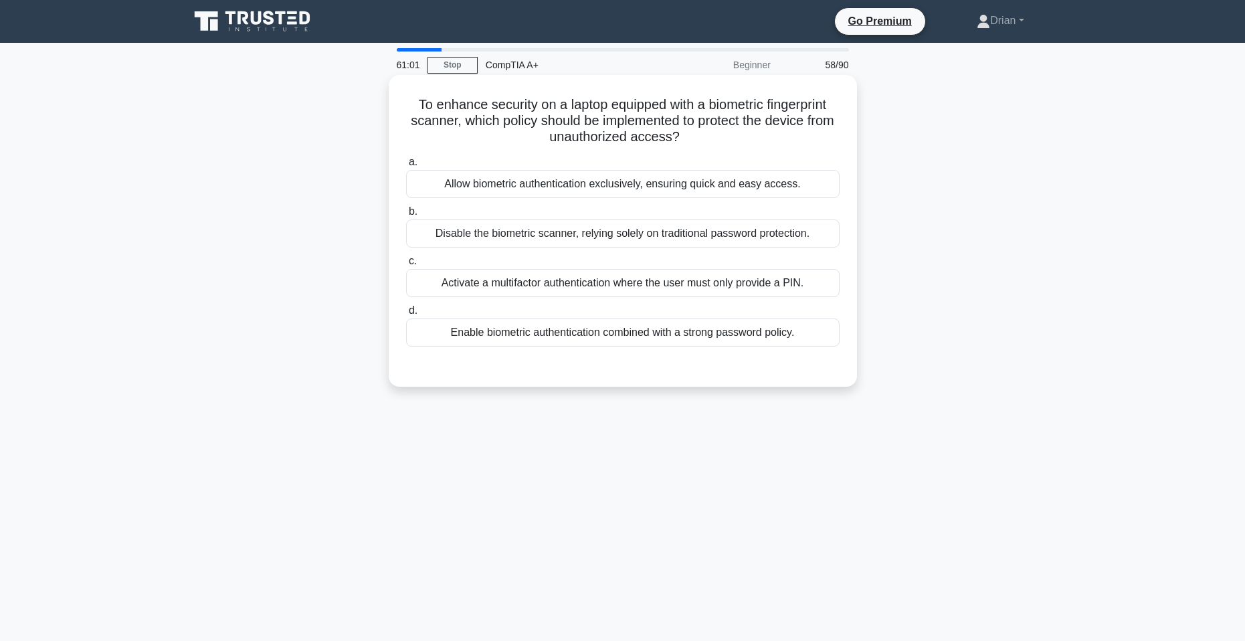
click at [773, 279] on div "Activate a multifactor authentication where the user must only provide a PIN." at bounding box center [623, 283] width 434 height 28
click at [406, 266] on input "c. Activate a multifactor authentication where the user must only provide a PIN." at bounding box center [406, 261] width 0 height 9
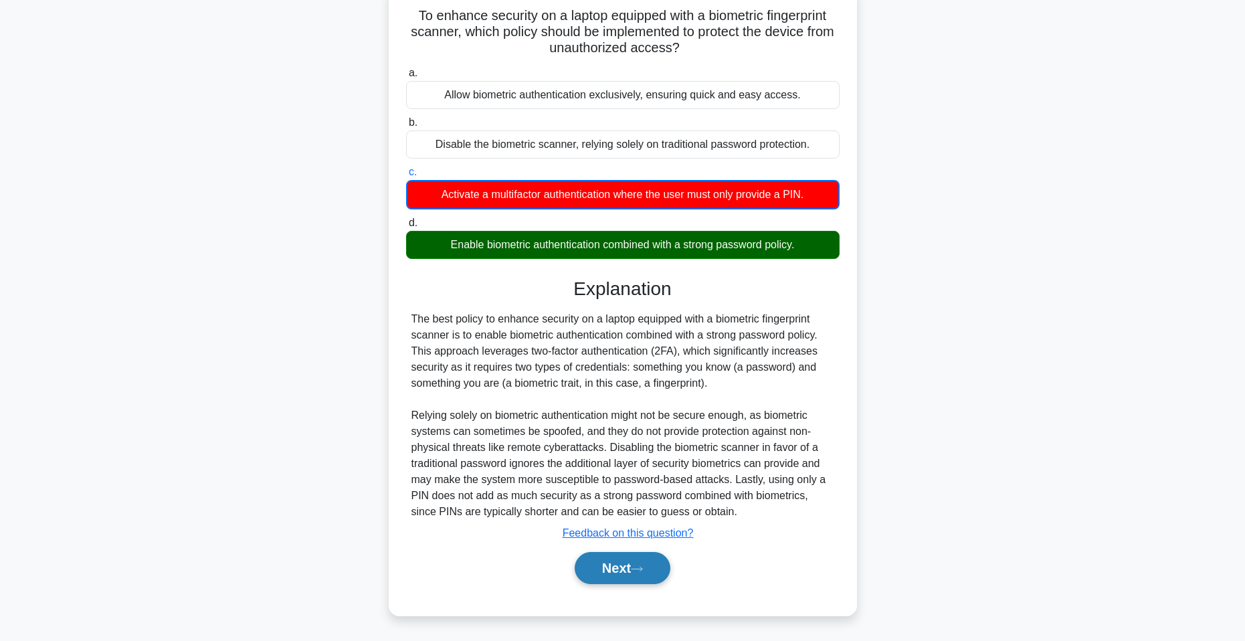
click at [646, 556] on button "Next" at bounding box center [623, 568] width 96 height 32
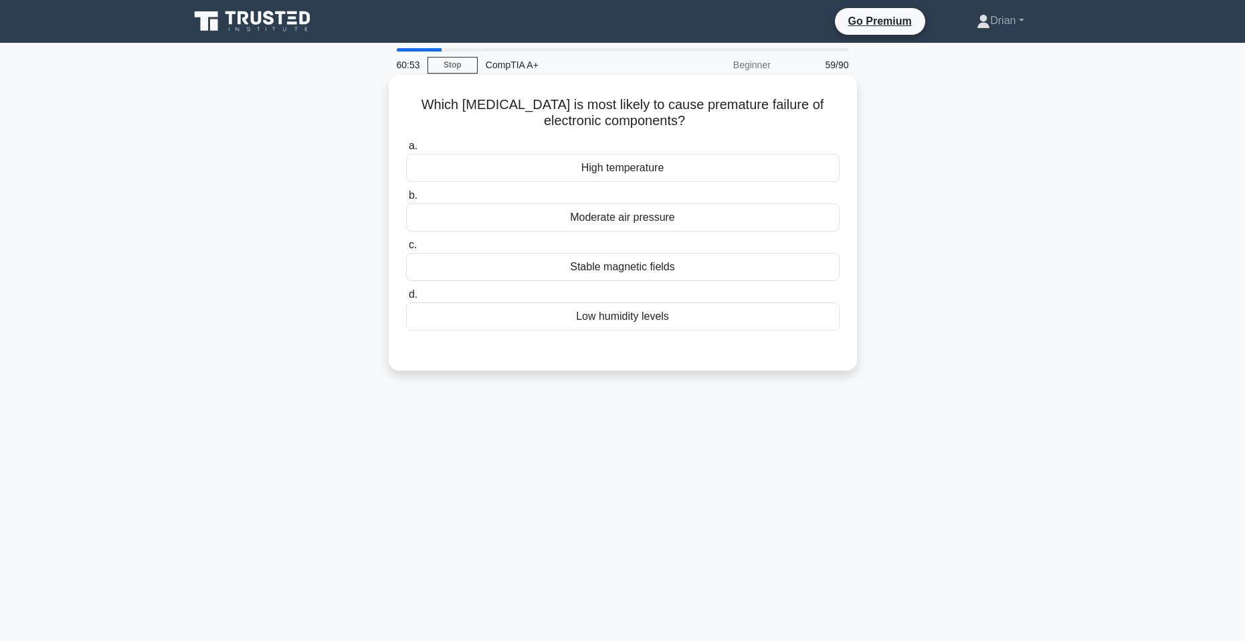
click at [688, 163] on div "High temperature" at bounding box center [623, 168] width 434 height 28
click at [406, 151] on input "a. High temperature" at bounding box center [406, 146] width 0 height 9
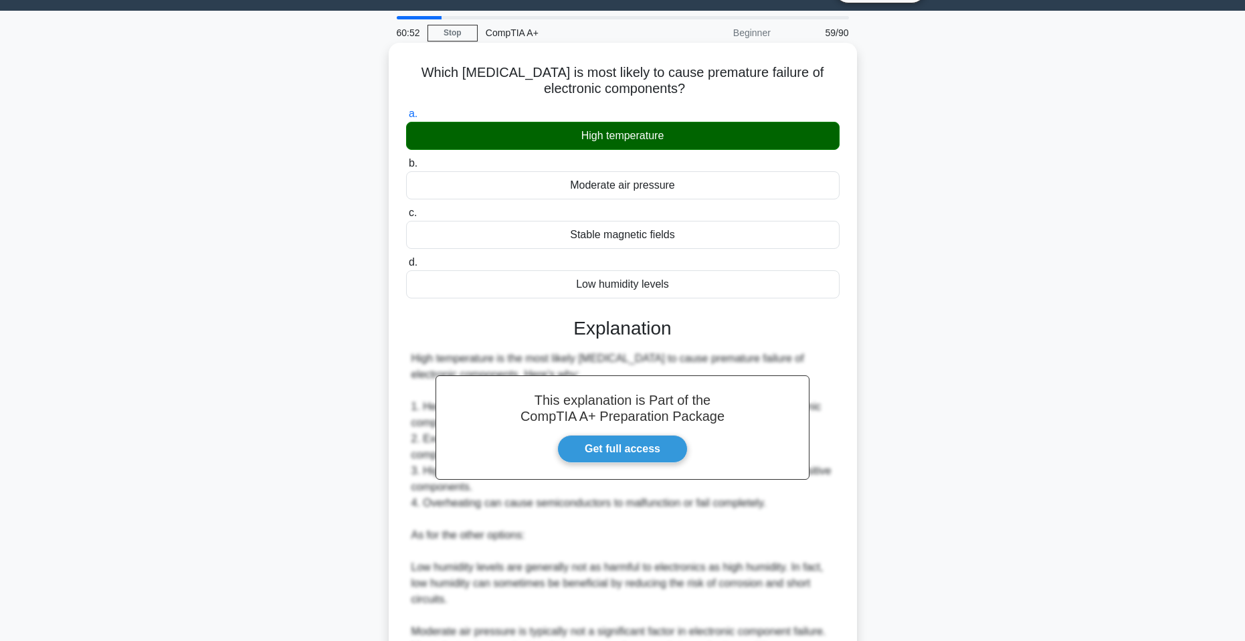
scroll to position [201, 0]
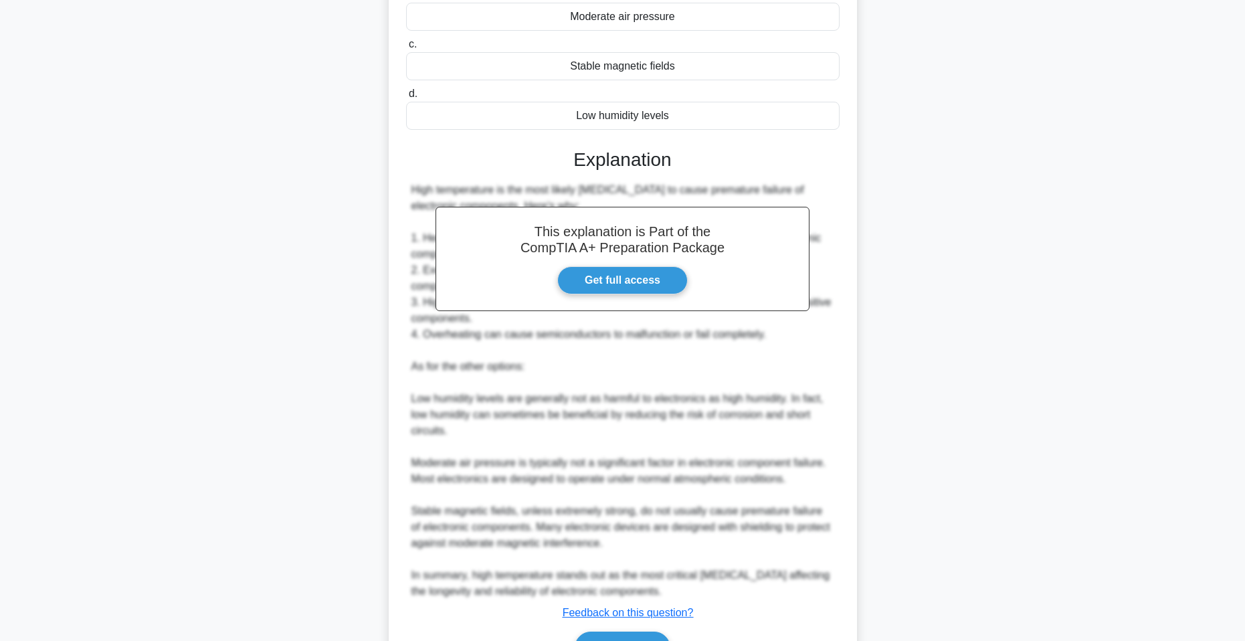
click at [635, 629] on div "Next" at bounding box center [623, 647] width 434 height 43
click at [636, 634] on button "Next" at bounding box center [623, 648] width 96 height 32
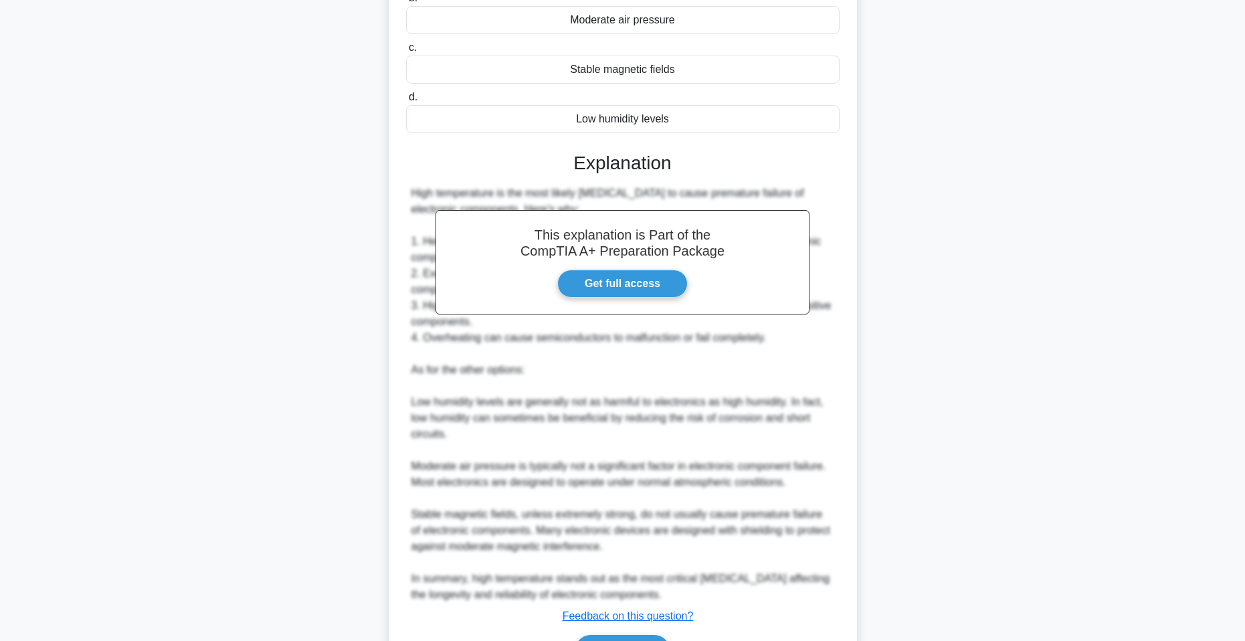
scroll to position [0, 0]
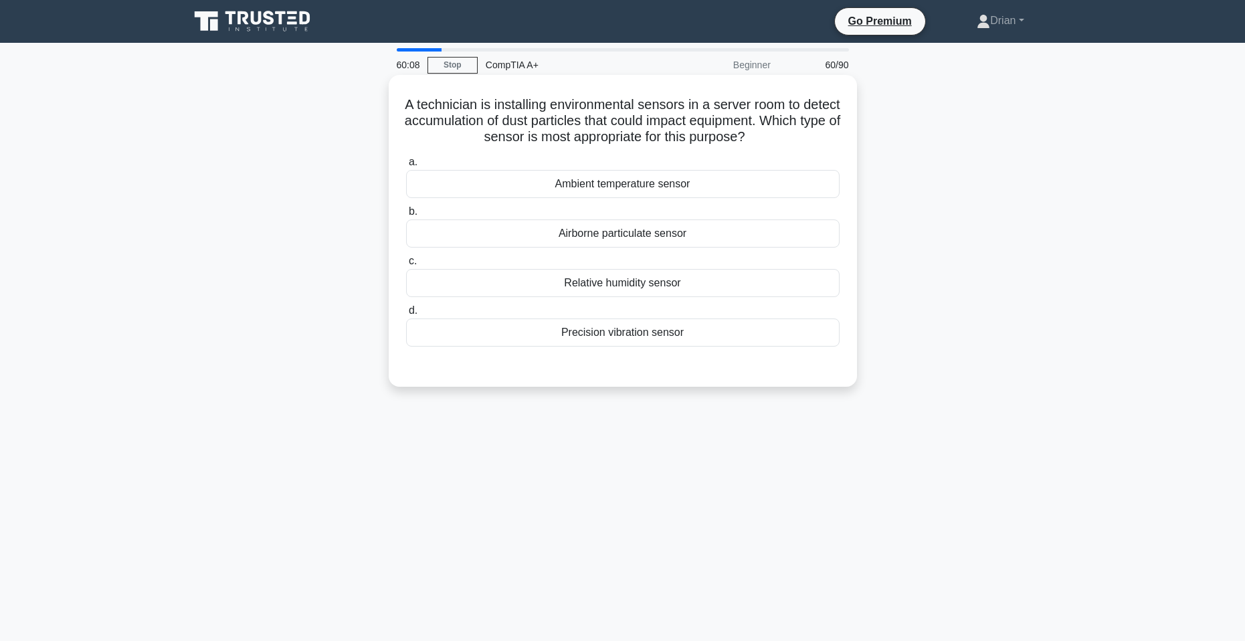
click at [709, 233] on div "Airborne particulate sensor" at bounding box center [623, 233] width 434 height 28
click at [406, 216] on input "b. Airborne particulate sensor" at bounding box center [406, 211] width 0 height 9
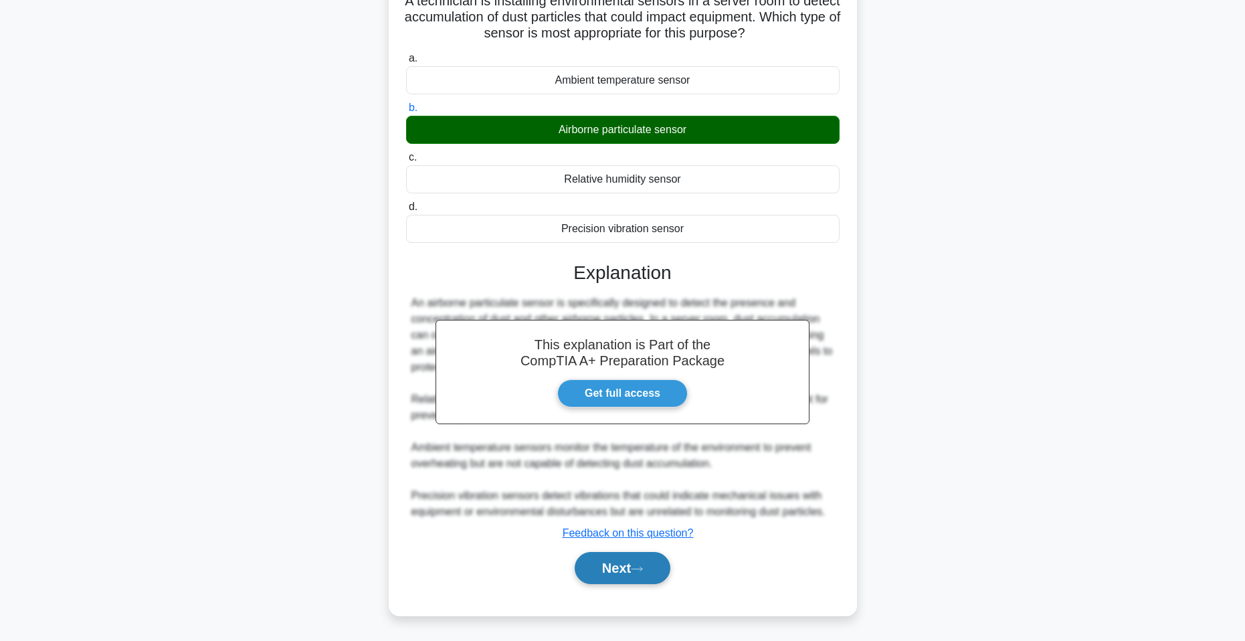
click at [653, 573] on button "Next" at bounding box center [623, 568] width 96 height 32
click at [657, 571] on button "Next" at bounding box center [623, 568] width 96 height 32
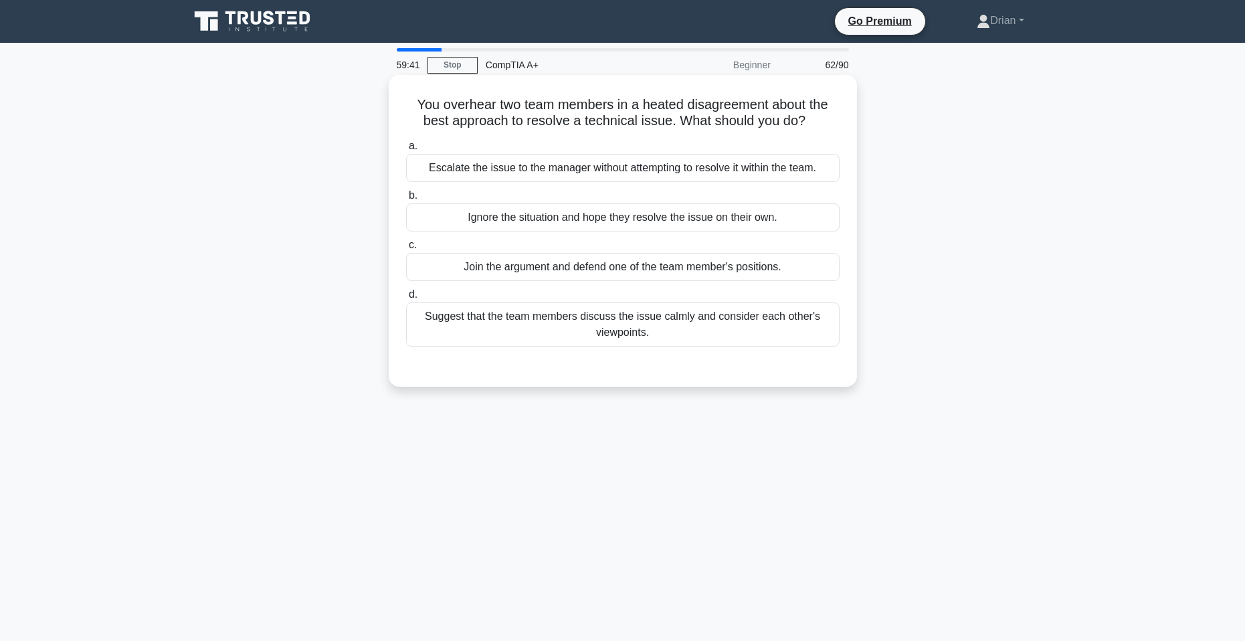
click at [575, 325] on div "Suggest that the team members discuss the issue calmly and consider each other'…" at bounding box center [623, 324] width 434 height 44
click at [406, 299] on input "d. Suggest that the team members discuss the issue calmly and consider each oth…" at bounding box center [406, 294] width 0 height 9
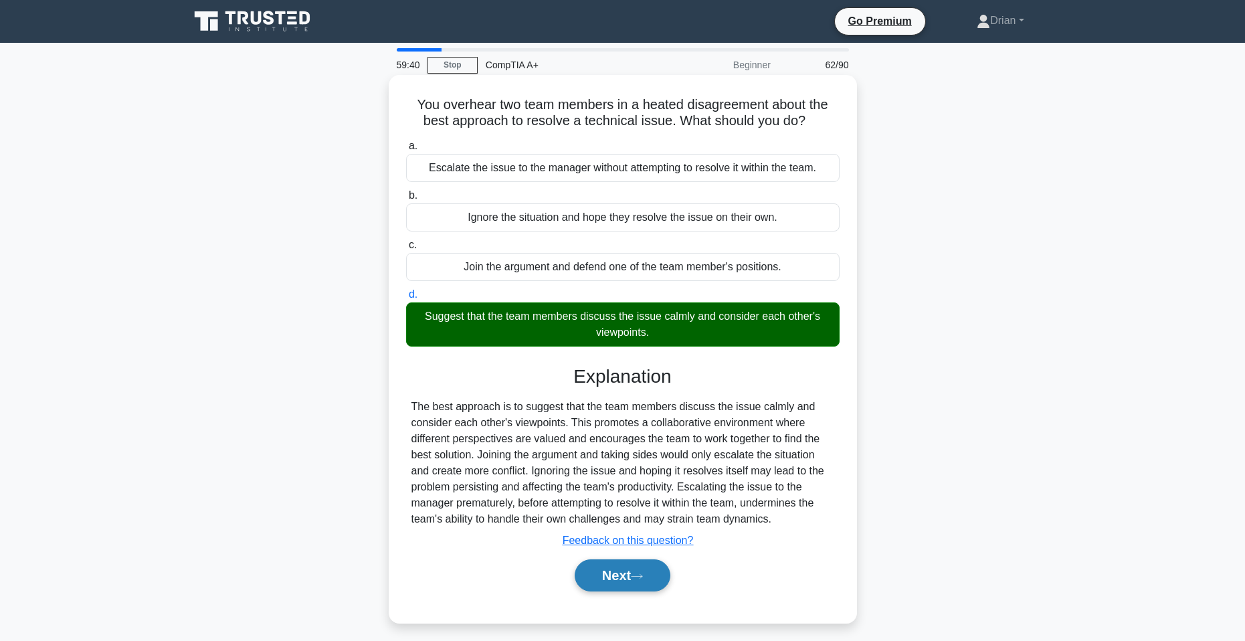
click at [626, 587] on button "Next" at bounding box center [623, 575] width 96 height 32
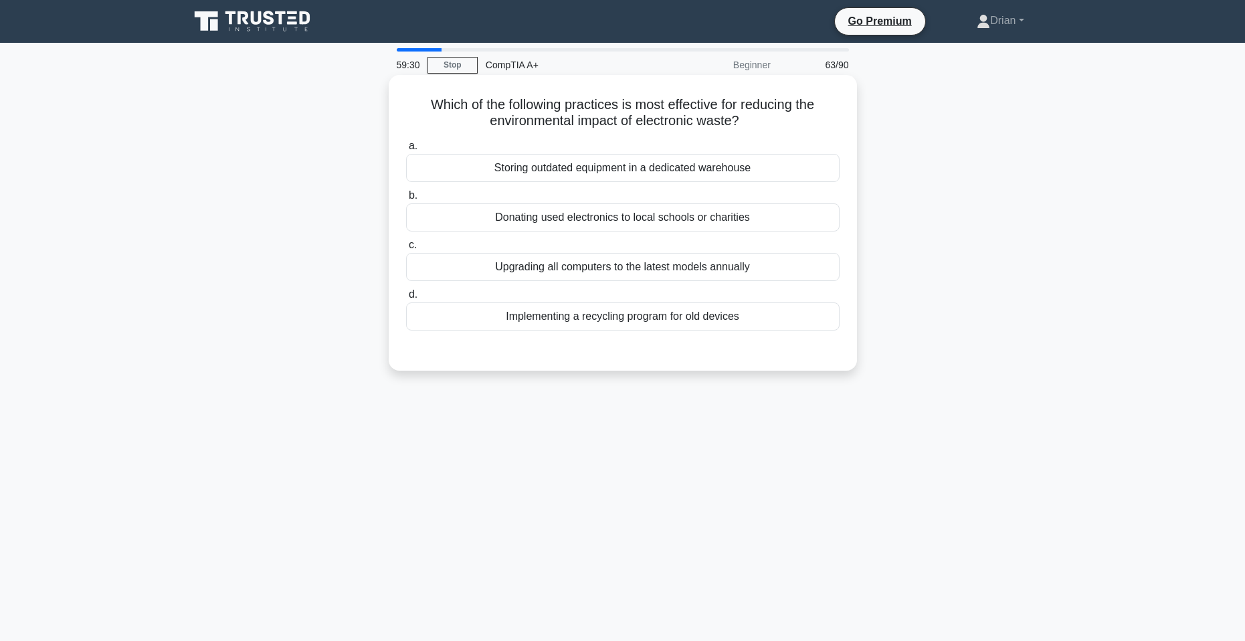
click at [674, 324] on div "Implementing a recycling program for old devices" at bounding box center [623, 316] width 434 height 28
click at [406, 299] on input "d. Implementing a recycling program for old devices" at bounding box center [406, 294] width 0 height 9
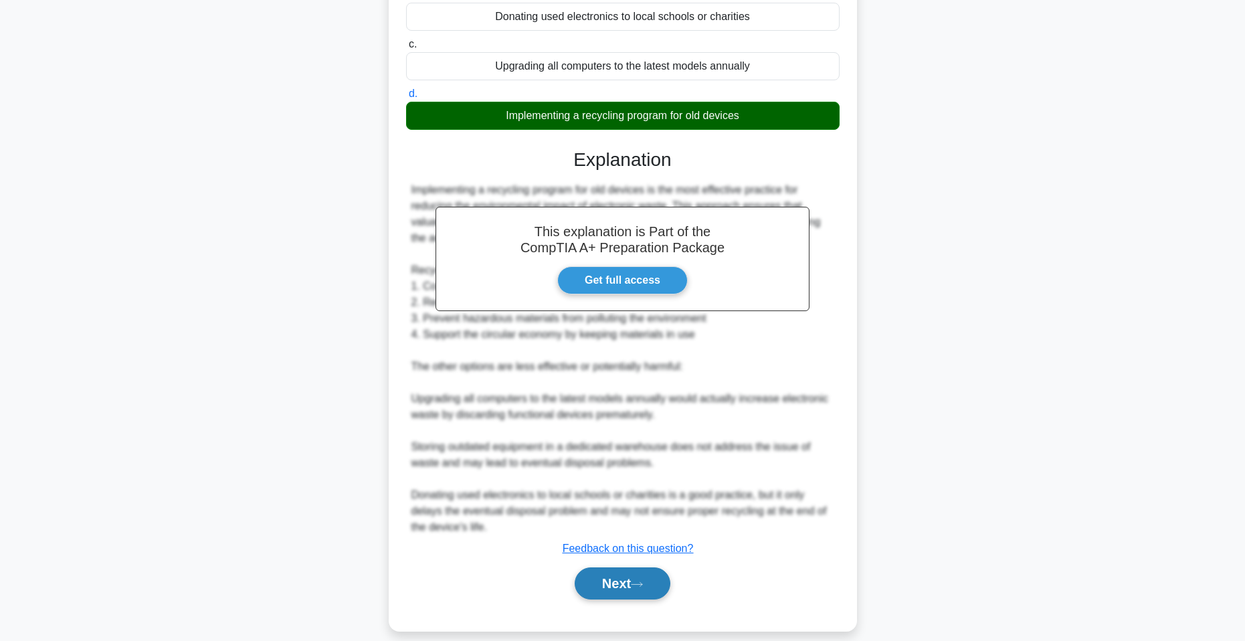
click at [645, 588] on button "Next" at bounding box center [623, 583] width 96 height 32
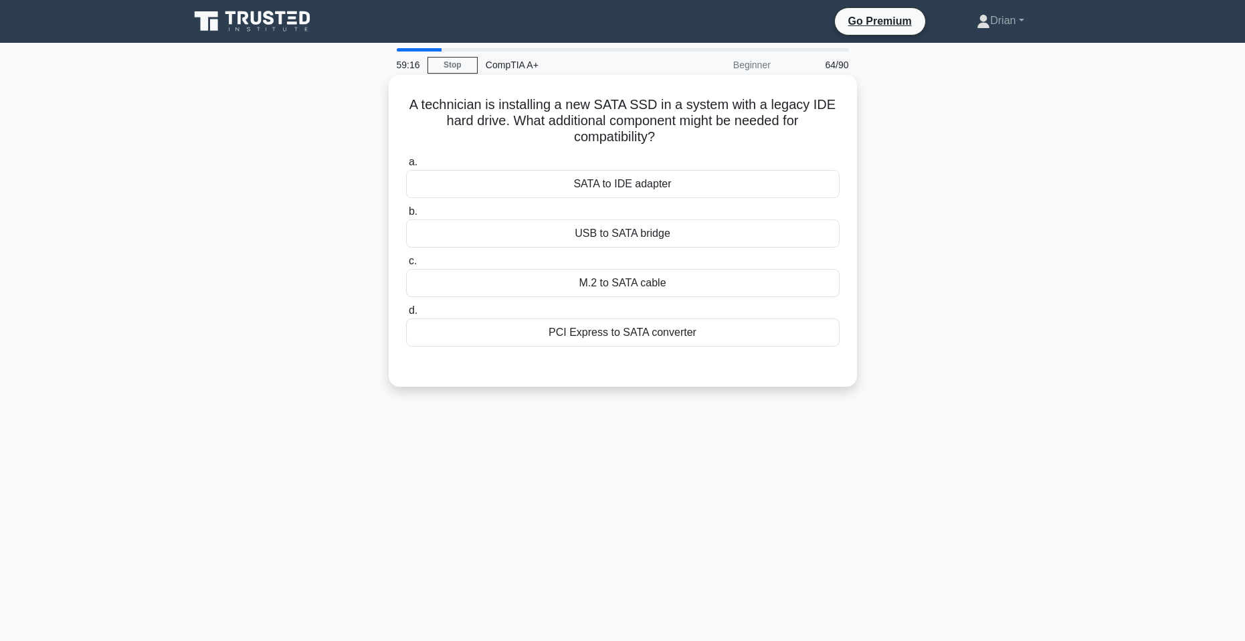
click at [662, 183] on div "SATA to IDE adapter" at bounding box center [623, 184] width 434 height 28
click at [406, 167] on input "a. SATA to IDE adapter" at bounding box center [406, 162] width 0 height 9
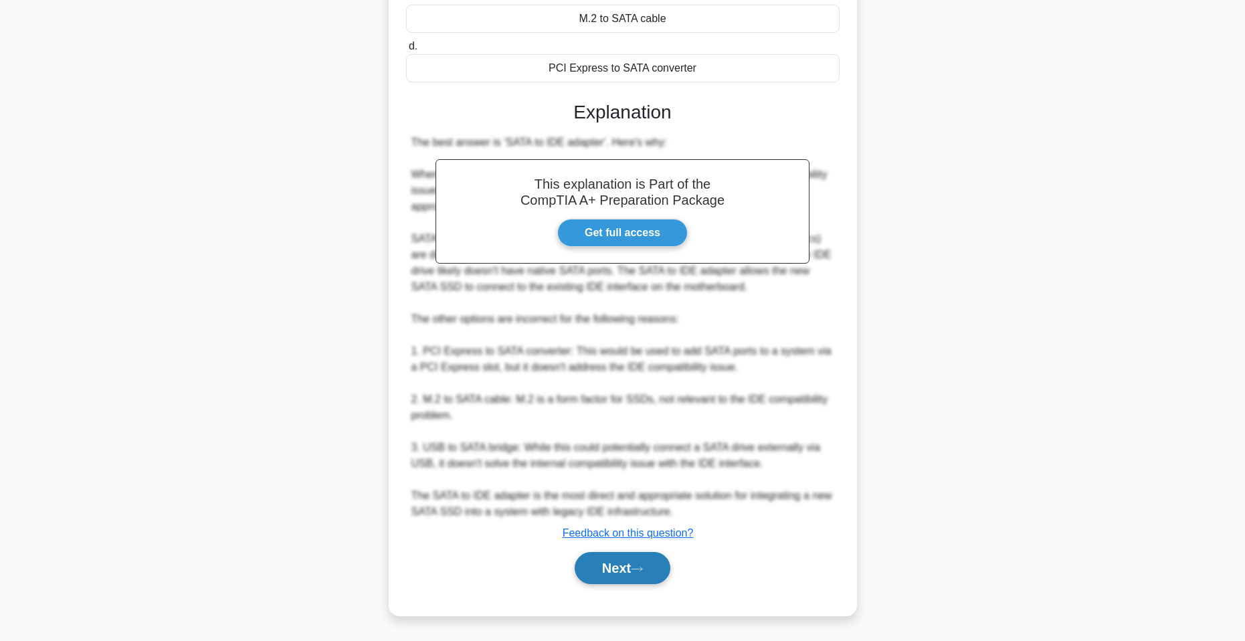
click at [623, 567] on button "Next" at bounding box center [623, 568] width 96 height 32
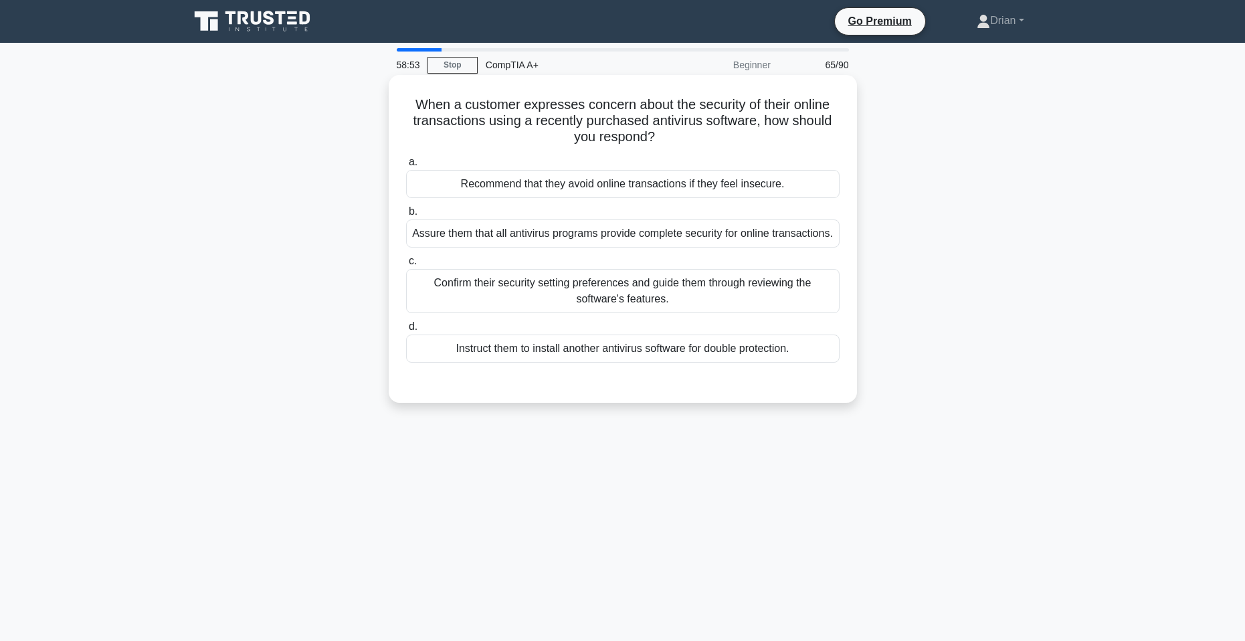
click at [728, 298] on div "Confirm their security setting preferences and guide them through reviewing the…" at bounding box center [623, 291] width 434 height 44
click at [406, 266] on input "c. Confirm their security setting preferences and guide them through reviewing …" at bounding box center [406, 261] width 0 height 9
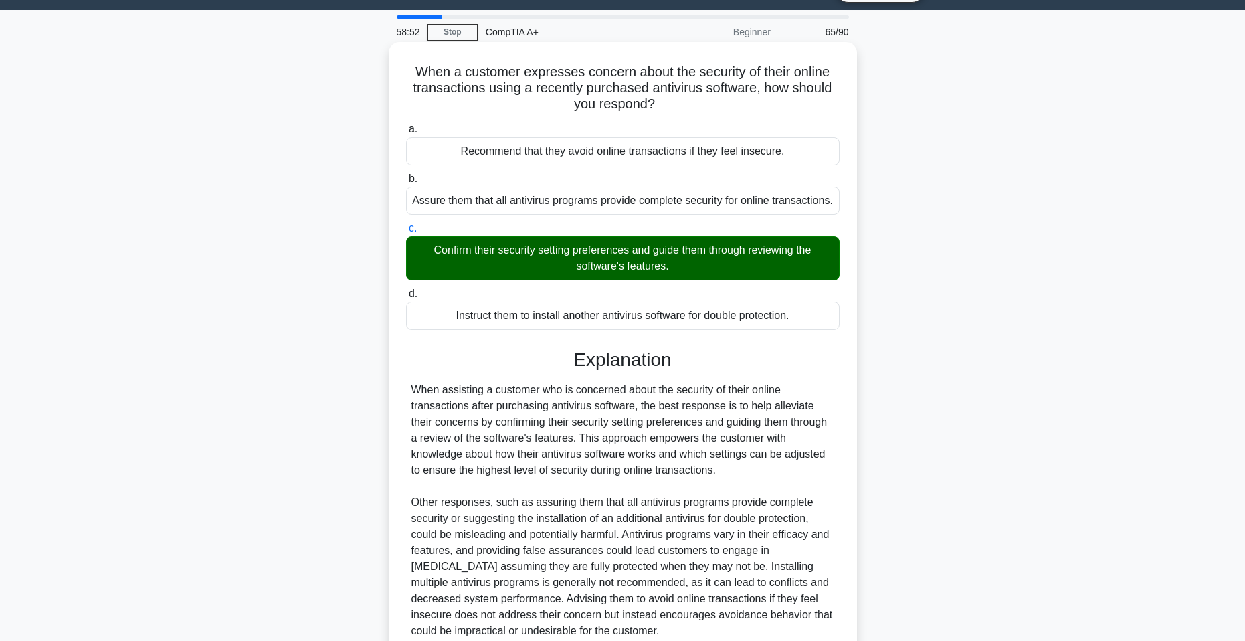
scroll to position [153, 0]
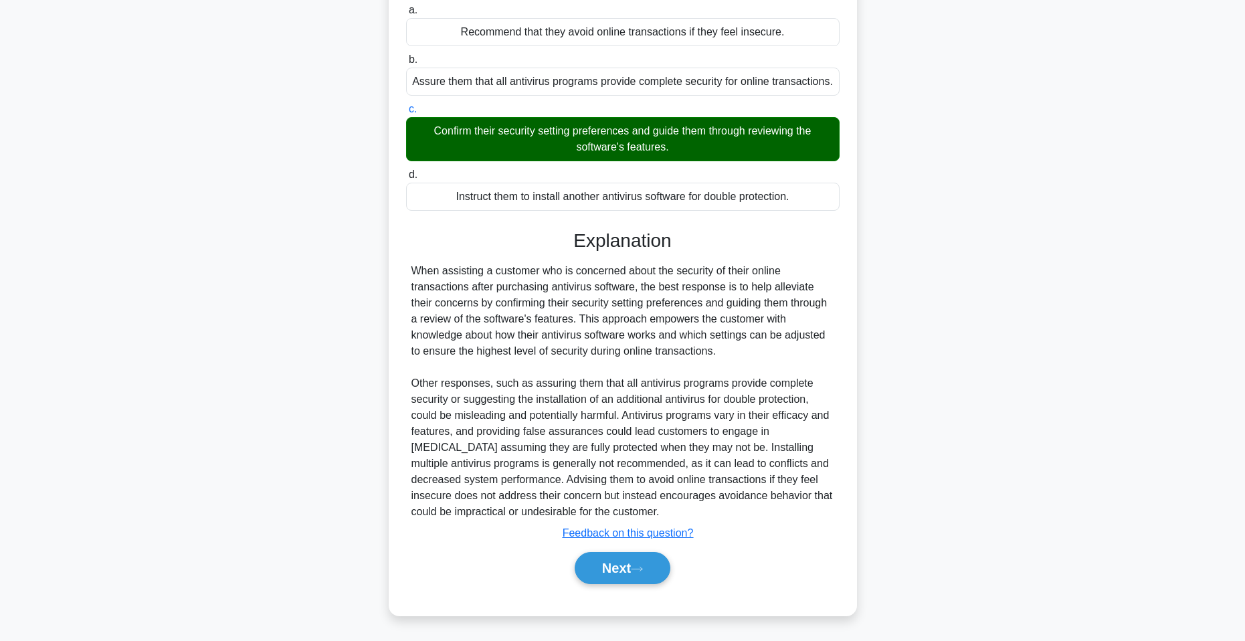
click at [653, 585] on div "Next" at bounding box center [623, 568] width 434 height 43
click at [647, 575] on button "Next" at bounding box center [623, 568] width 96 height 32
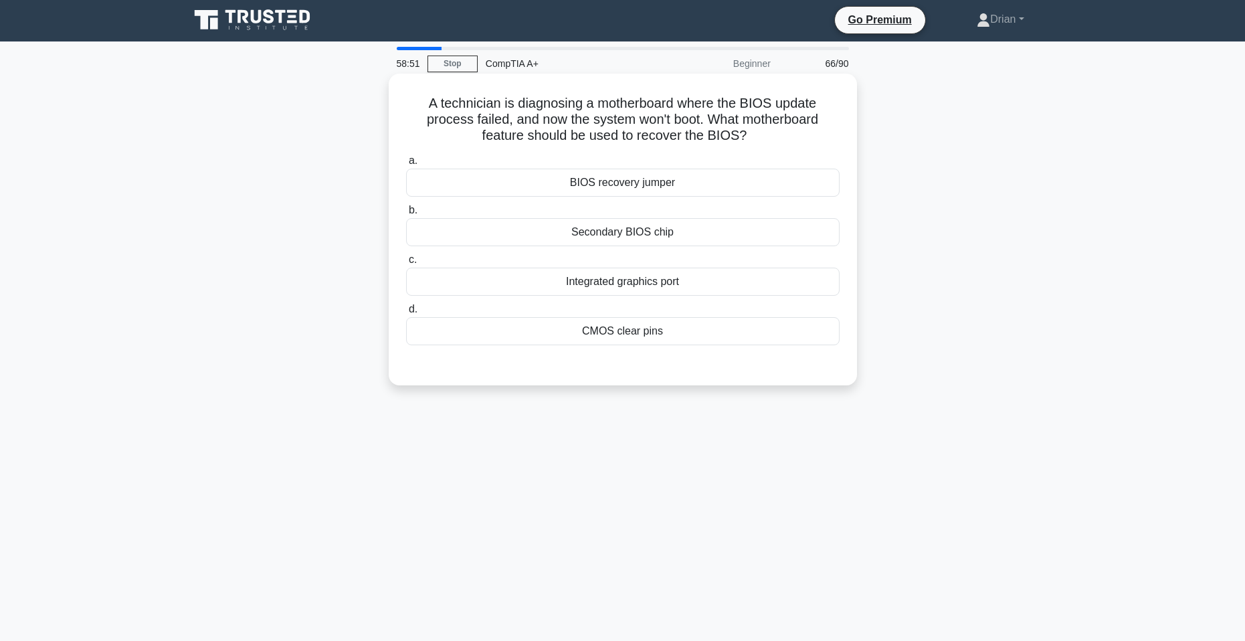
scroll to position [0, 0]
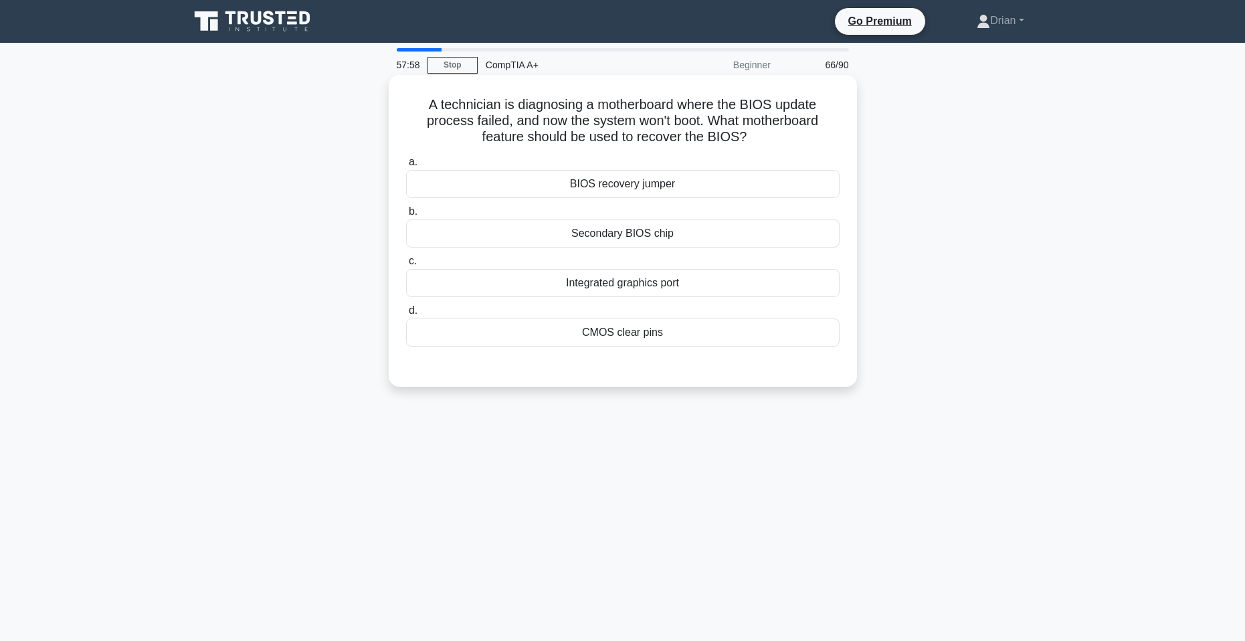
click at [704, 193] on div "BIOS recovery jumper" at bounding box center [623, 184] width 434 height 28
click at [406, 167] on input "a. BIOS recovery jumper" at bounding box center [406, 162] width 0 height 9
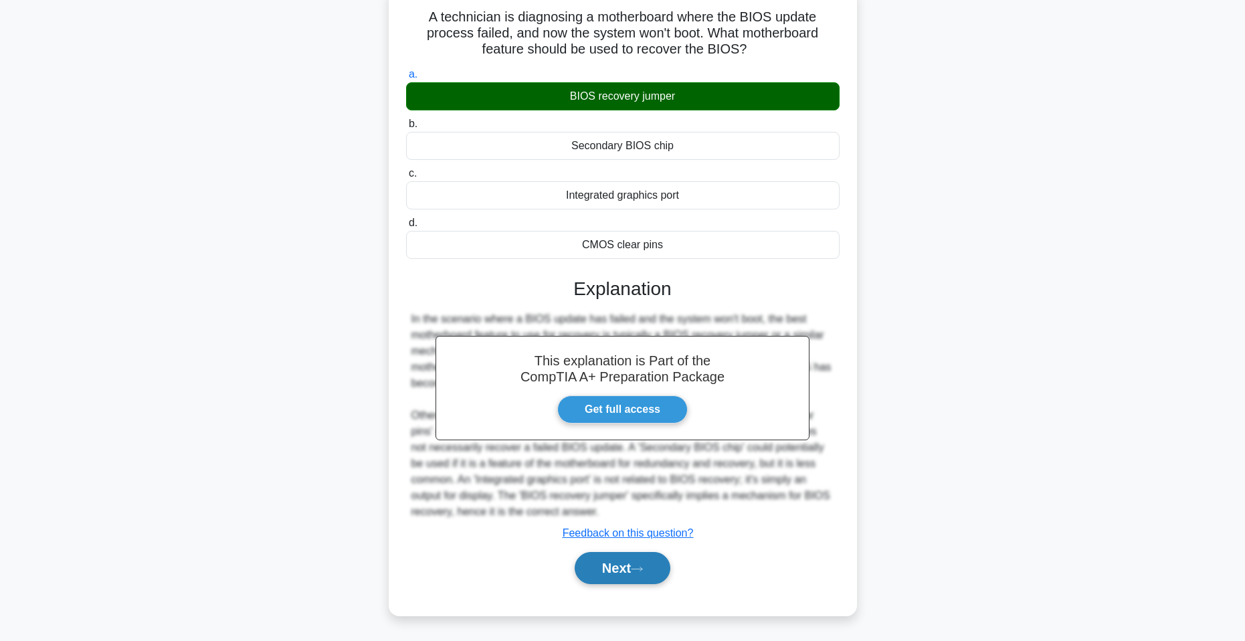
click at [634, 567] on button "Next" at bounding box center [623, 568] width 96 height 32
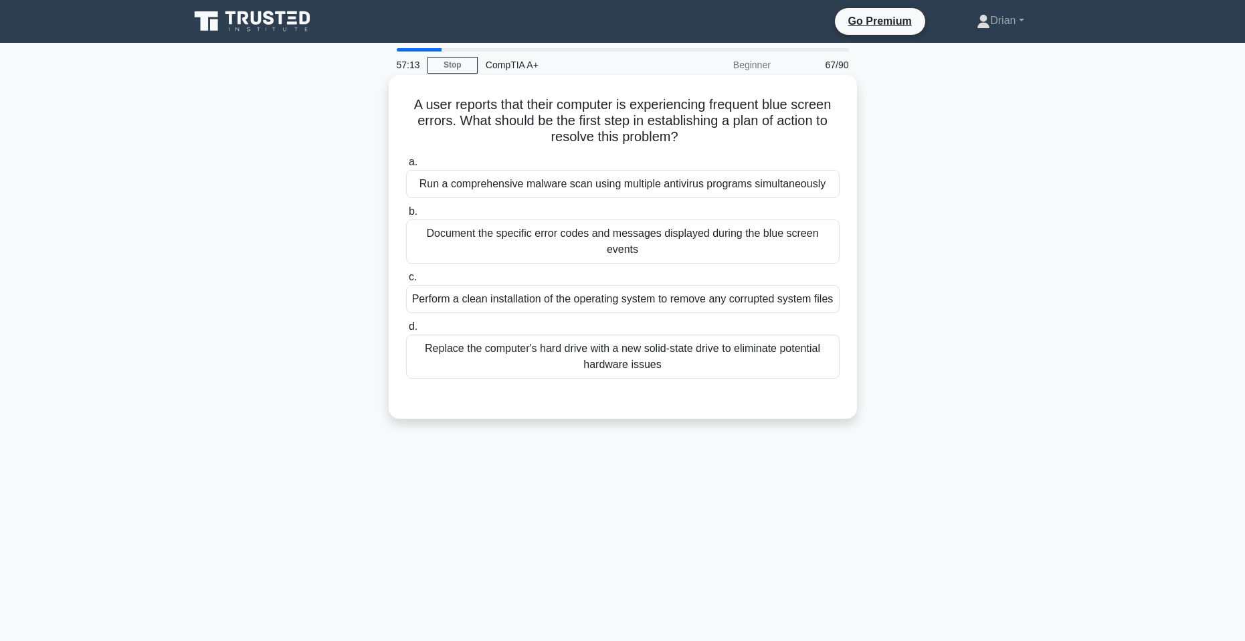
click at [670, 187] on div "Run a comprehensive malware scan using multiple antivirus programs simultaneous…" at bounding box center [623, 184] width 434 height 28
click at [406, 167] on input "a. Run a comprehensive malware scan using multiple antivirus programs simultane…" at bounding box center [406, 162] width 0 height 9
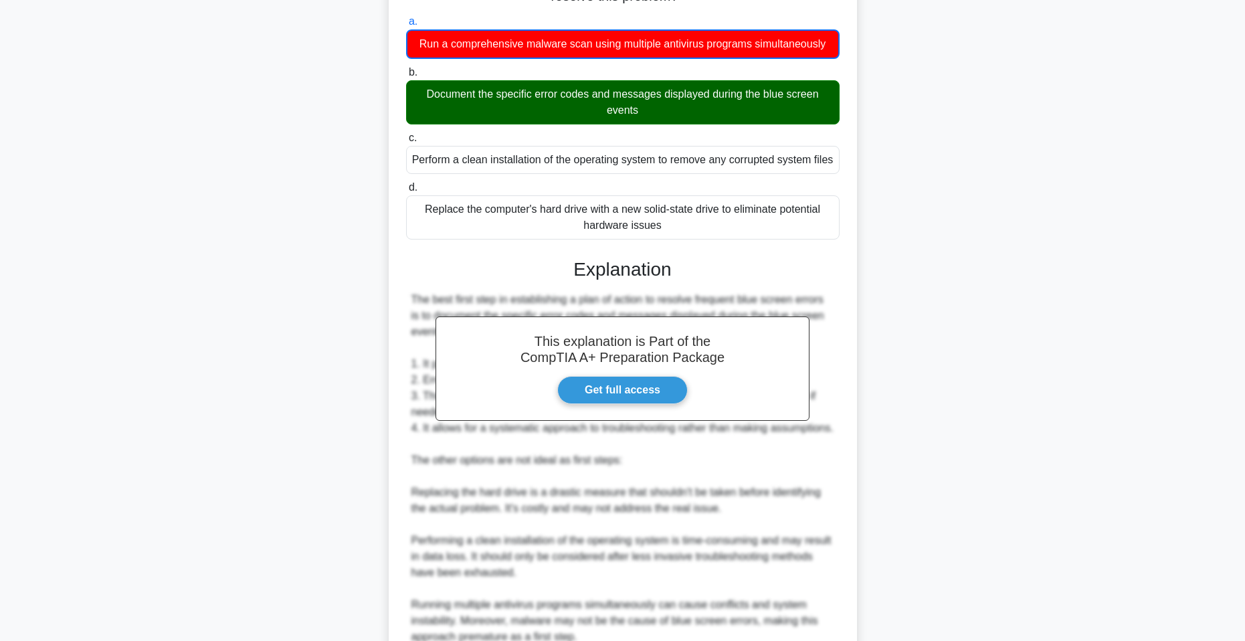
scroll to position [201, 0]
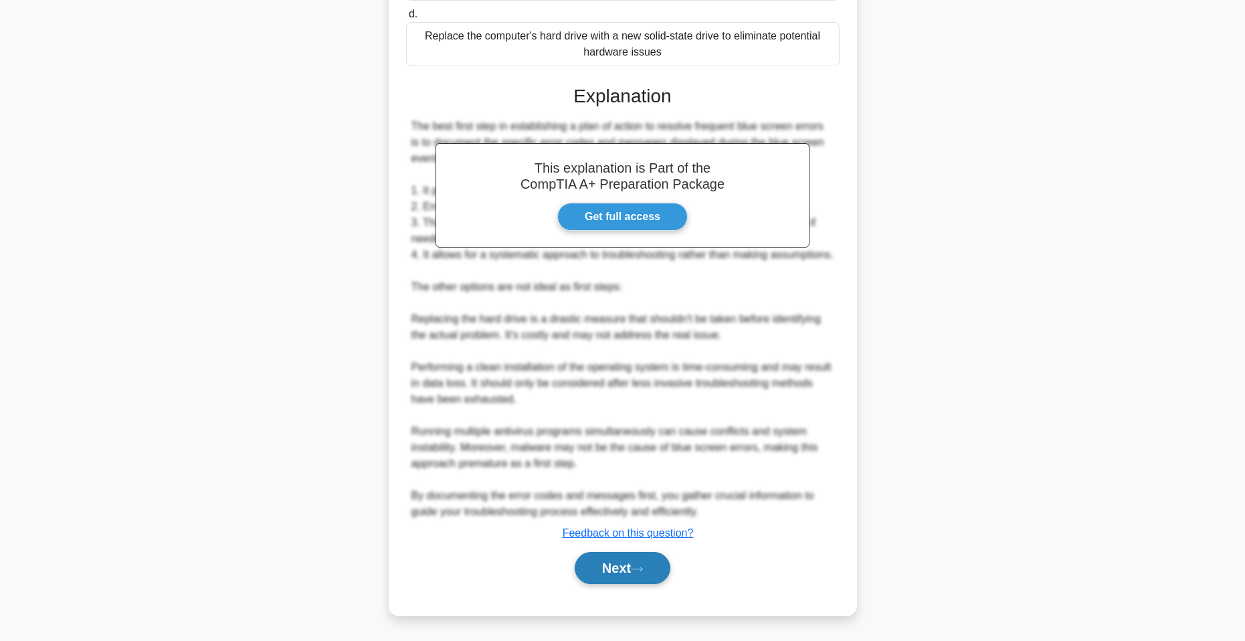
click at [642, 578] on button "Next" at bounding box center [623, 568] width 96 height 32
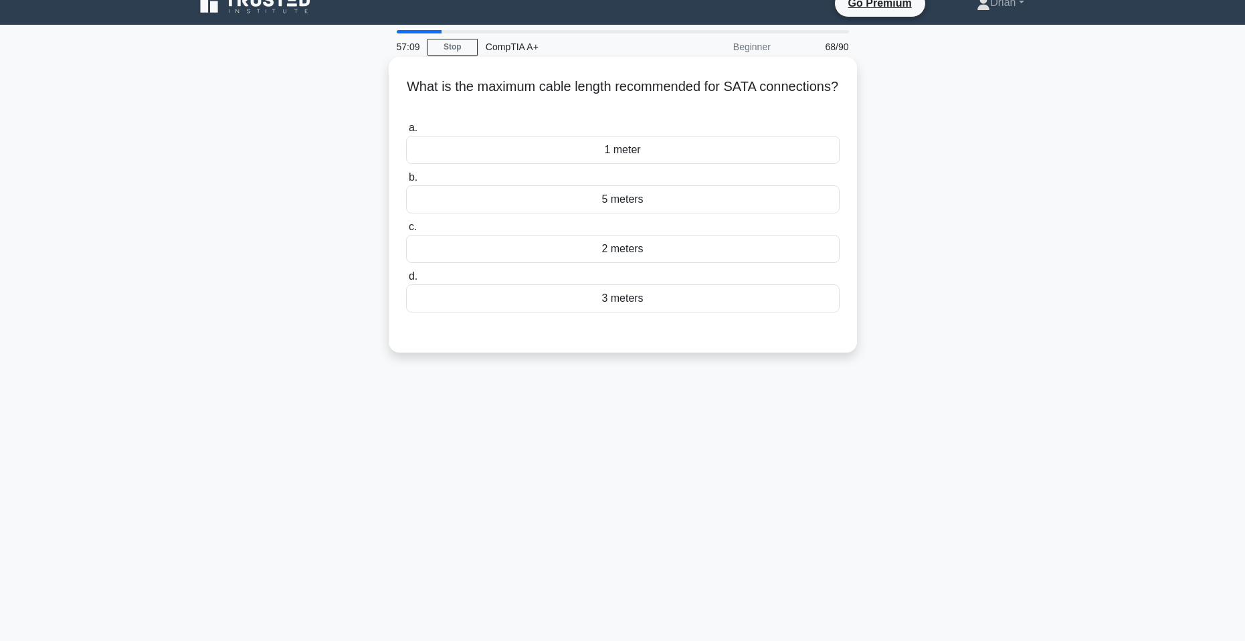
scroll to position [0, 0]
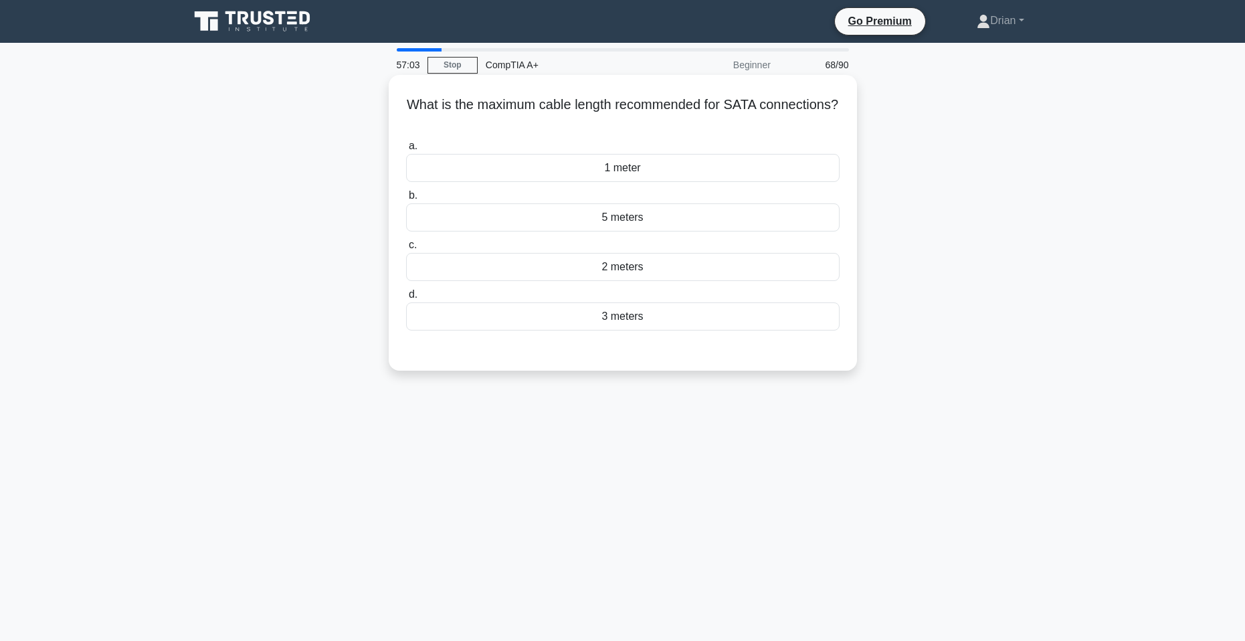
click at [639, 312] on div "3 meters" at bounding box center [623, 316] width 434 height 28
click at [406, 299] on input "d. 3 meters" at bounding box center [406, 294] width 0 height 9
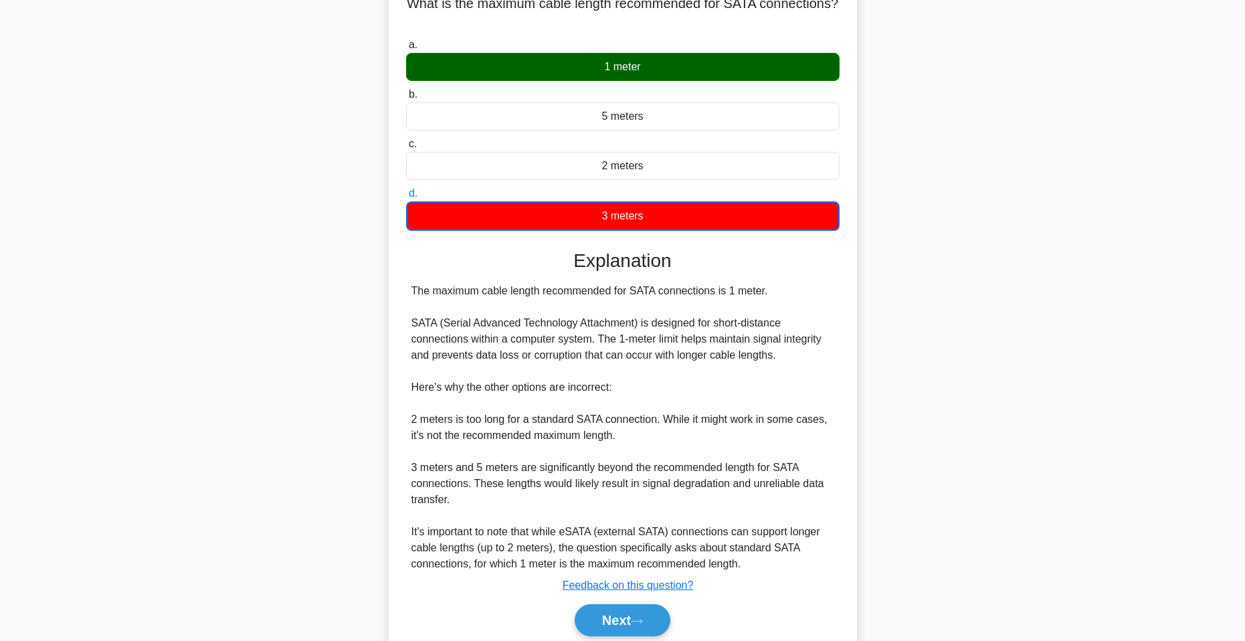
scroll to position [154, 0]
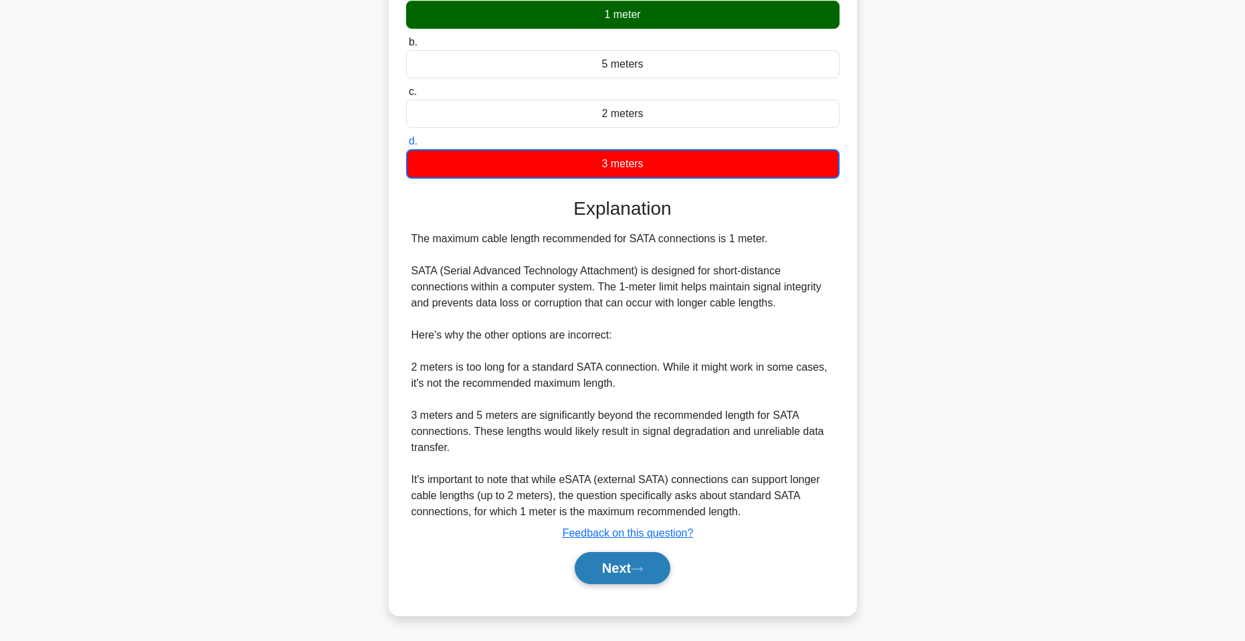
click at [634, 557] on button "Next" at bounding box center [623, 568] width 96 height 32
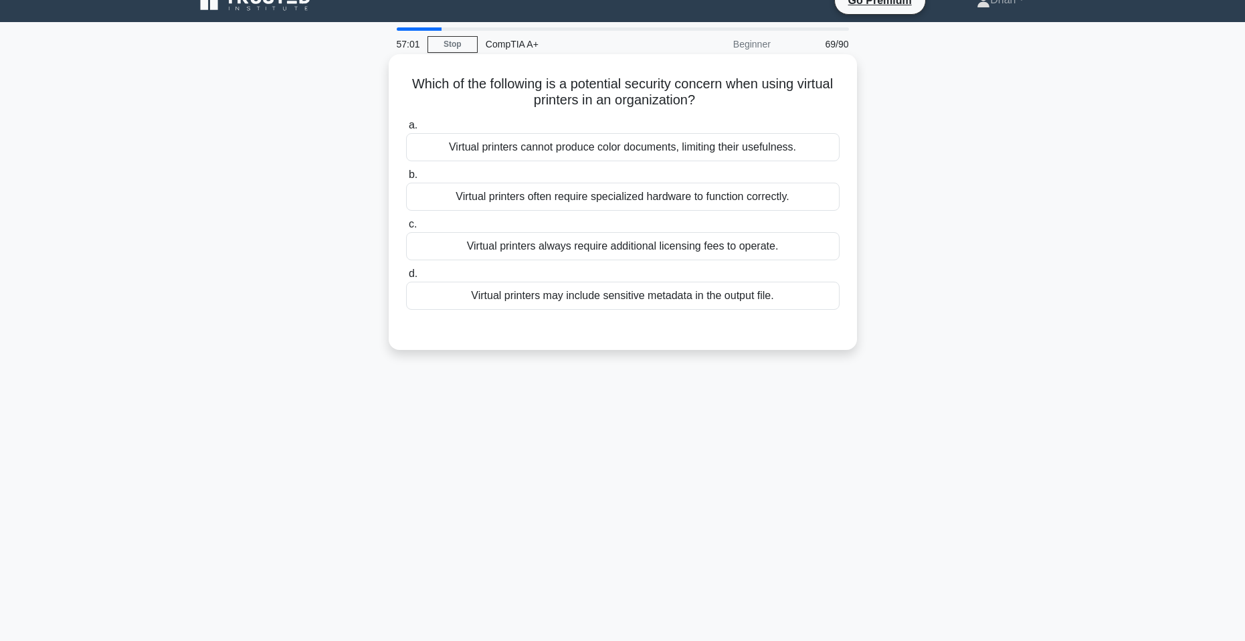
scroll to position [0, 0]
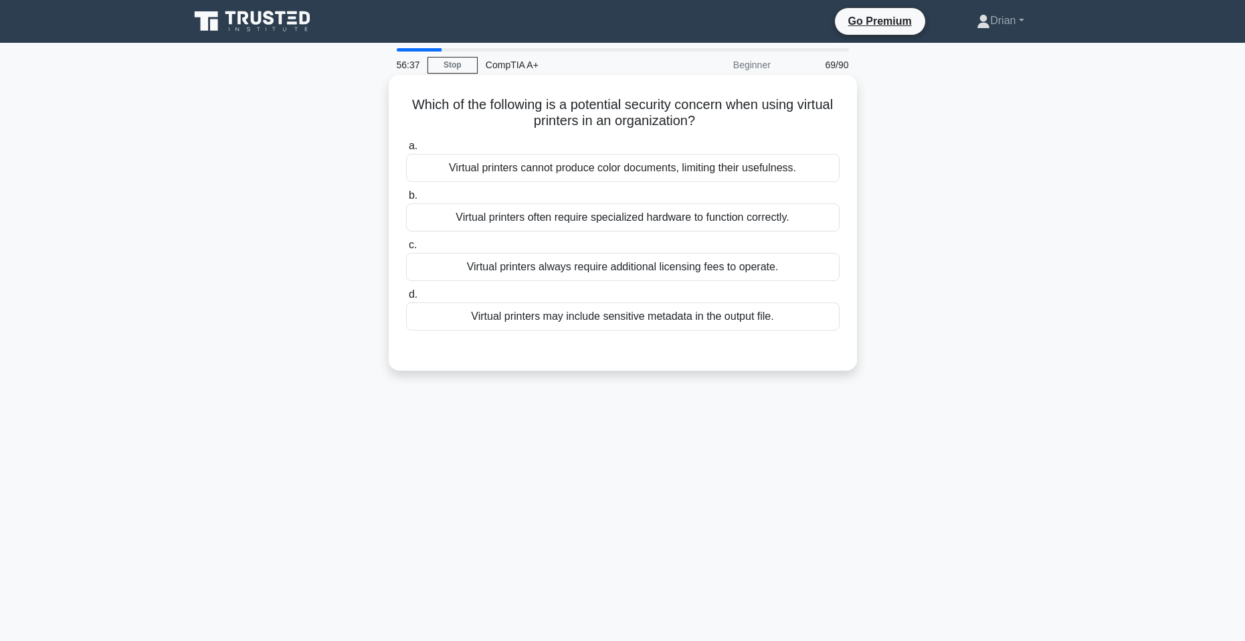
click at [622, 271] on div "Virtual printers always require additional licensing fees to operate." at bounding box center [623, 267] width 434 height 28
click at [406, 250] on input "c. Virtual printers always require additional licensing fees to operate." at bounding box center [406, 245] width 0 height 9
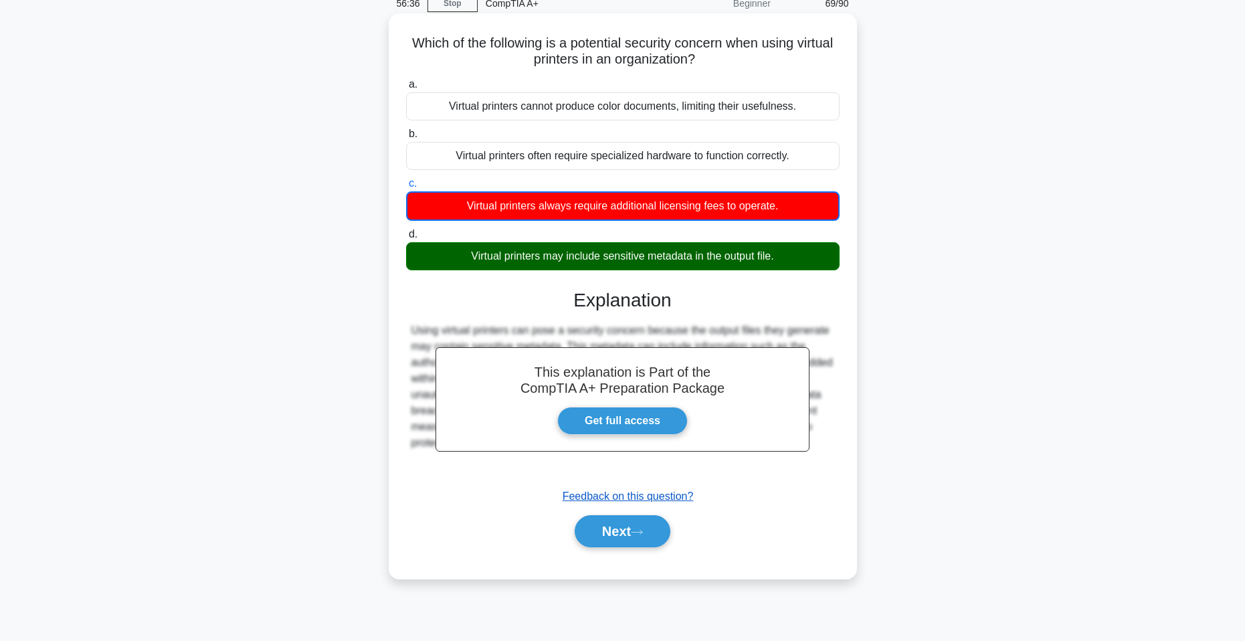
scroll to position [82, 0]
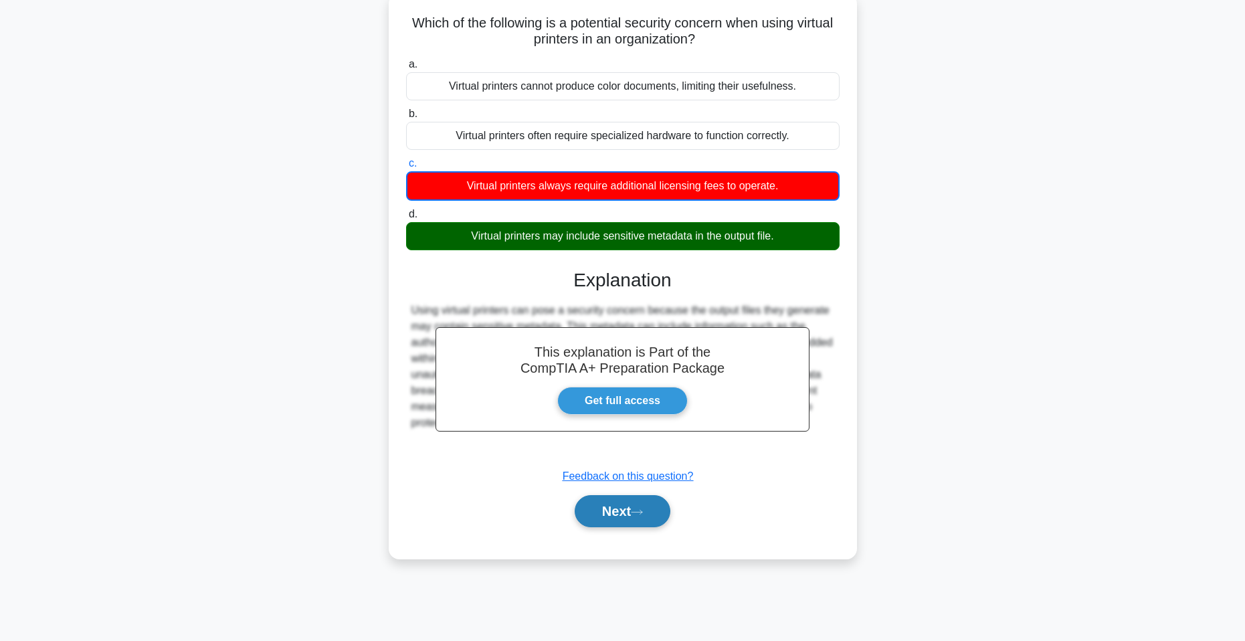
click at [612, 527] on button "Next" at bounding box center [623, 511] width 96 height 32
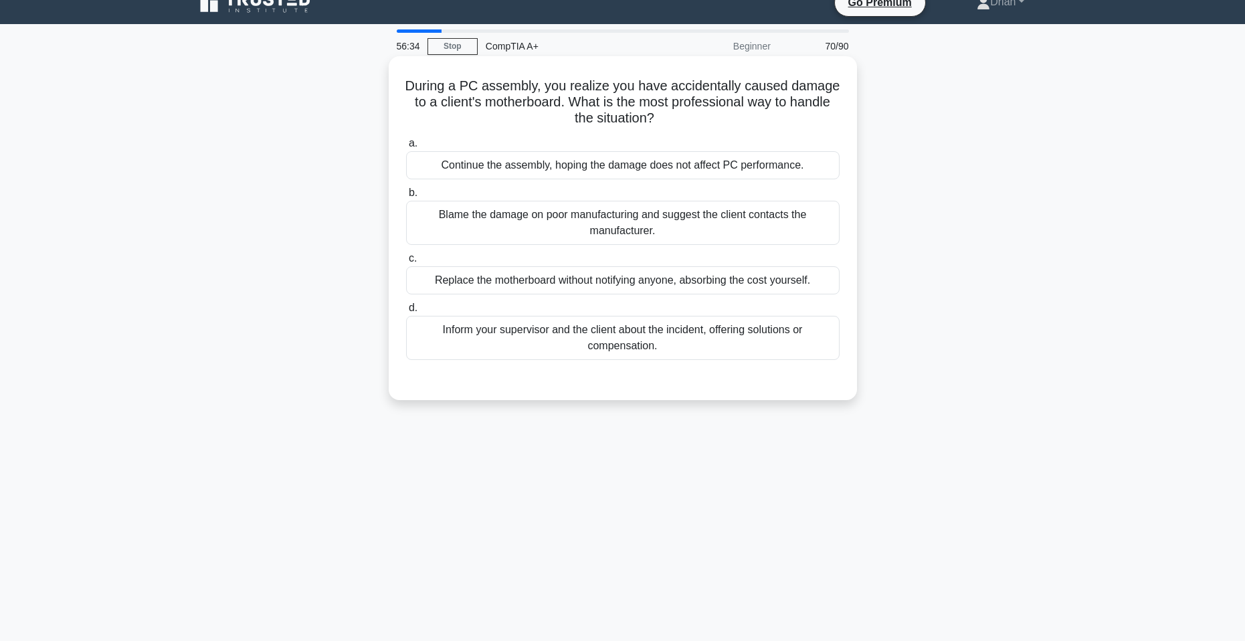
scroll to position [0, 0]
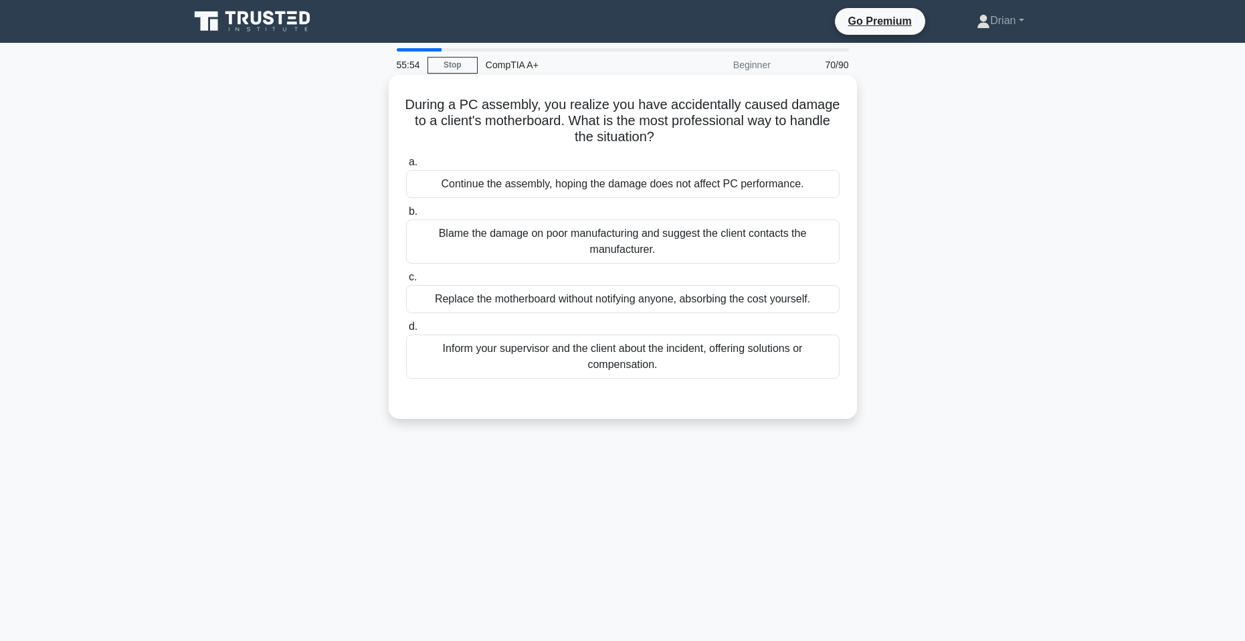
click at [634, 357] on div "Inform your supervisor and the client about the incident, offering solutions or…" at bounding box center [623, 357] width 434 height 44
click at [406, 331] on input "d. Inform your supervisor and the client about the incident, offering solutions…" at bounding box center [406, 326] width 0 height 9
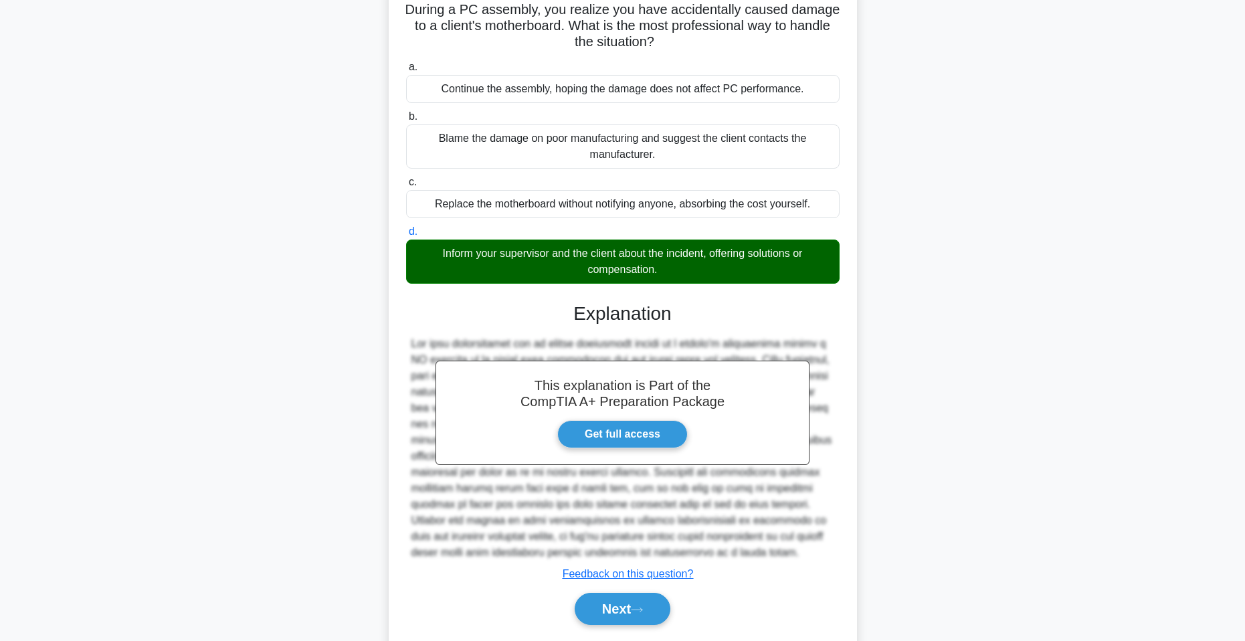
scroll to position [136, 0]
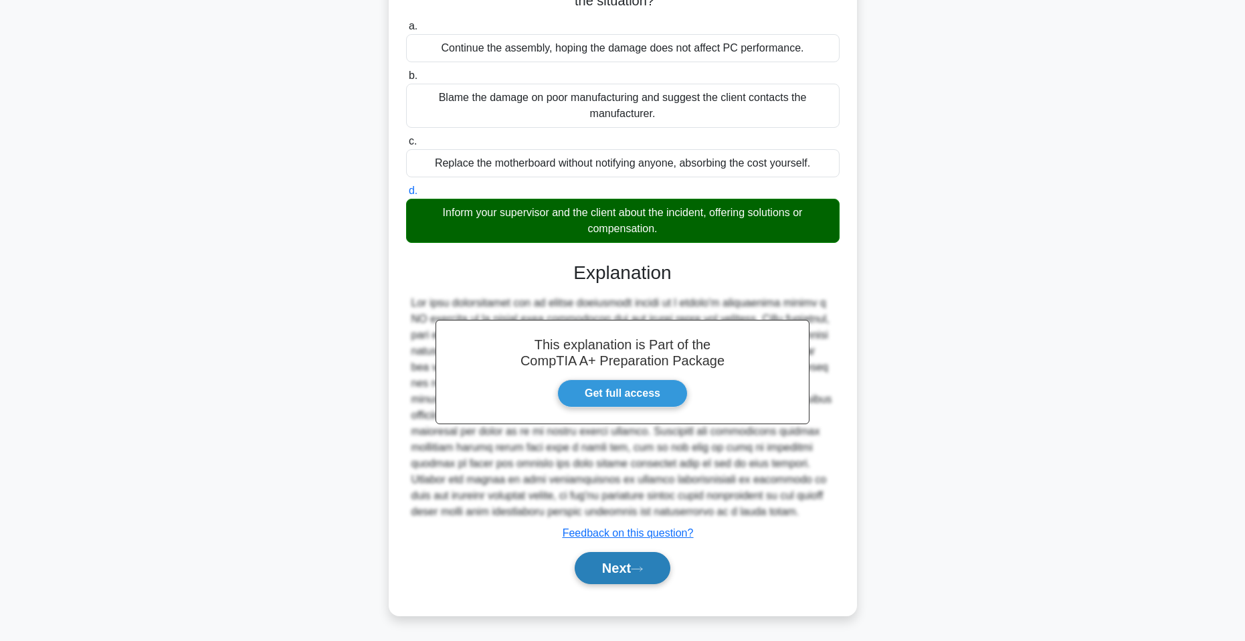
click at [642, 571] on icon at bounding box center [637, 568] width 12 height 7
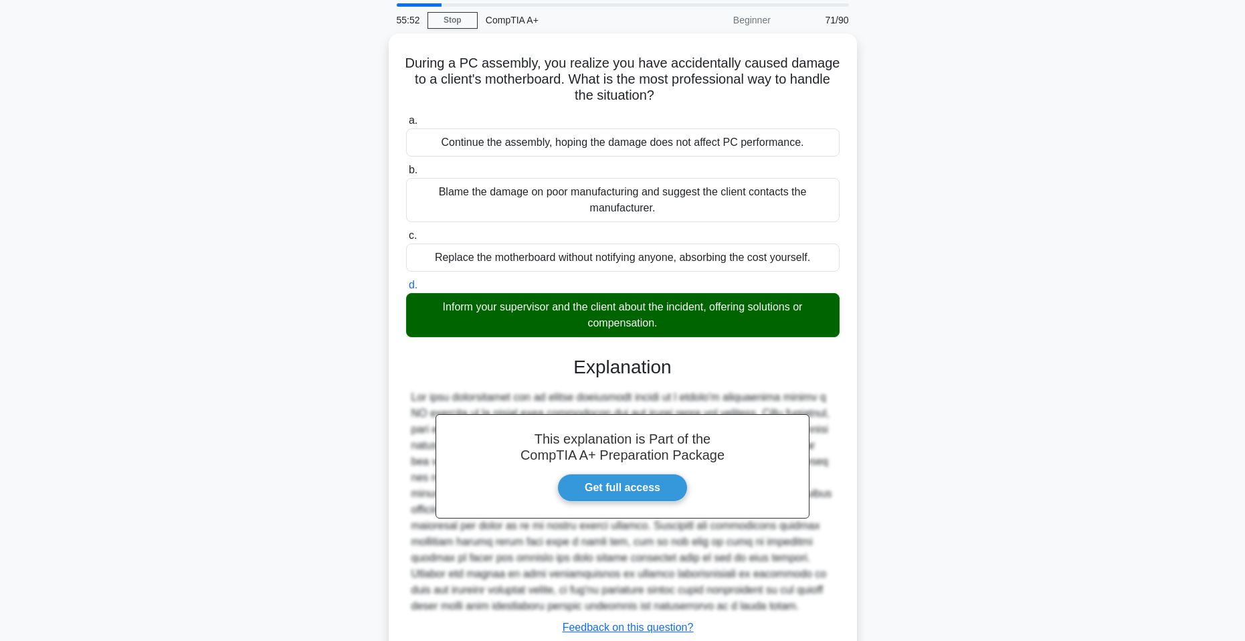
scroll to position [3, 0]
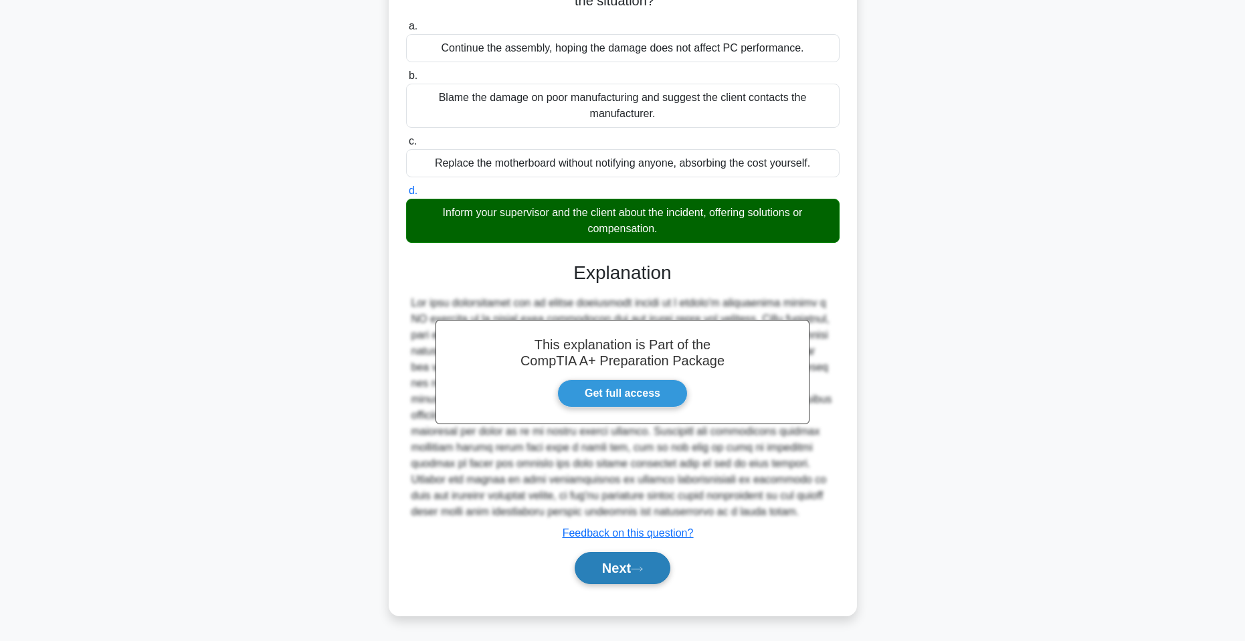
click at [654, 571] on button "Next" at bounding box center [623, 568] width 96 height 32
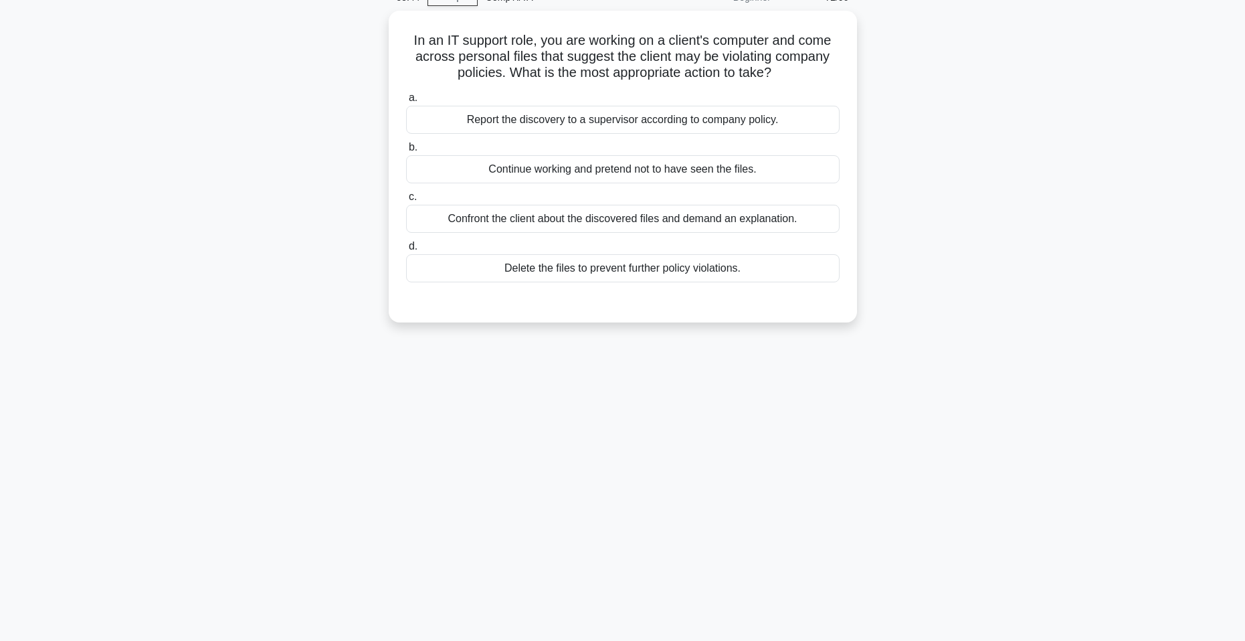
scroll to position [0, 0]
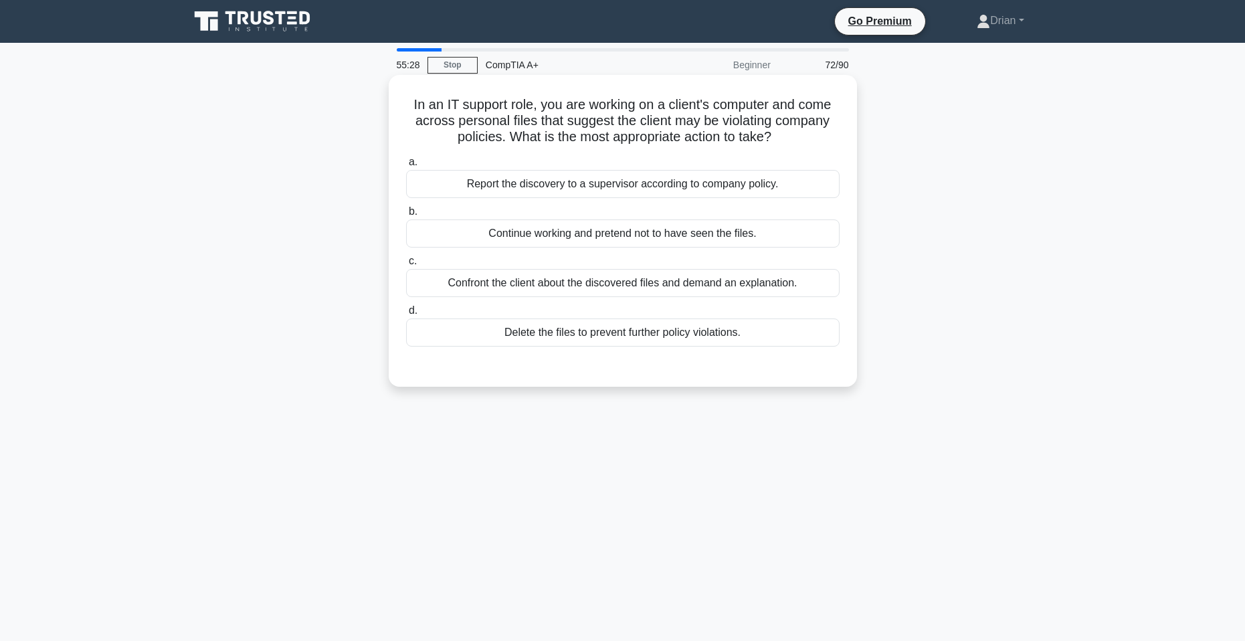
click at [780, 180] on div "Report the discovery to a supervisor according to company policy." at bounding box center [623, 184] width 434 height 28
click at [406, 167] on input "a. Report the discovery to a supervisor according to company policy." at bounding box center [406, 162] width 0 height 9
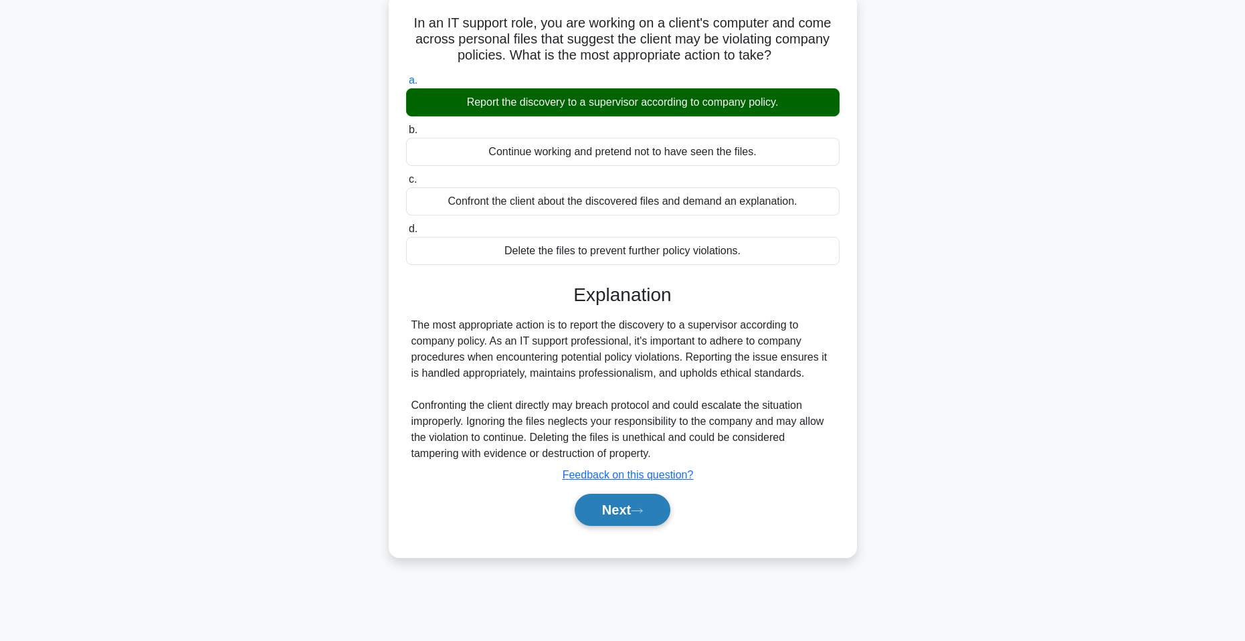
click at [640, 516] on button "Next" at bounding box center [623, 510] width 96 height 32
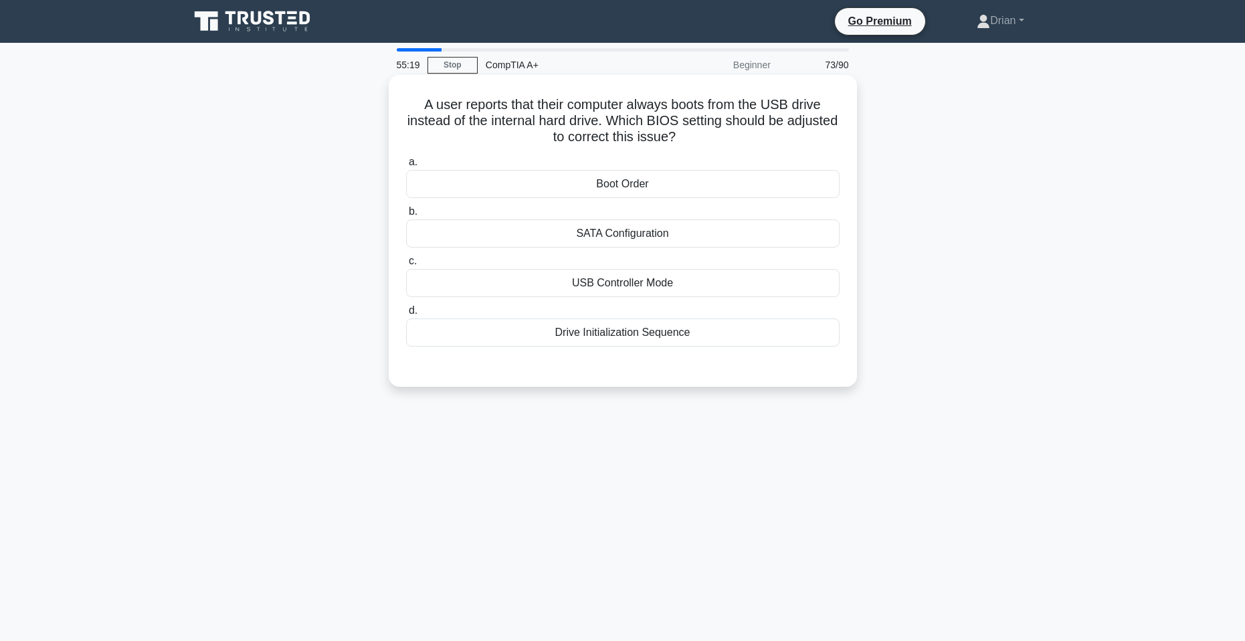
click at [660, 189] on div "Boot Order" at bounding box center [623, 184] width 434 height 28
click at [406, 167] on input "a. Boot Order" at bounding box center [406, 162] width 0 height 9
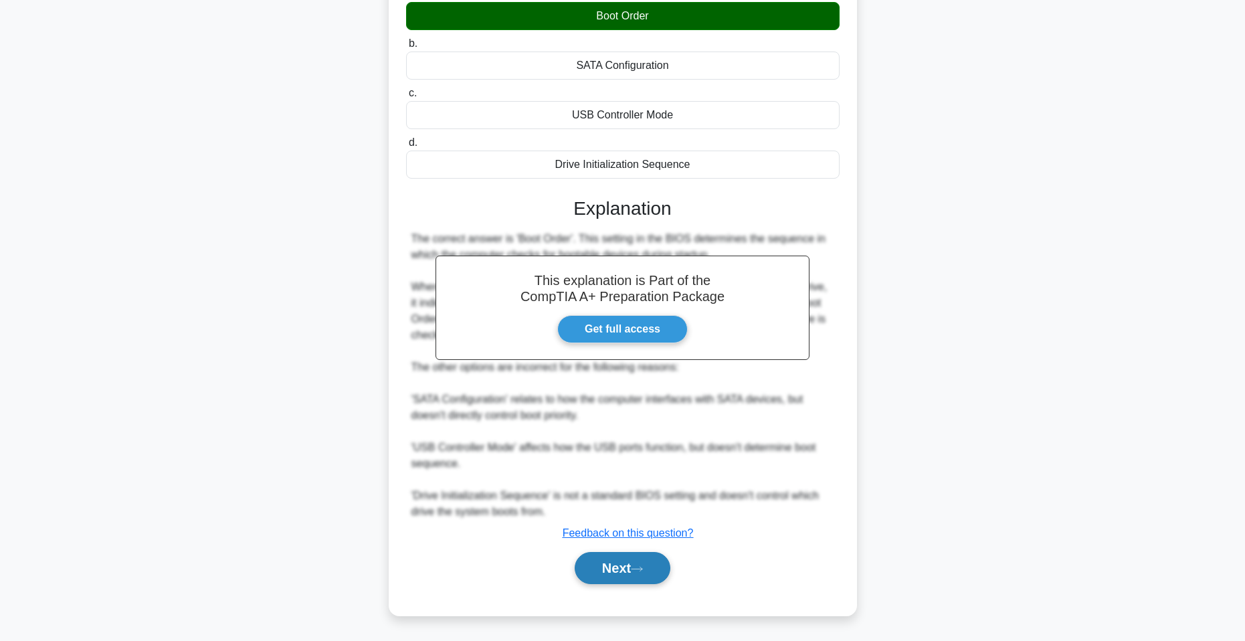
click at [657, 561] on button "Next" at bounding box center [623, 568] width 96 height 32
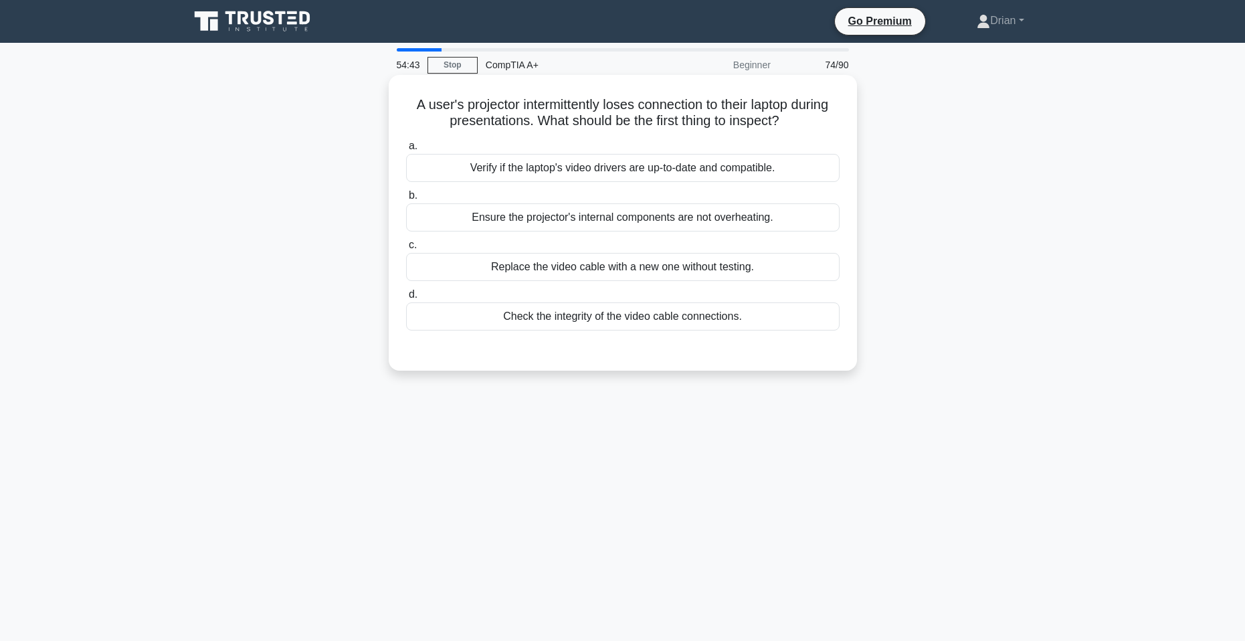
click at [666, 217] on div "Ensure the projector's internal components are not overheating." at bounding box center [623, 217] width 434 height 28
click at [406, 200] on input "b. Ensure the projector's internal components are not overheating." at bounding box center [406, 195] width 0 height 9
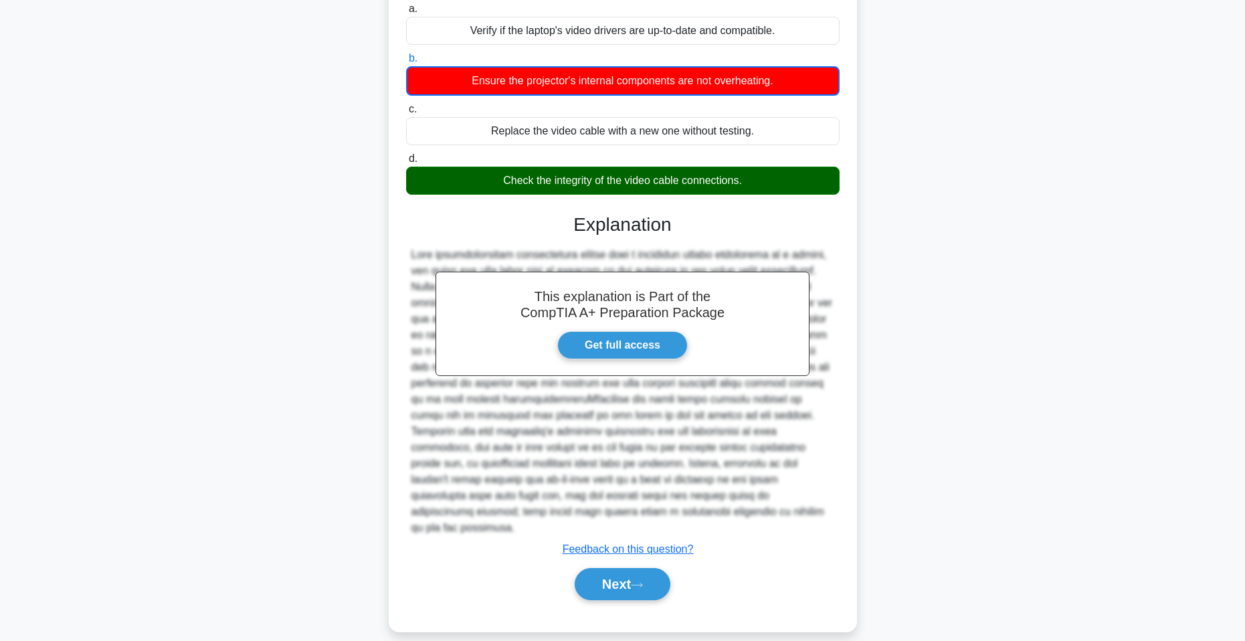
scroll to position [138, 0]
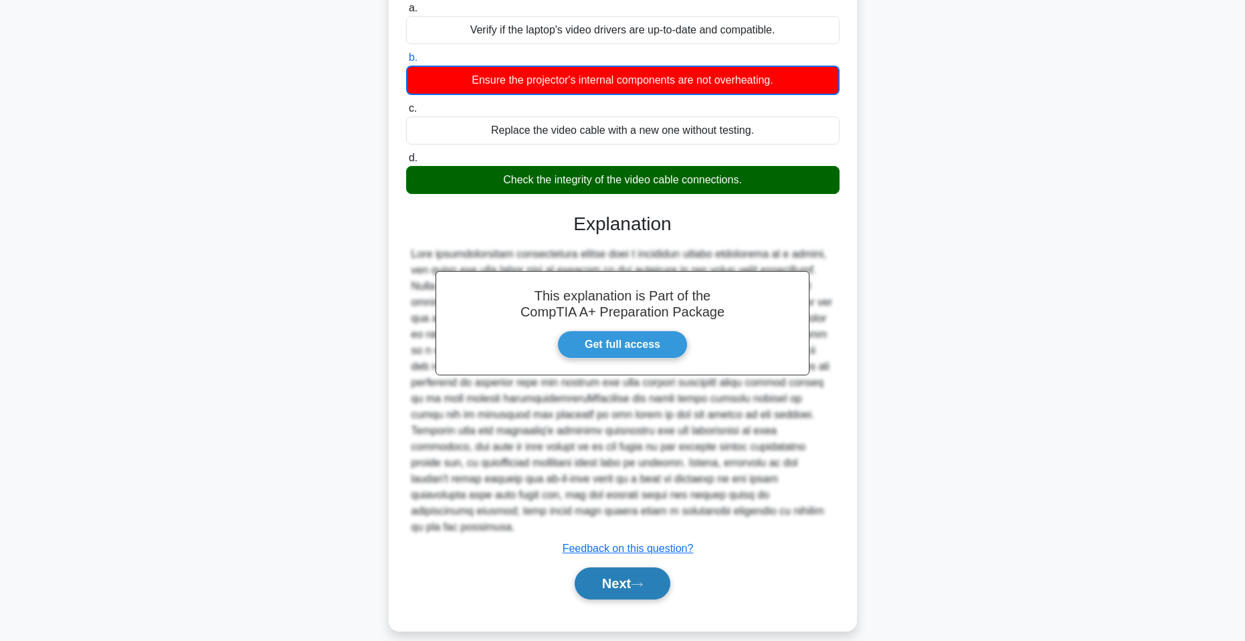
click at [625, 567] on button "Next" at bounding box center [623, 583] width 96 height 32
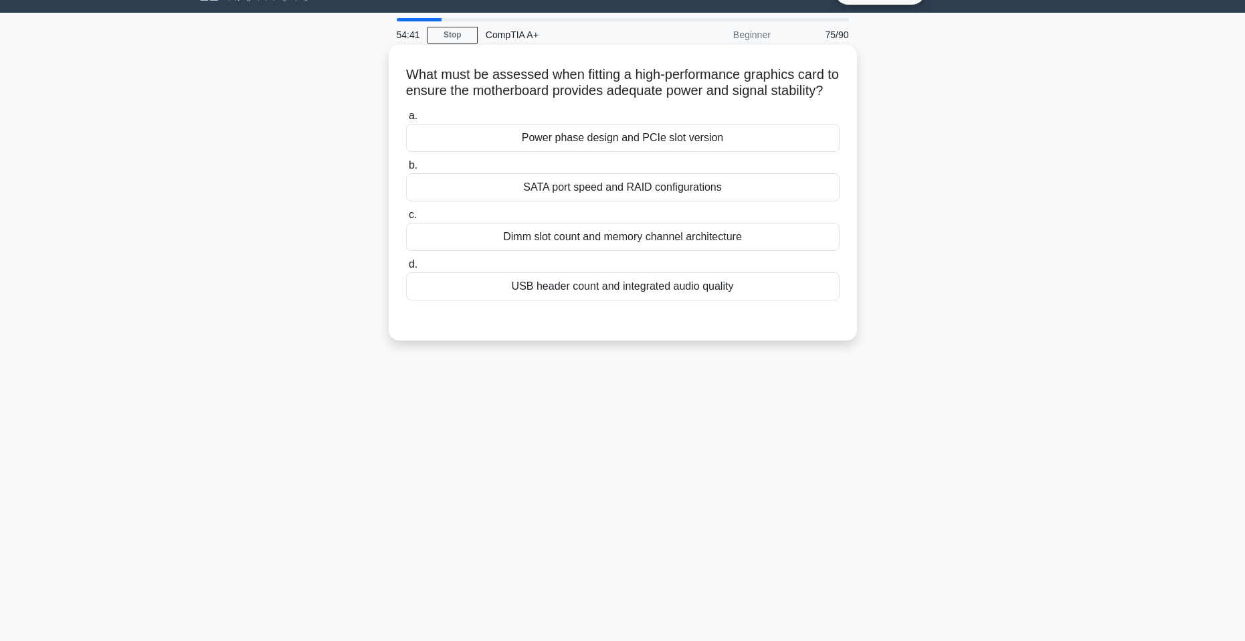
scroll to position [0, 0]
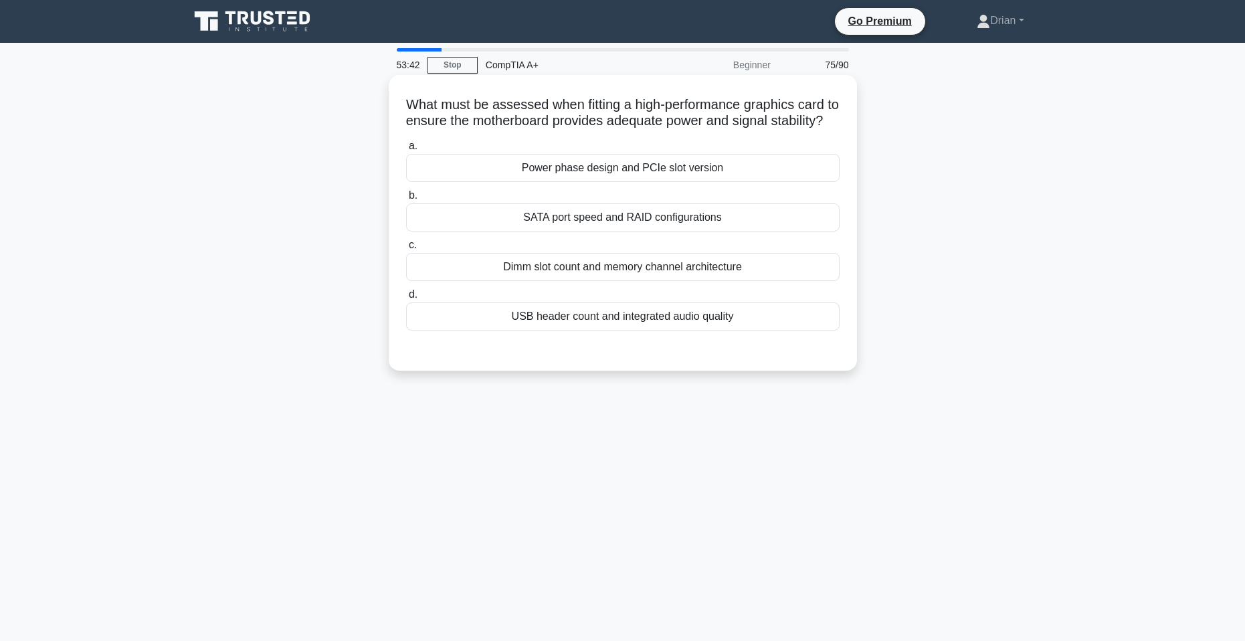
click at [690, 182] on div "Power phase design and PCIe slot version" at bounding box center [623, 168] width 434 height 28
click at [406, 151] on input "a. Power phase design and PCIe slot version" at bounding box center [406, 146] width 0 height 9
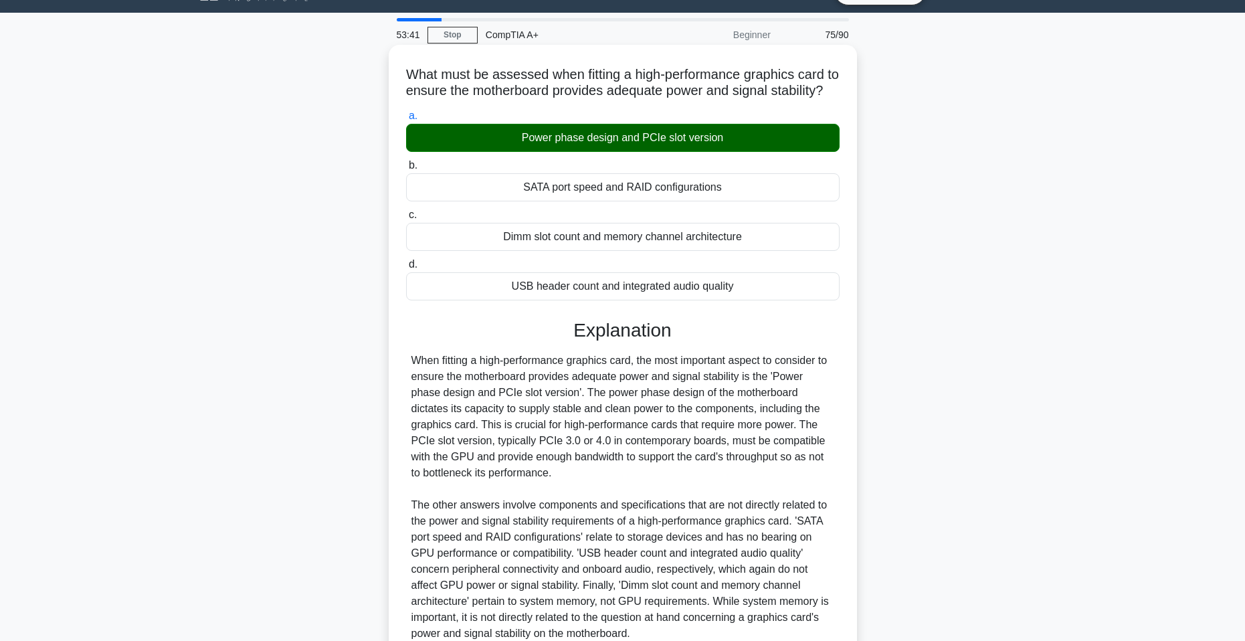
scroll to position [169, 0]
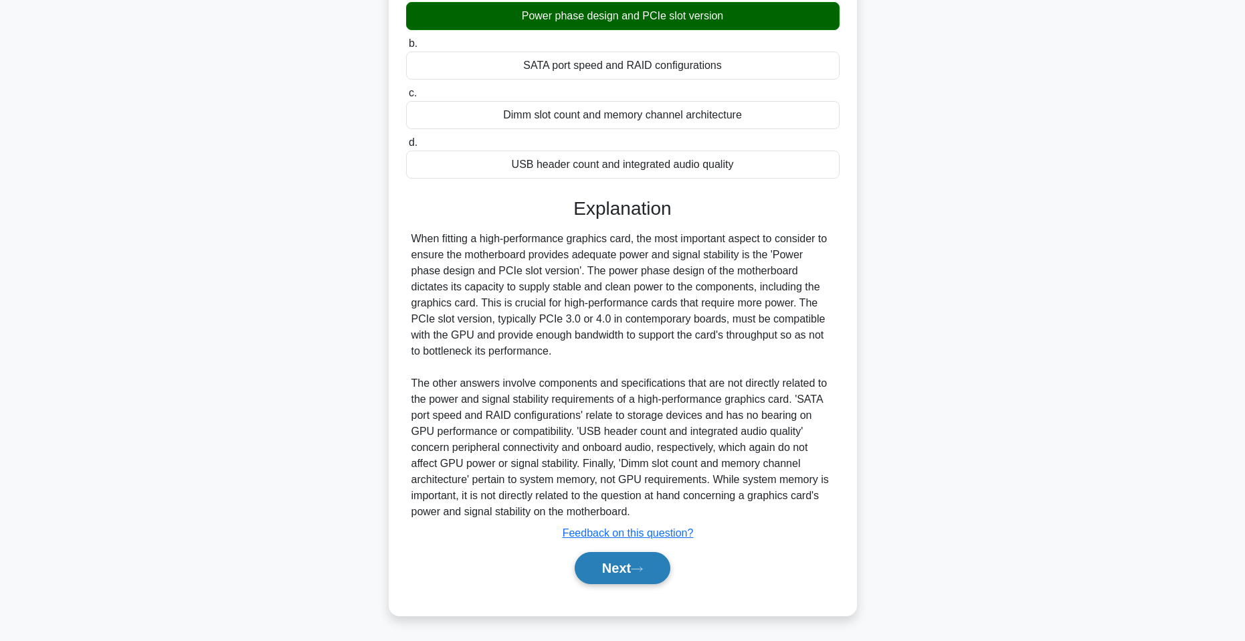
drag, startPoint x: 627, startPoint y: 568, endPoint x: 636, endPoint y: 561, distance: 11.9
click at [628, 568] on button "Next" at bounding box center [623, 568] width 96 height 32
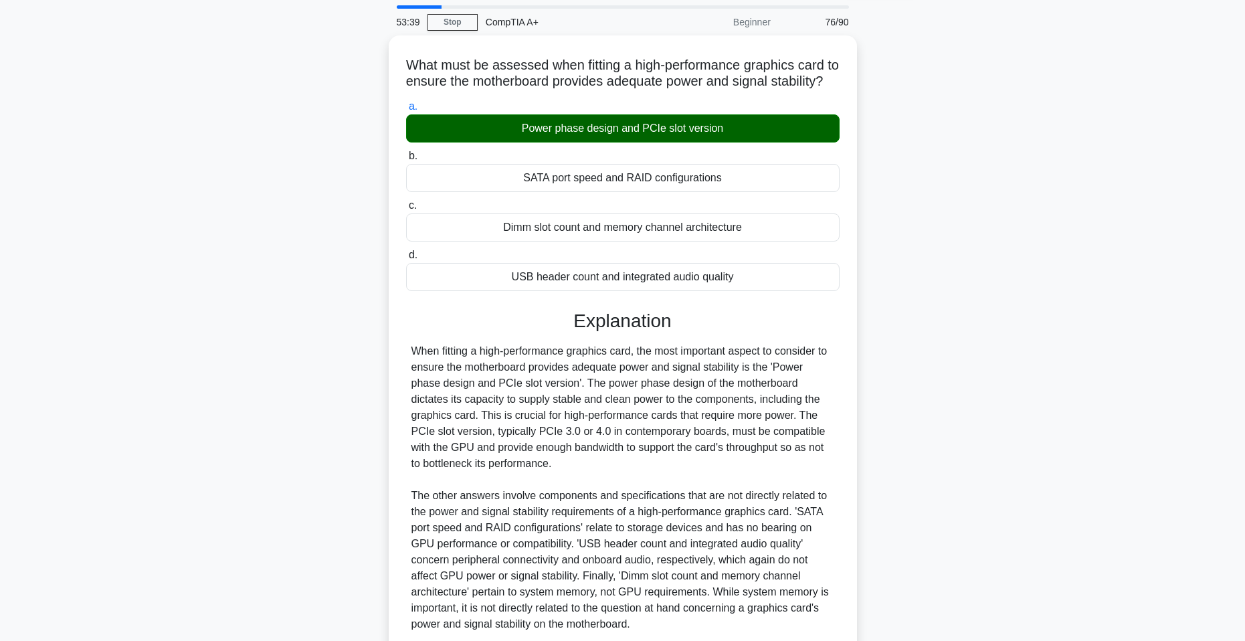
scroll to position [3, 0]
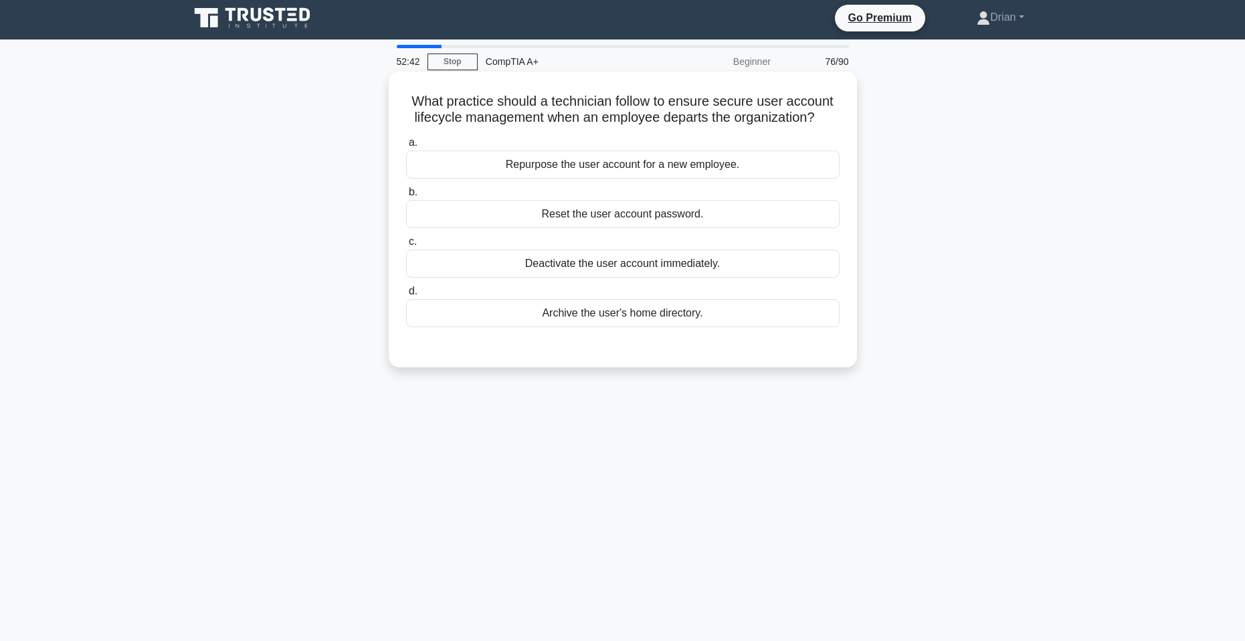
click at [719, 169] on div "Repurpose the user account for a new employee." at bounding box center [623, 165] width 434 height 28
click at [406, 147] on input "a. Repurpose the user account for a new employee." at bounding box center [406, 142] width 0 height 9
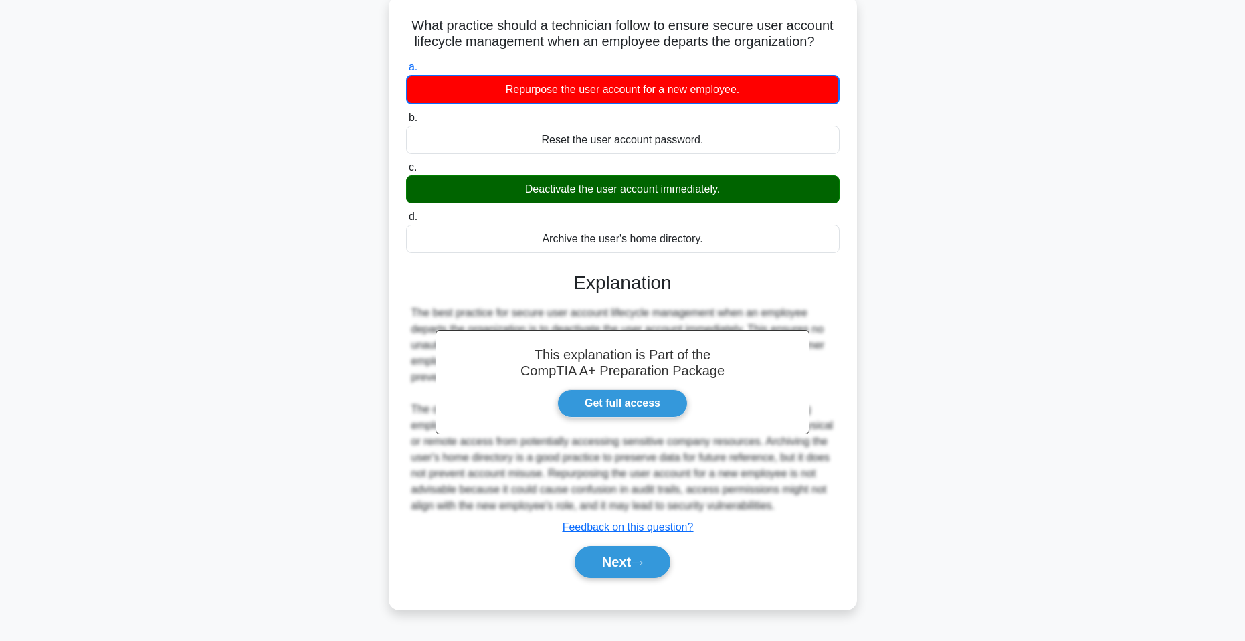
scroll to position [82, 0]
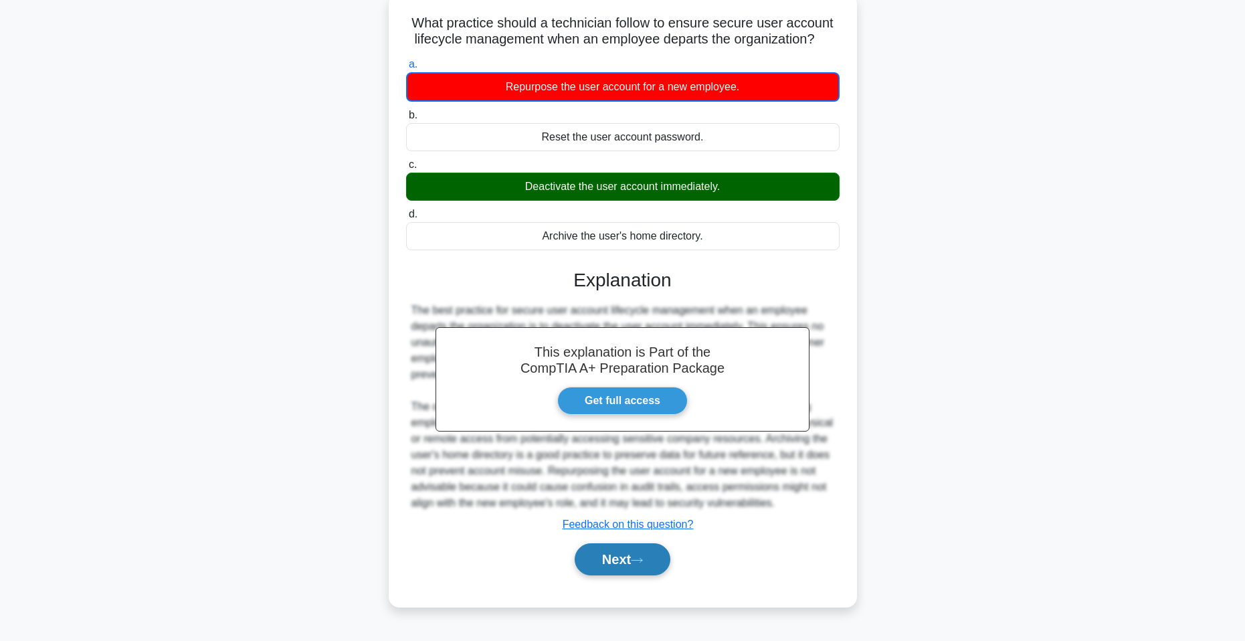
click at [618, 553] on button "Next" at bounding box center [623, 559] width 96 height 32
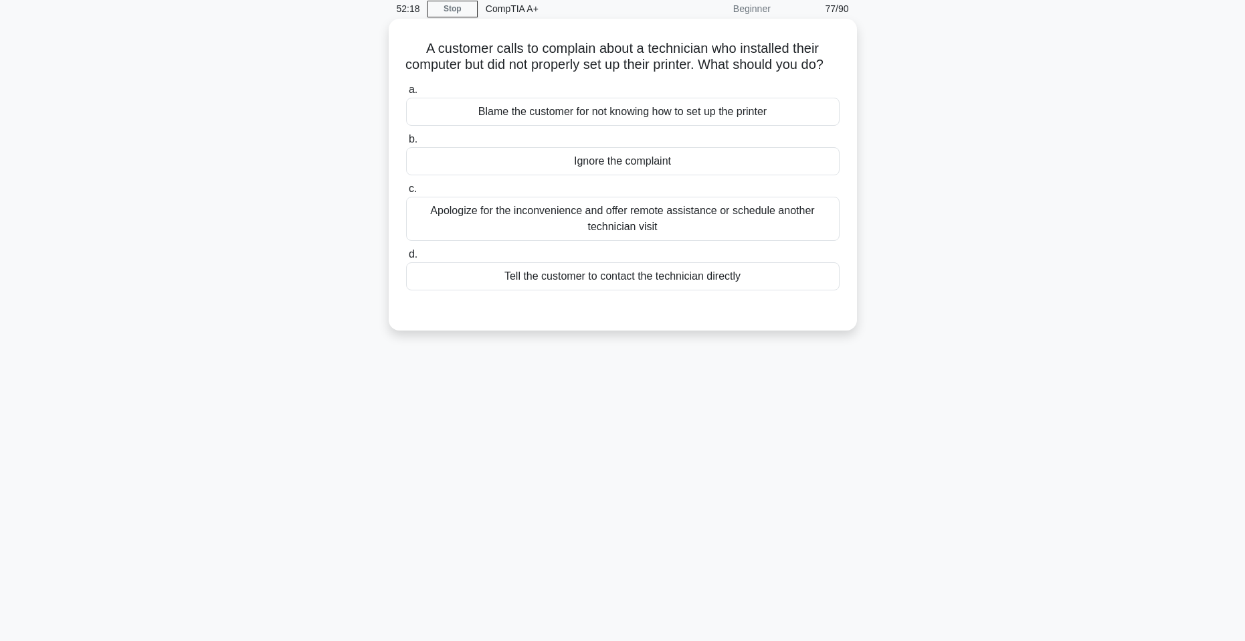
scroll to position [0, 0]
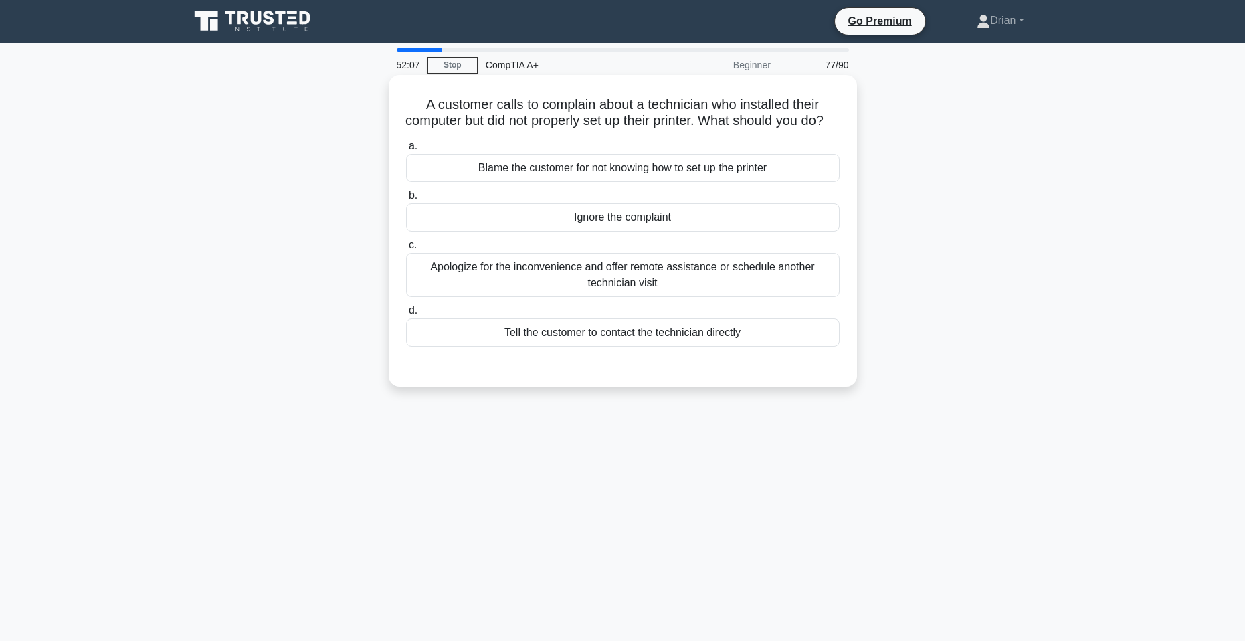
click at [705, 282] on div "Apologize for the inconvenience and offer remote assistance or schedule another…" at bounding box center [623, 275] width 434 height 44
click at [406, 250] on input "c. Apologize for the inconvenience and offer remote assistance or schedule anot…" at bounding box center [406, 245] width 0 height 9
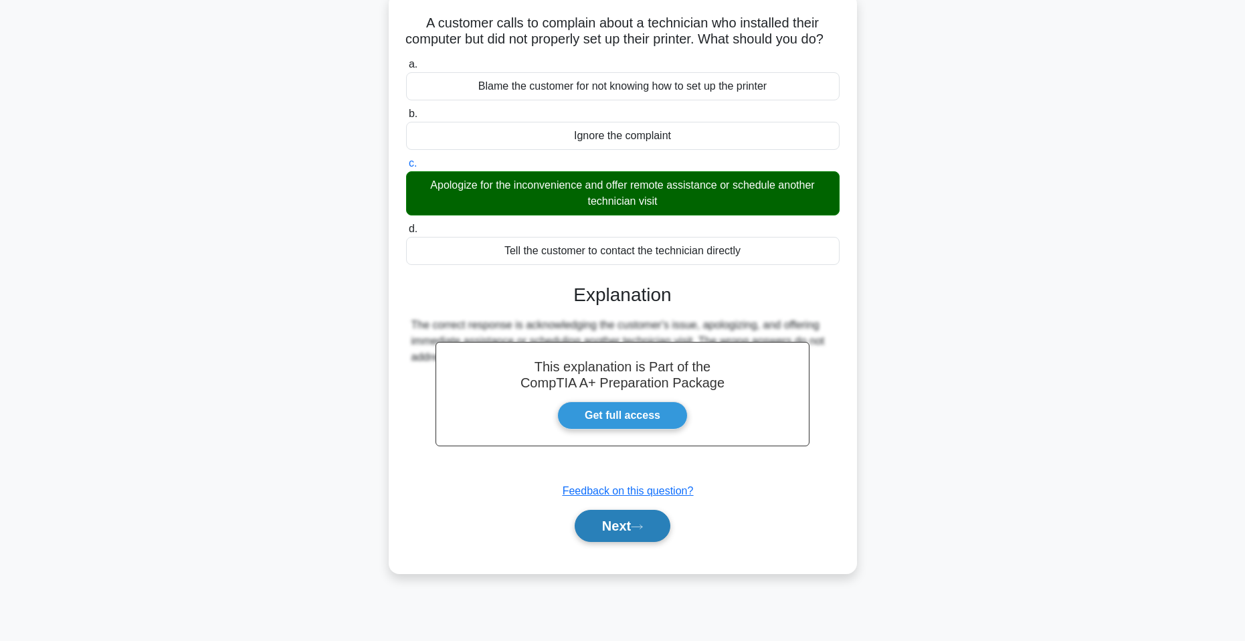
click at [648, 542] on button "Next" at bounding box center [623, 526] width 96 height 32
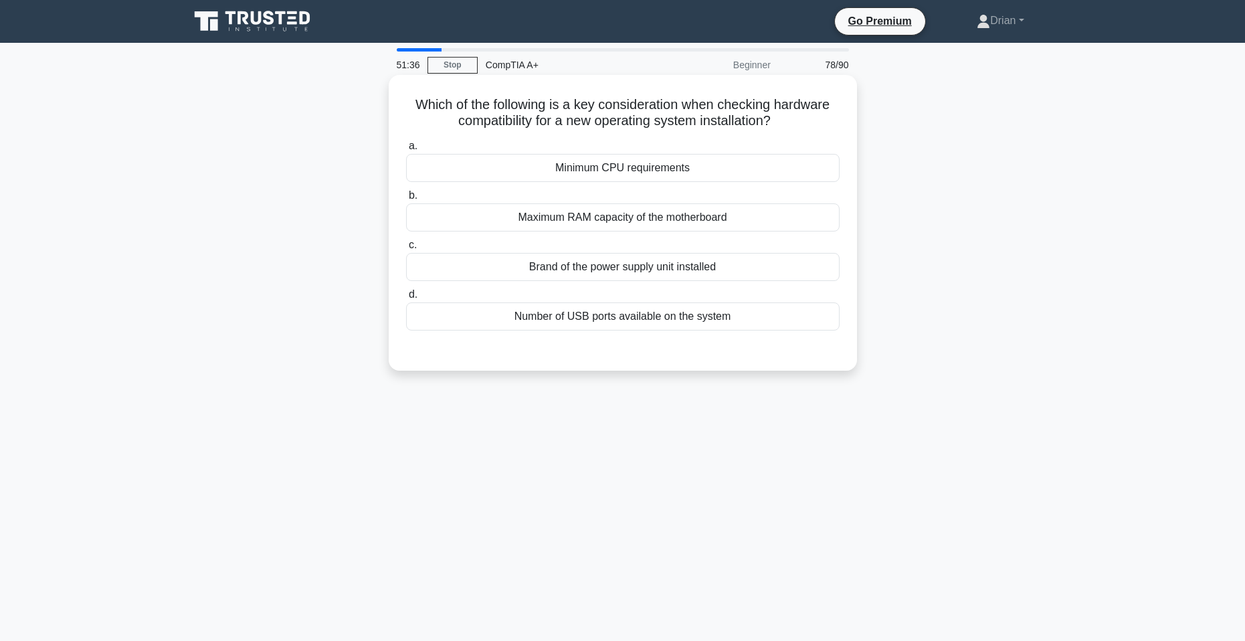
click at [737, 162] on div "Minimum CPU requirements" at bounding box center [623, 168] width 434 height 28
click at [406, 151] on input "a. Minimum CPU requirements" at bounding box center [406, 146] width 0 height 9
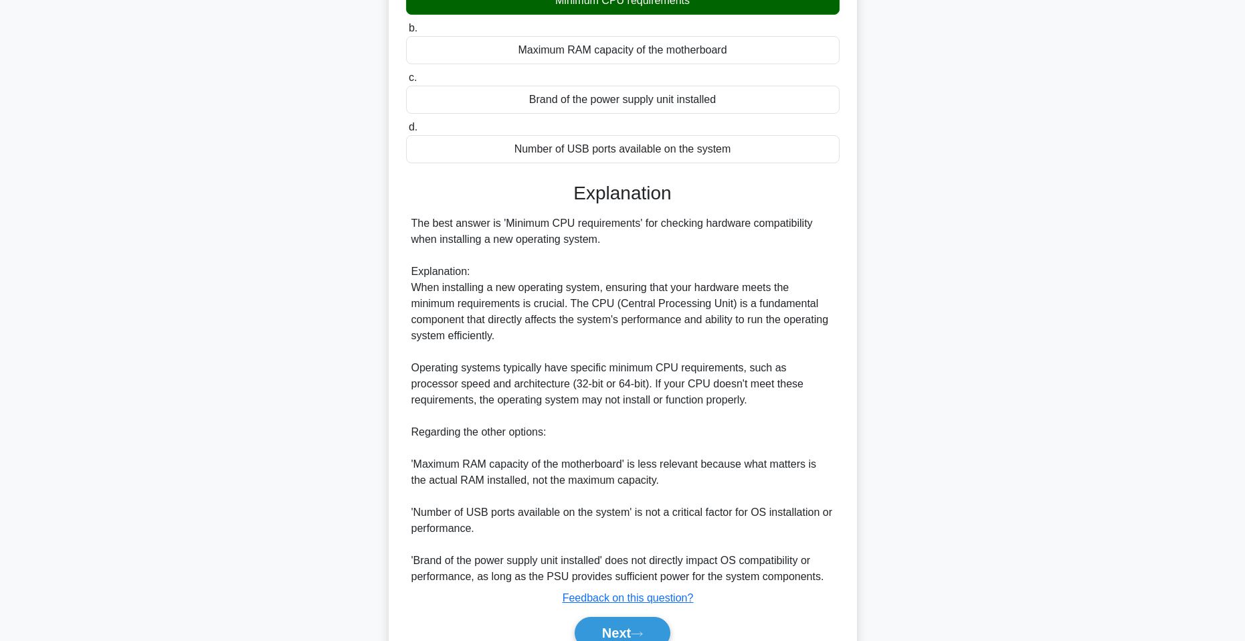
scroll to position [215, 0]
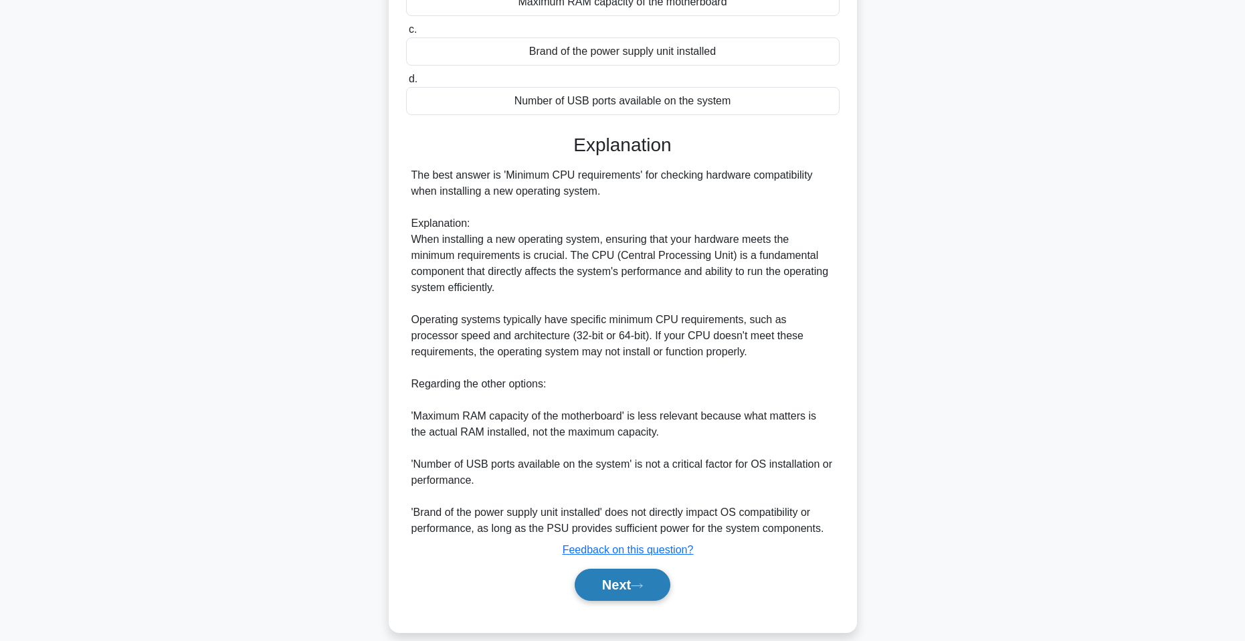
click at [620, 576] on button "Next" at bounding box center [623, 585] width 96 height 32
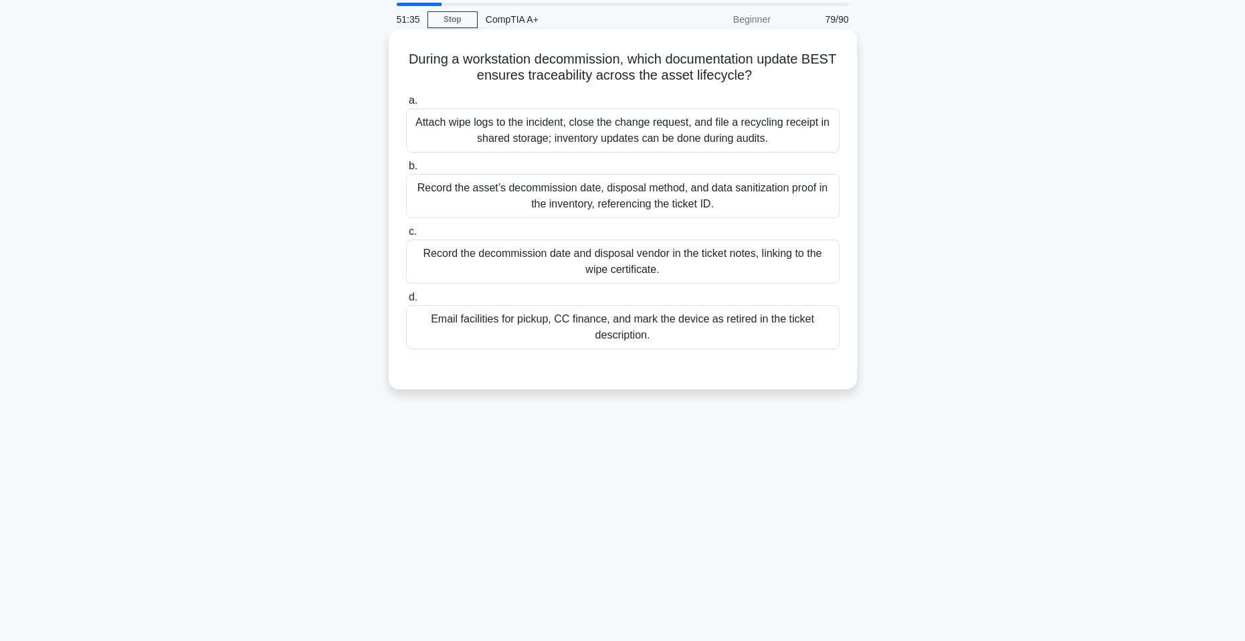
scroll to position [0, 0]
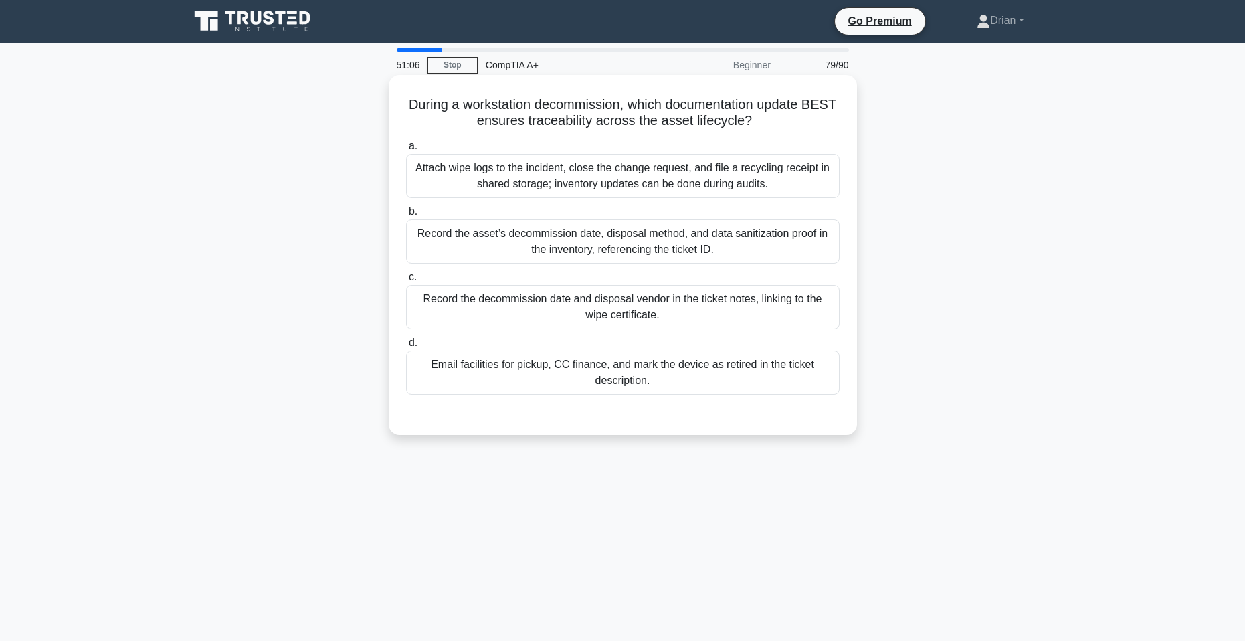
click at [688, 254] on div "Record the asset’s decommission date, disposal method, and data sanitization pr…" at bounding box center [623, 241] width 434 height 44
click at [406, 216] on input "b. Record the asset’s decommission date, disposal method, and data sanitization…" at bounding box center [406, 211] width 0 height 9
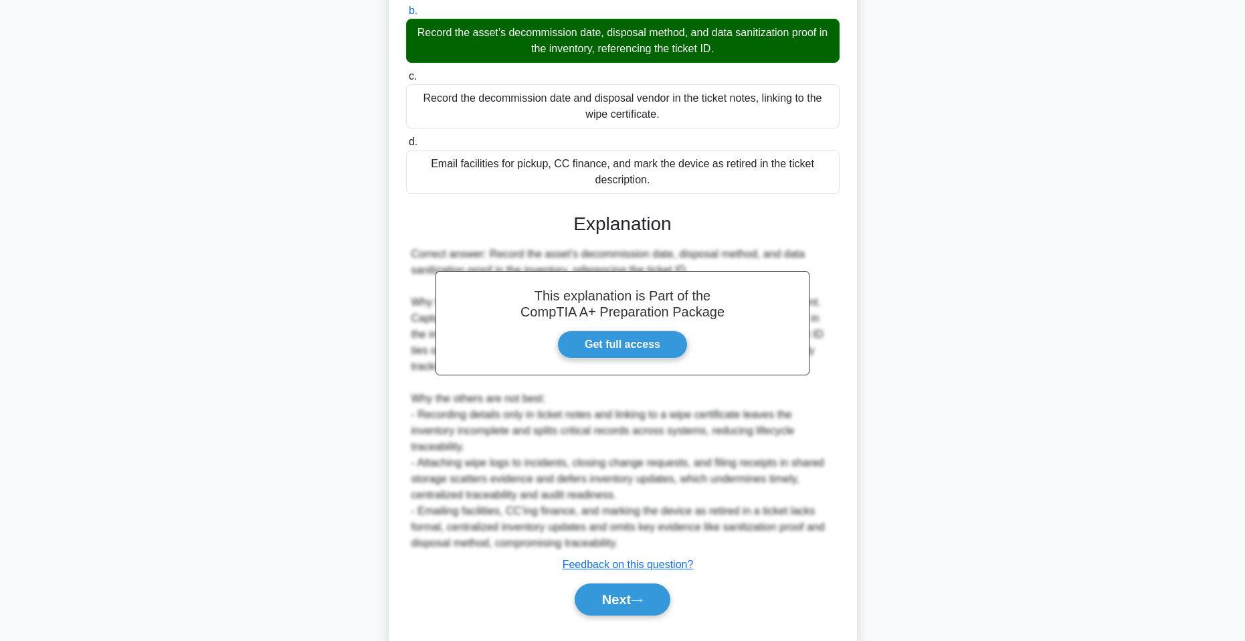
drag, startPoint x: 632, startPoint y: 608, endPoint x: 633, endPoint y: 534, distance: 74.3
click at [631, 607] on button "Next" at bounding box center [623, 599] width 96 height 32
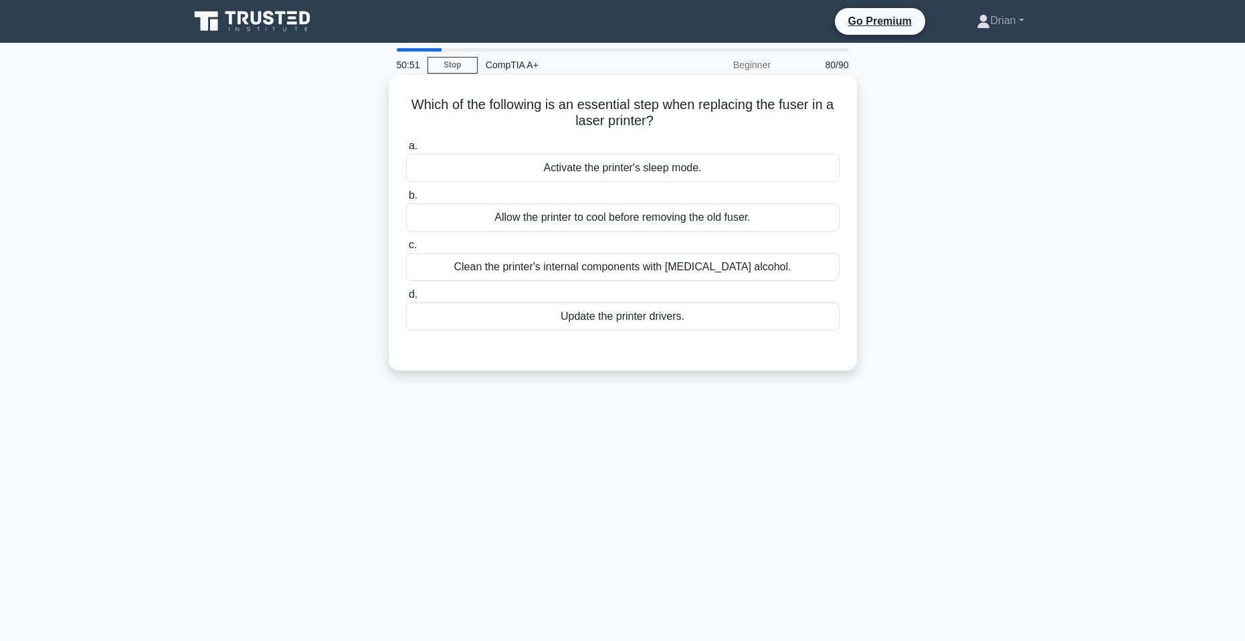
click at [672, 276] on div "Clean the printer's internal components with isopropyl alcohol." at bounding box center [623, 267] width 434 height 28
click at [406, 250] on input "c. Clean the printer's internal components with isopropyl alcohol." at bounding box center [406, 245] width 0 height 9
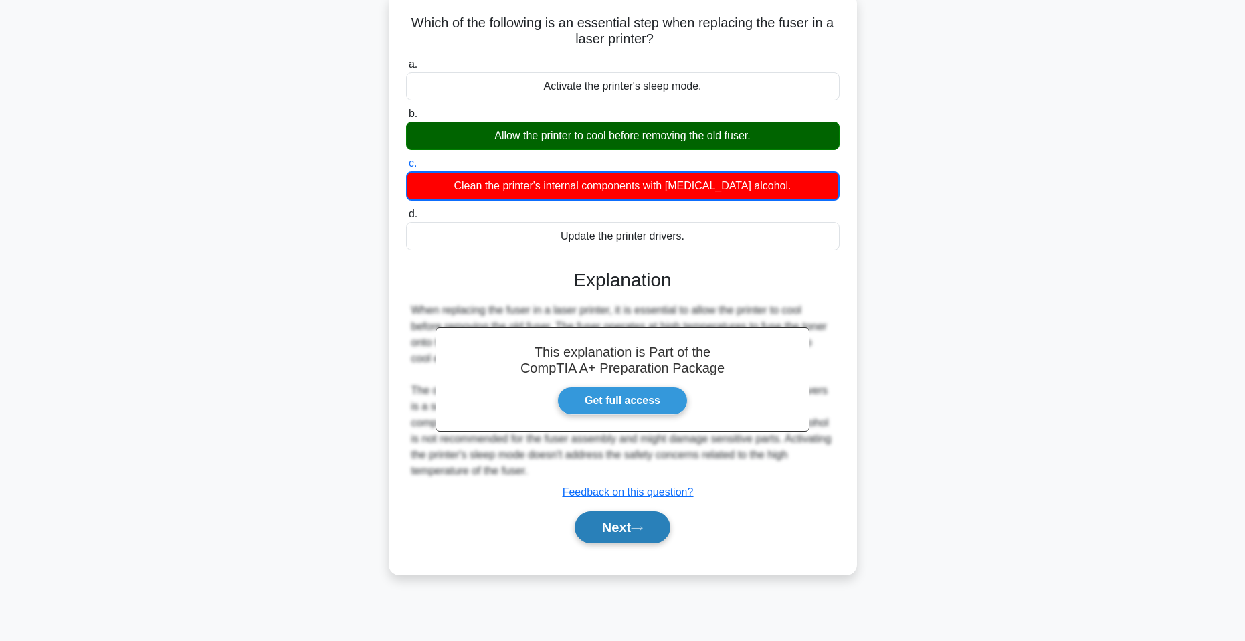
click at [649, 537] on button "Next" at bounding box center [623, 527] width 96 height 32
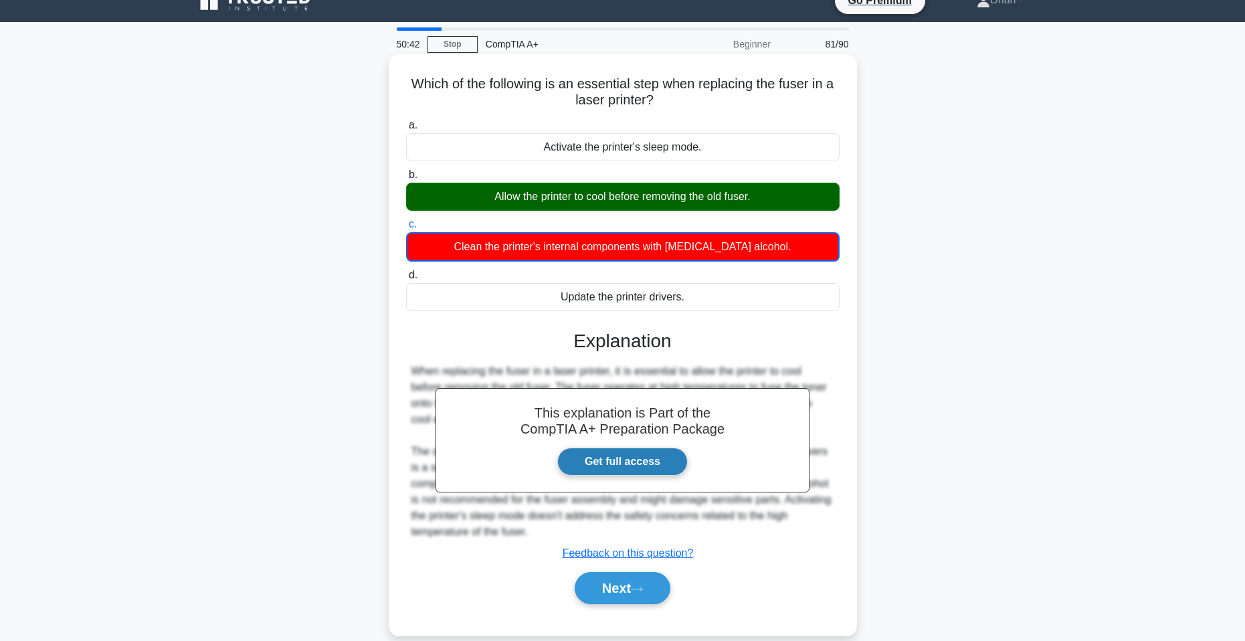
scroll to position [82, 0]
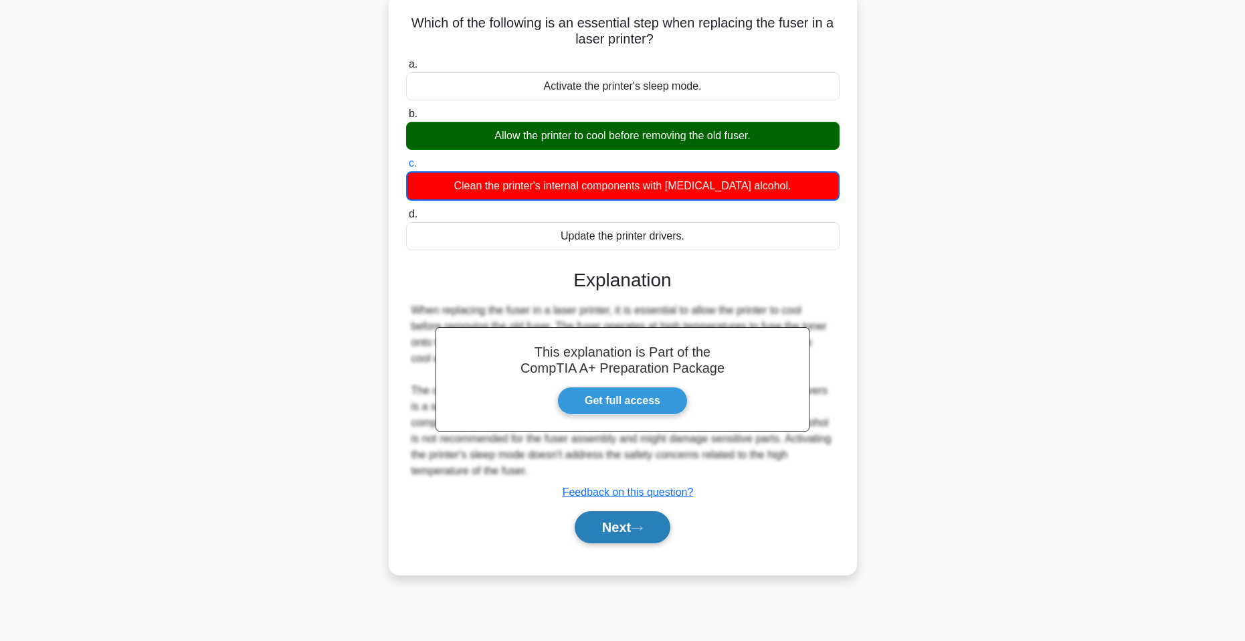
click at [628, 530] on button "Next" at bounding box center [623, 527] width 96 height 32
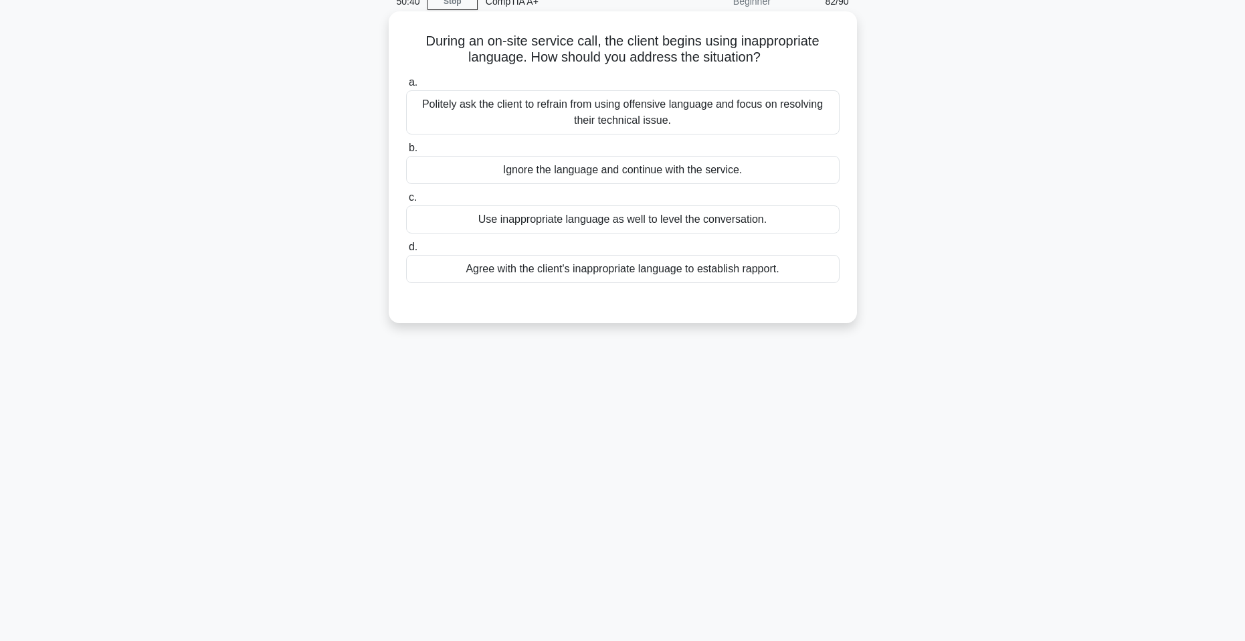
scroll to position [0, 0]
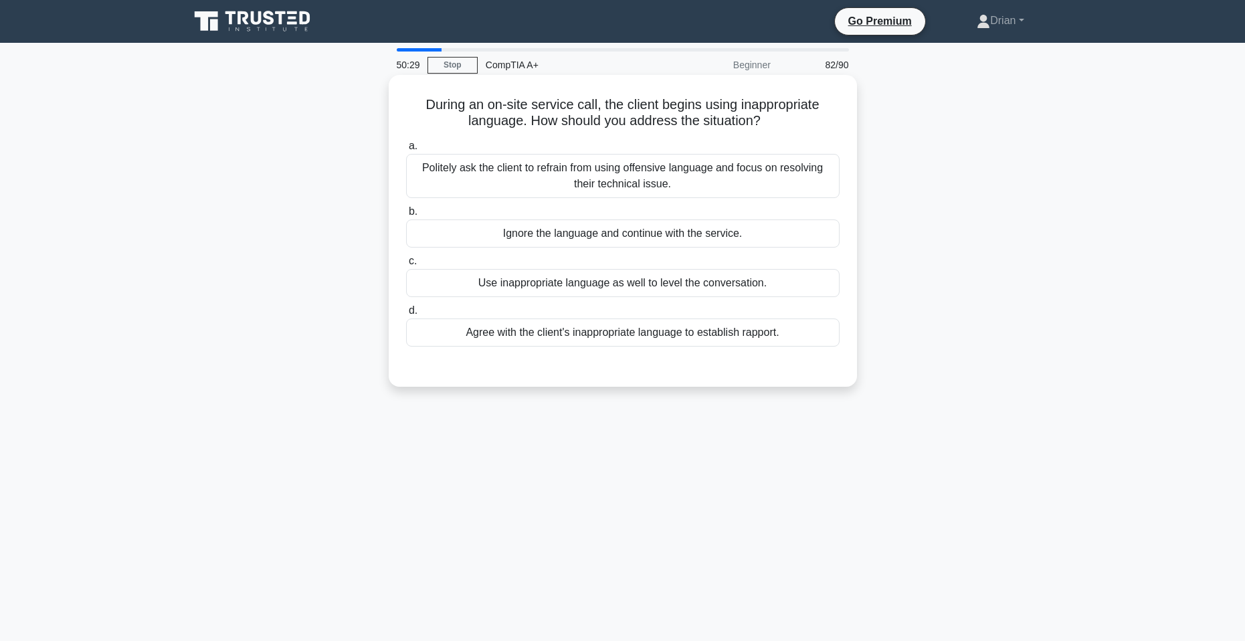
click at [742, 177] on div "Politely ask the client to refrain from using offensive language and focus on r…" at bounding box center [623, 176] width 434 height 44
click at [406, 151] on input "a. Politely ask the client to refrain from using offensive language and focus o…" at bounding box center [406, 146] width 0 height 9
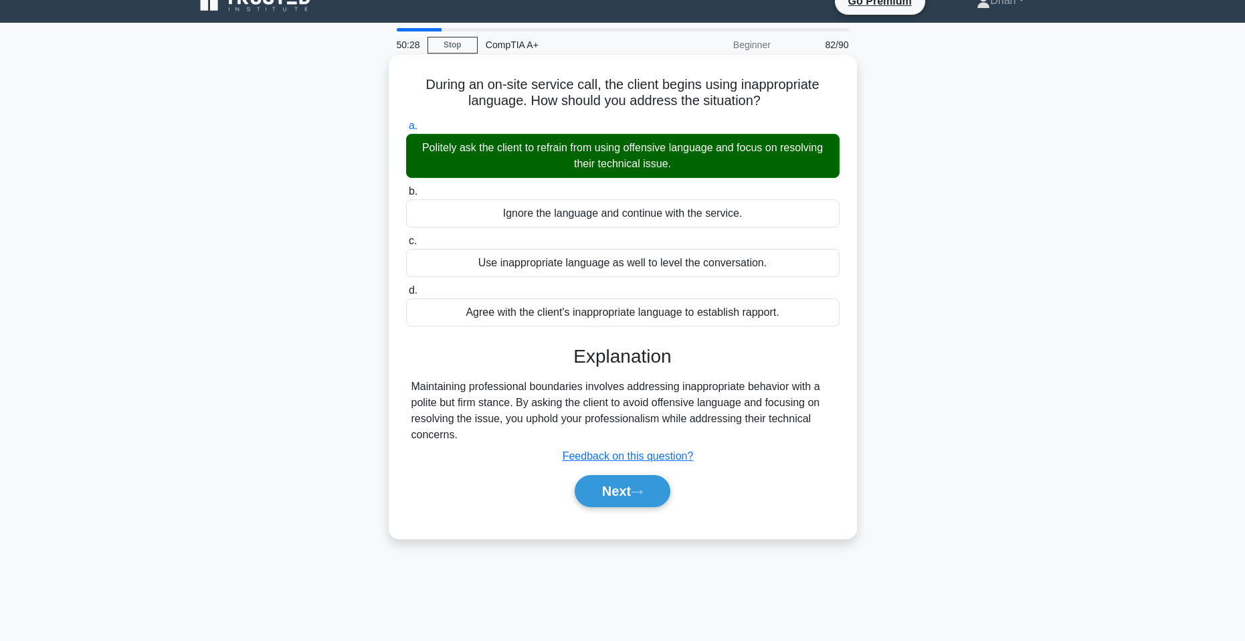
scroll to position [82, 0]
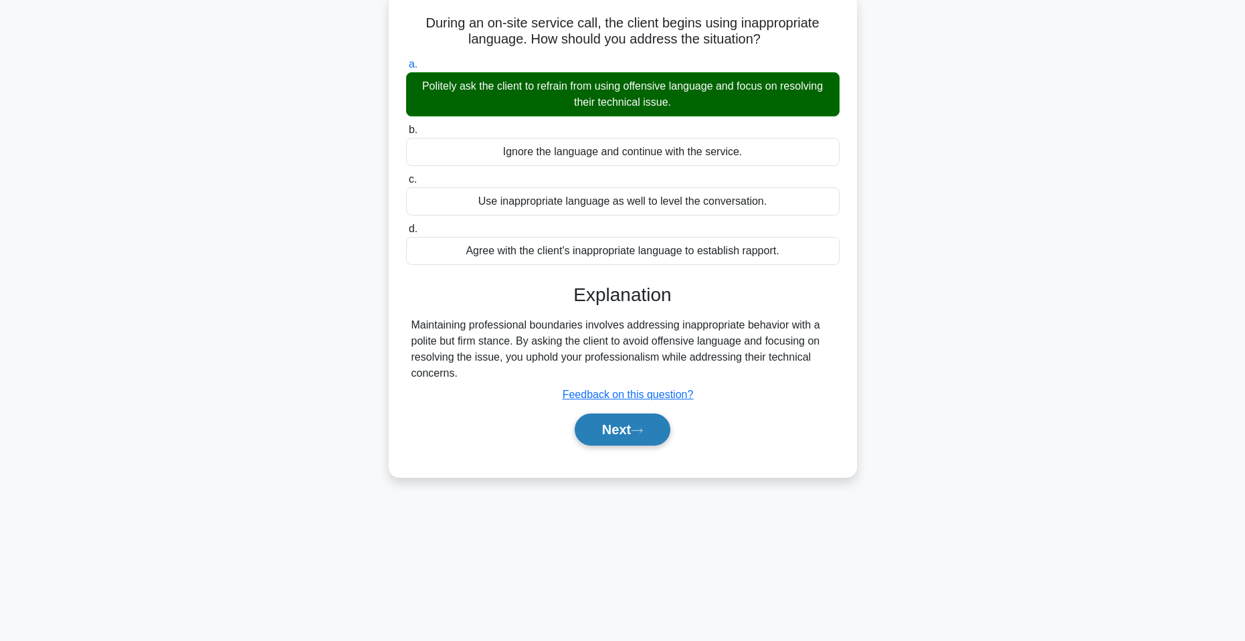
click at [670, 432] on button "Next" at bounding box center [623, 429] width 96 height 32
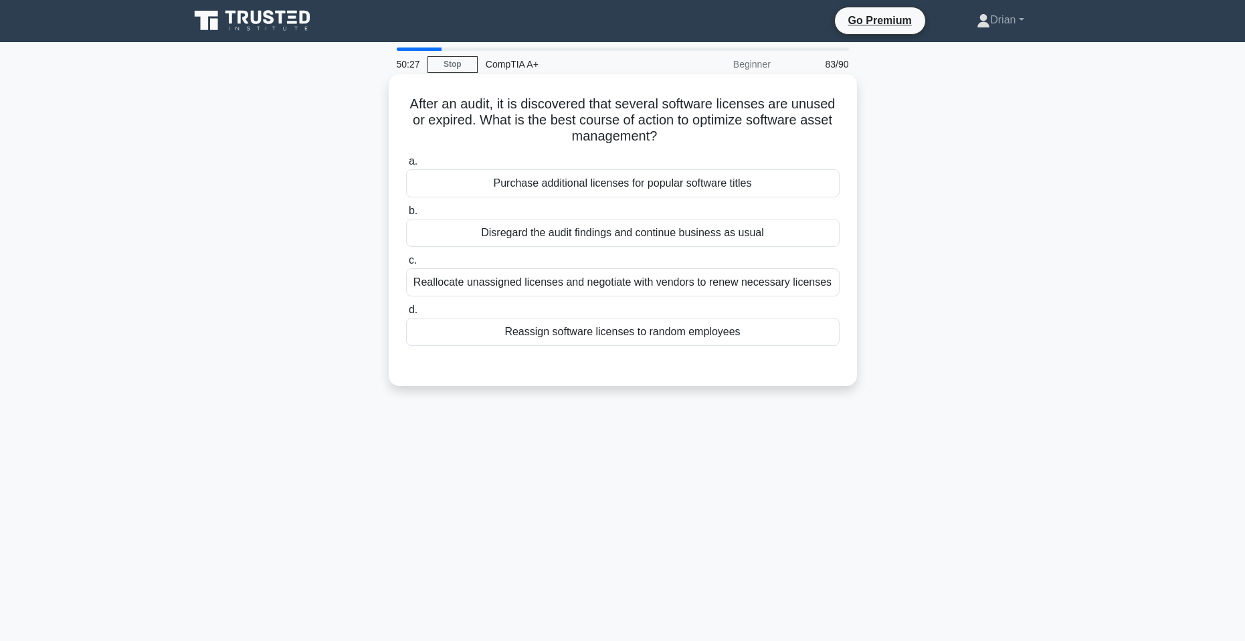
scroll to position [0, 0]
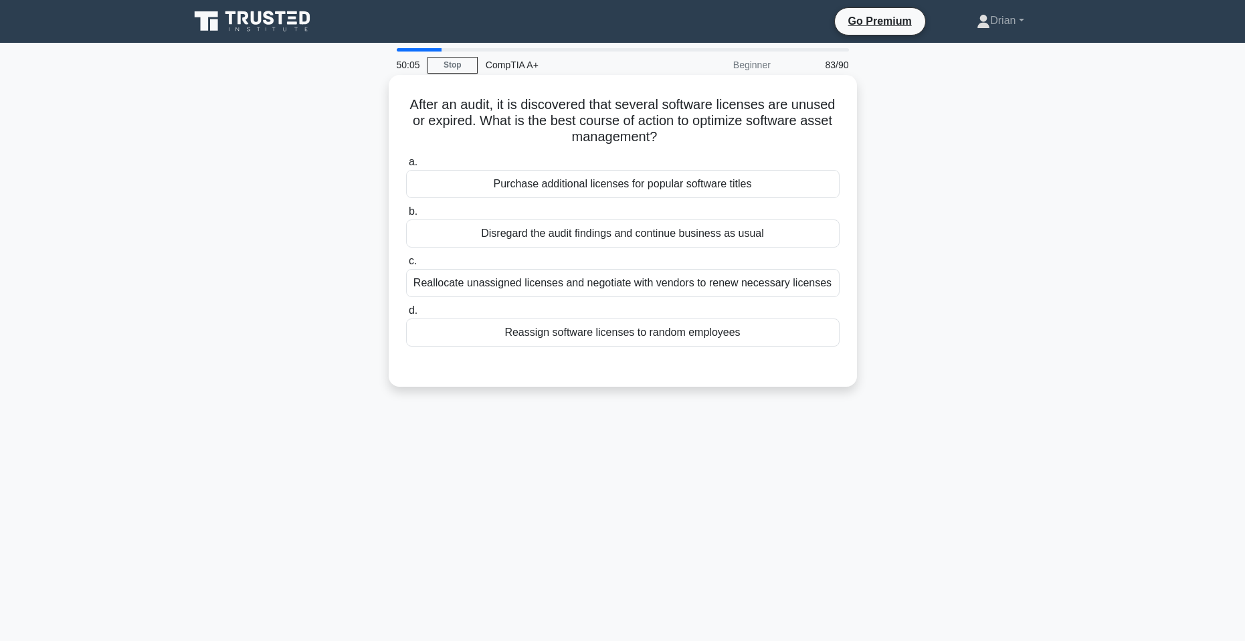
click at [698, 293] on div "Reallocate unassigned licenses and negotiate with vendors to renew necessary li…" at bounding box center [623, 283] width 434 height 28
click at [406, 266] on input "c. Reallocate unassigned licenses and negotiate with vendors to renew necessary…" at bounding box center [406, 261] width 0 height 9
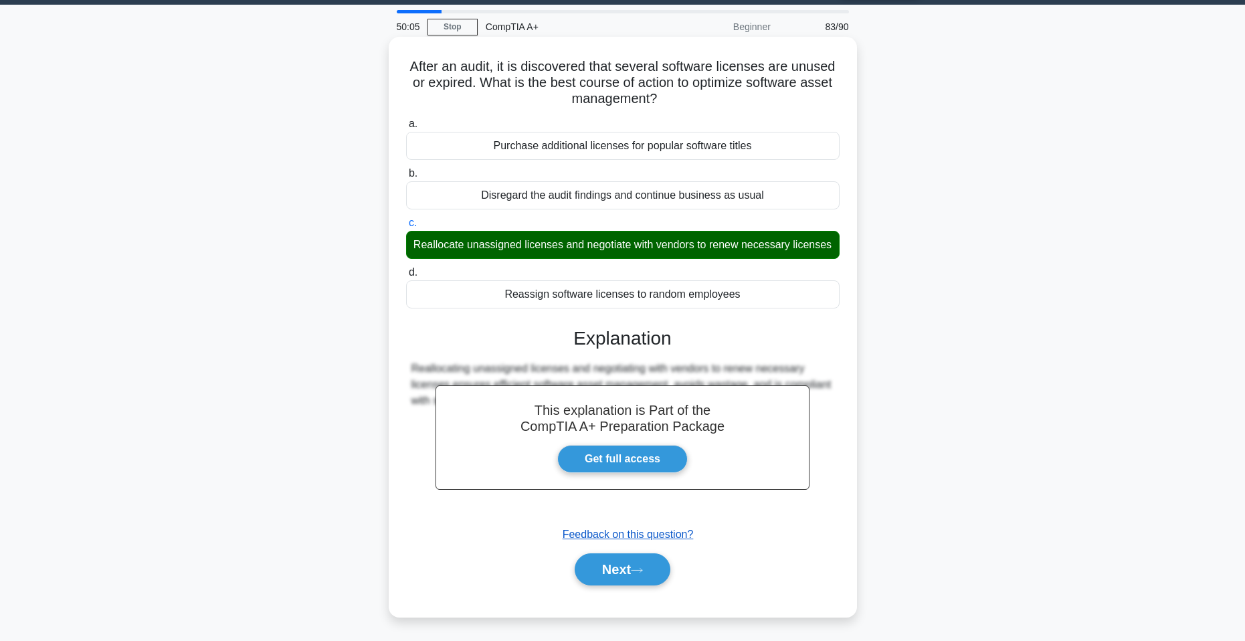
scroll to position [82, 0]
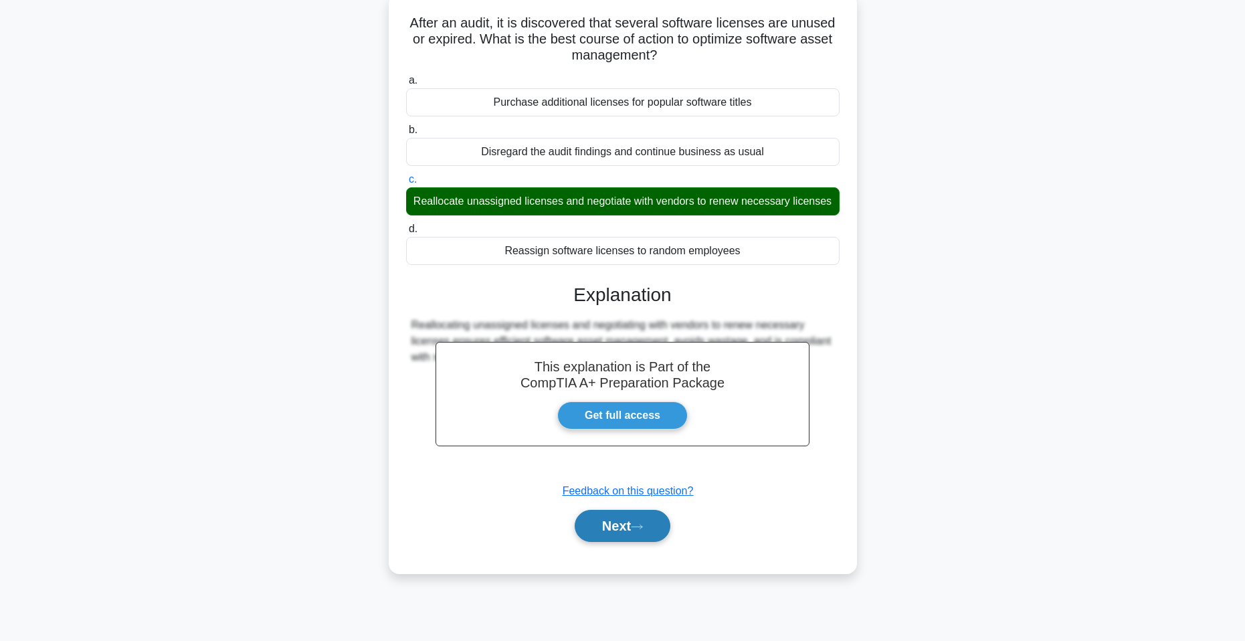
click at [642, 529] on icon at bounding box center [637, 527] width 11 height 4
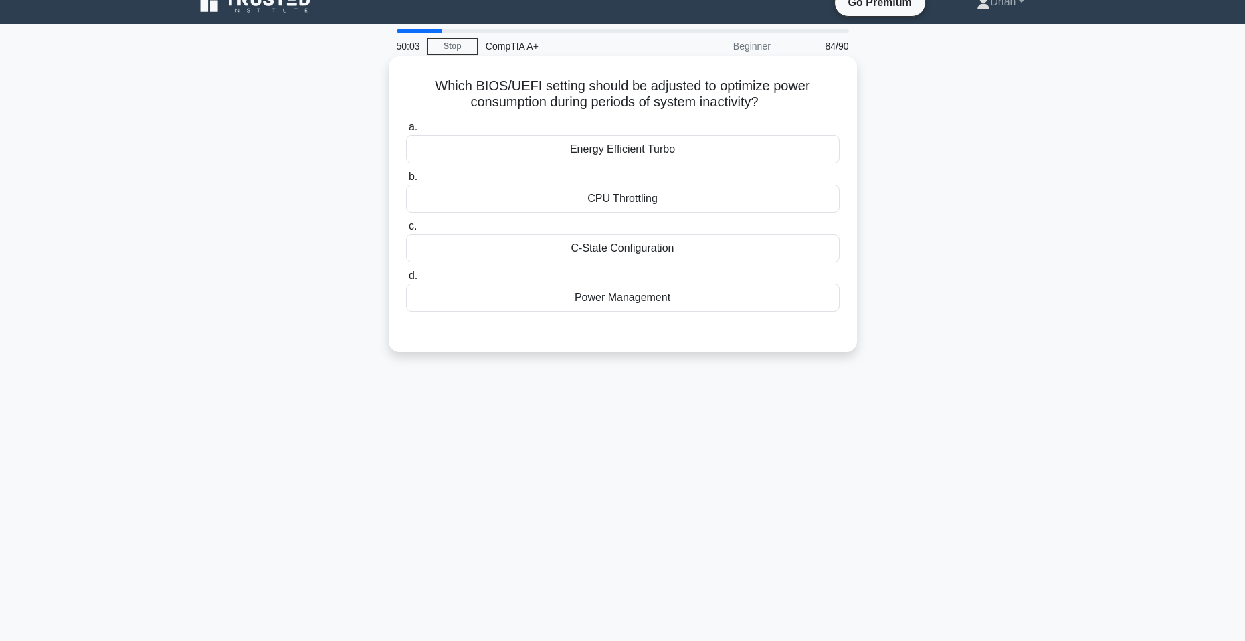
scroll to position [0, 0]
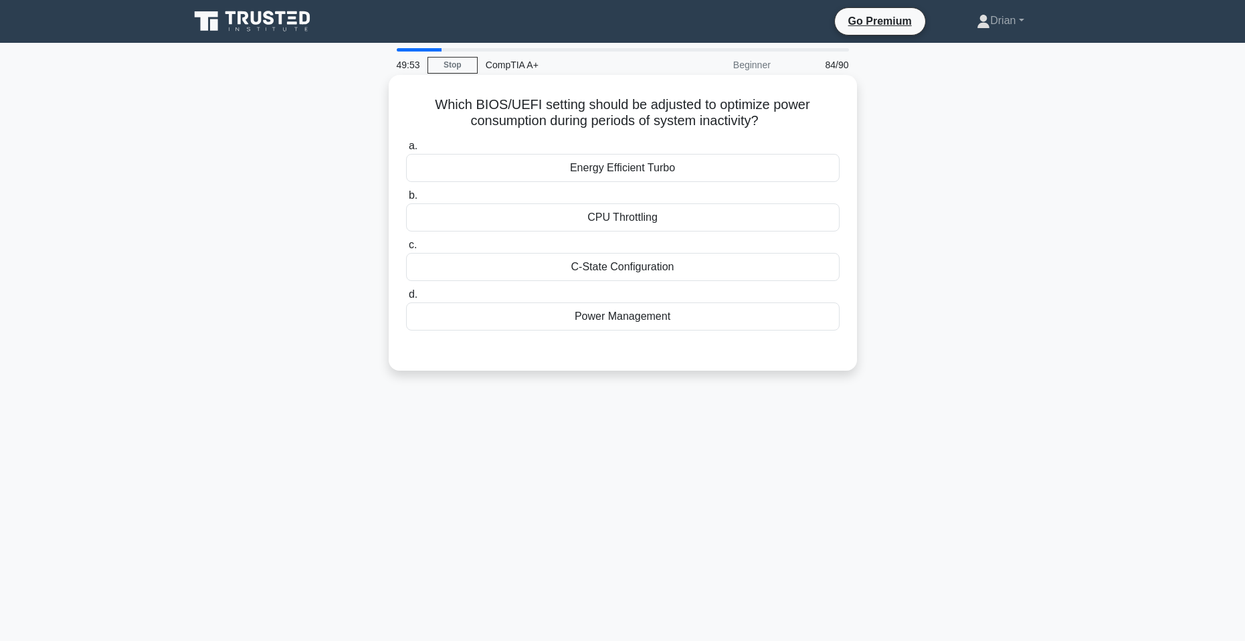
click at [648, 323] on div "Power Management" at bounding box center [623, 316] width 434 height 28
click at [406, 299] on input "d. Power Management" at bounding box center [406, 294] width 0 height 9
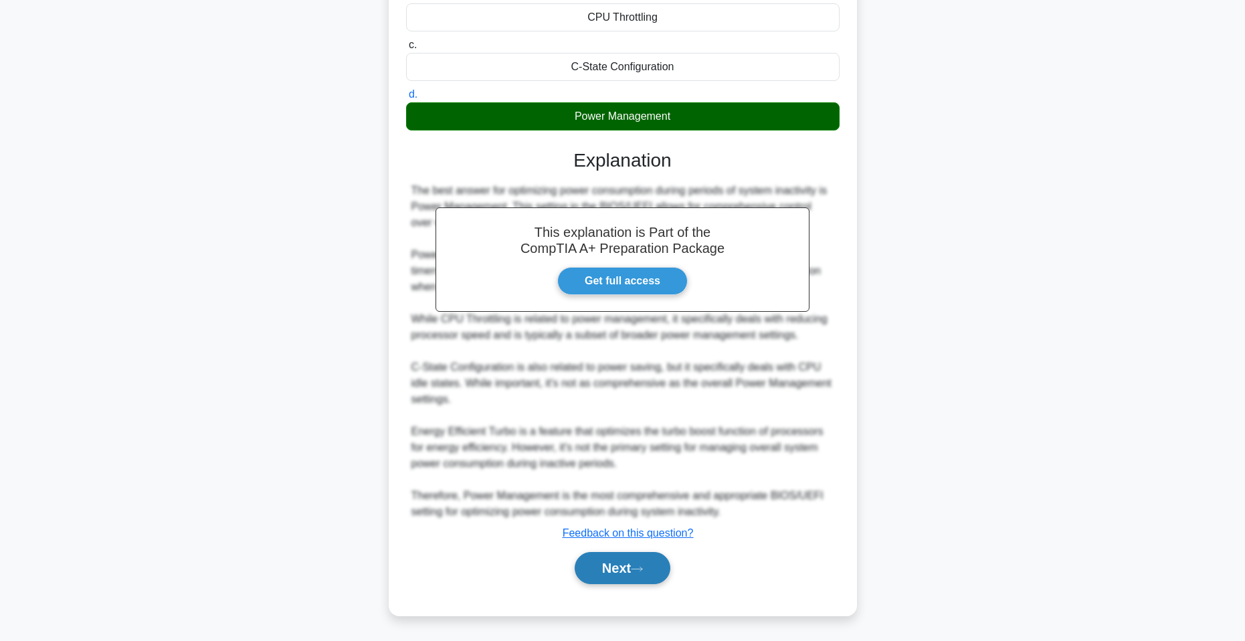
drag, startPoint x: 633, startPoint y: 575, endPoint x: 625, endPoint y: 554, distance: 22.9
click at [627, 570] on button "Next" at bounding box center [623, 568] width 96 height 32
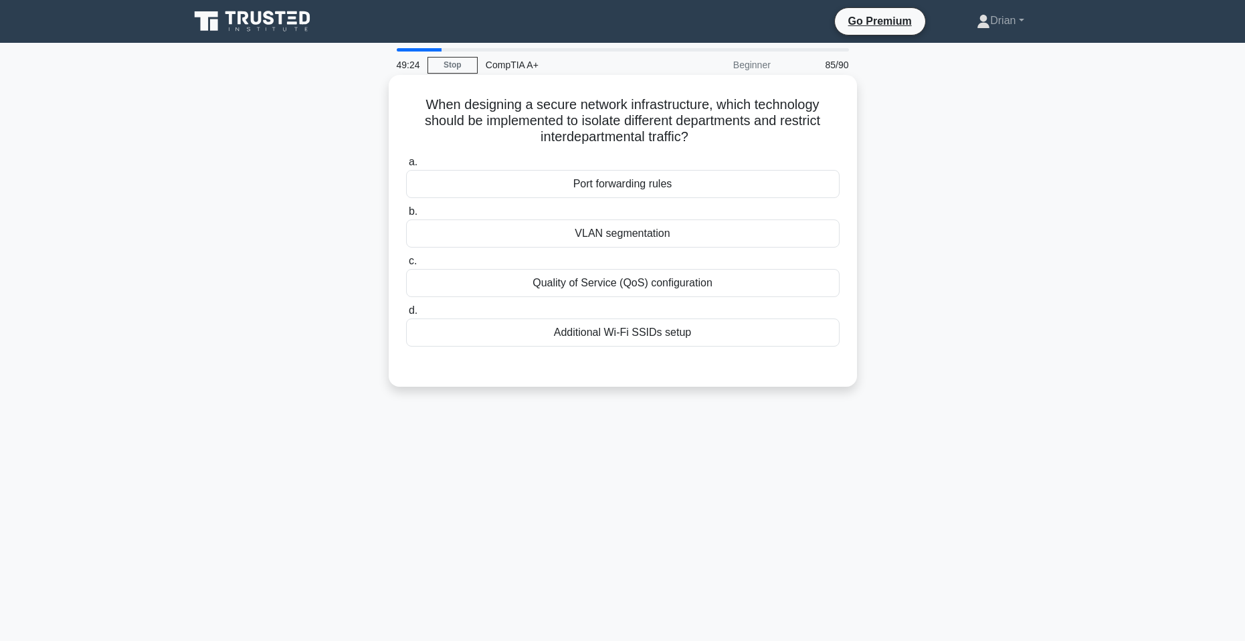
click at [704, 183] on div "Port forwarding rules" at bounding box center [623, 184] width 434 height 28
click at [406, 167] on input "a. Port forwarding rules" at bounding box center [406, 162] width 0 height 9
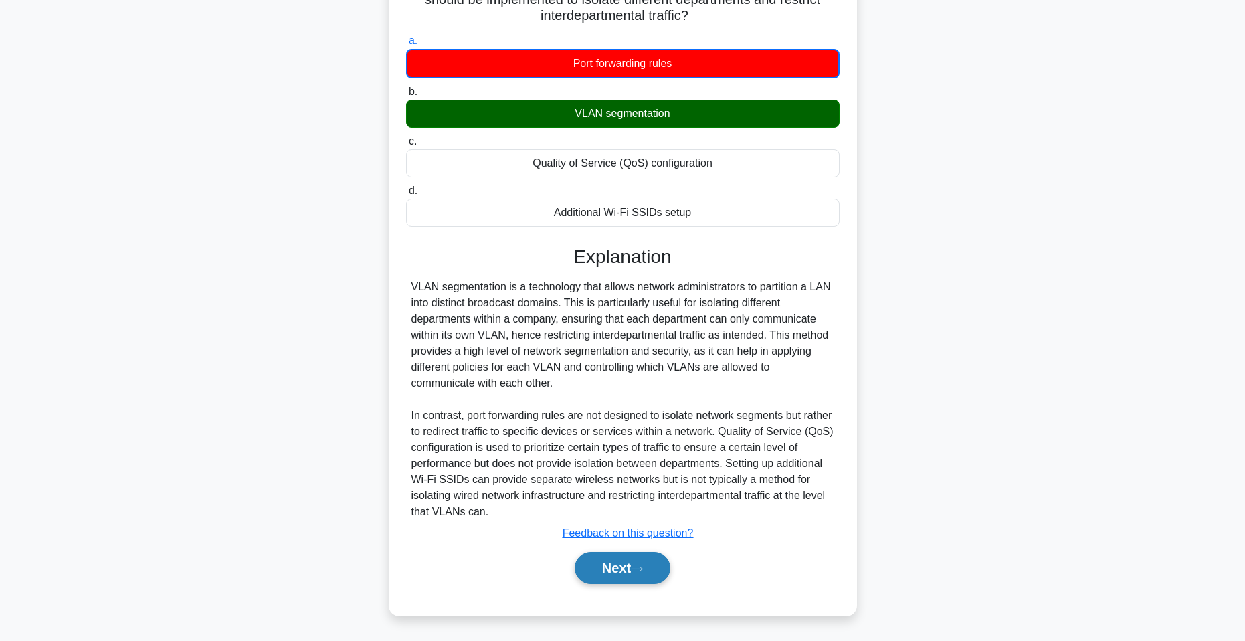
drag, startPoint x: 640, startPoint y: 568, endPoint x: 621, endPoint y: 557, distance: 22.5
click at [640, 568] on icon at bounding box center [637, 568] width 12 height 7
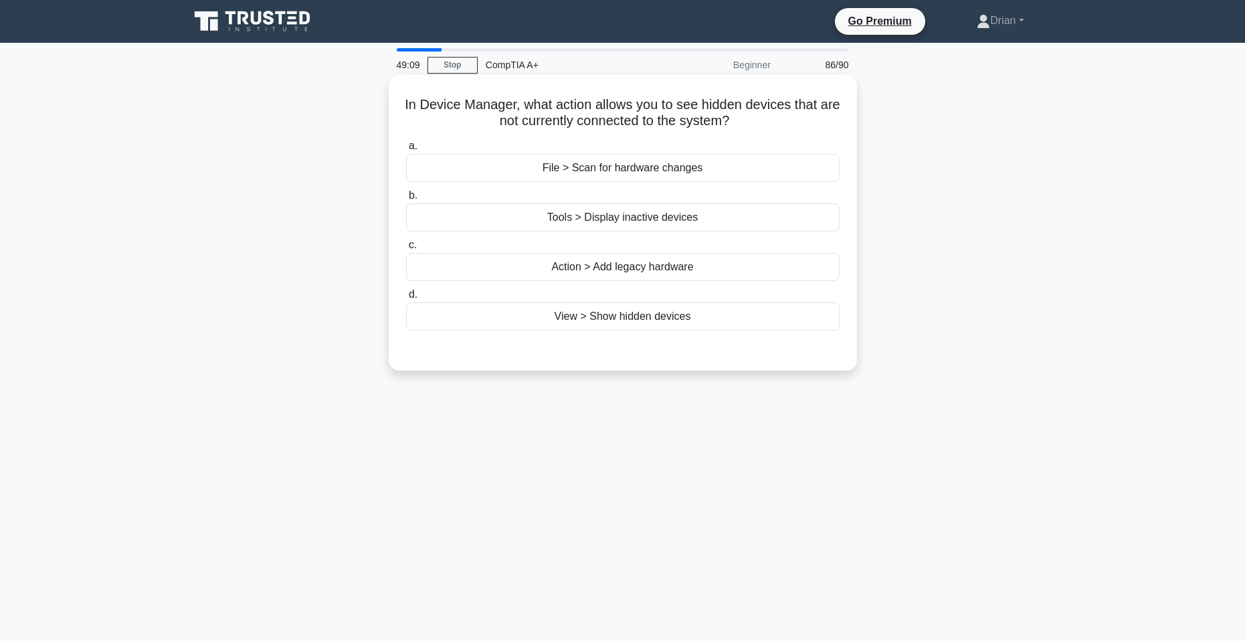
click at [589, 320] on div "View > Show hidden devices" at bounding box center [623, 316] width 434 height 28
click at [406, 299] on input "d. View > Show hidden devices" at bounding box center [406, 294] width 0 height 9
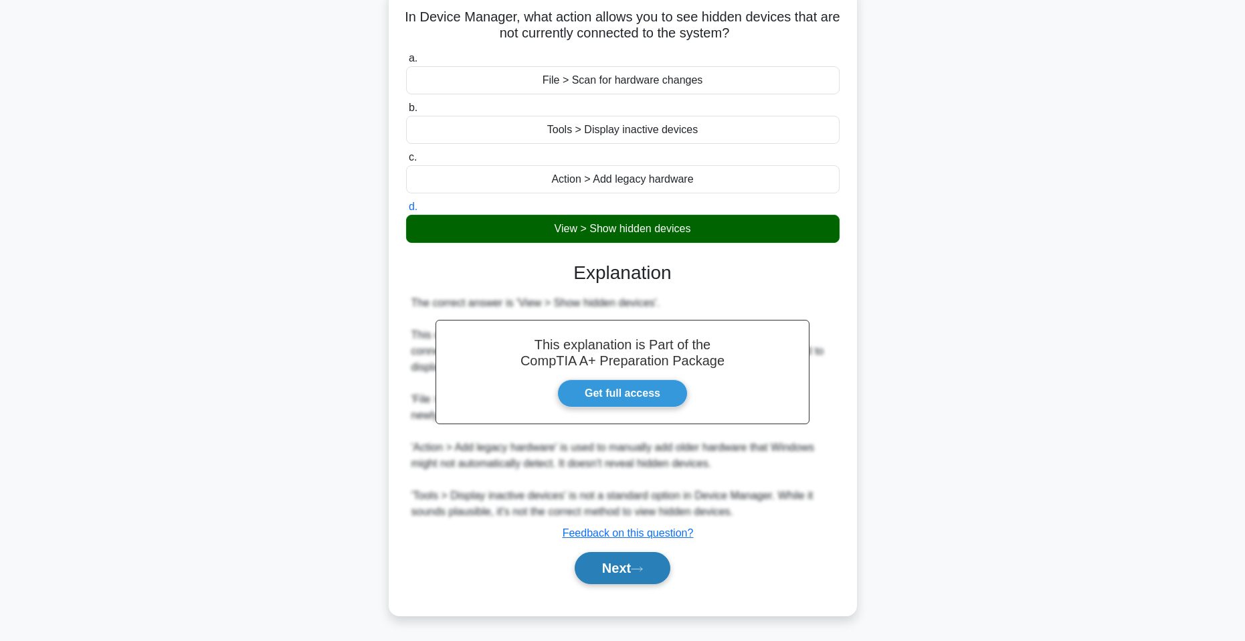
click at [638, 573] on button "Next" at bounding box center [623, 568] width 96 height 32
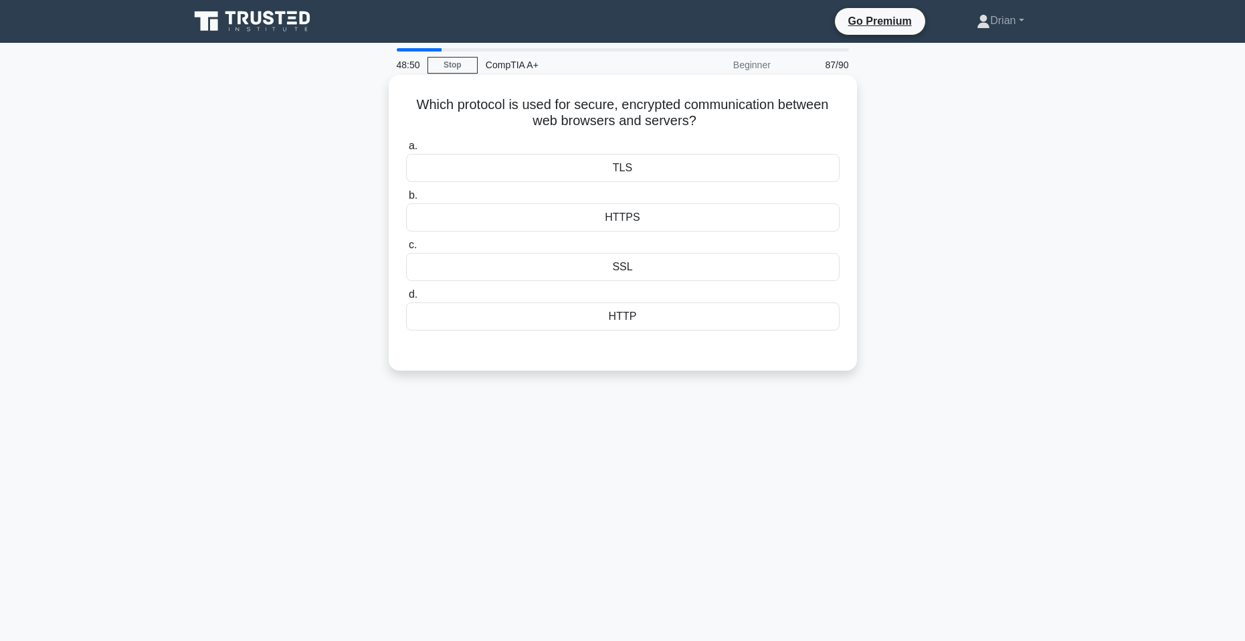
click at [624, 217] on div "HTTPS" at bounding box center [623, 217] width 434 height 28
click at [662, 227] on div "HTTPS" at bounding box center [623, 217] width 434 height 28
click at [406, 200] on input "b. HTTPS" at bounding box center [406, 195] width 0 height 9
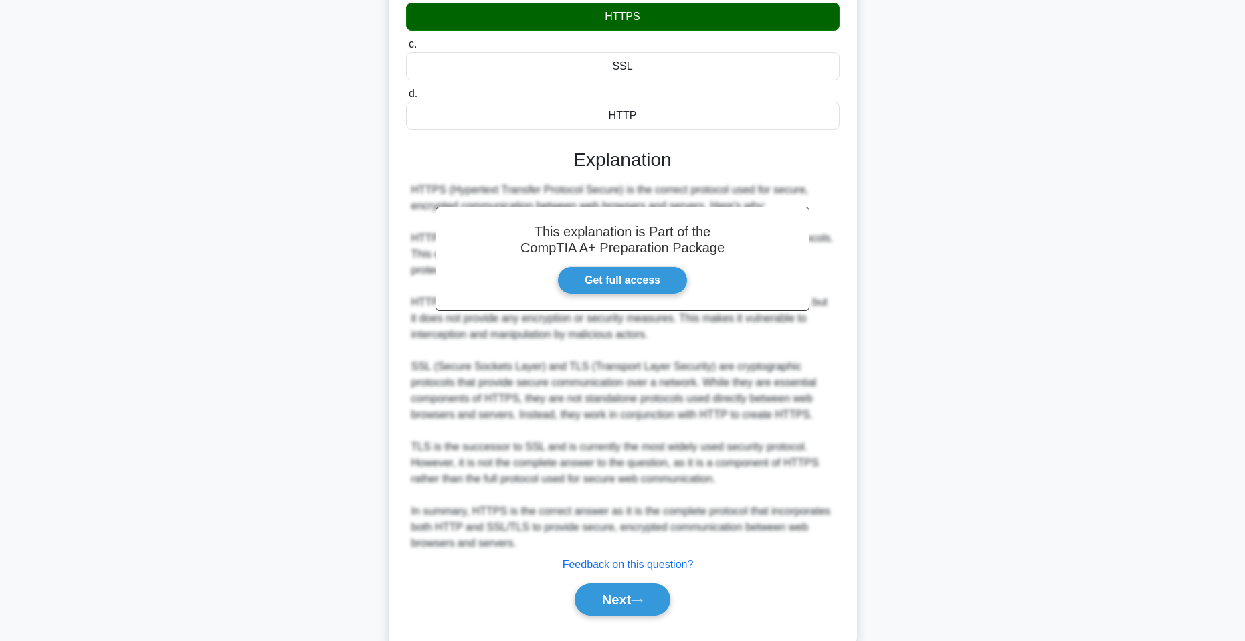
drag, startPoint x: 624, startPoint y: 593, endPoint x: 622, endPoint y: 505, distance: 87.7
click at [624, 592] on button "Next" at bounding box center [623, 599] width 96 height 32
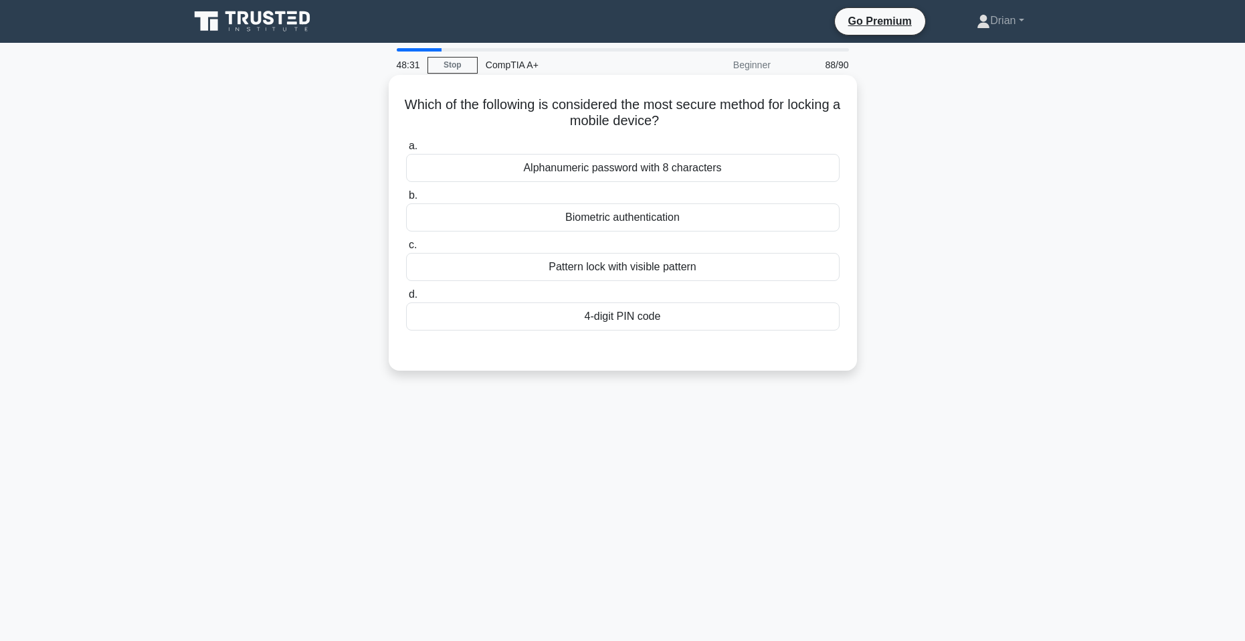
click at [740, 177] on div "Alphanumeric password with 8 characters" at bounding box center [623, 168] width 434 height 28
click at [406, 151] on input "a. Alphanumeric password with 8 characters" at bounding box center [406, 146] width 0 height 9
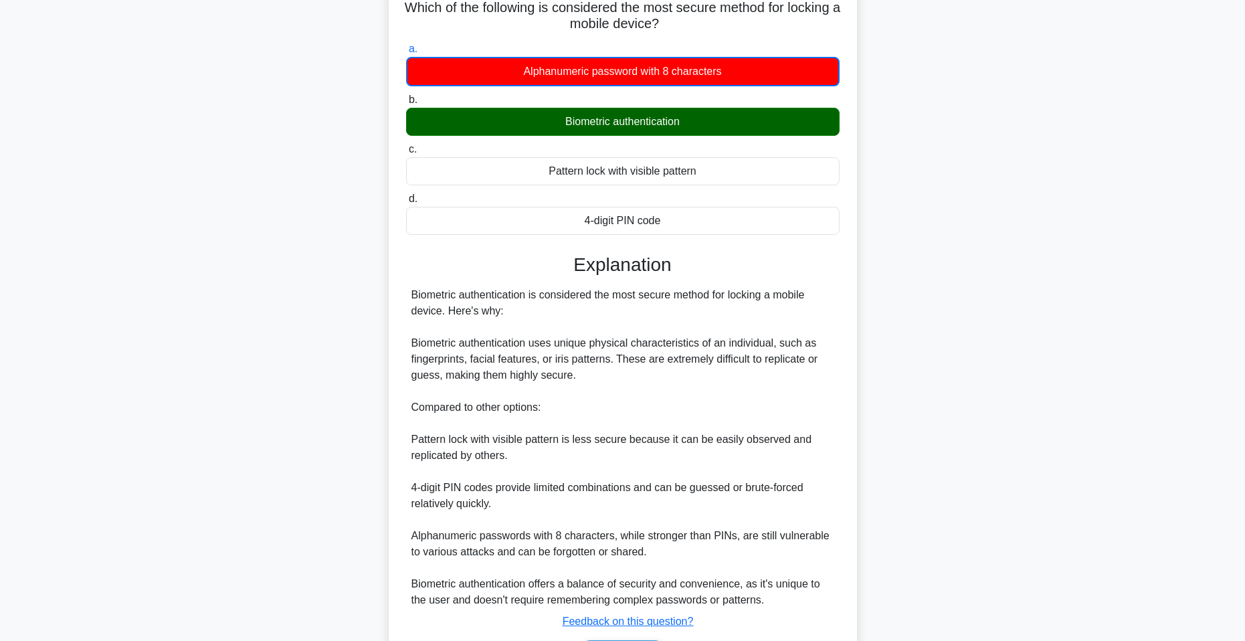
scroll to position [186, 0]
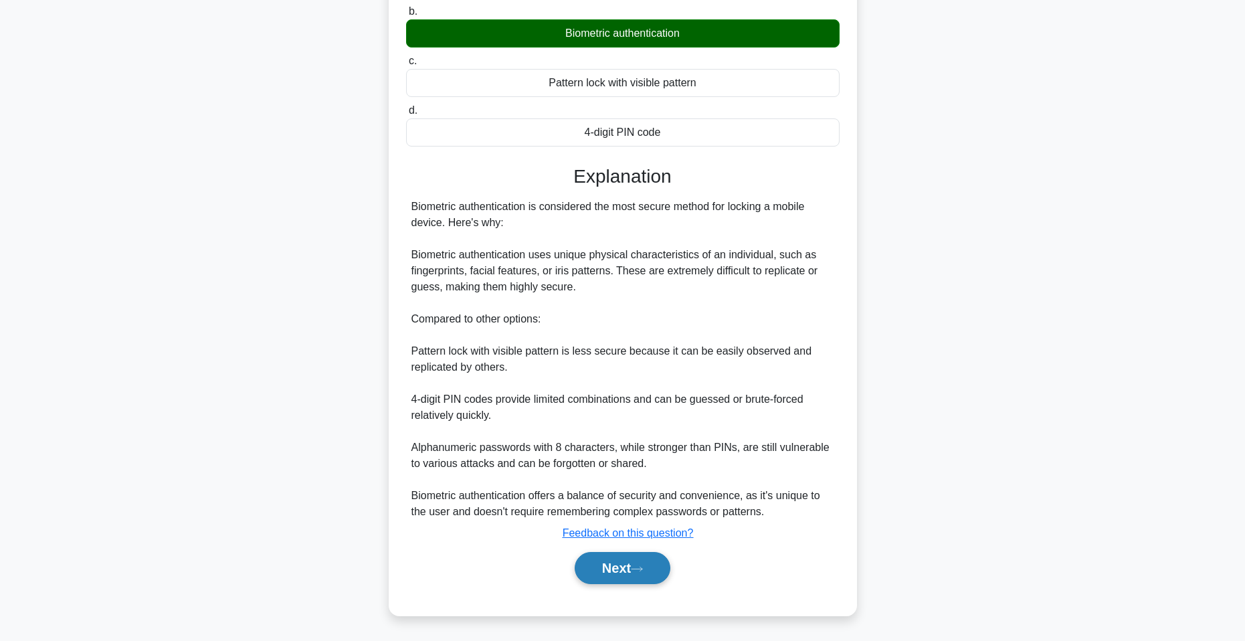
click at [658, 571] on button "Next" at bounding box center [623, 568] width 96 height 32
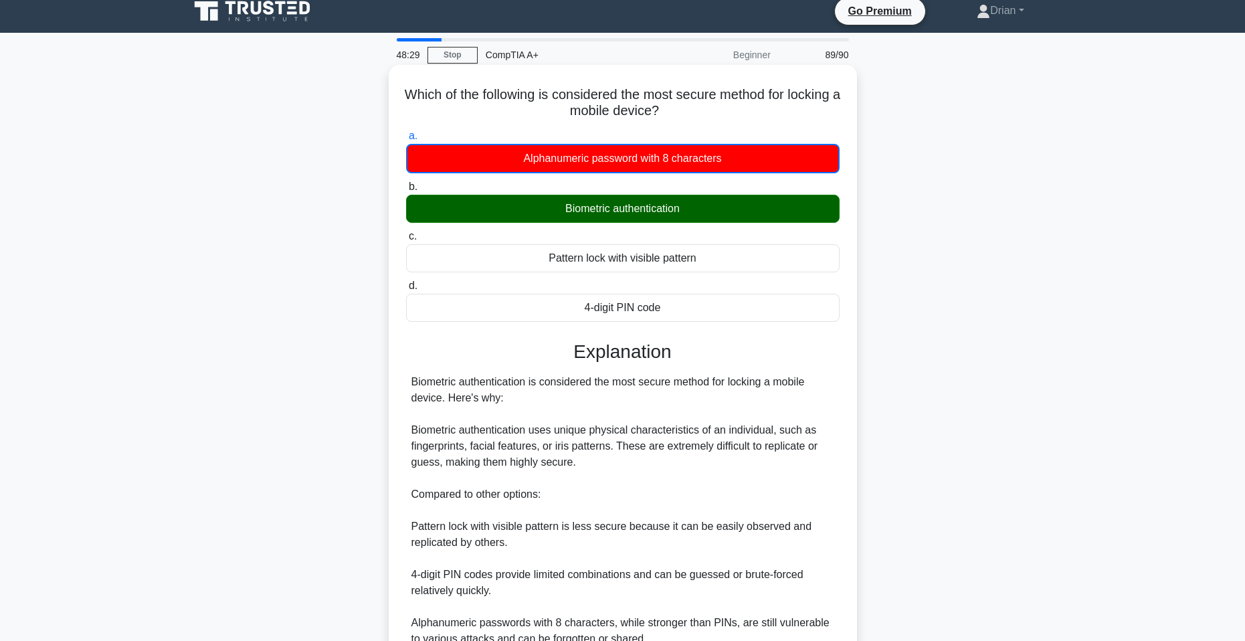
scroll to position [0, 0]
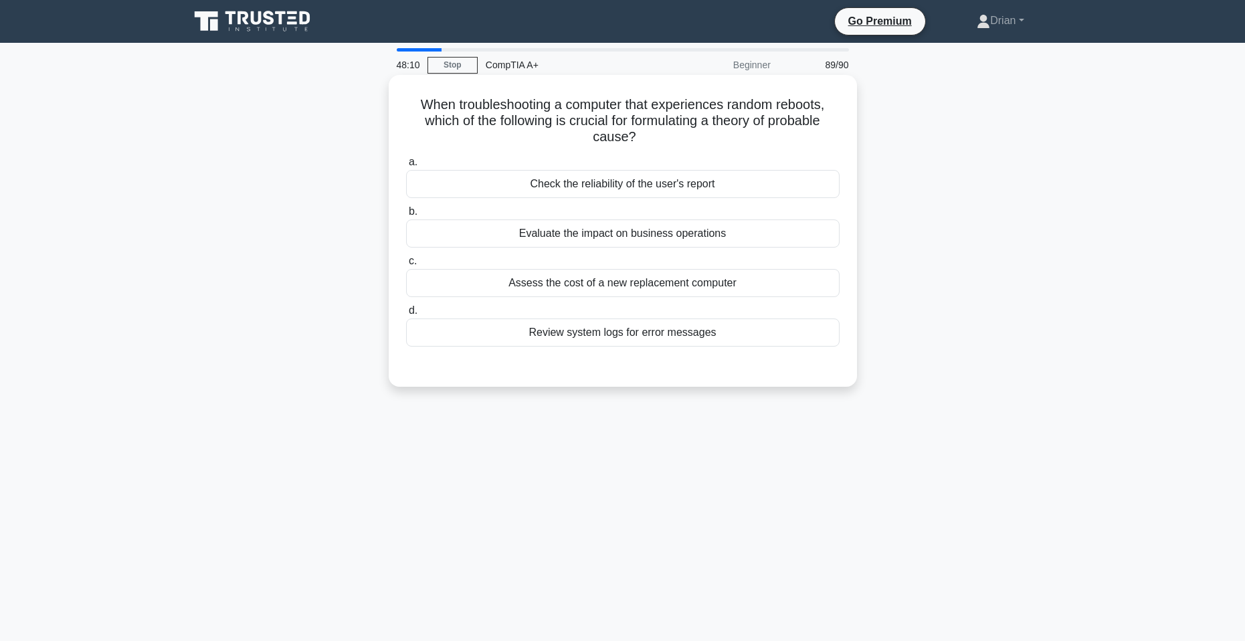
click at [620, 189] on div "Check the reliability of the user's report" at bounding box center [623, 184] width 434 height 28
click at [1010, 129] on div "When troubleshooting a computer that experiences random reboots, which of the f…" at bounding box center [622, 242] width 883 height 328
click at [777, 187] on div "Check the reliability of the user's report" at bounding box center [623, 184] width 434 height 28
click at [406, 167] on input "a. Check the reliability of the user's report" at bounding box center [406, 162] width 0 height 9
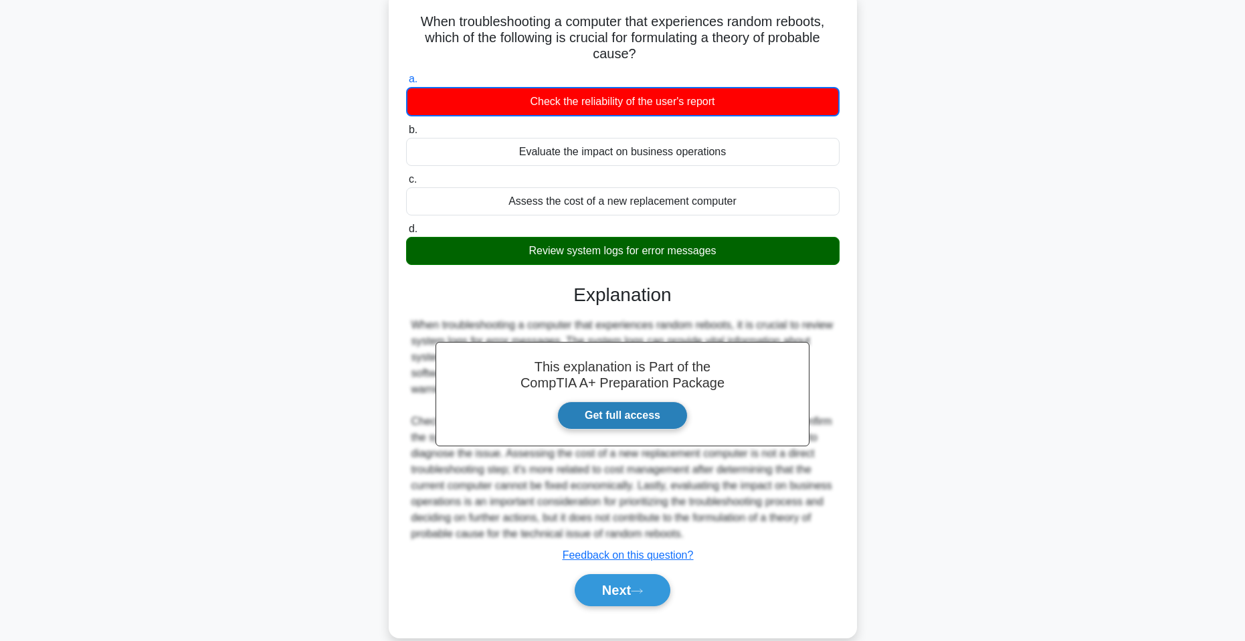
scroll to position [106, 0]
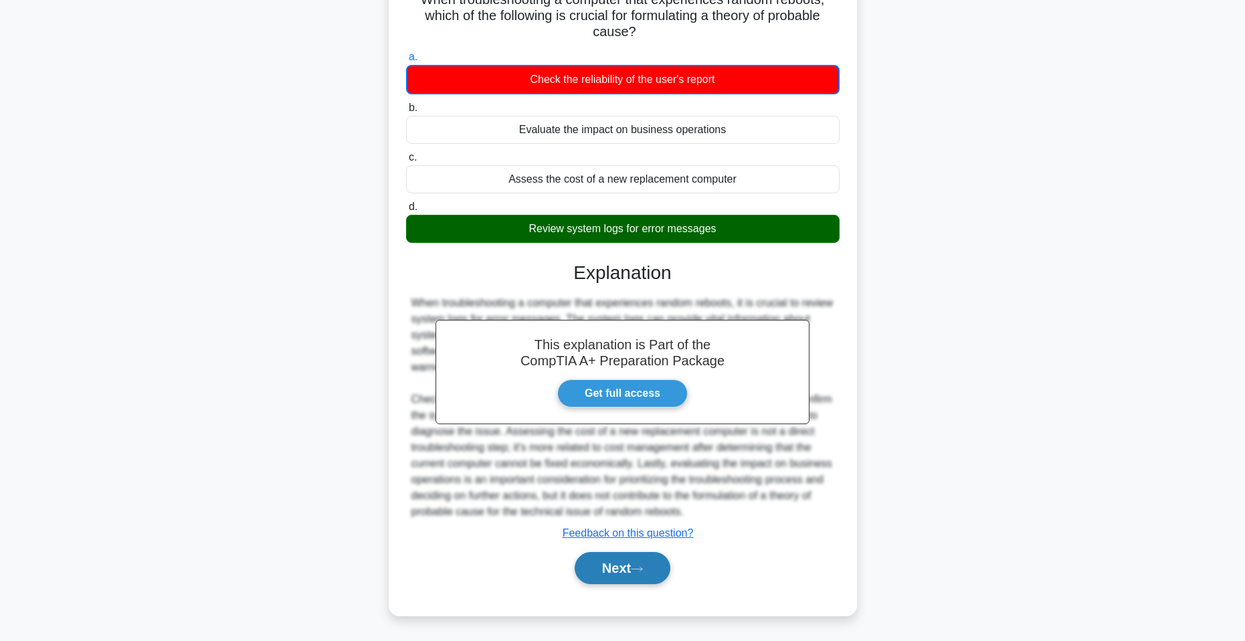
click at [616, 565] on button "Next" at bounding box center [623, 568] width 96 height 32
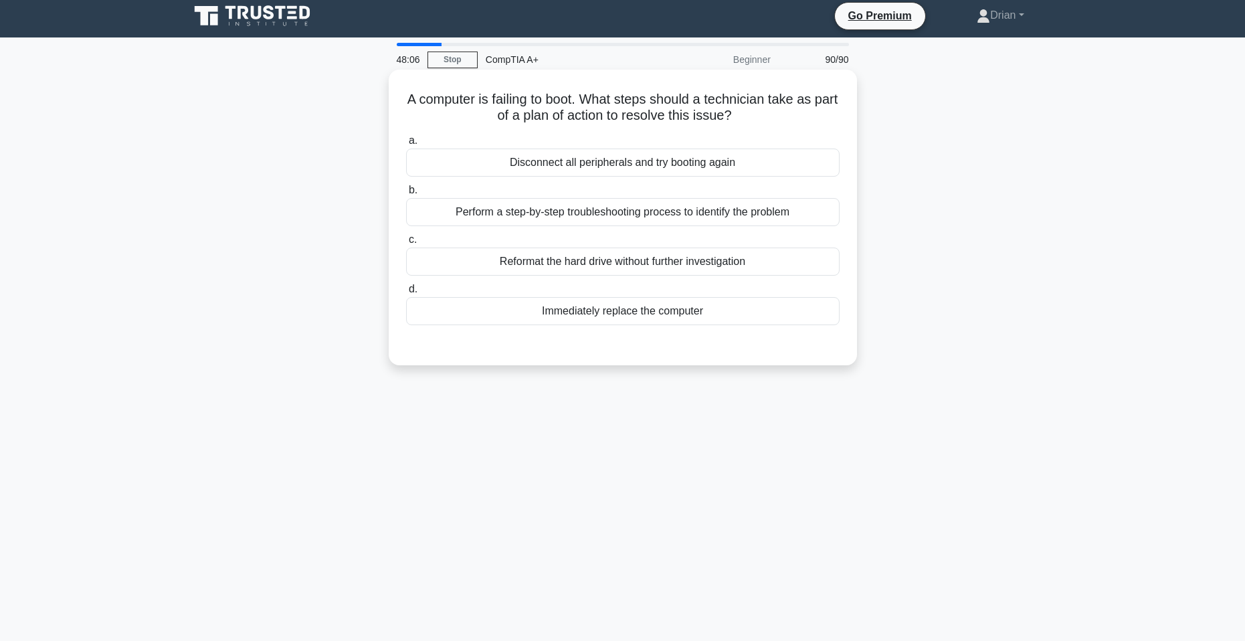
scroll to position [0, 0]
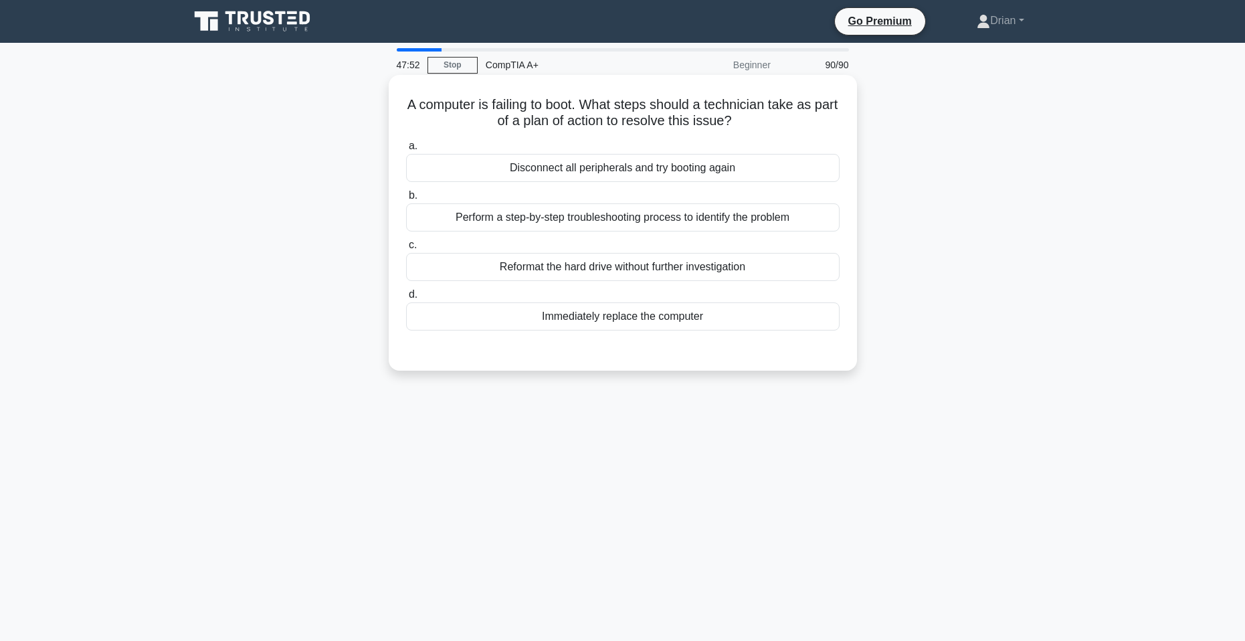
click at [694, 218] on div "Perform a step-by-step troubleshooting process to identify the problem" at bounding box center [623, 217] width 434 height 28
click at [406, 200] on input "b. Perform a step-by-step troubleshooting process to identify the problem" at bounding box center [406, 195] width 0 height 9
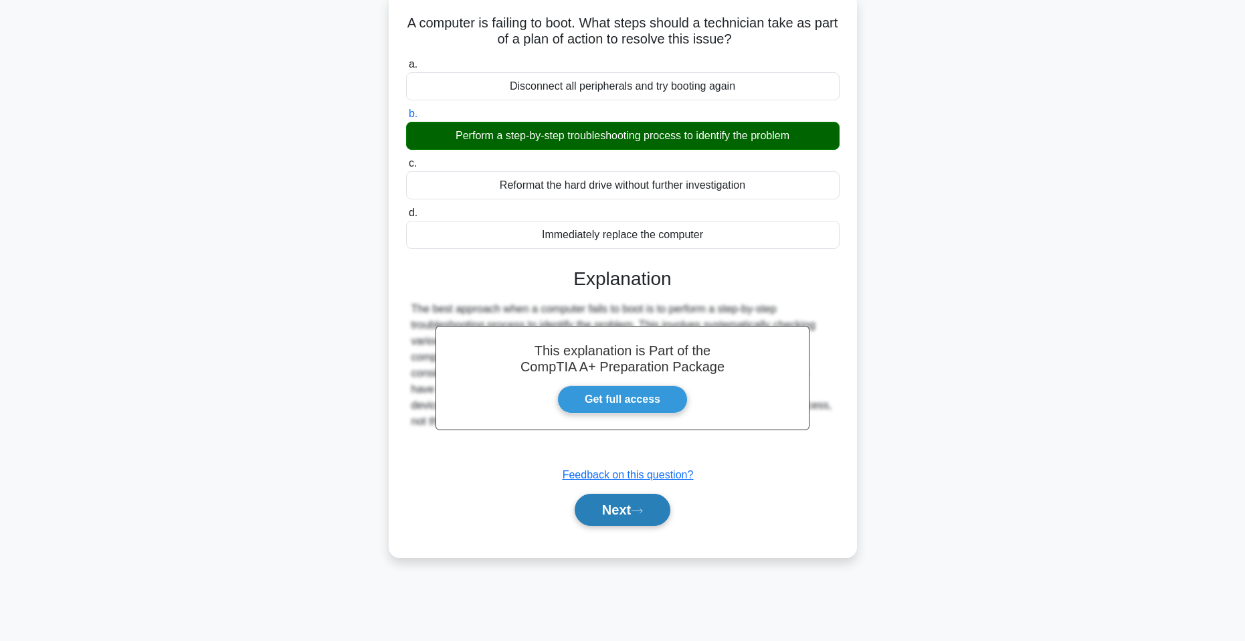
click at [656, 510] on button "Next" at bounding box center [623, 510] width 96 height 32
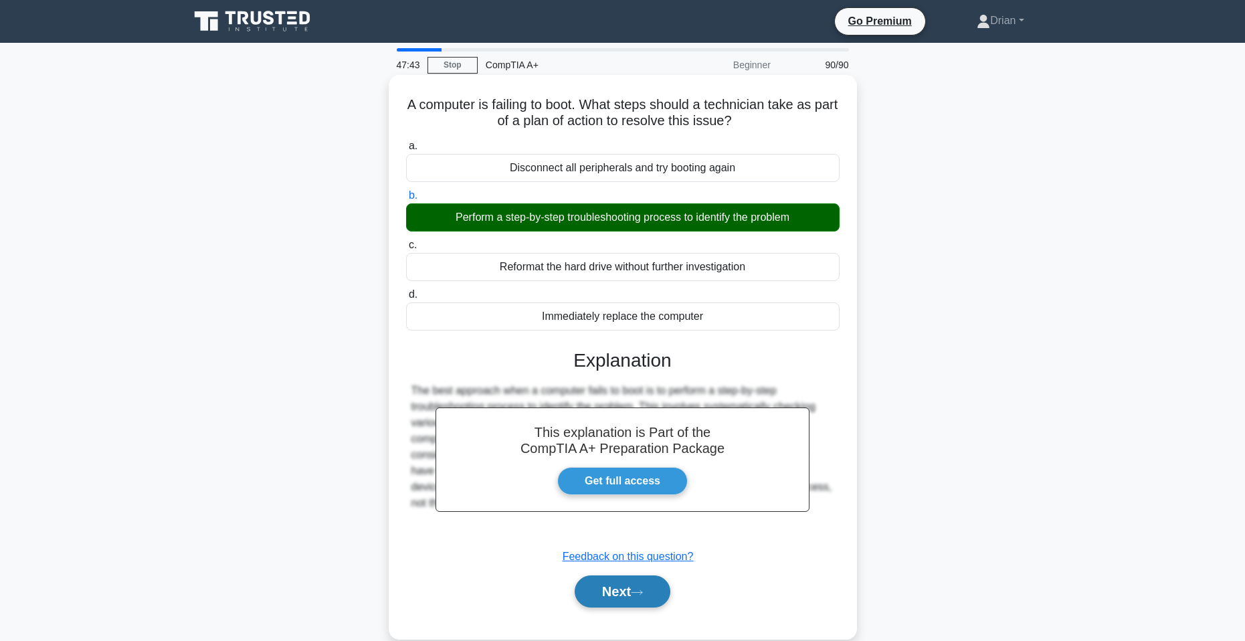
click at [622, 593] on button "Next" at bounding box center [623, 591] width 96 height 32
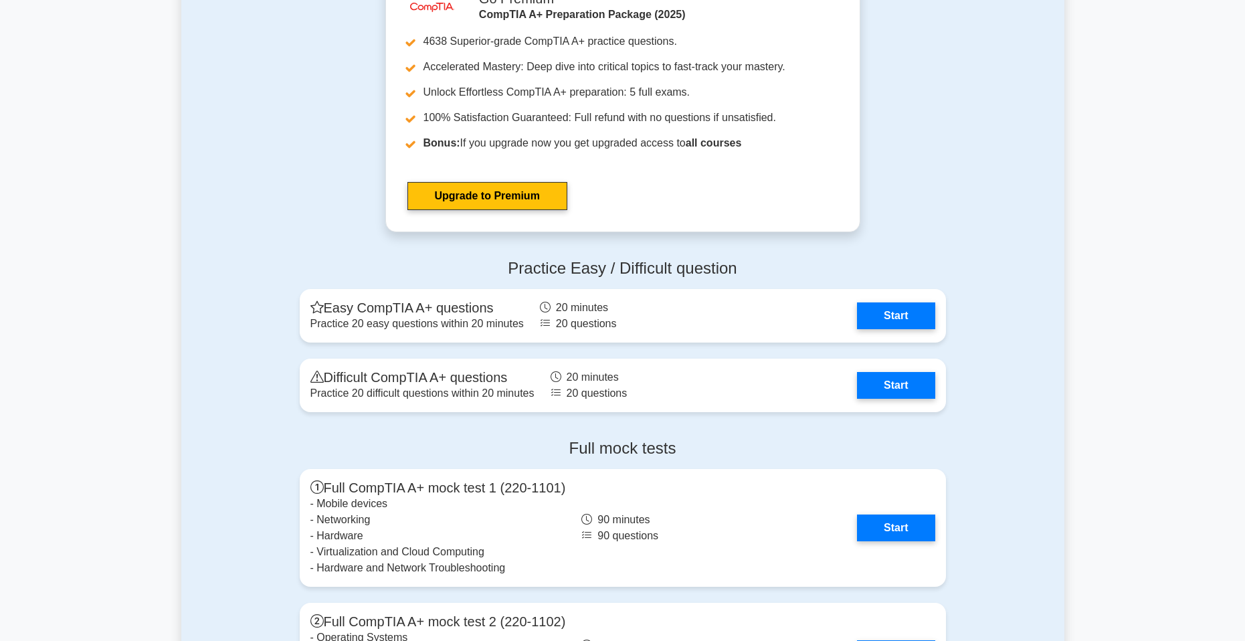
scroll to position [3011, 0]
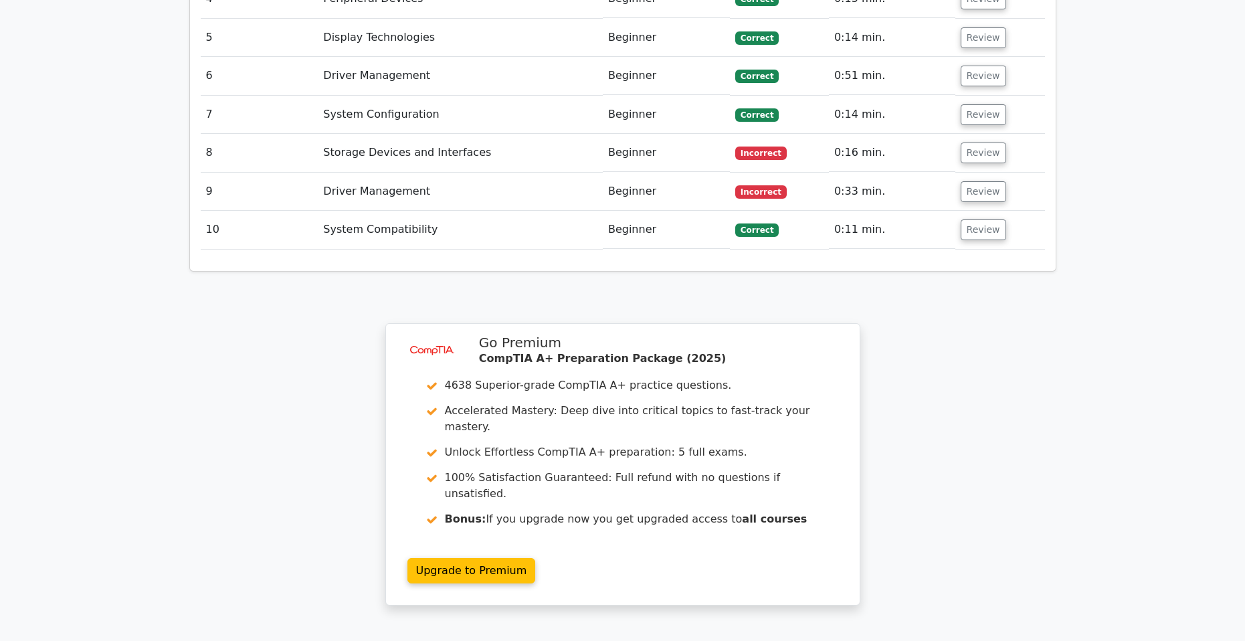
scroll to position [2074, 0]
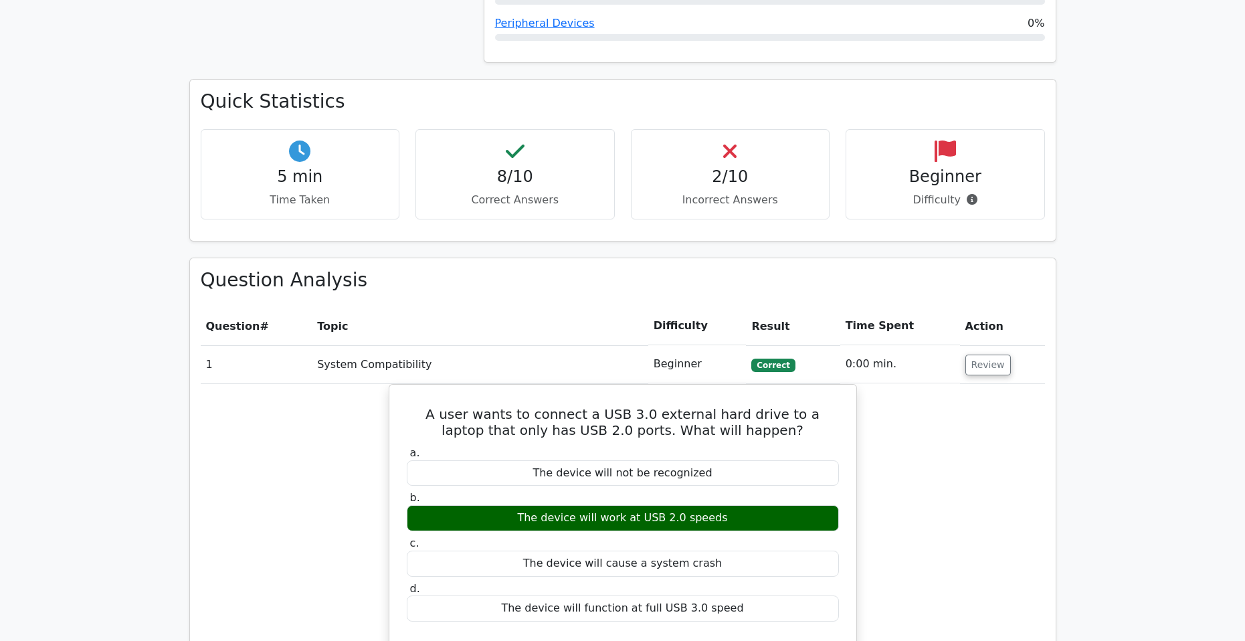
scroll to position [1070, 0]
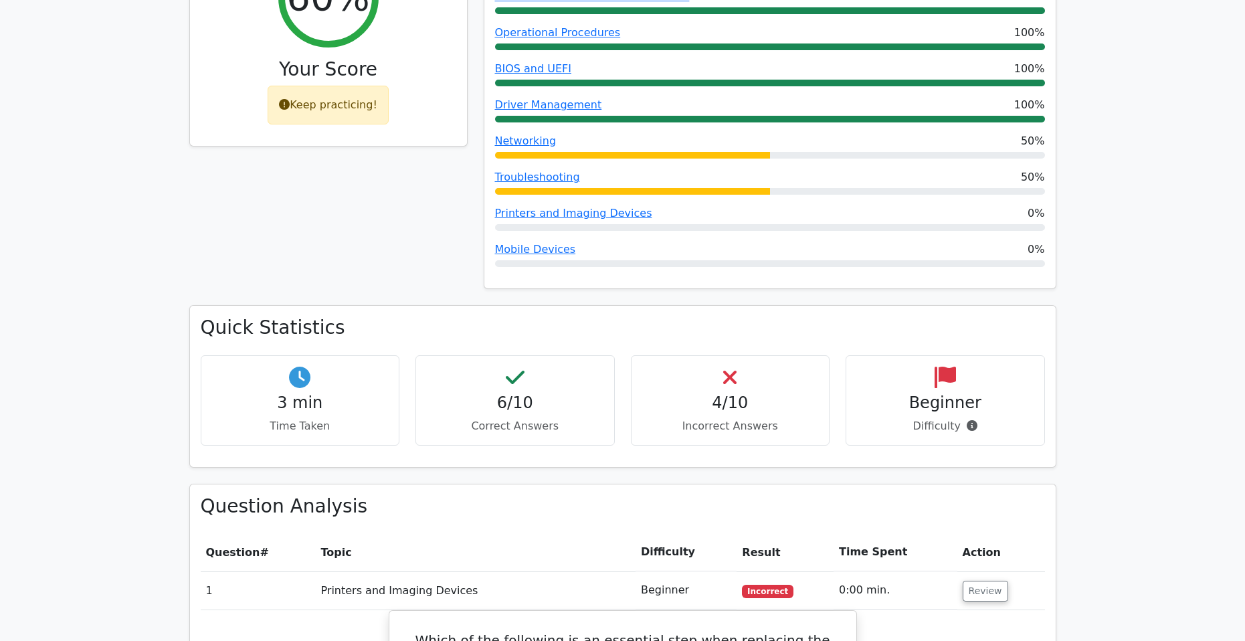
scroll to position [468, 0]
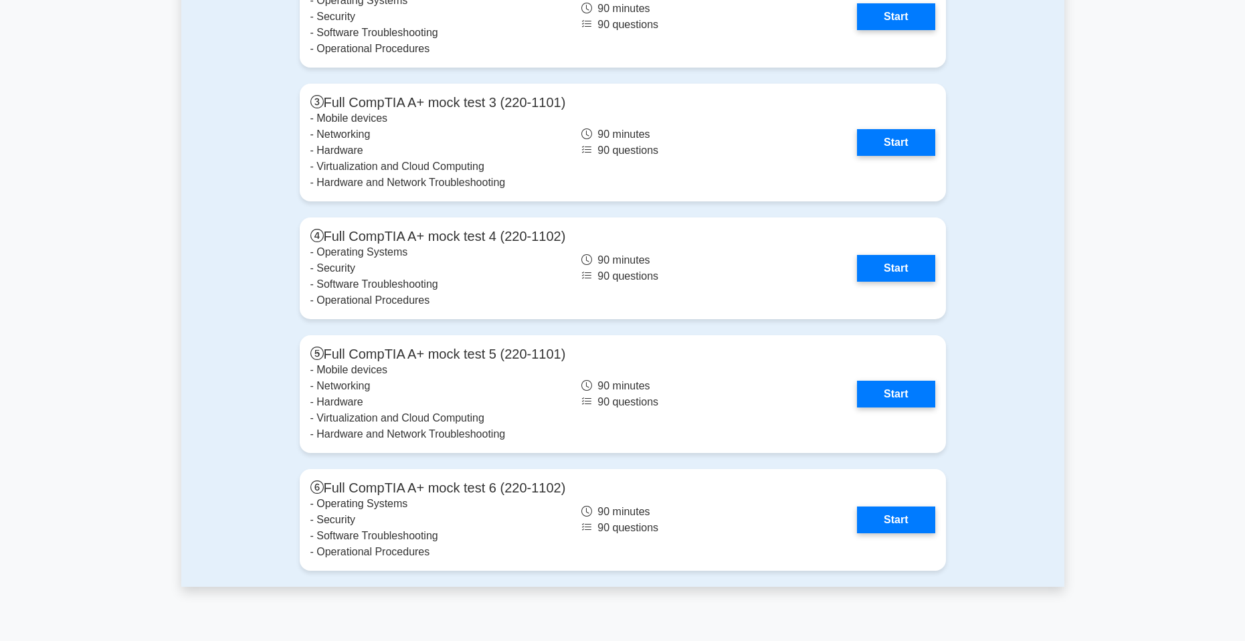
scroll to position [3927, 0]
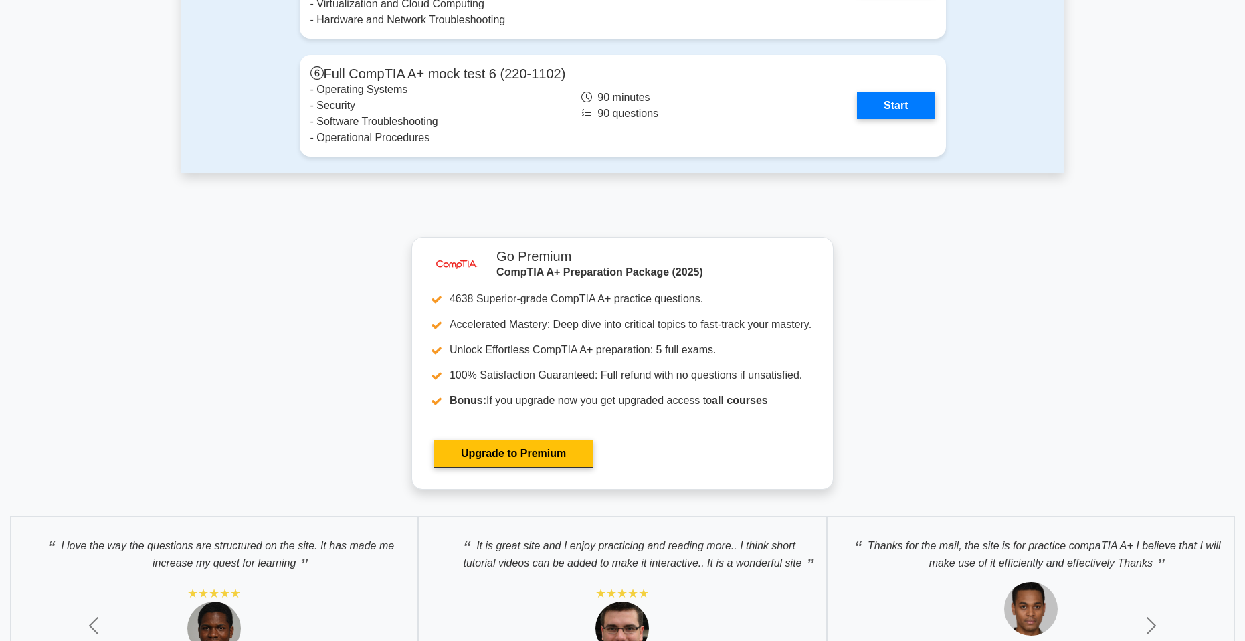
scroll to position [4261, 0]
